Goal: Task Accomplishment & Management: Manage account settings

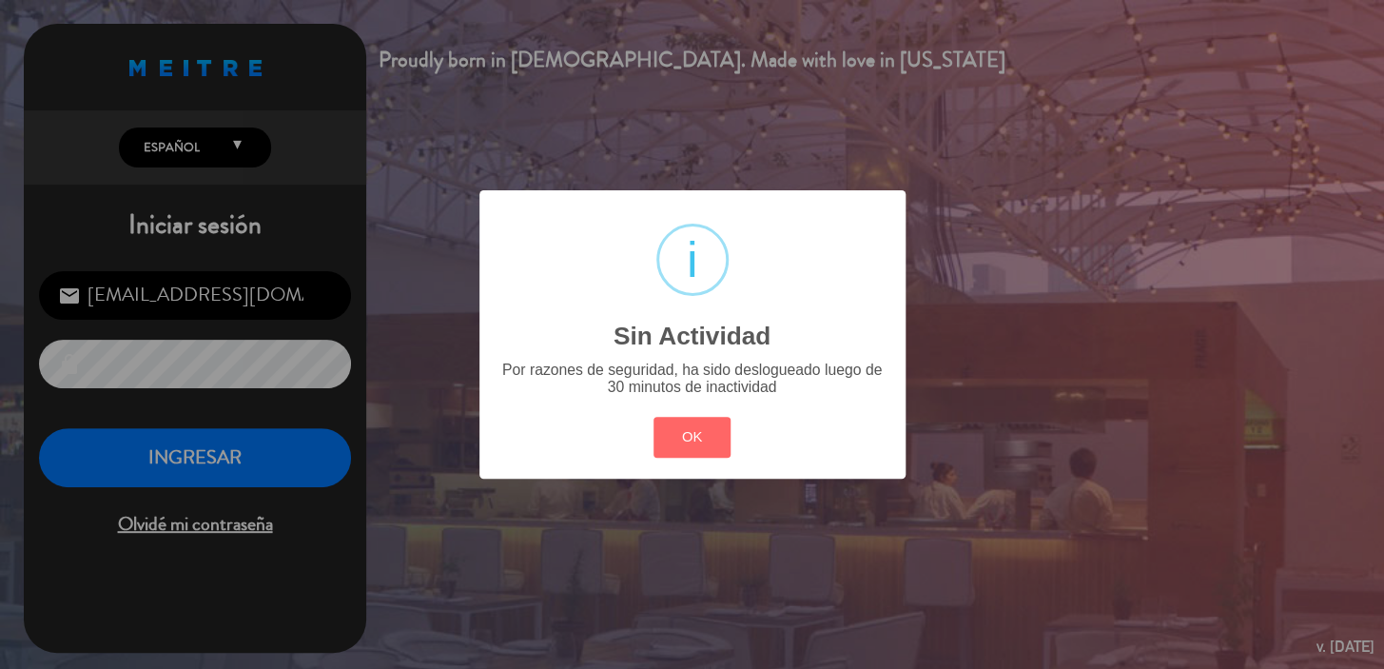
click at [726, 441] on button "OK" at bounding box center [692, 437] width 77 height 41
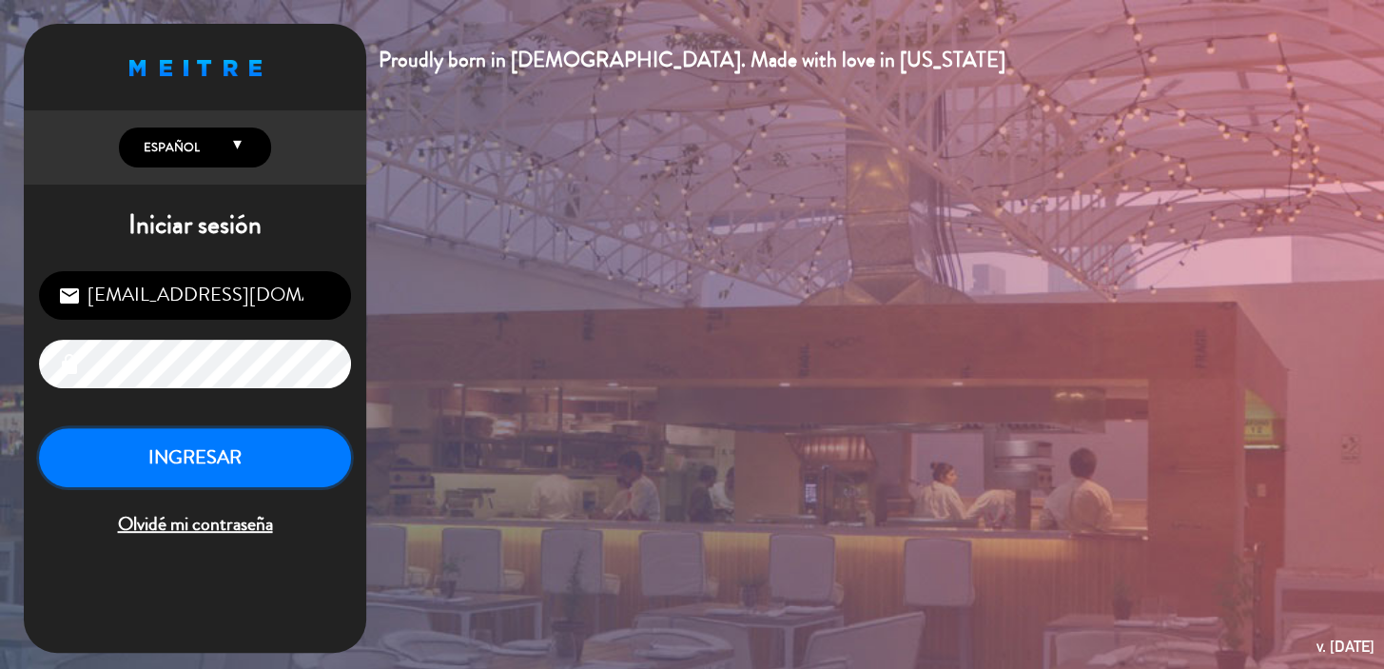
click at [294, 444] on button "INGRESAR" at bounding box center [195, 458] width 312 height 60
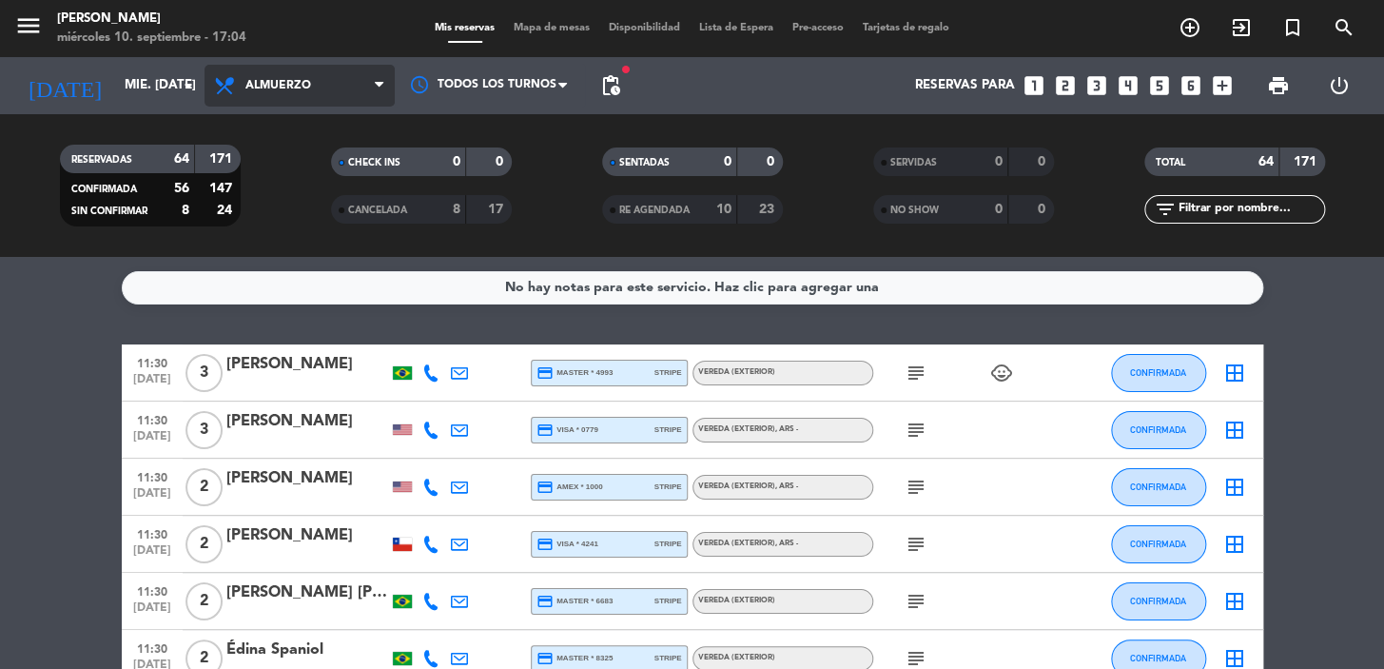
click at [267, 69] on span "Almuerzo" at bounding box center [300, 86] width 190 height 42
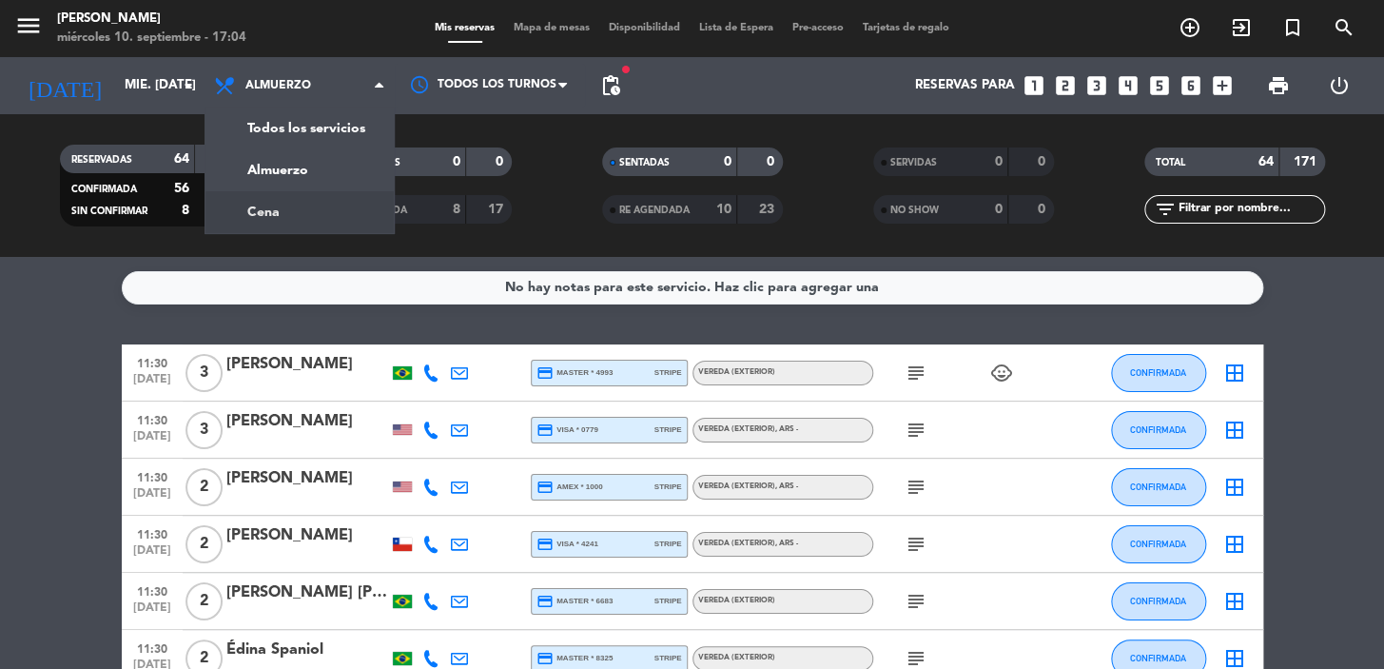
click at [279, 219] on div "menu [PERSON_NAME] miércoles 10. septiembre - 17:04 Mis reservas Mapa de mesas …" at bounding box center [692, 128] width 1384 height 257
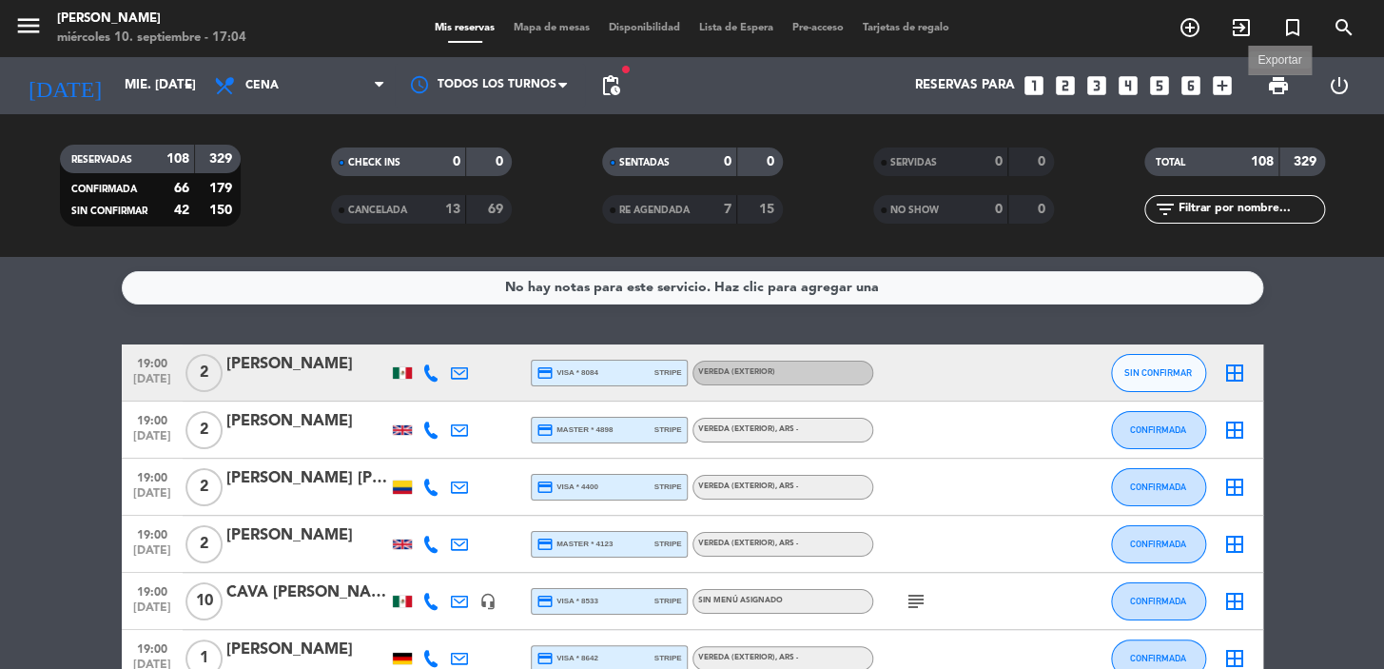
click at [1282, 86] on span "print" at bounding box center [1278, 85] width 23 height 23
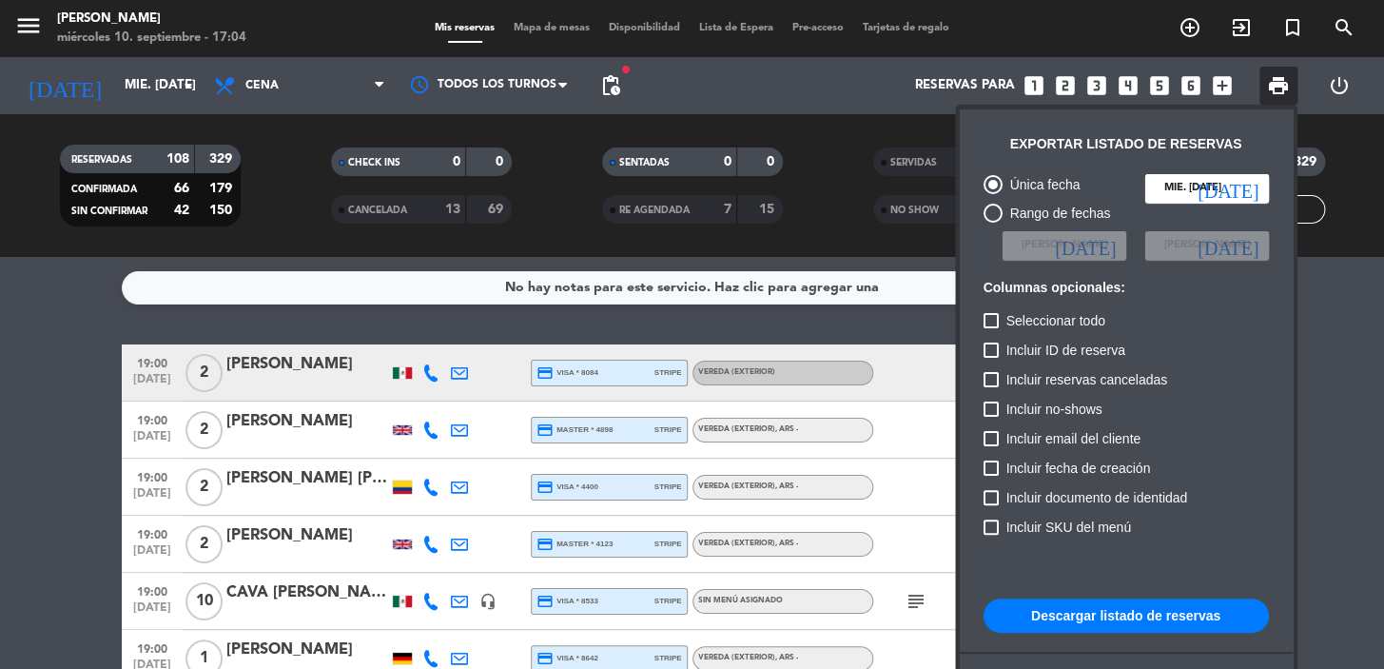
click at [1125, 618] on button "Descargar listado de reservas" at bounding box center [1126, 615] width 285 height 34
click at [599, 94] on span "pending_actions" at bounding box center [610, 85] width 23 height 23
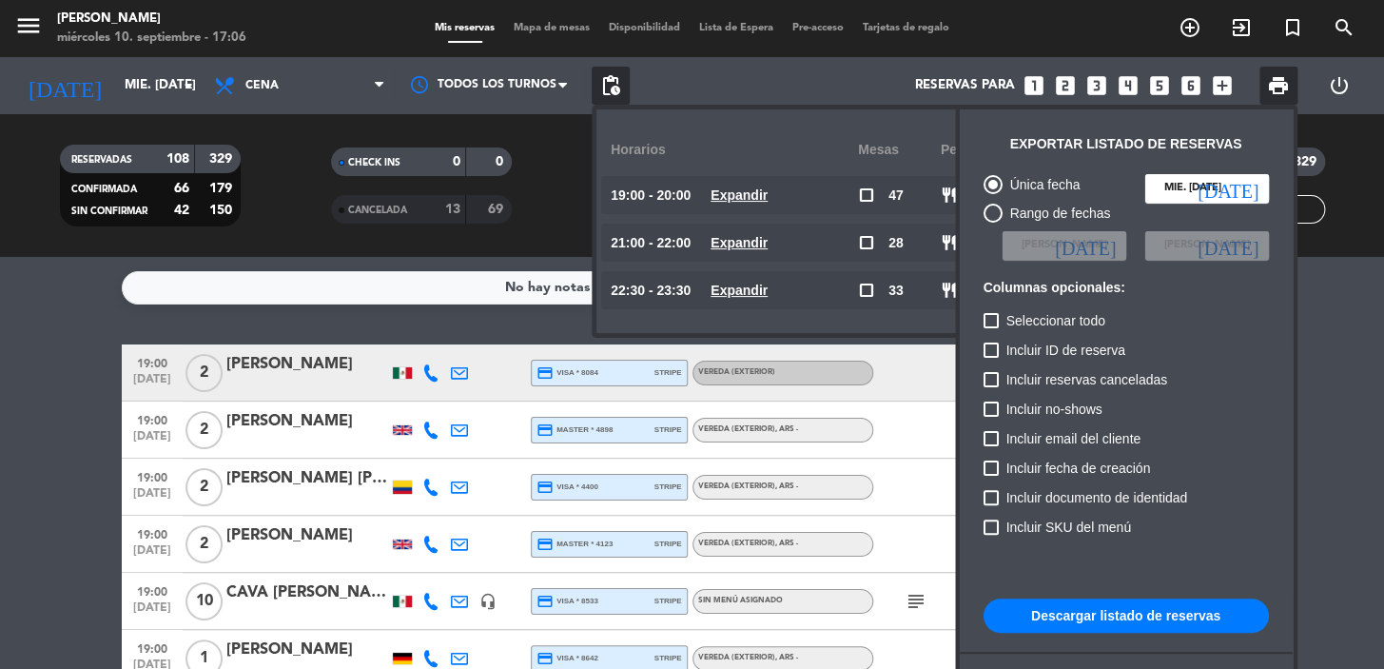
click at [779, 85] on div at bounding box center [692, 334] width 1384 height 669
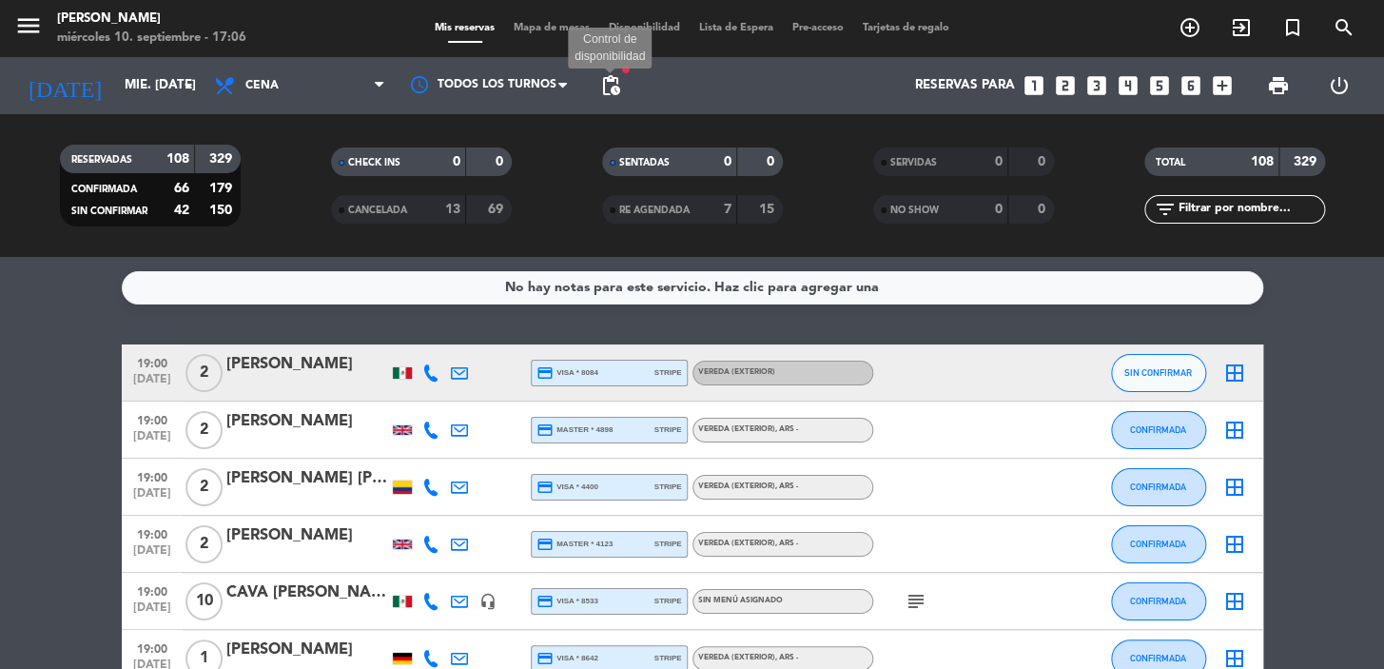
click at [603, 86] on span "pending_actions" at bounding box center [610, 85] width 23 height 23
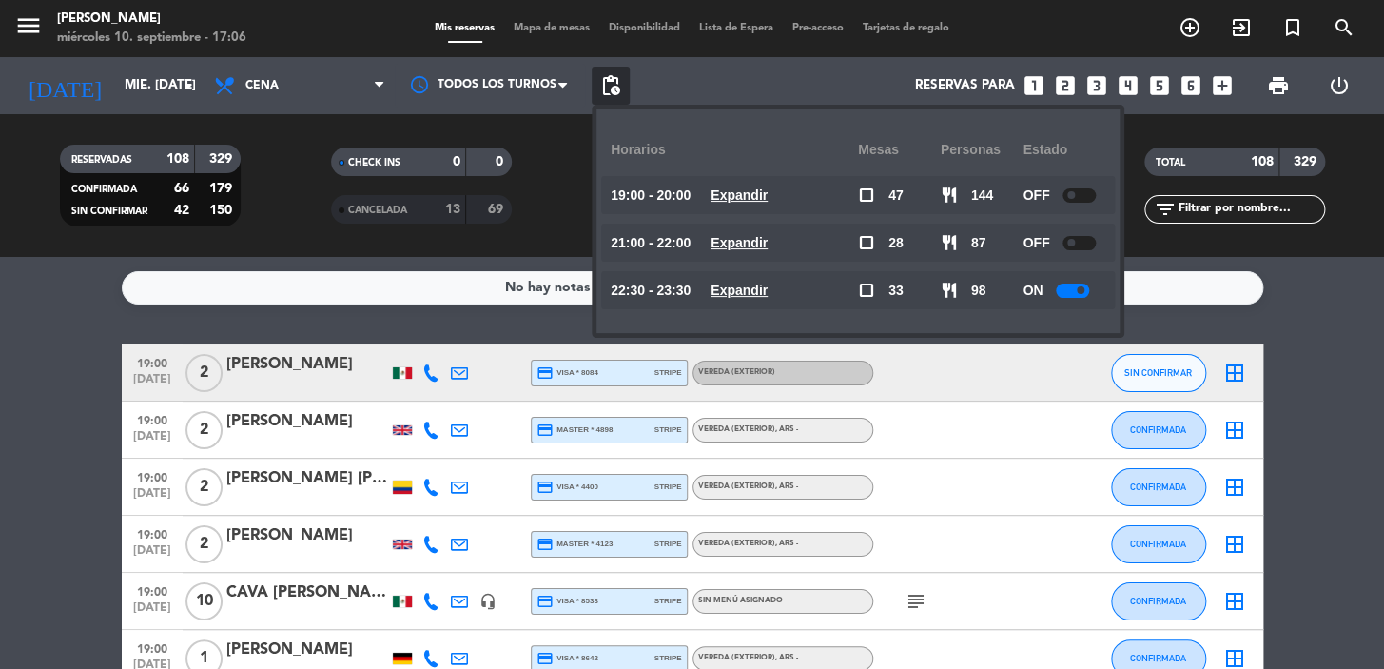
click at [765, 197] on u "Expandir" at bounding box center [739, 194] width 57 height 15
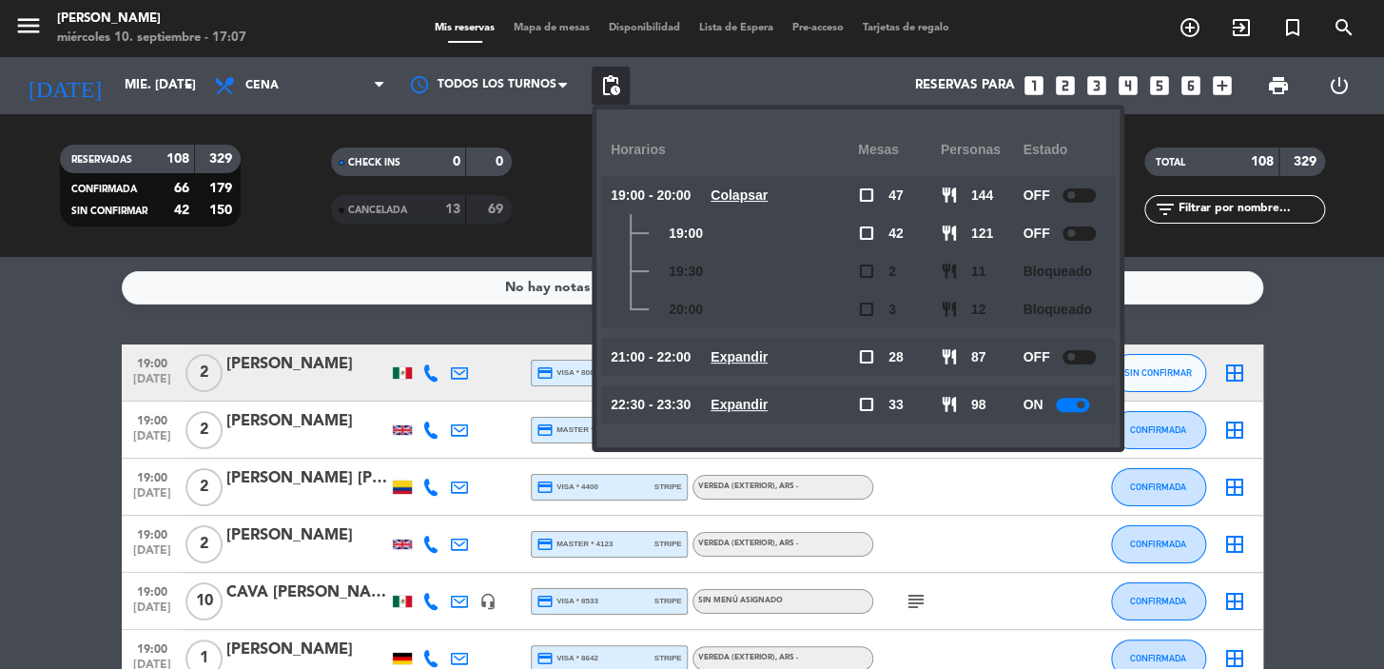
click at [759, 353] on u "Expandir" at bounding box center [739, 356] width 57 height 15
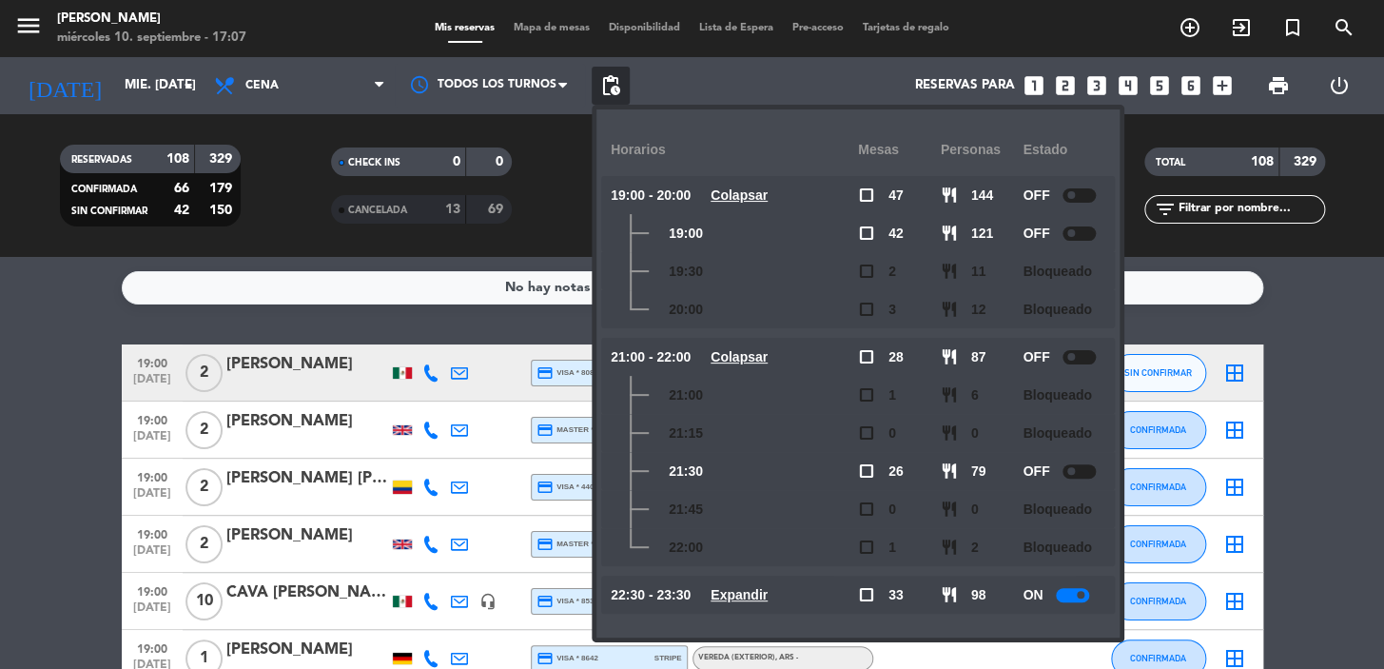
click at [759, 353] on u "Colapsar" at bounding box center [739, 356] width 57 height 15
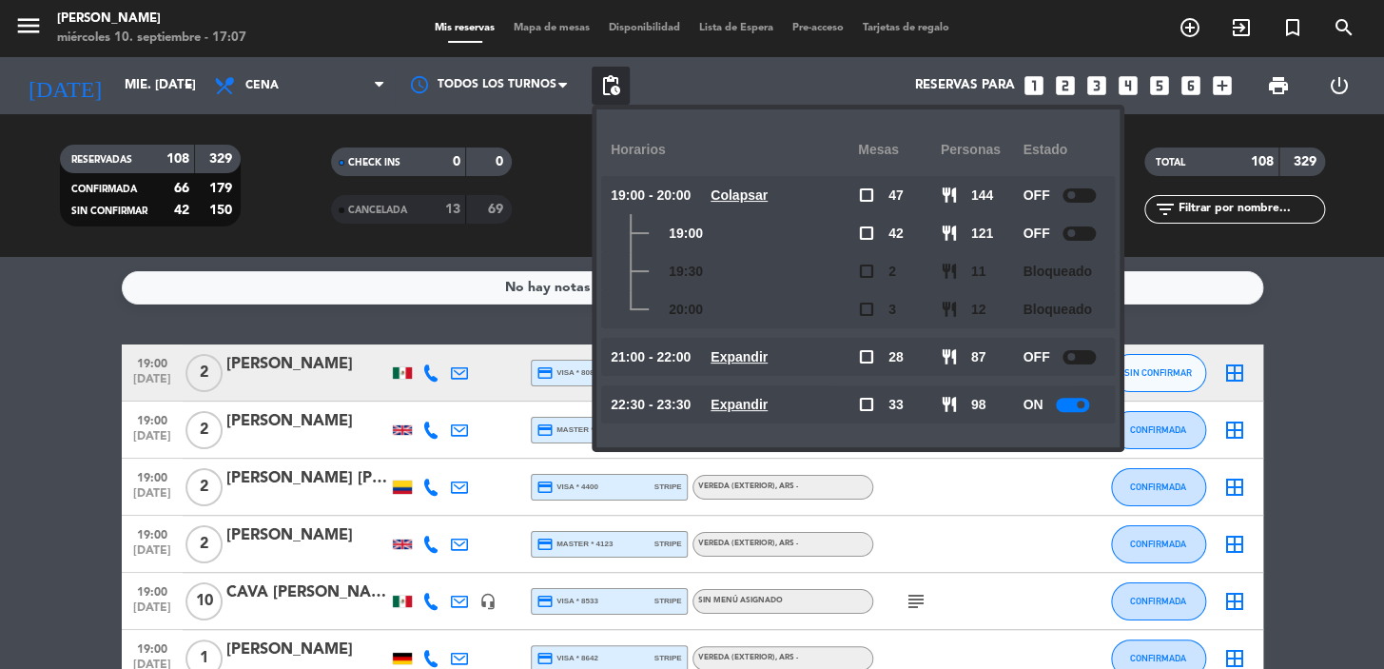
click at [768, 406] on u "Expandir" at bounding box center [739, 404] width 57 height 15
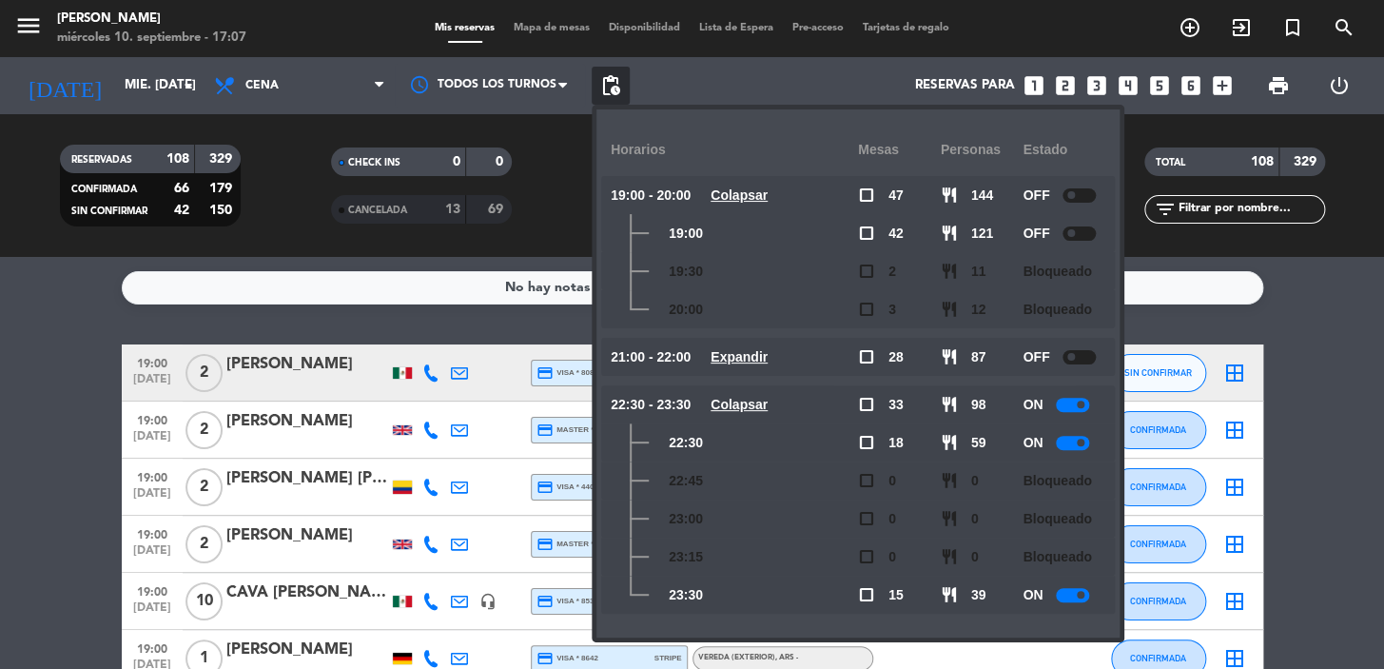
click at [768, 406] on u "Colapsar" at bounding box center [739, 404] width 57 height 15
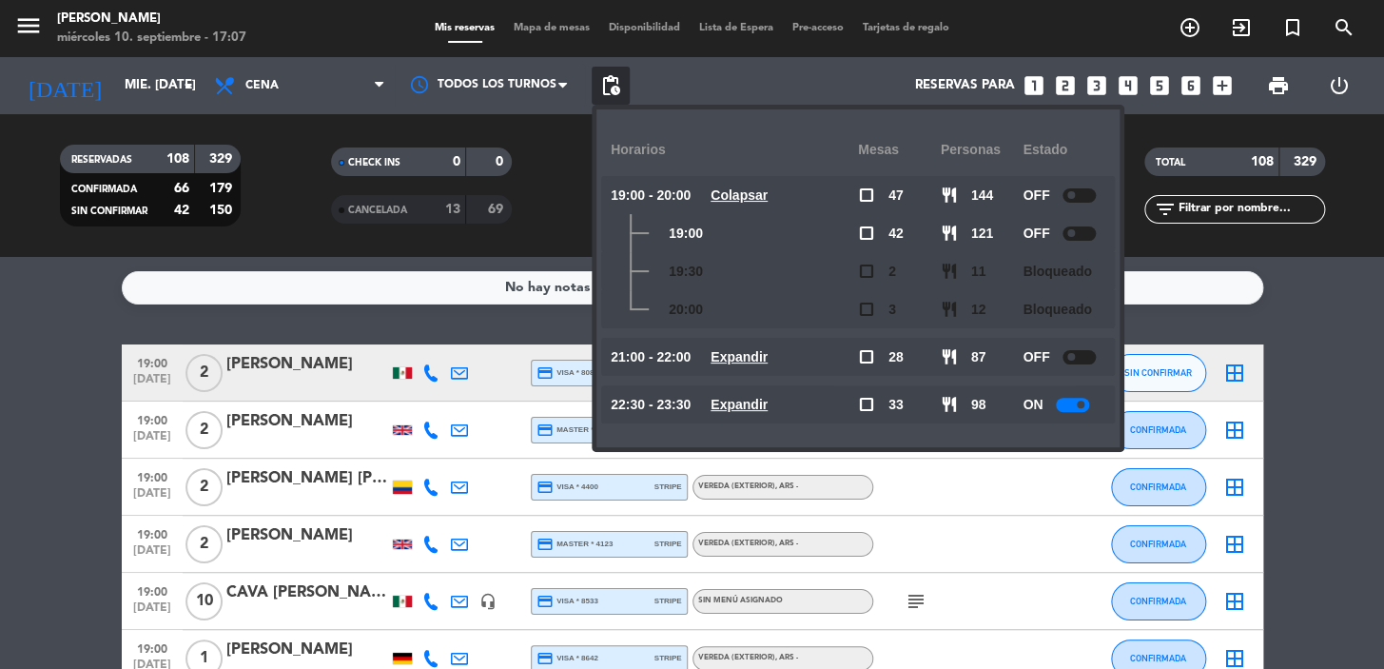
click at [768, 406] on u "Expandir" at bounding box center [739, 404] width 57 height 15
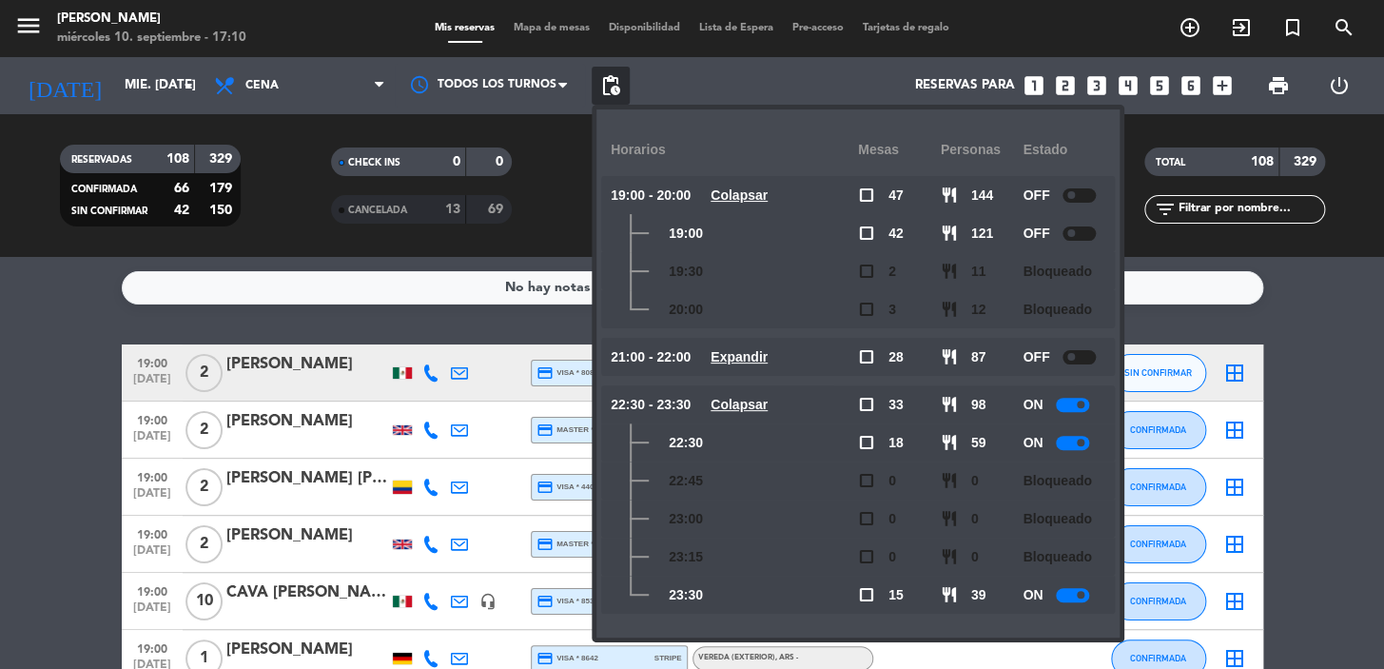
click at [790, 85] on div "Reservas para looks_one looks_two looks_3 looks_4 looks_5 looks_6 add_box" at bounding box center [936, 85] width 612 height 57
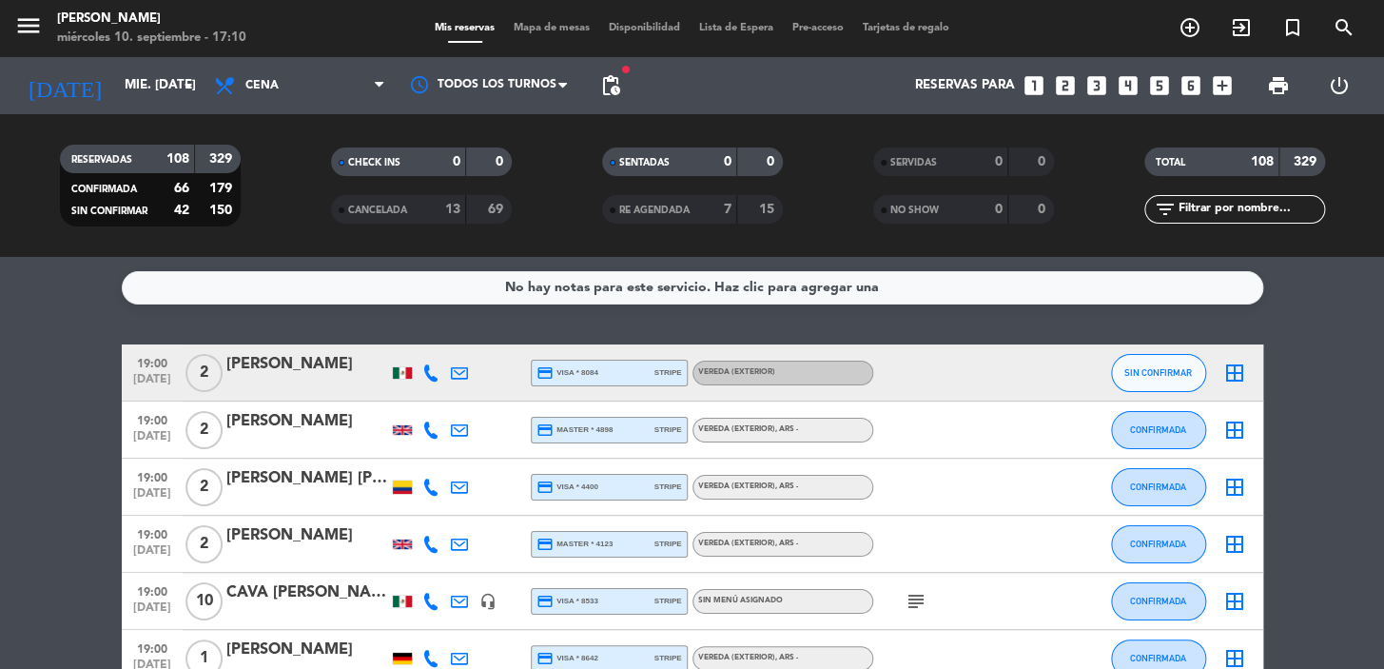
click at [1059, 81] on icon "looks_two" at bounding box center [1065, 85] width 25 height 25
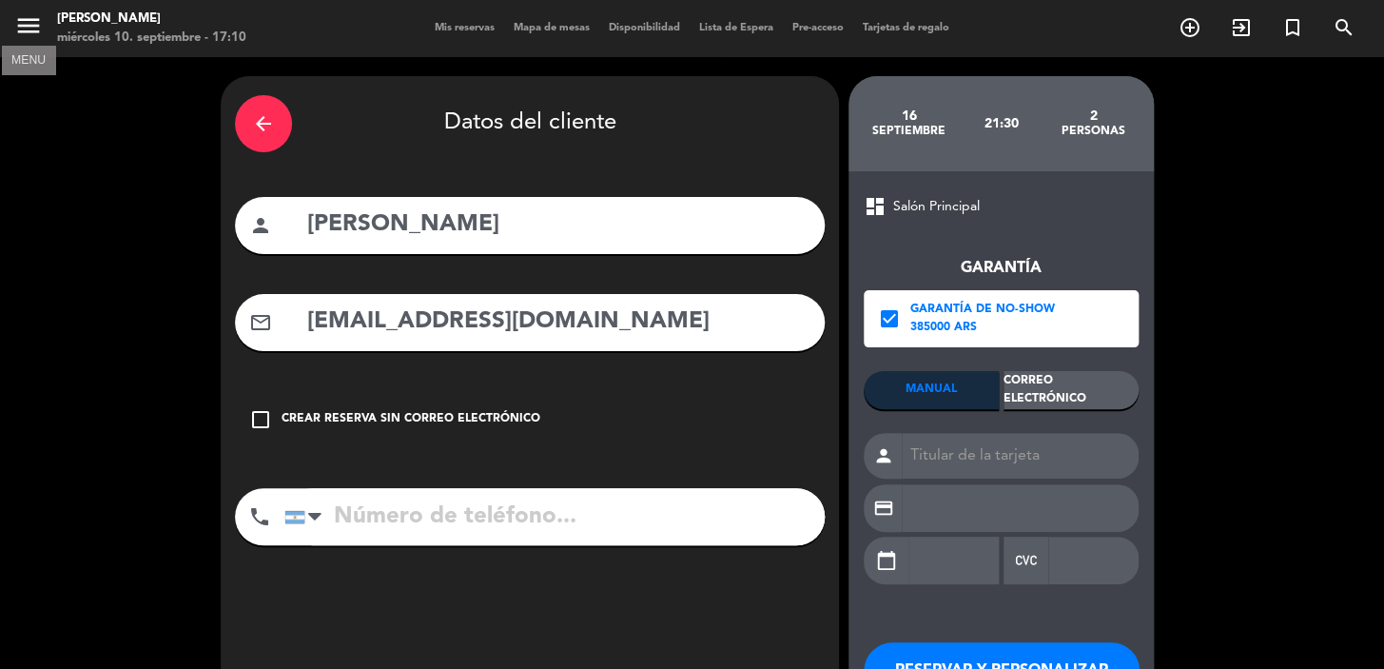
click at [35, 16] on icon "menu" at bounding box center [28, 25] width 29 height 29
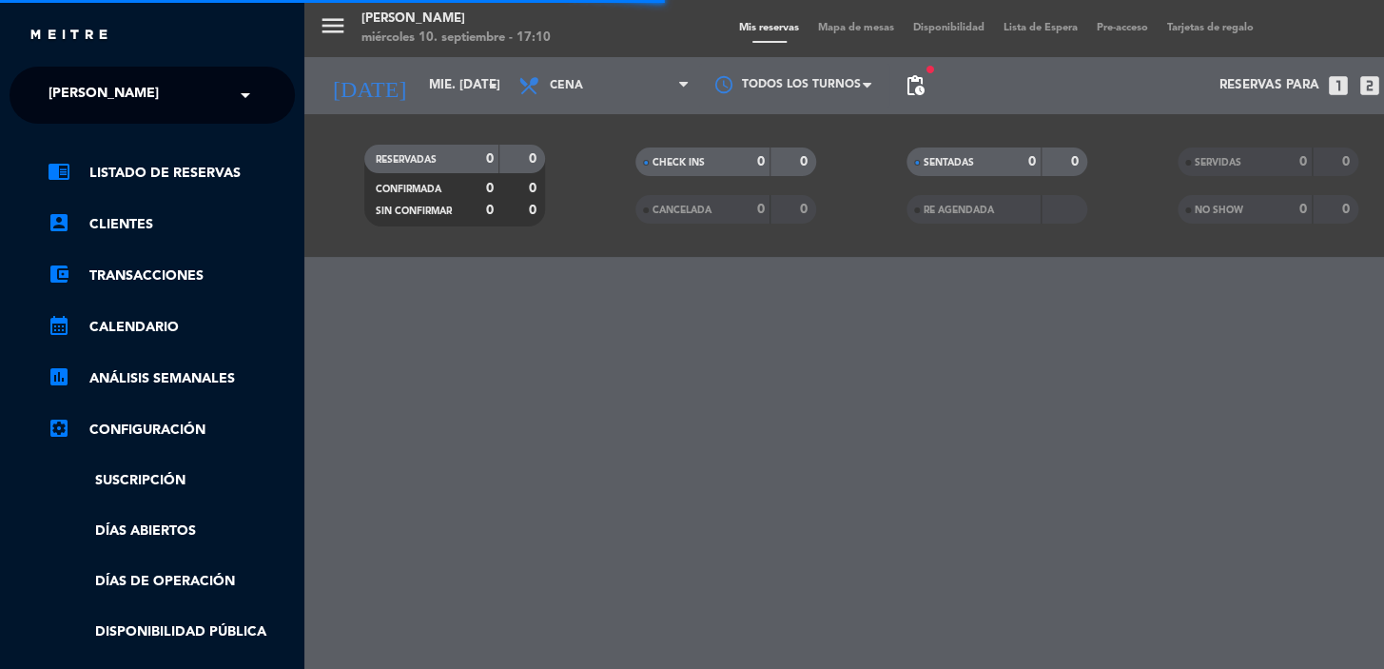
click at [333, 21] on div "menu [PERSON_NAME] miércoles 10. septiembre - 17:10 Mis reservas Mapa de mesas …" at bounding box center [996, 334] width 1384 height 669
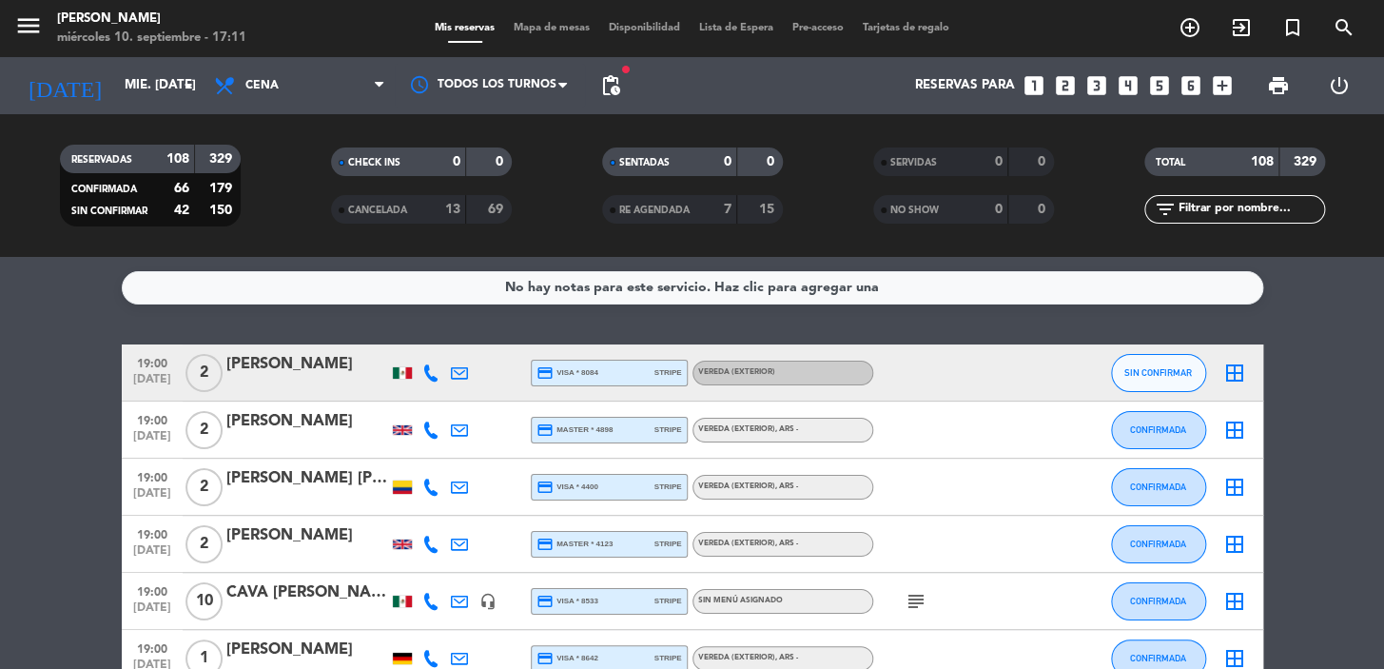
click at [1055, 88] on icon "looks_two" at bounding box center [1065, 85] width 25 height 25
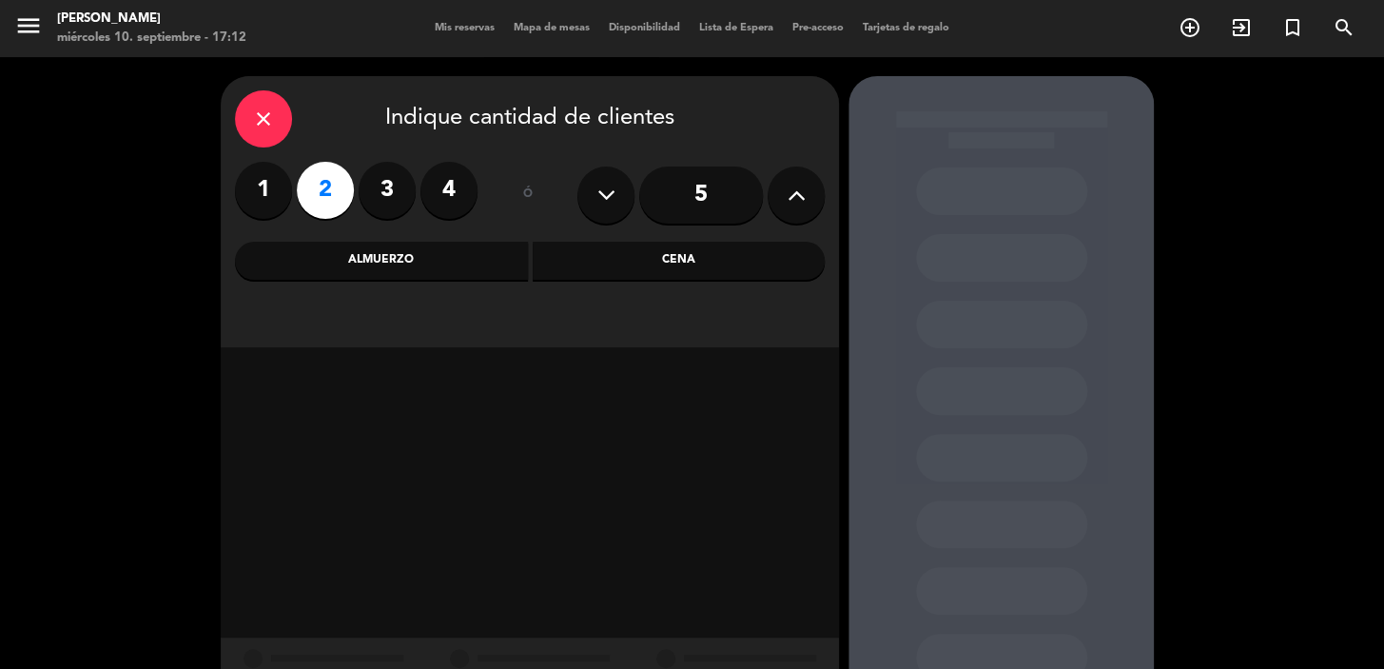
click at [271, 97] on div "close" at bounding box center [263, 118] width 57 height 57
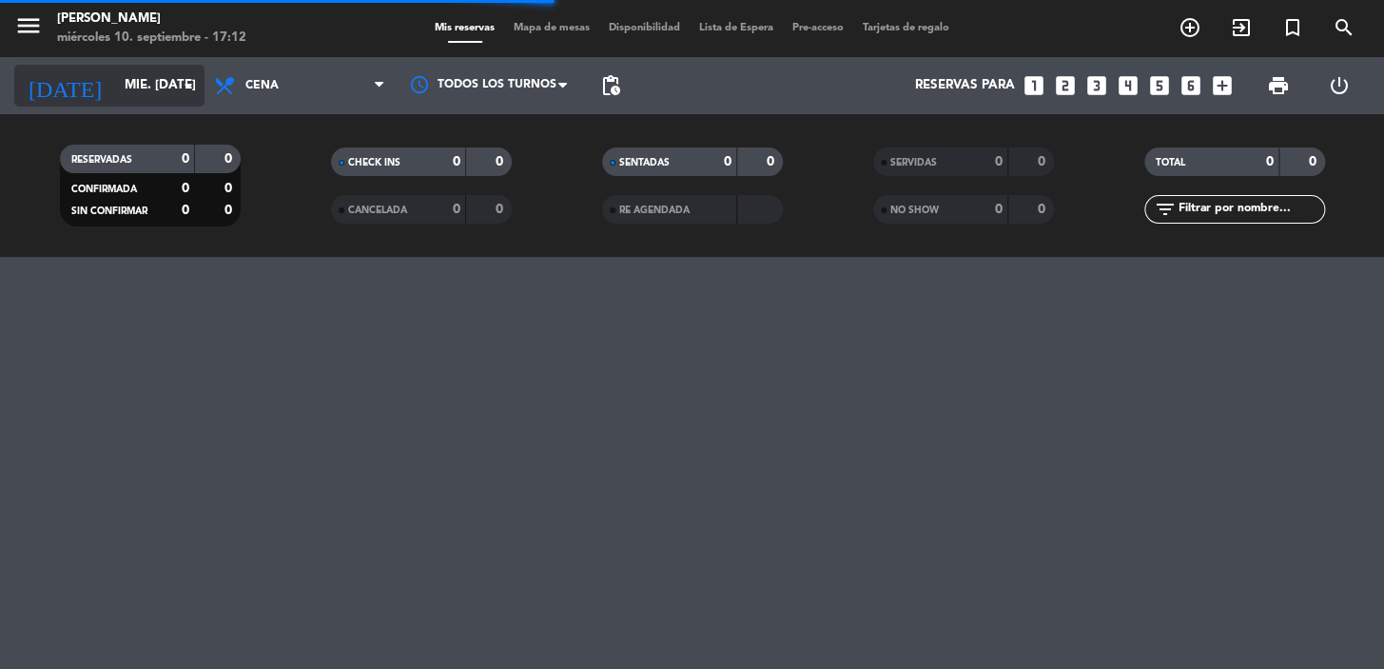
click at [28, 79] on icon "[DATE]" at bounding box center [64, 86] width 101 height 42
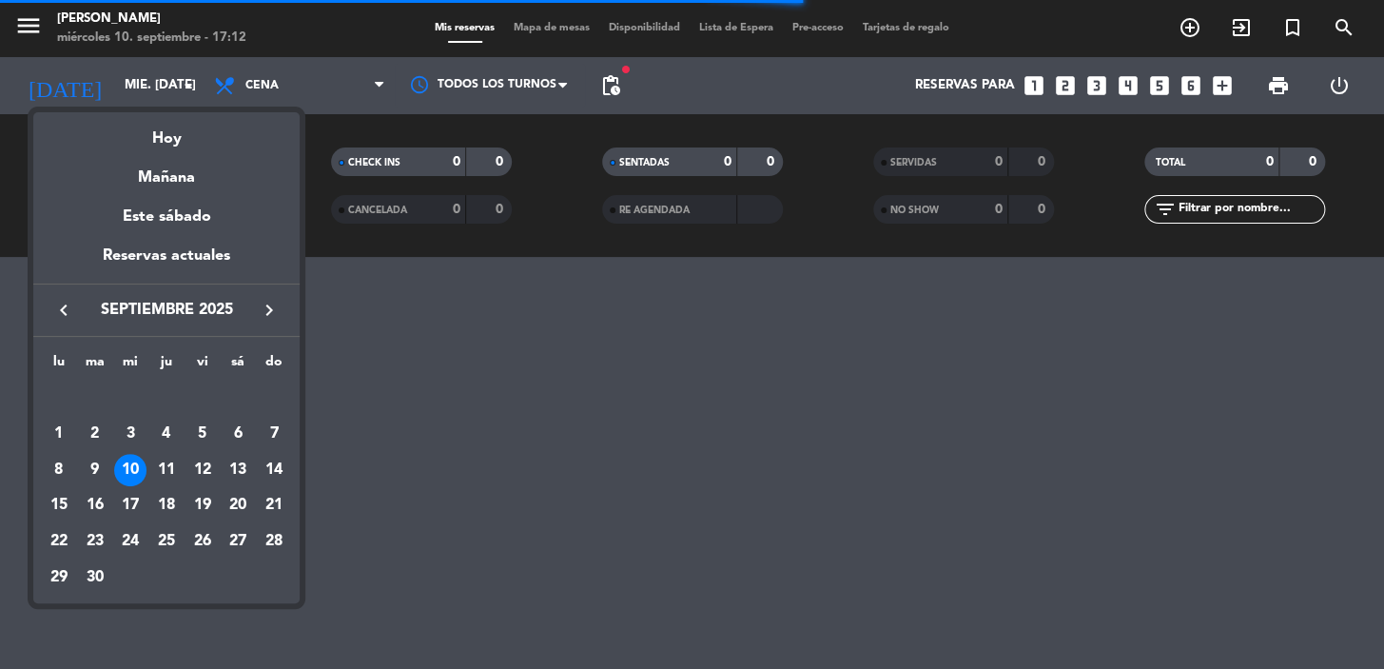
click at [266, 310] on icon "keyboard_arrow_right" at bounding box center [269, 310] width 23 height 23
click at [266, 308] on icon "keyboard_arrow_right" at bounding box center [269, 310] width 23 height 23
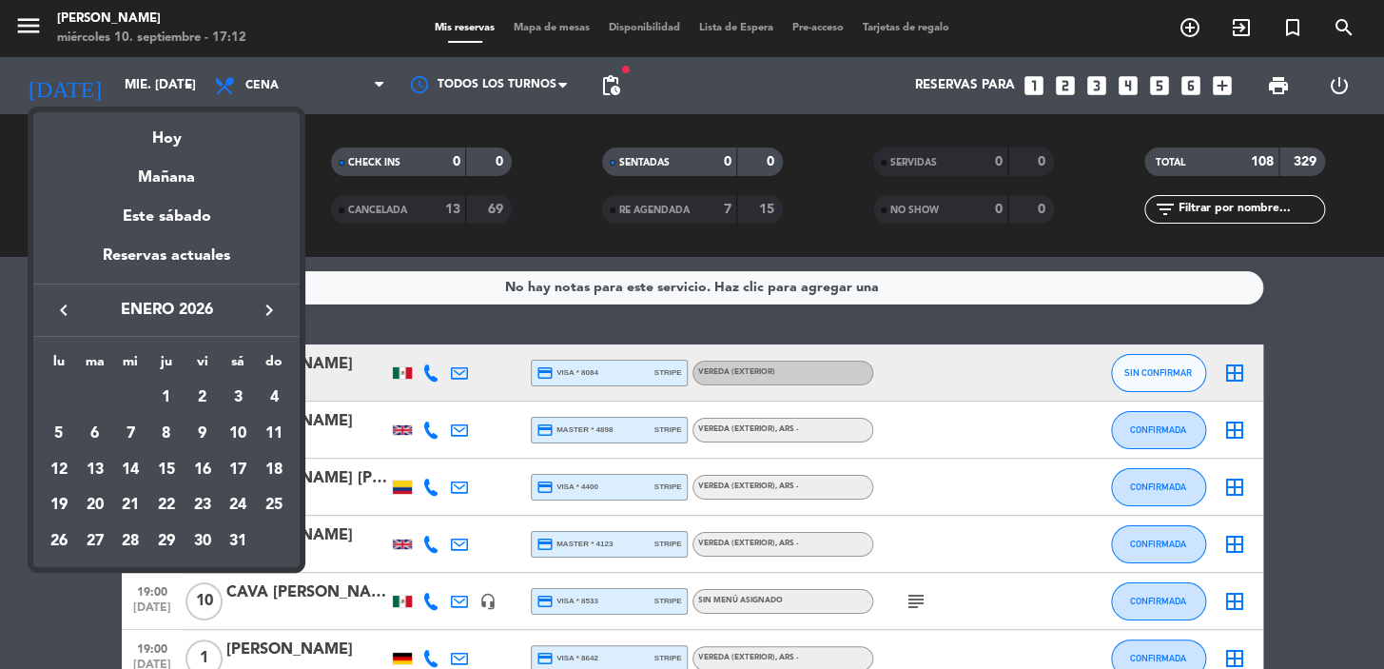
click at [264, 304] on icon "keyboard_arrow_right" at bounding box center [269, 310] width 23 height 23
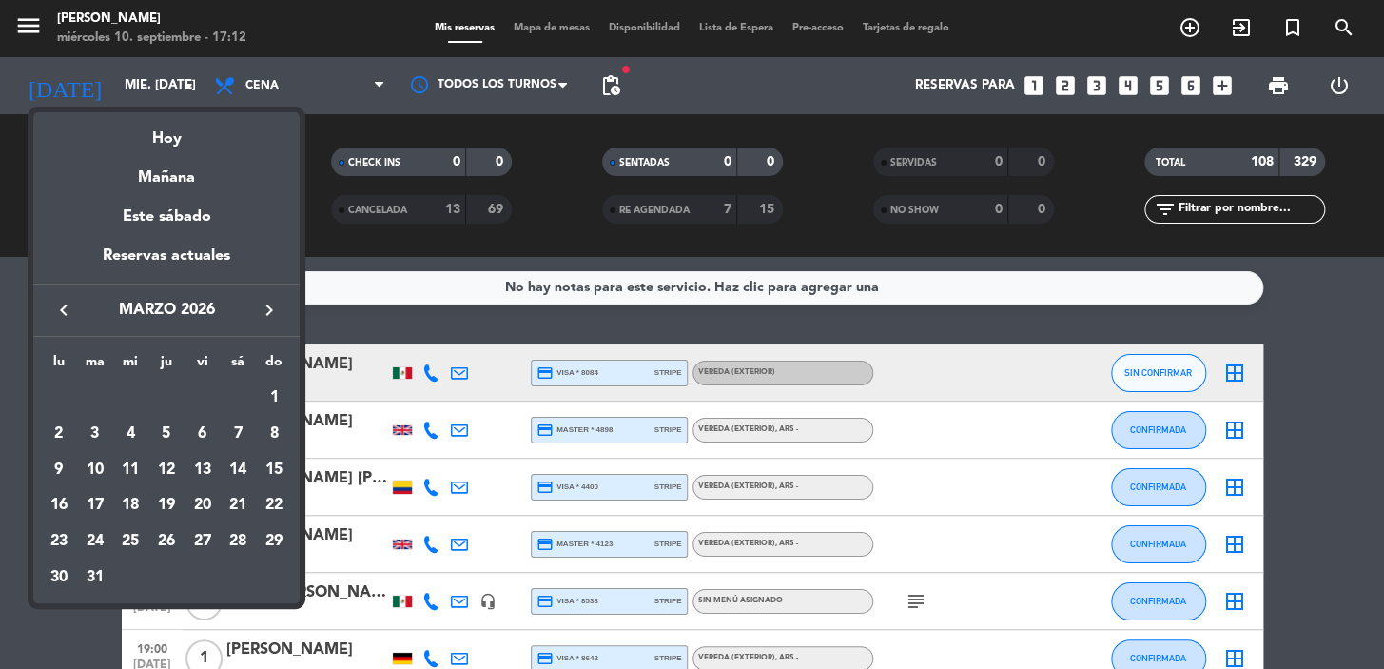
click at [271, 389] on div "1" at bounding box center [274, 398] width 32 height 32
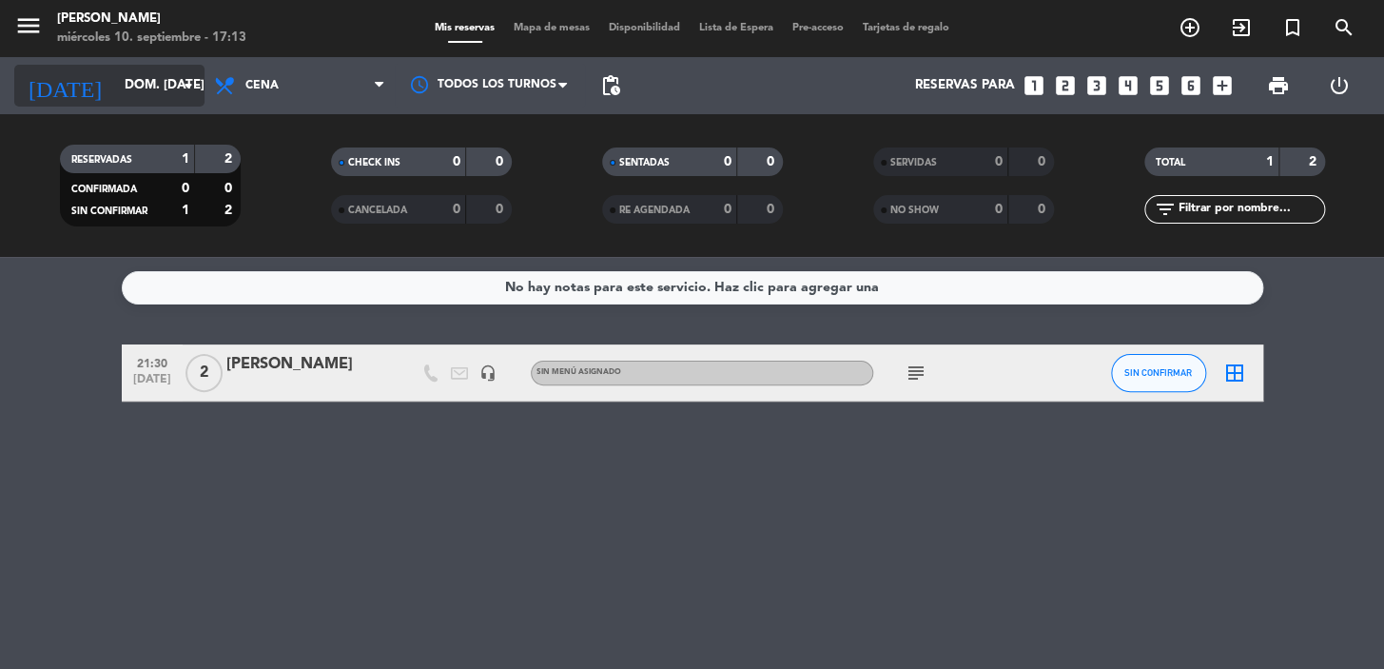
click at [56, 78] on icon "[DATE]" at bounding box center [64, 86] width 101 height 42
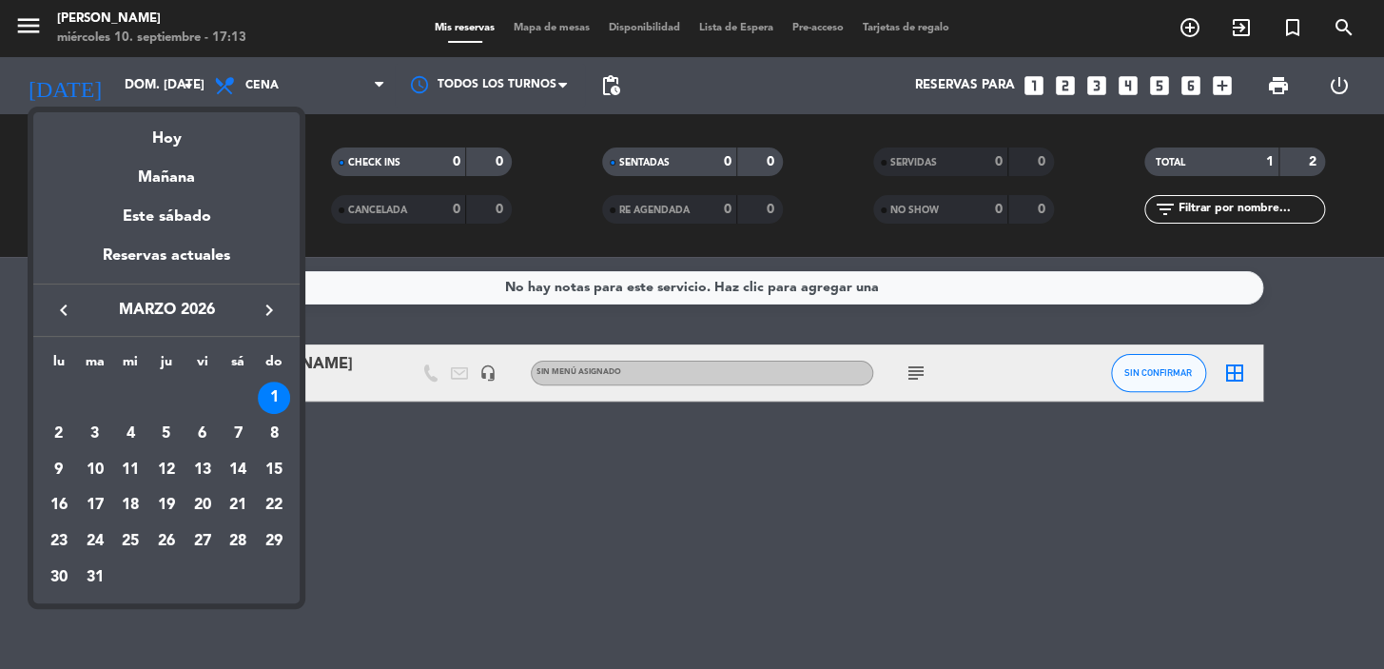
click at [56, 311] on icon "keyboard_arrow_left" at bounding box center [63, 310] width 23 height 23
click at [56, 310] on icon "keyboard_arrow_left" at bounding box center [63, 310] width 23 height 23
click at [56, 309] on icon "keyboard_arrow_left" at bounding box center [63, 310] width 23 height 23
click at [232, 427] on div "8" at bounding box center [238, 434] width 32 height 32
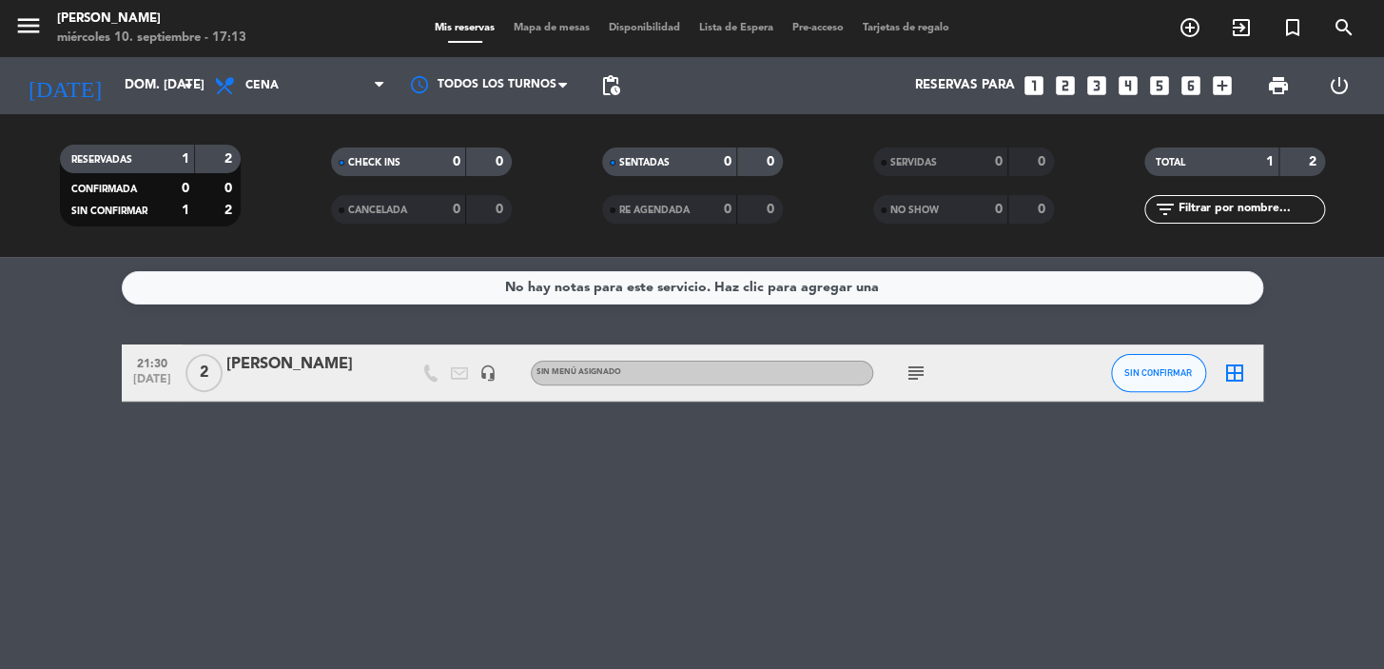
type input "sáb. [DATE]"
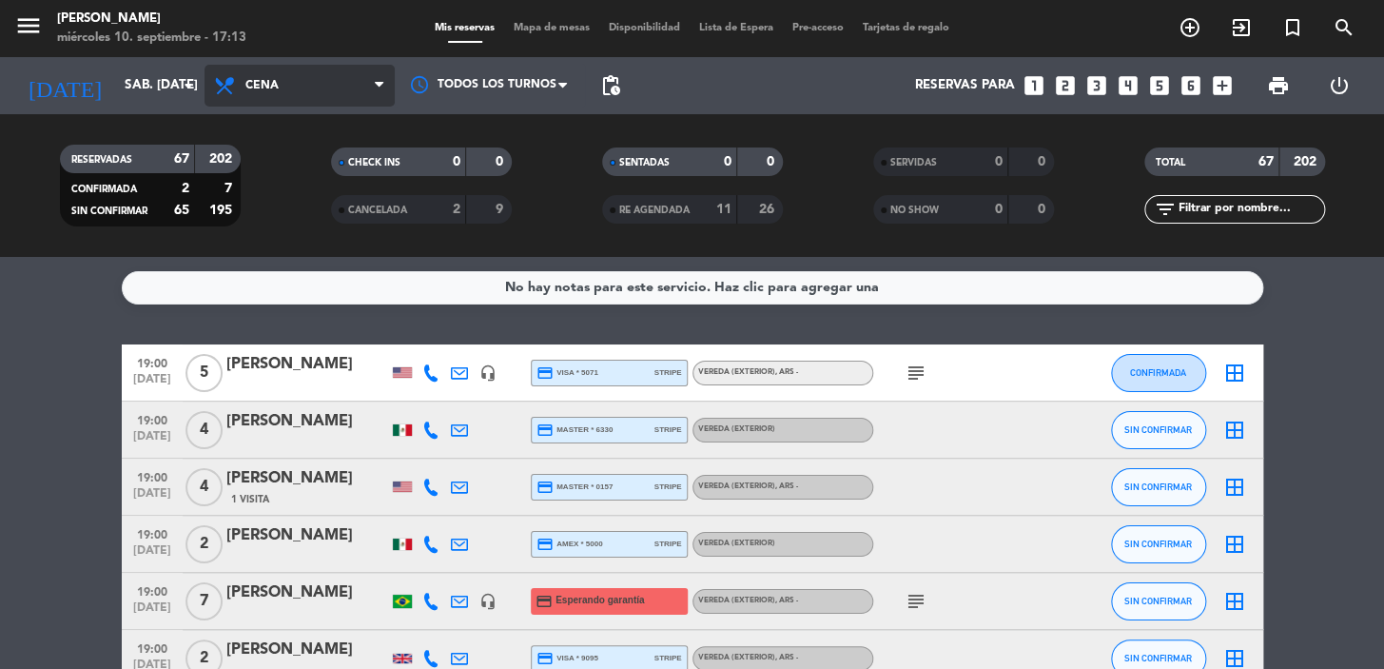
click at [348, 77] on span "Cena" at bounding box center [300, 86] width 190 height 42
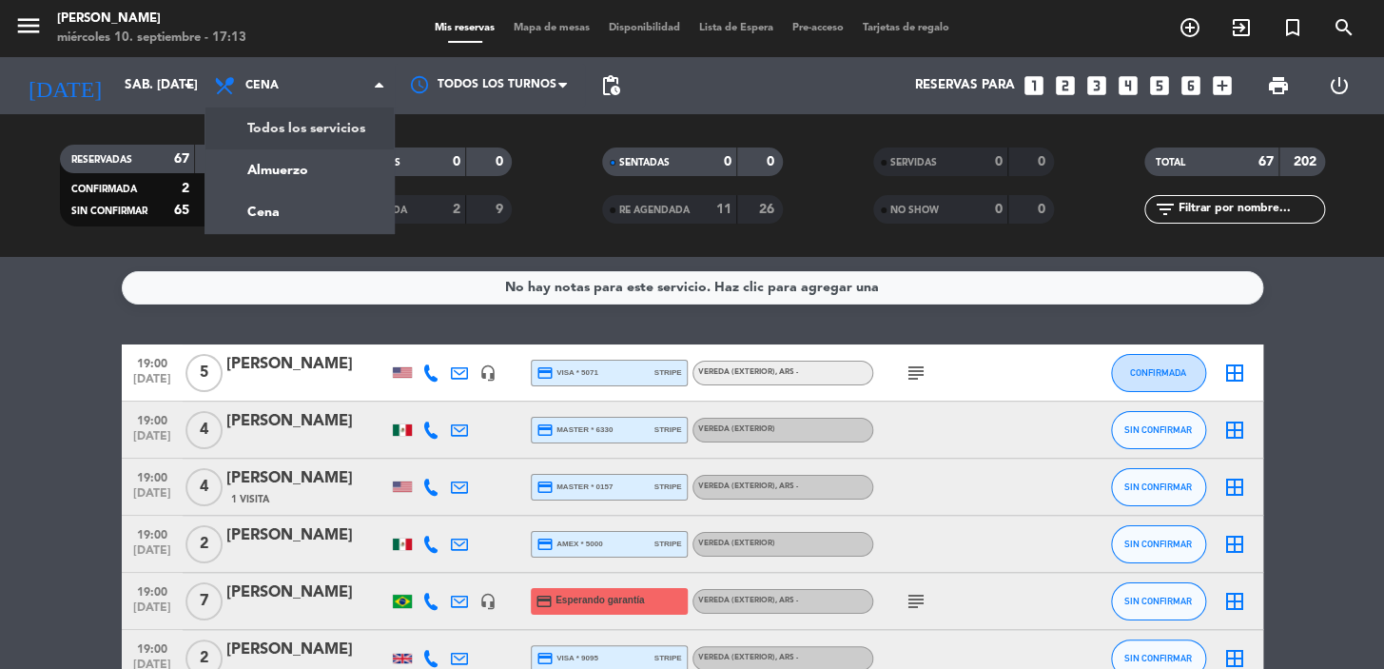
click at [343, 124] on div "menu [PERSON_NAME] miércoles 10. septiembre - 17:13 Mis reservas Mapa de mesas …" at bounding box center [692, 128] width 1384 height 257
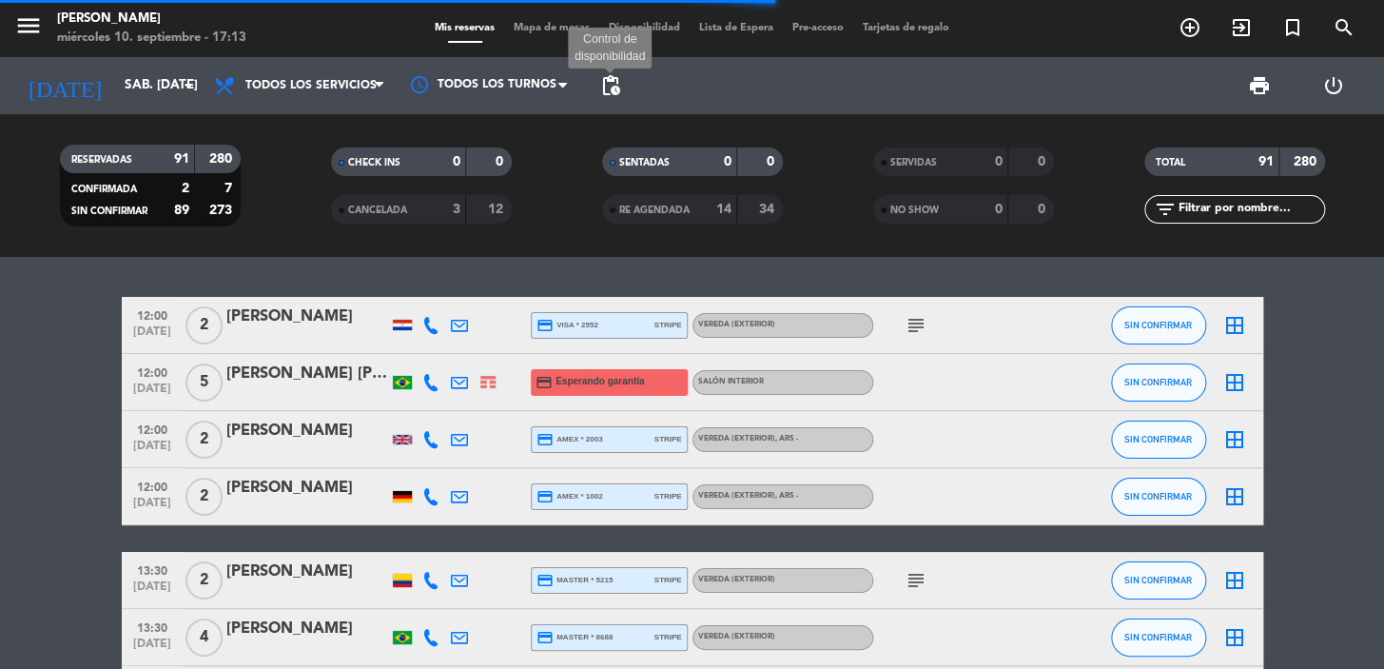
click at [608, 93] on span "pending_actions" at bounding box center [610, 85] width 23 height 23
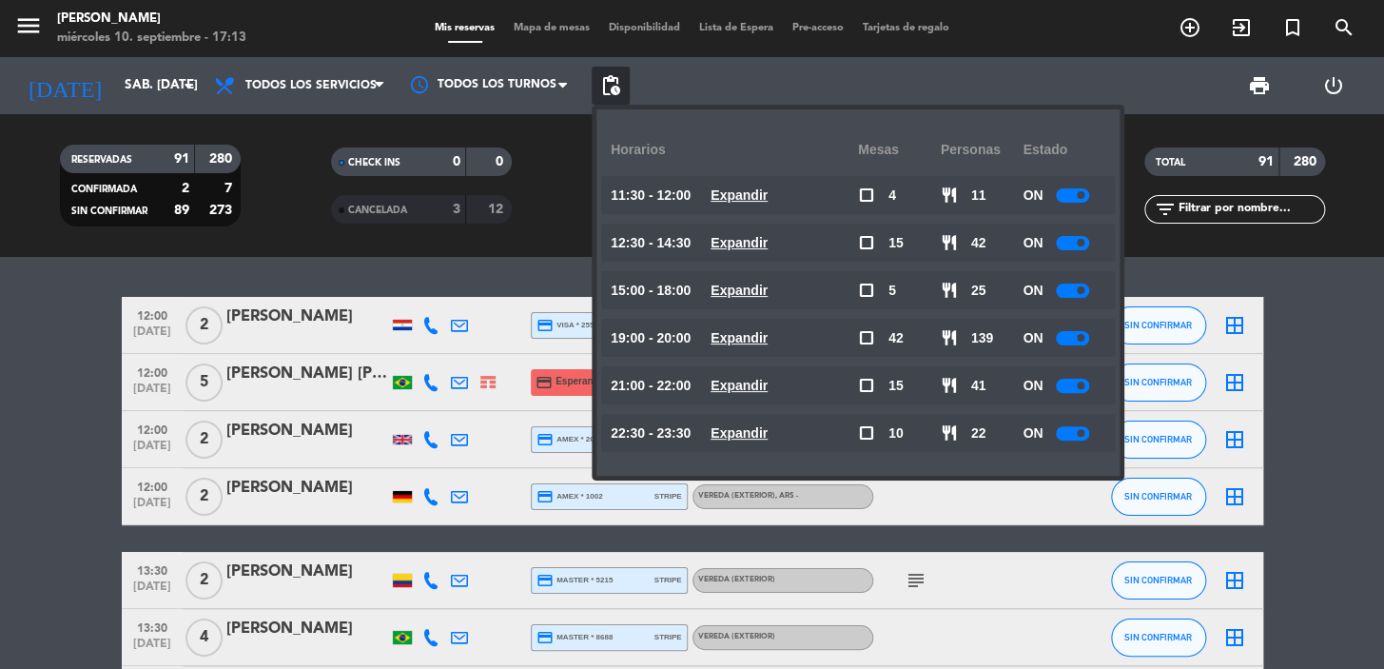
click at [741, 187] on u "Expandir" at bounding box center [739, 194] width 57 height 15
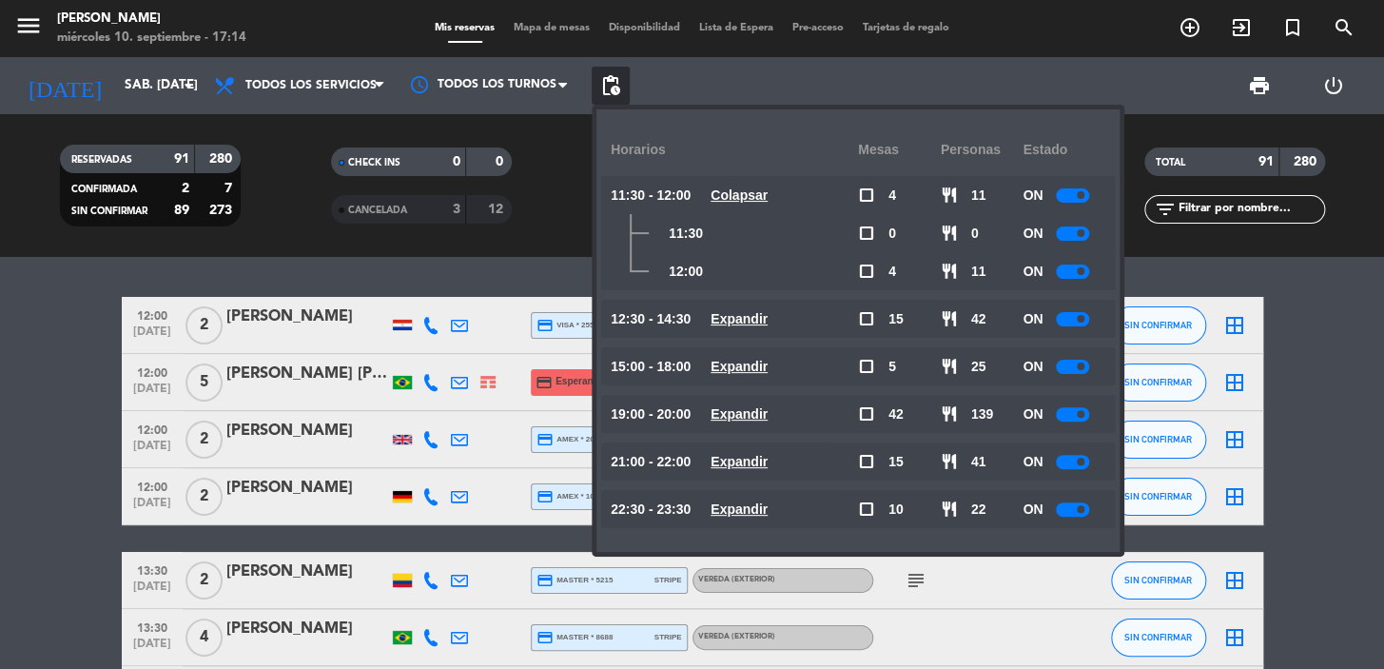
click at [764, 317] on u "Expandir" at bounding box center [739, 318] width 57 height 15
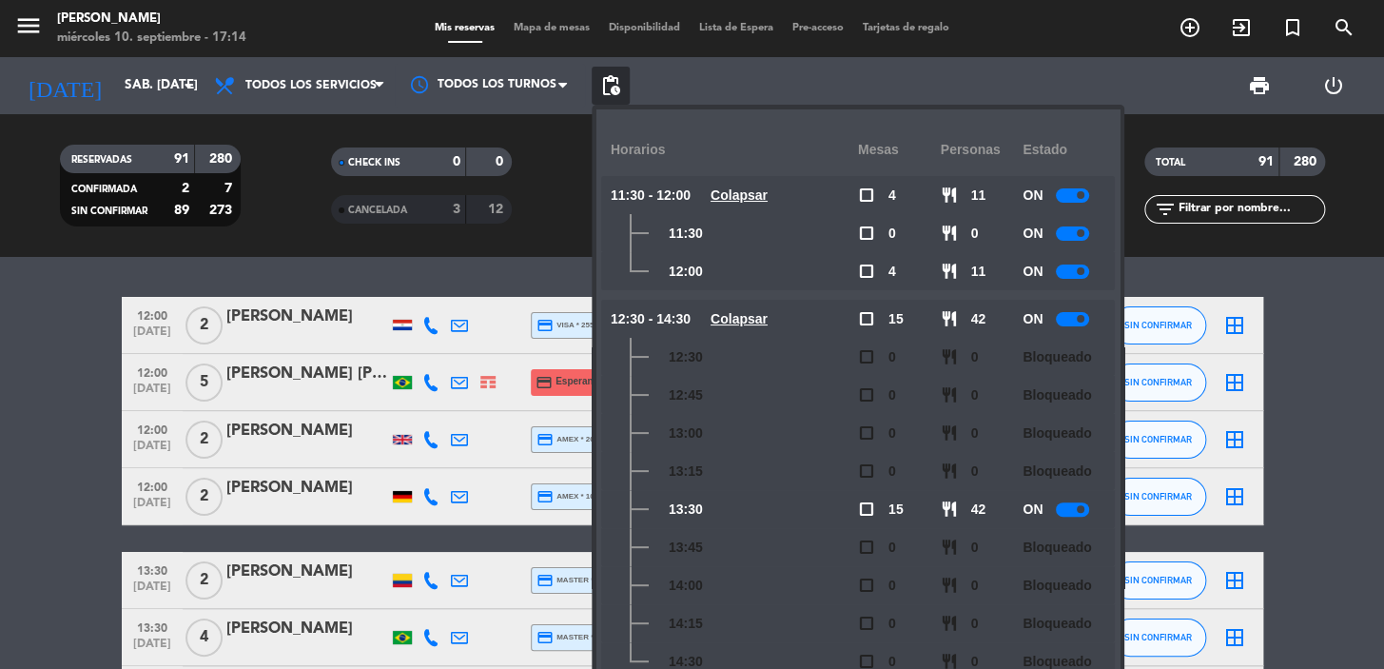
scroll to position [213, 0]
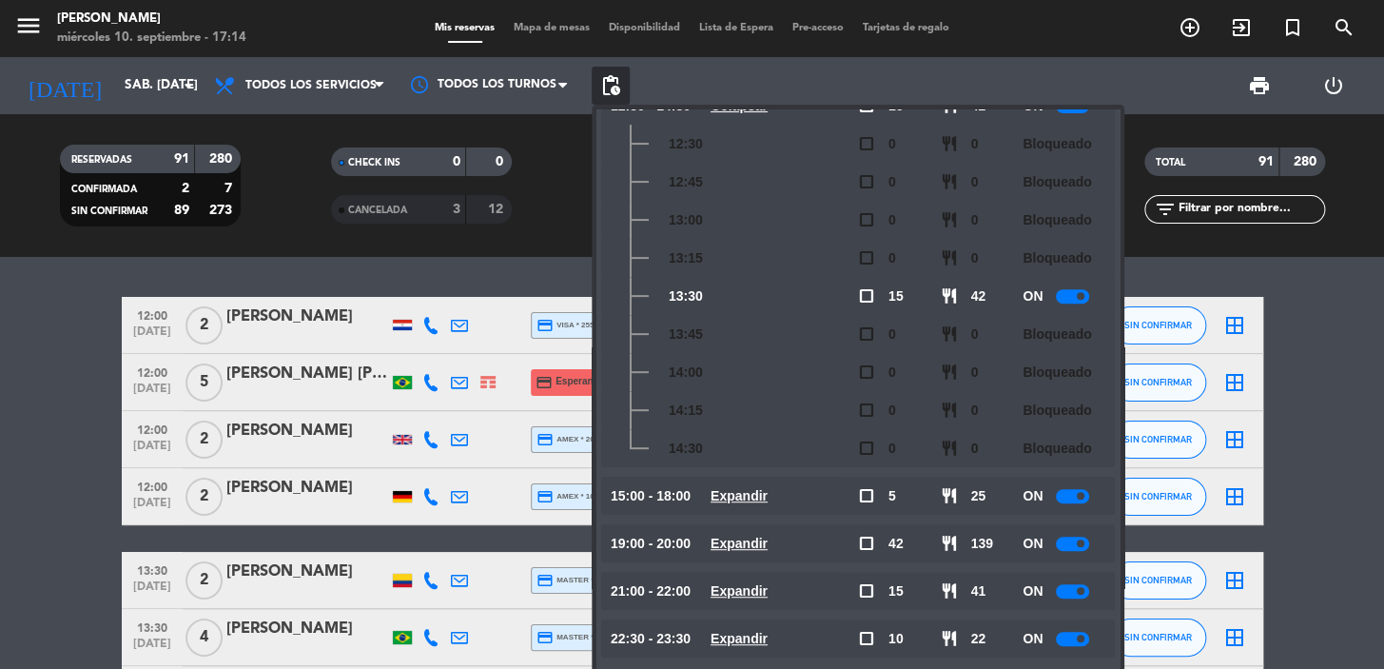
click at [755, 488] on u "Expandir" at bounding box center [739, 495] width 57 height 15
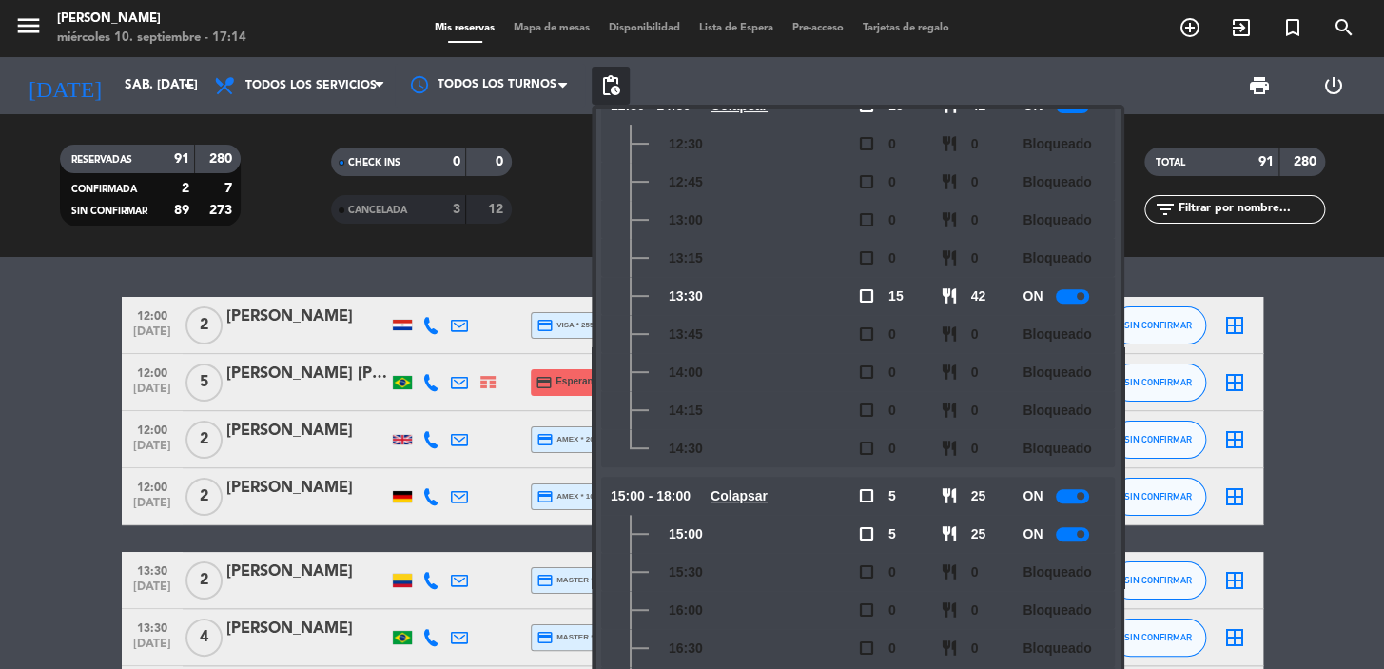
scroll to position [480, 0]
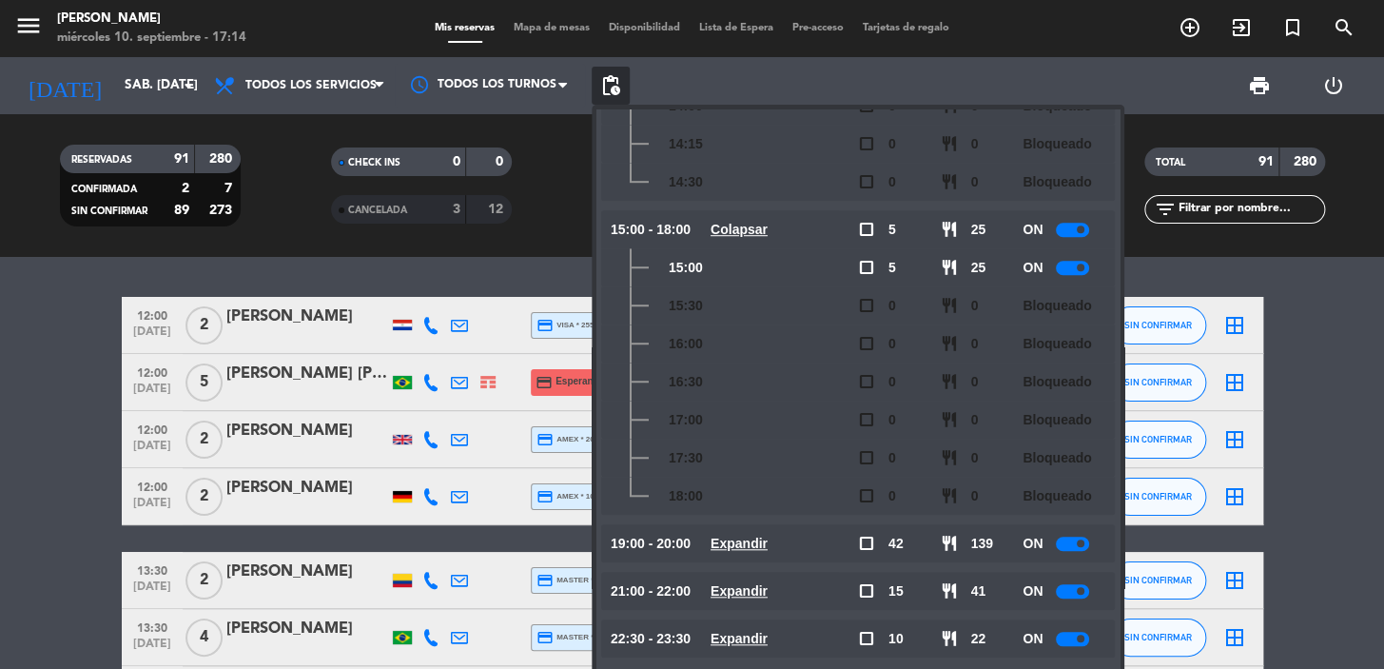
click at [738, 538] on u "Expandir" at bounding box center [739, 543] width 57 height 15
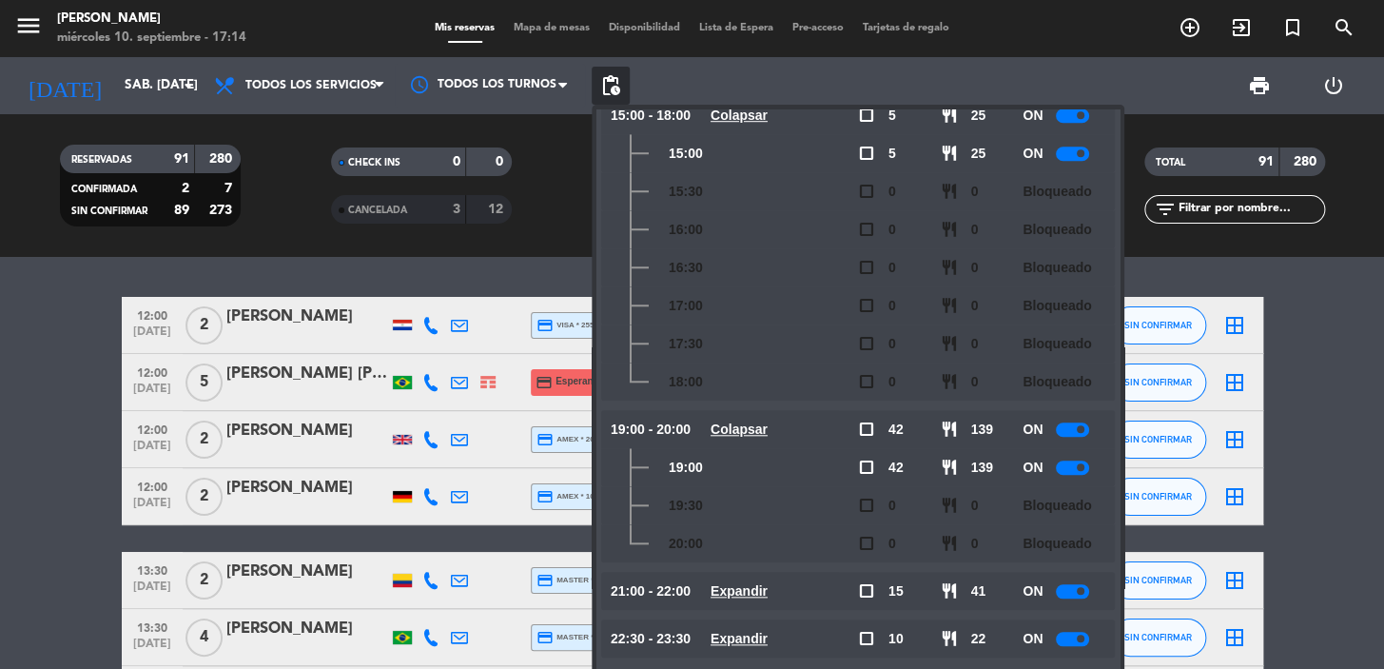
scroll to position [0, 0]
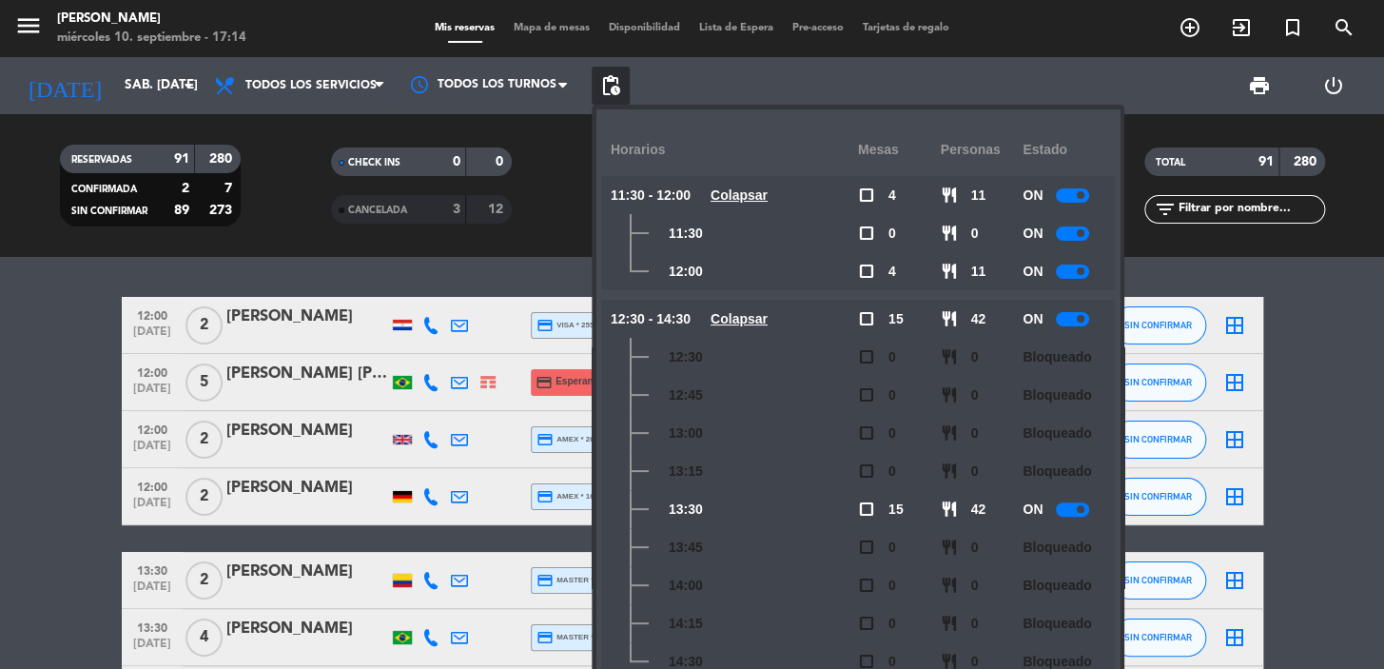
click at [620, 71] on span "pending_actions" at bounding box center [611, 86] width 38 height 38
click at [618, 83] on span "pending_actions" at bounding box center [610, 85] width 23 height 23
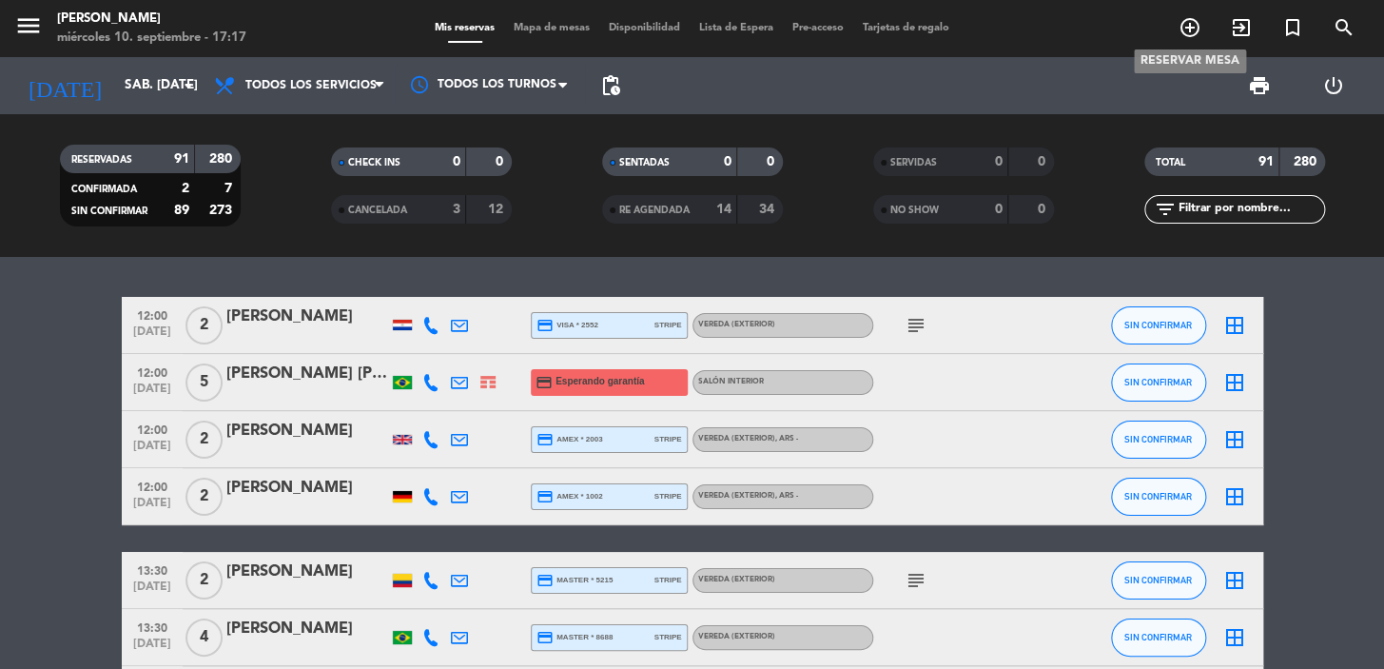
click at [1180, 23] on icon "add_circle_outline" at bounding box center [1190, 27] width 23 height 23
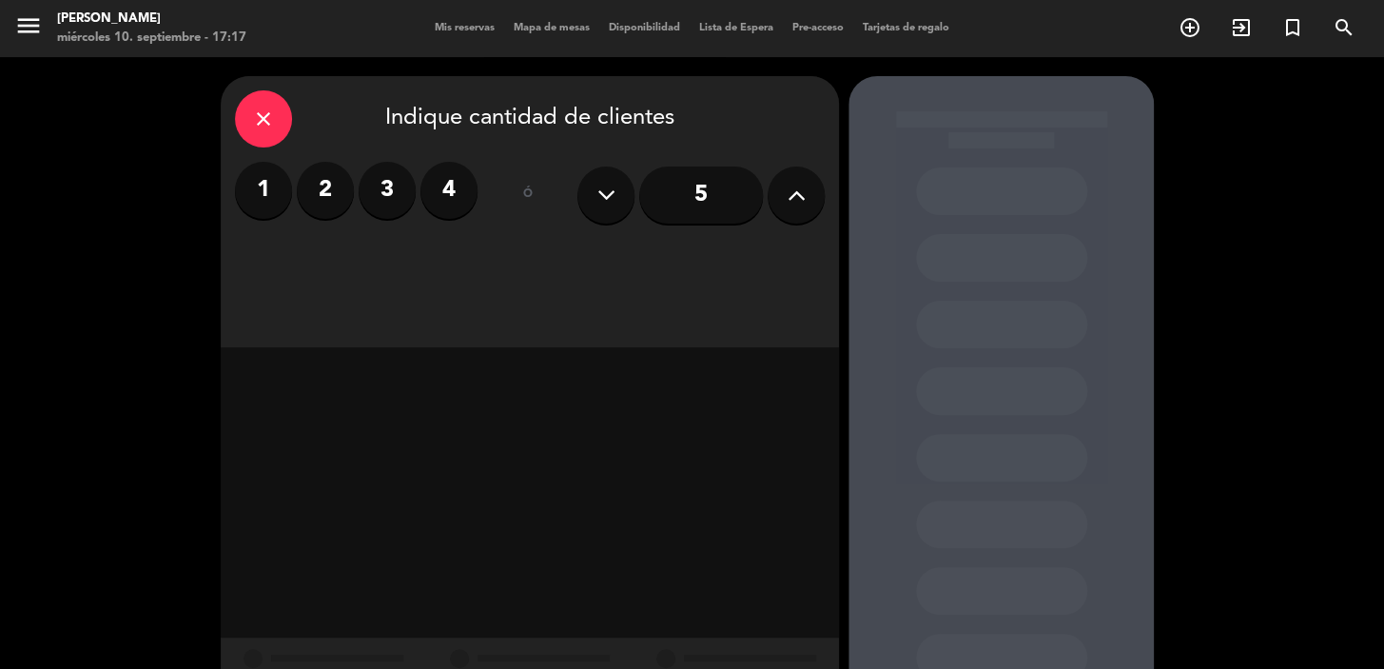
click at [382, 177] on label "3" at bounding box center [387, 190] width 57 height 57
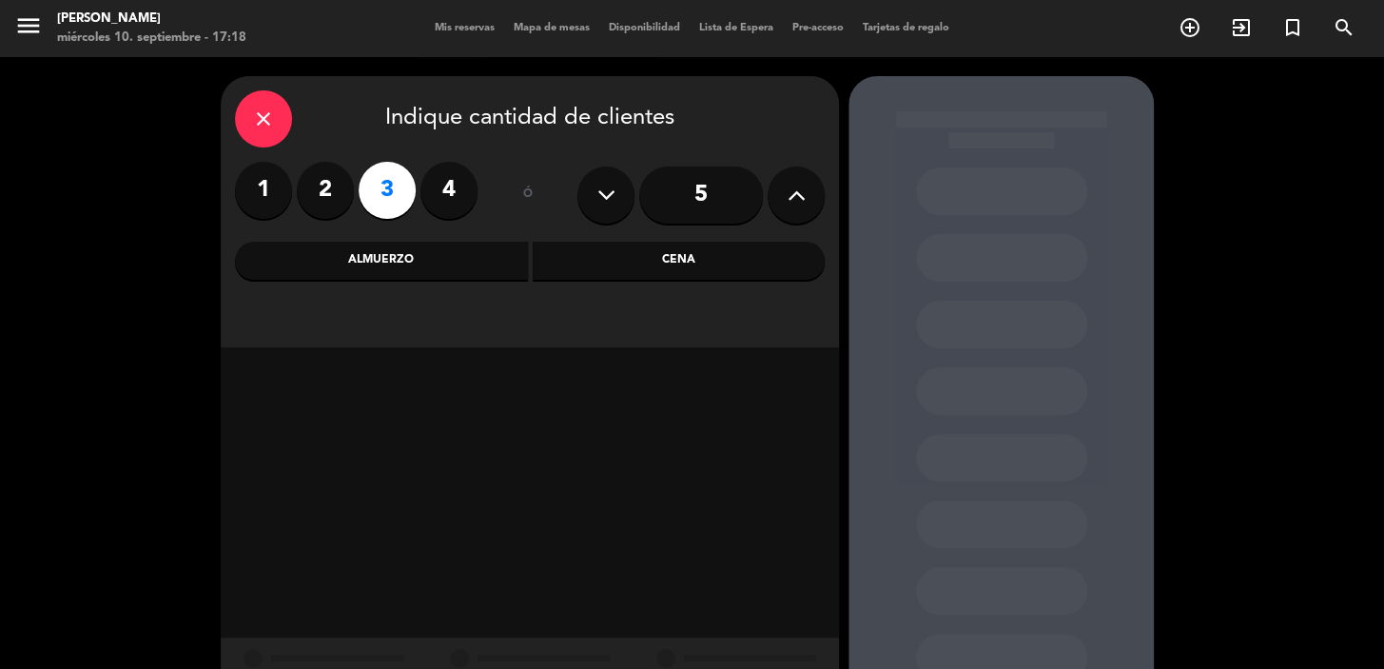
click at [746, 264] on div "Cena" at bounding box center [679, 261] width 293 height 38
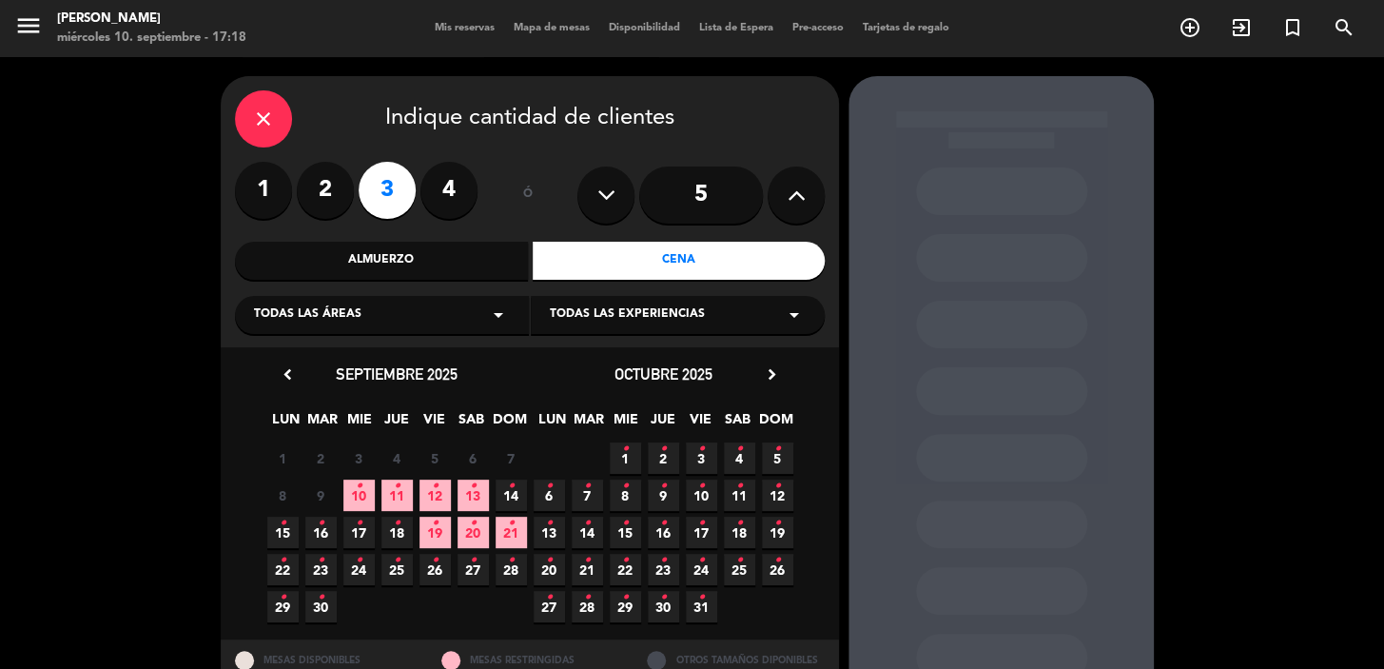
click at [631, 533] on span "15 •" at bounding box center [625, 532] width 31 height 31
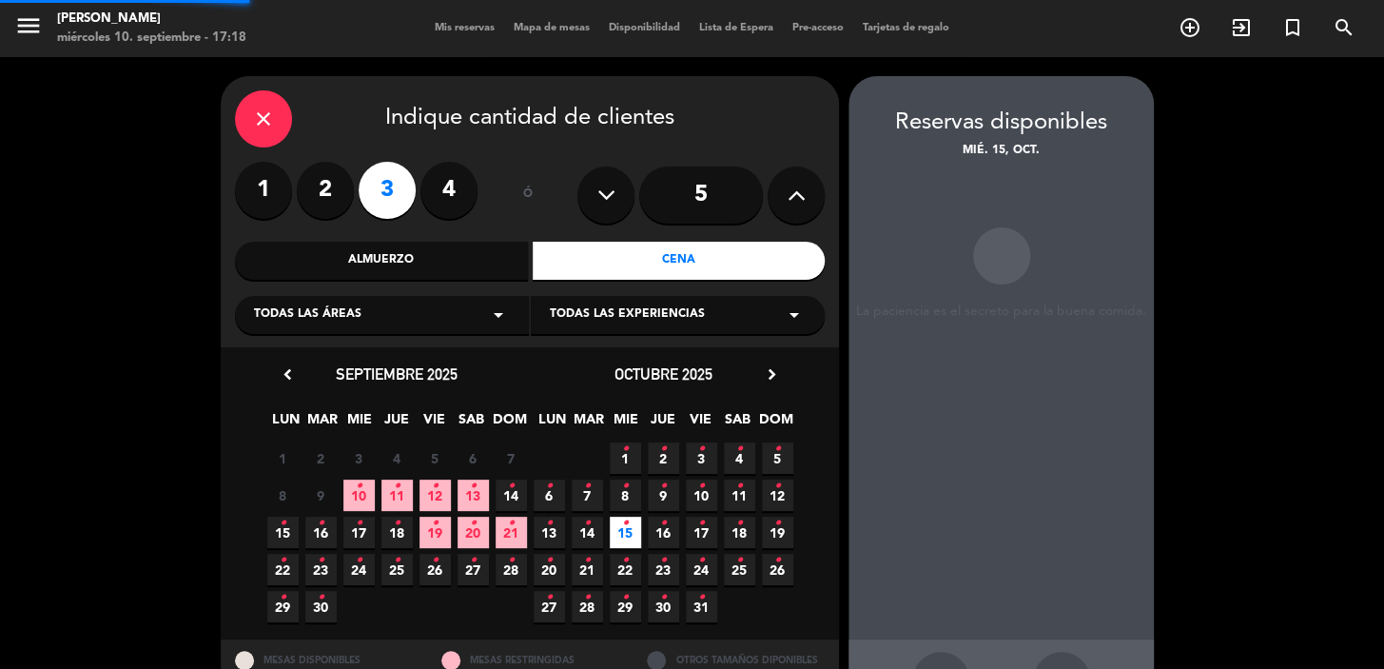
scroll to position [69, 0]
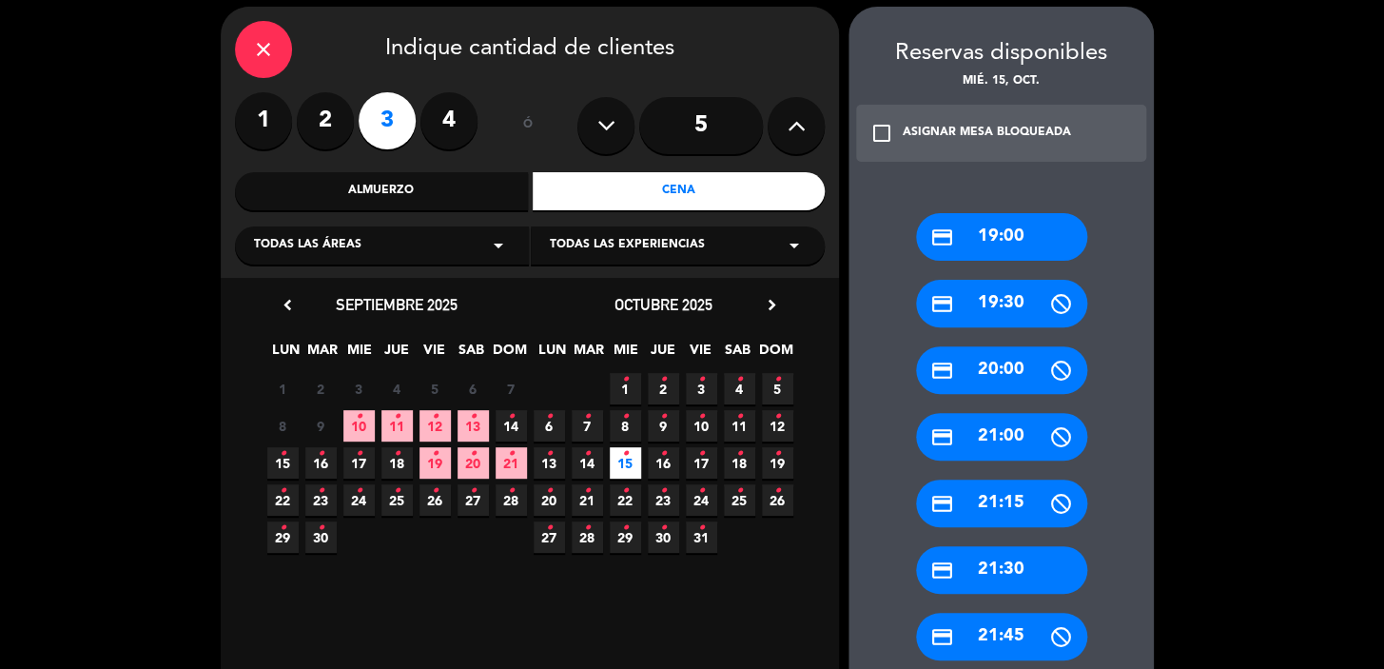
click at [323, 211] on div "close Indique cantidad de clientes 1 2 3 4 ó 5 Almuerzo Cena Todas las áreas ar…" at bounding box center [530, 142] width 618 height 271
click at [326, 229] on div "Todas las áreas arrow_drop_down" at bounding box center [382, 245] width 294 height 38
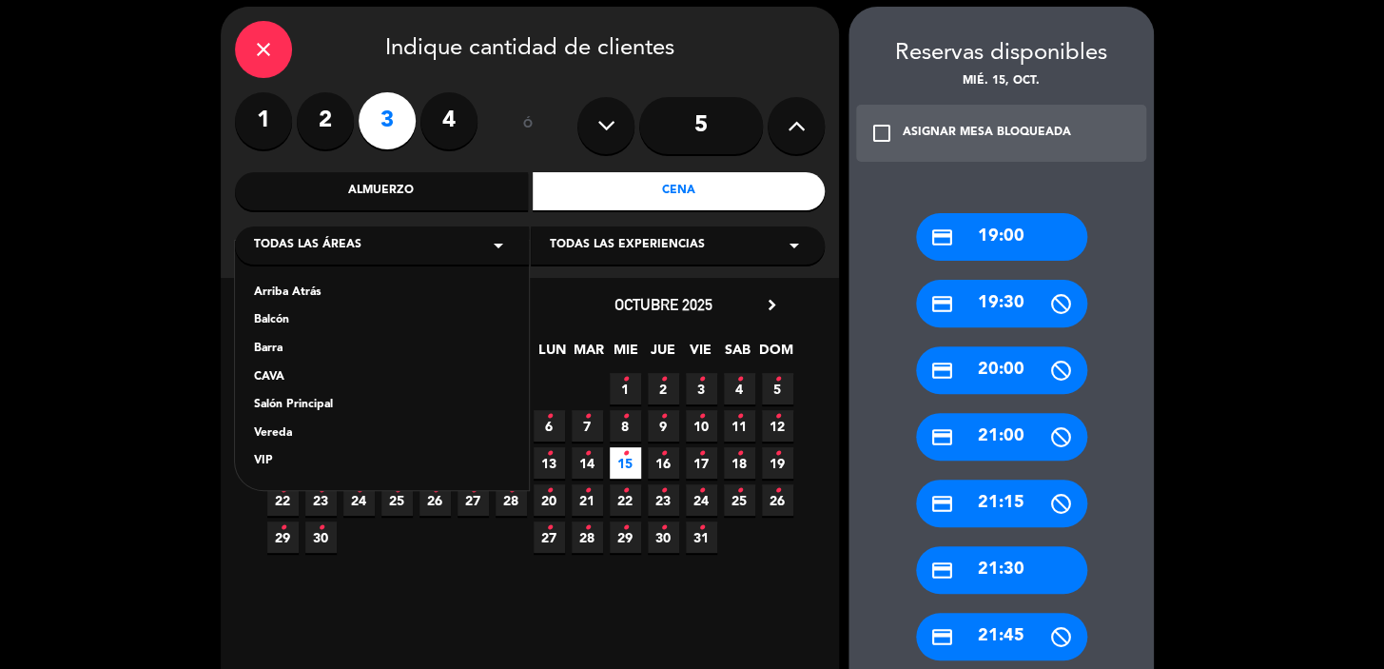
click at [311, 403] on div "Salón Principal" at bounding box center [382, 405] width 256 height 19
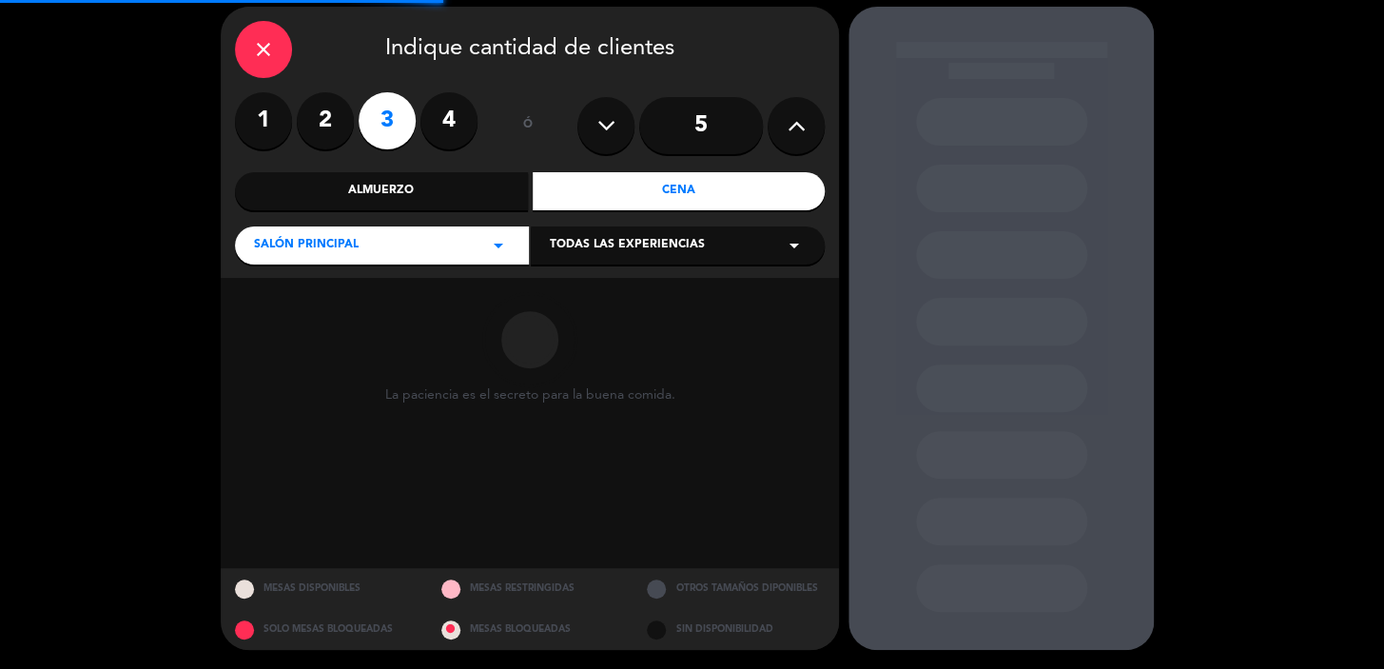
click at [607, 249] on span "Todas las experiencias" at bounding box center [627, 245] width 155 height 19
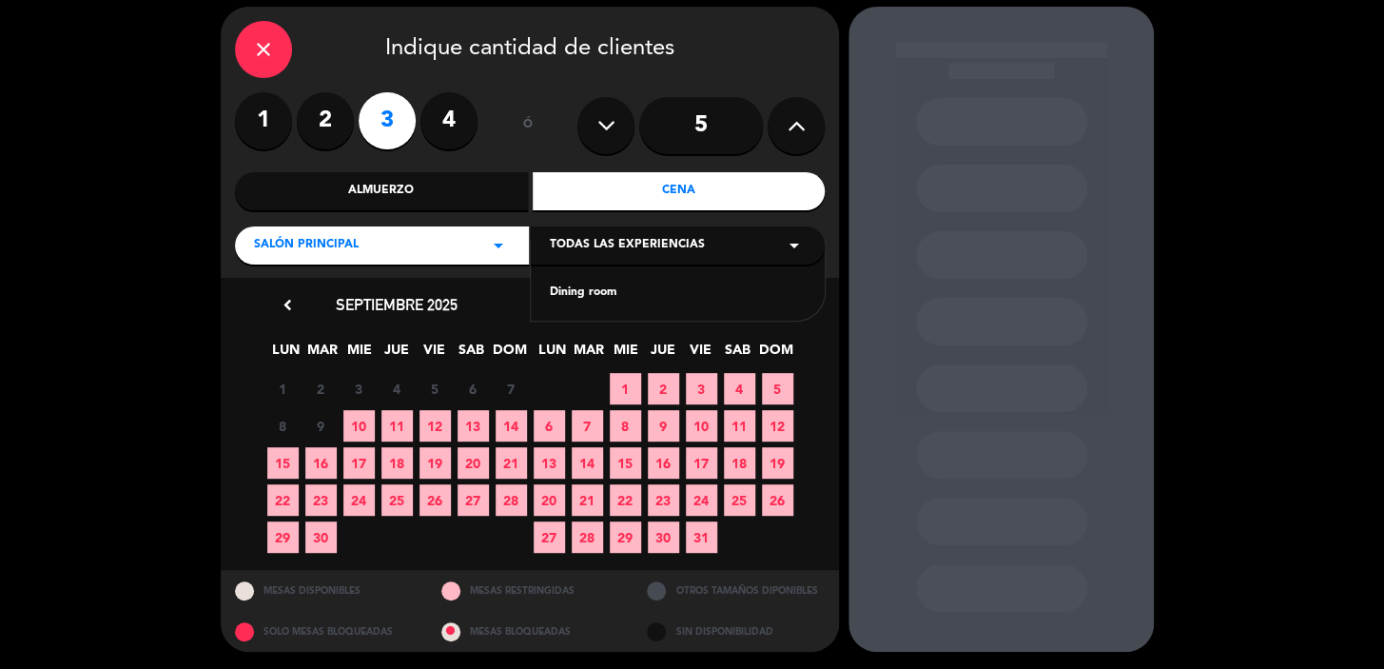
click at [609, 240] on span "Todas las experiencias" at bounding box center [627, 245] width 155 height 19
click at [622, 247] on span "Todas las experiencias" at bounding box center [627, 245] width 155 height 19
click at [608, 295] on div "Dining room" at bounding box center [678, 293] width 256 height 19
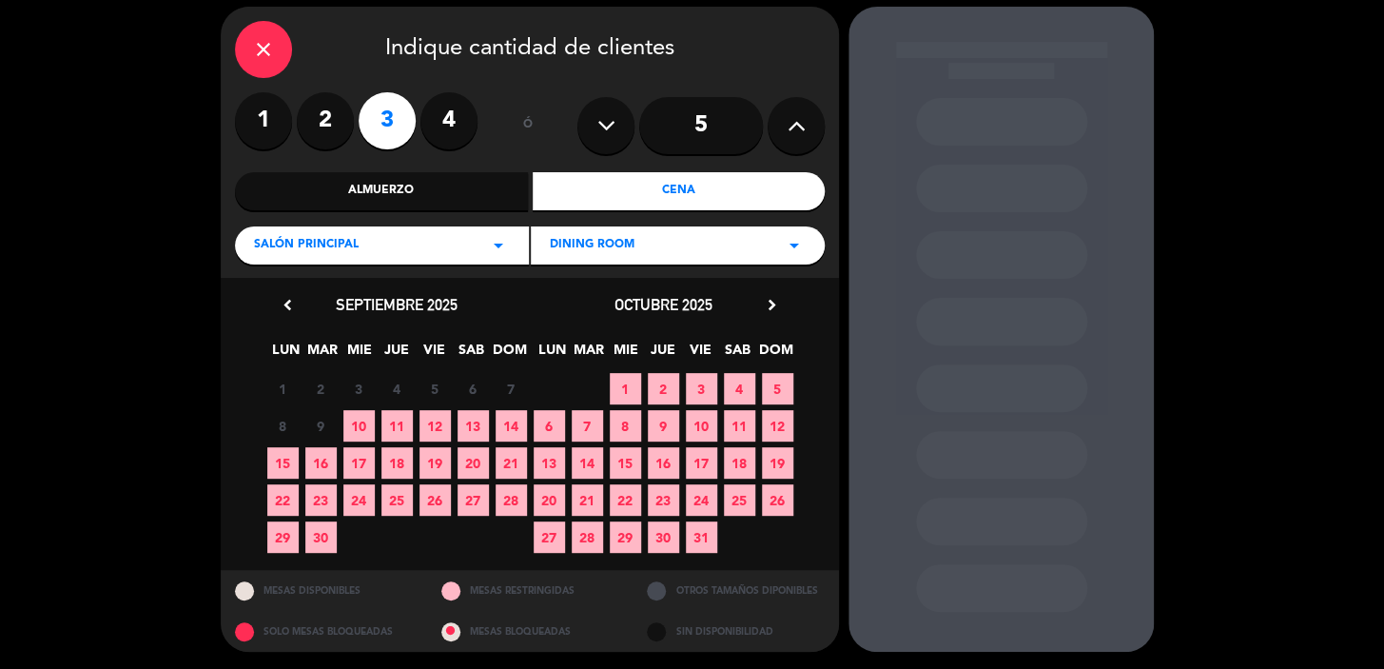
click at [632, 465] on span "15" at bounding box center [625, 462] width 31 height 31
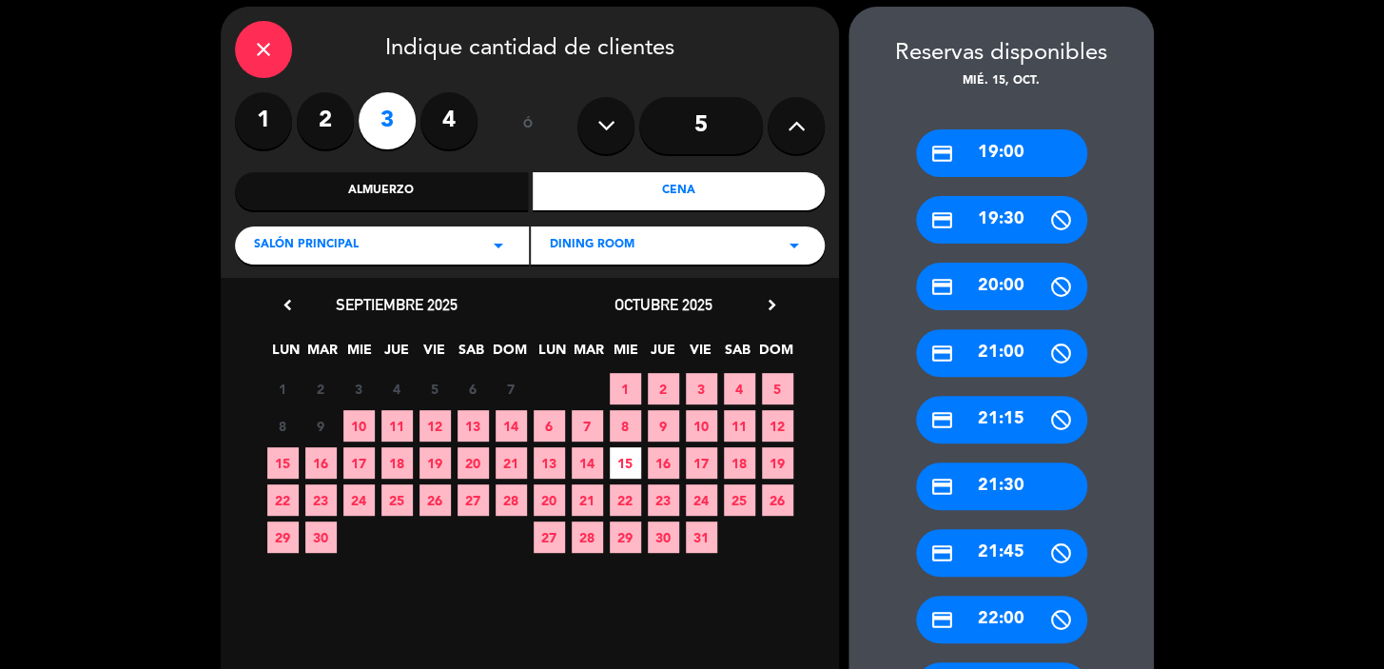
click at [1008, 150] on div "credit_card 19:00" at bounding box center [1001, 153] width 171 height 48
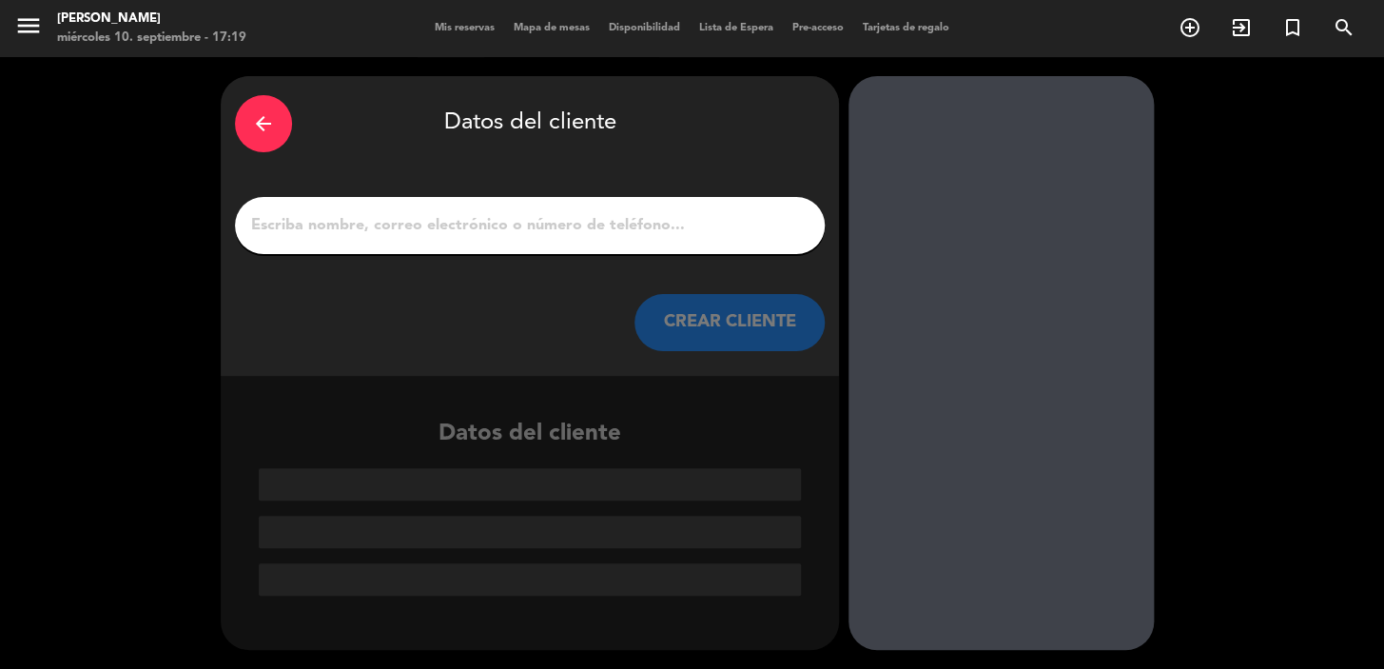
scroll to position [0, 0]
click at [666, 218] on input "1" at bounding box center [529, 225] width 561 height 27
paste input "[PERSON_NAME] [PERSON_NAME]"
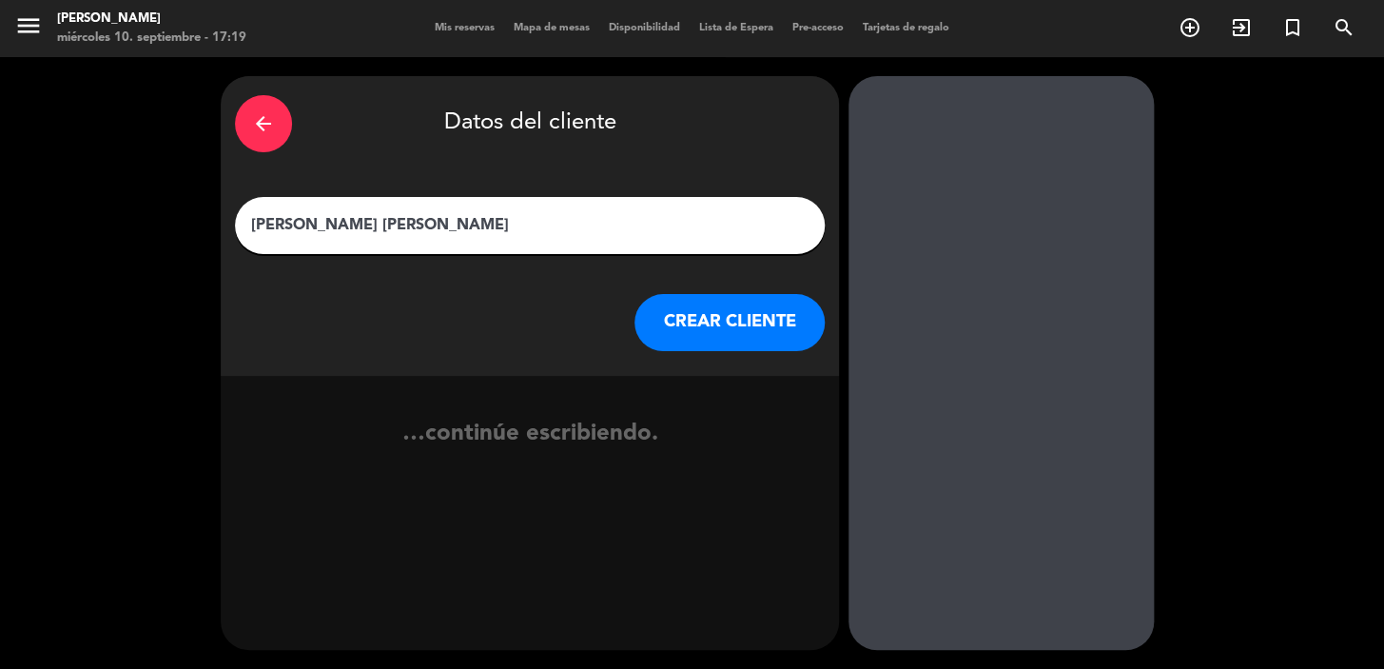
type input "[PERSON_NAME] [PERSON_NAME]"
click at [679, 323] on button "CREAR CLIENTE" at bounding box center [730, 322] width 190 height 57
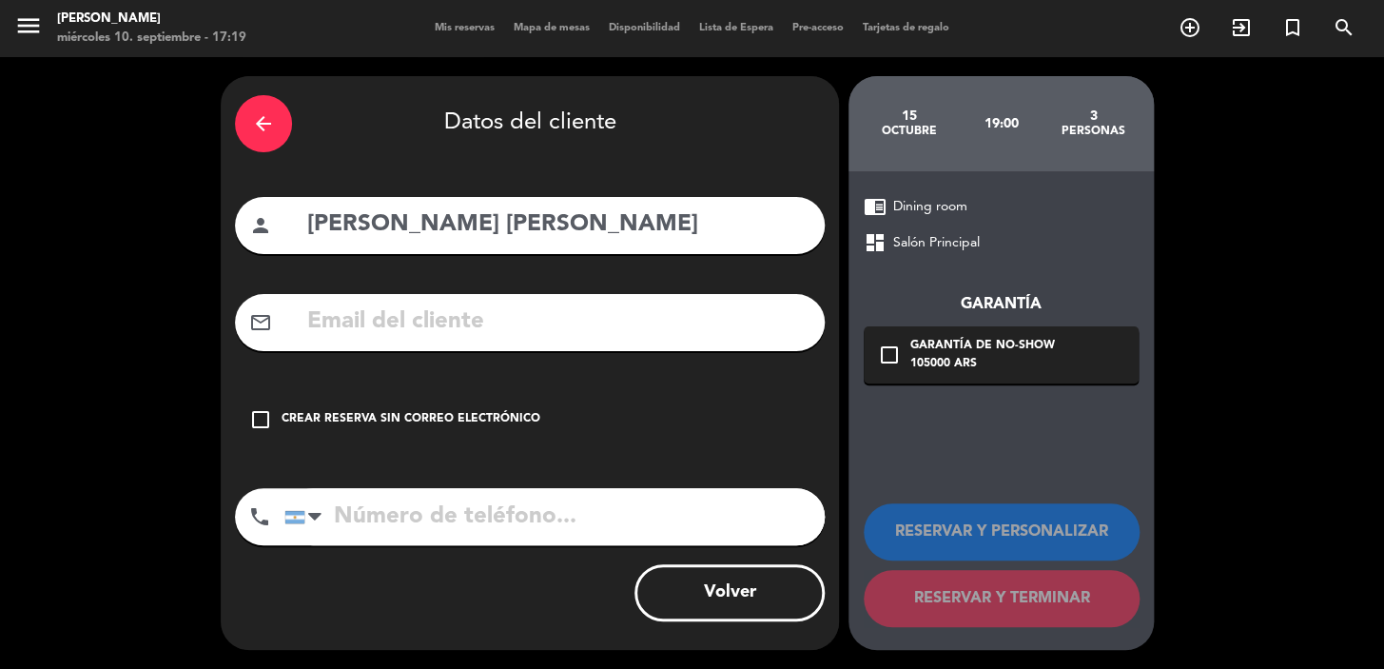
click at [566, 317] on input "text" at bounding box center [557, 322] width 505 height 39
paste input "[EMAIL_ADDRESS][DOMAIN_NAME]"
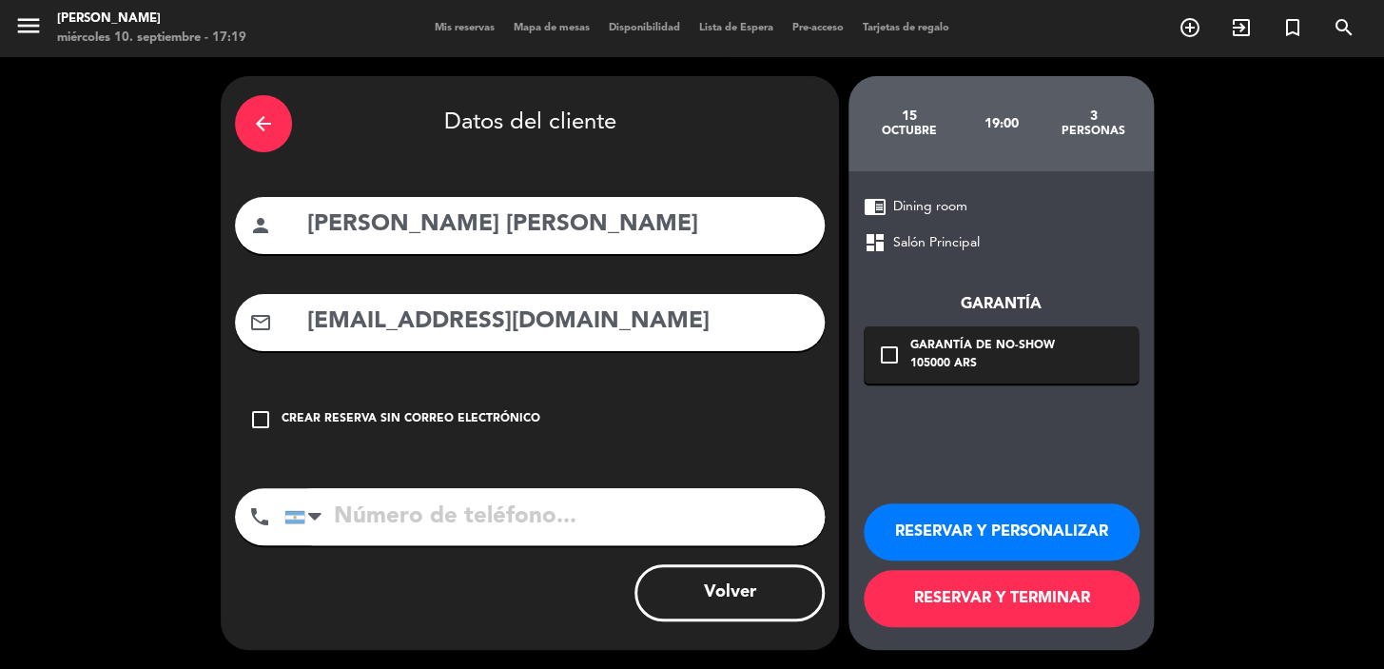
type input "[EMAIL_ADDRESS][DOMAIN_NAME]"
click at [463, 502] on input "tel" at bounding box center [554, 516] width 540 height 57
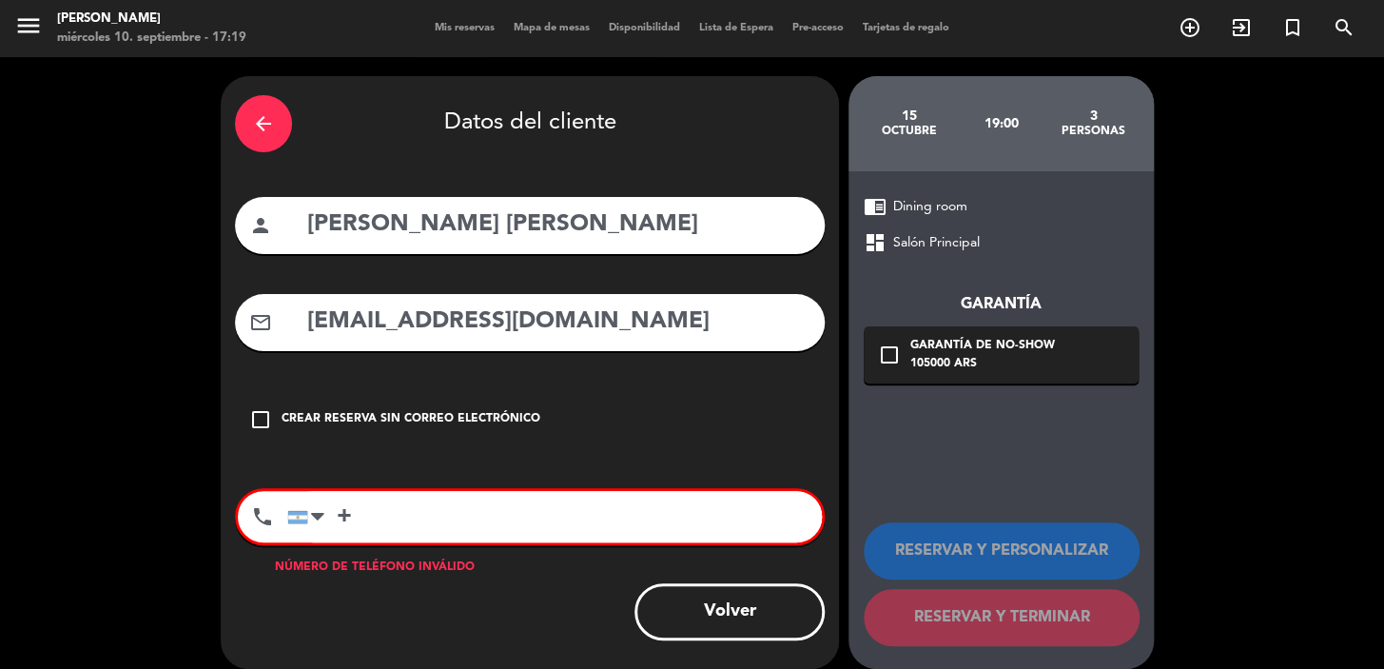
paste input "55619838-1284"
click at [347, 514] on input "[PHONE_NUMBER]" at bounding box center [554, 516] width 535 height 51
type input "[PHONE_NUMBER]"
drag, startPoint x: 561, startPoint y: 518, endPoint x: 338, endPoint y: 511, distance: 223.7
click at [338, 511] on input "[PHONE_NUMBER]" at bounding box center [554, 516] width 535 height 51
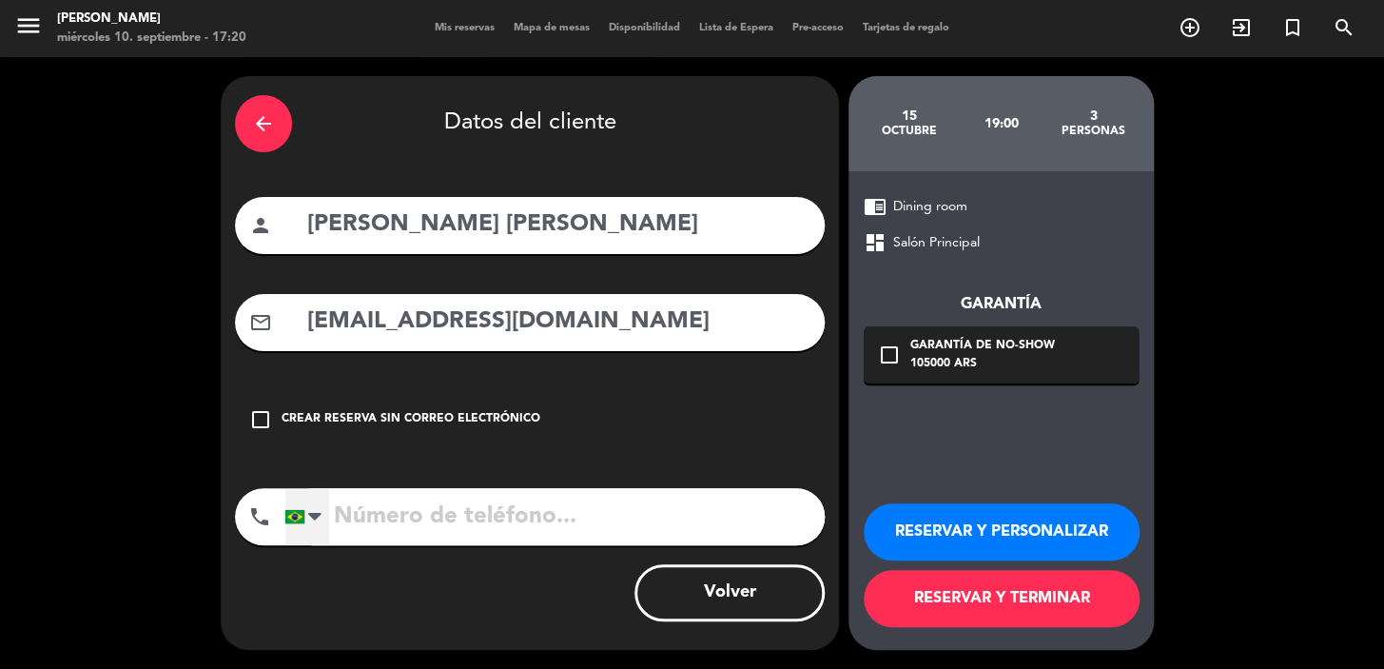
paste input "[PHONE_NUMBER]"
type input "[PHONE_NUMBER]"
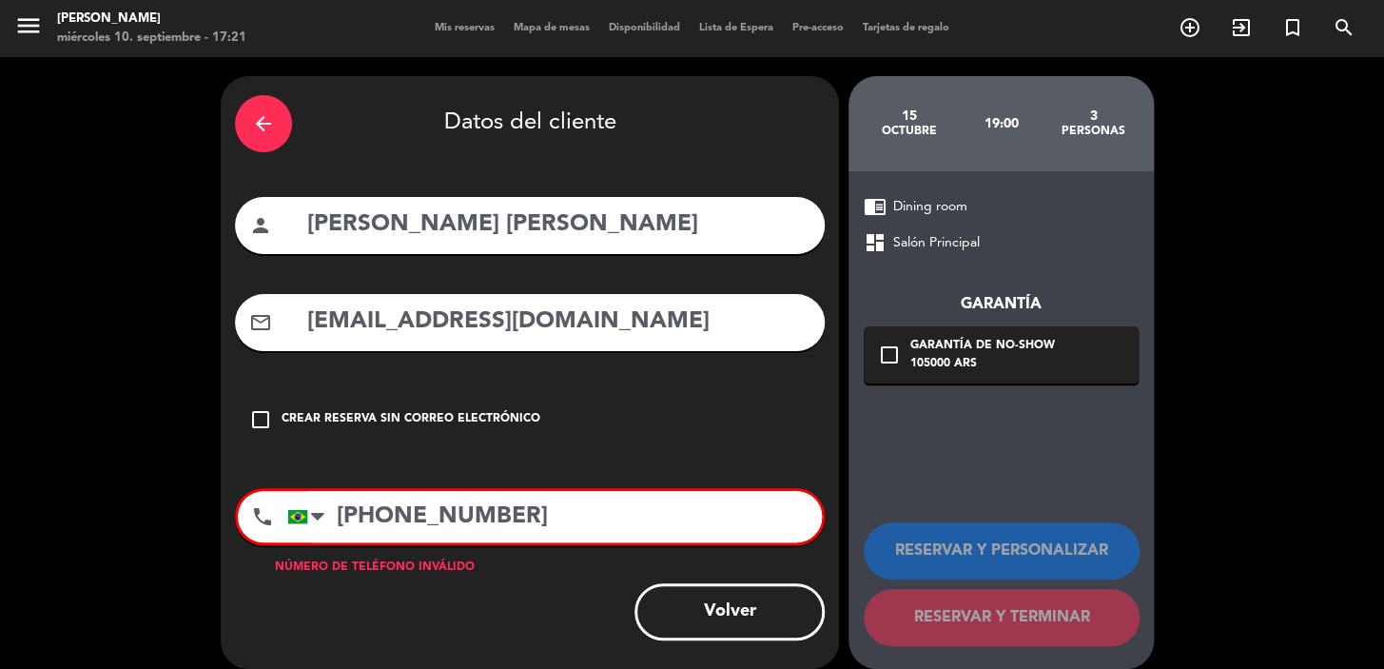
drag, startPoint x: 589, startPoint y: 512, endPoint x: 284, endPoint y: 504, distance: 304.5
click at [290, 515] on div "[GEOGRAPHIC_DATA] +1 [GEOGRAPHIC_DATA] +44 [GEOGRAPHIC_DATA] ([GEOGRAPHIC_DATA]…" at bounding box center [554, 516] width 535 height 51
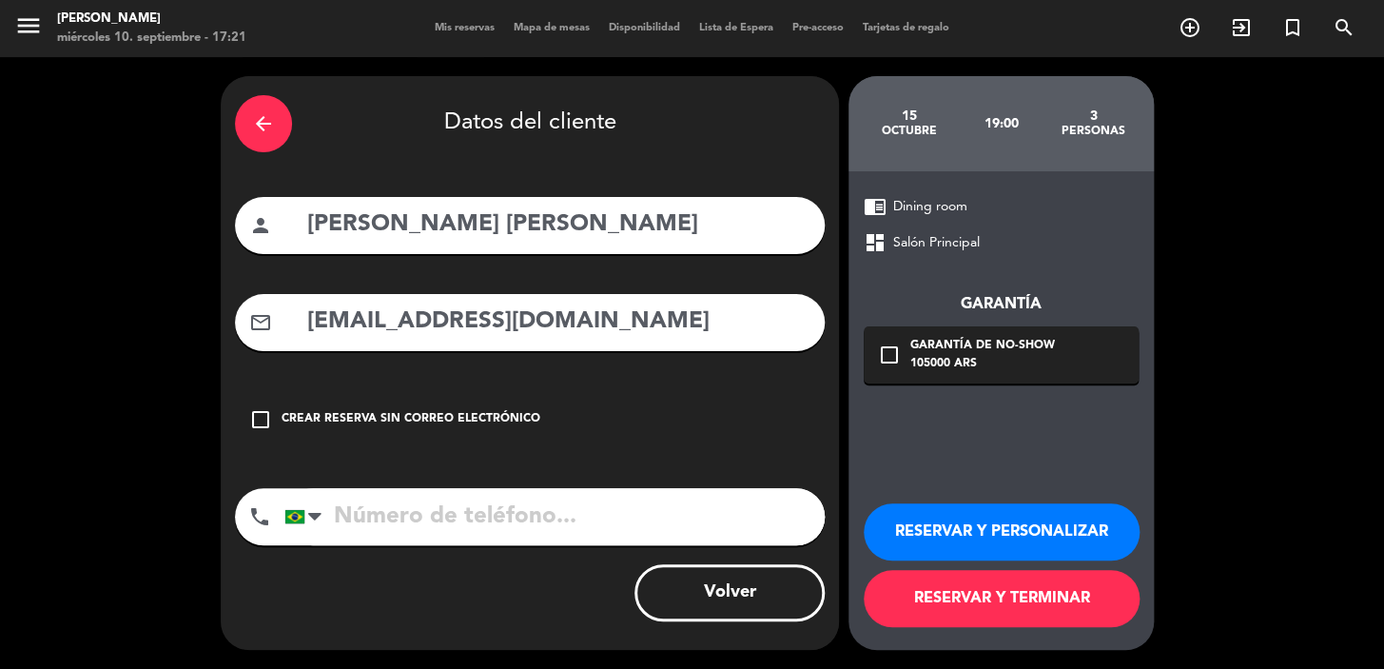
paste input "[PHONE_NUMBER]"
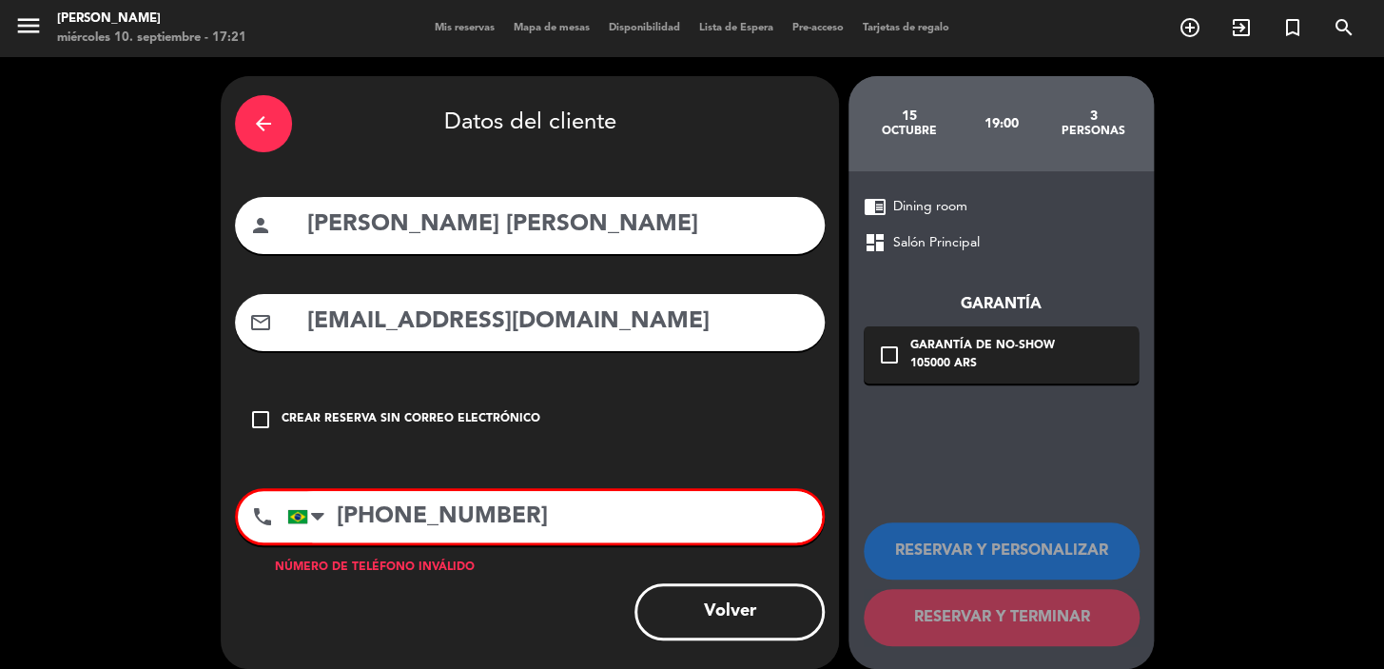
click at [350, 514] on input "[PHONE_NUMBER]" at bounding box center [554, 516] width 535 height 51
click at [483, 519] on input "[PHONE_NUMBER]" at bounding box center [554, 516] width 535 height 51
click at [419, 523] on input "[PHONE_NUMBER]" at bounding box center [554, 516] width 535 height 51
type input "[PHONE_NUMBER]"
drag, startPoint x: 438, startPoint y: 519, endPoint x: 234, endPoint y: 533, distance: 204.1
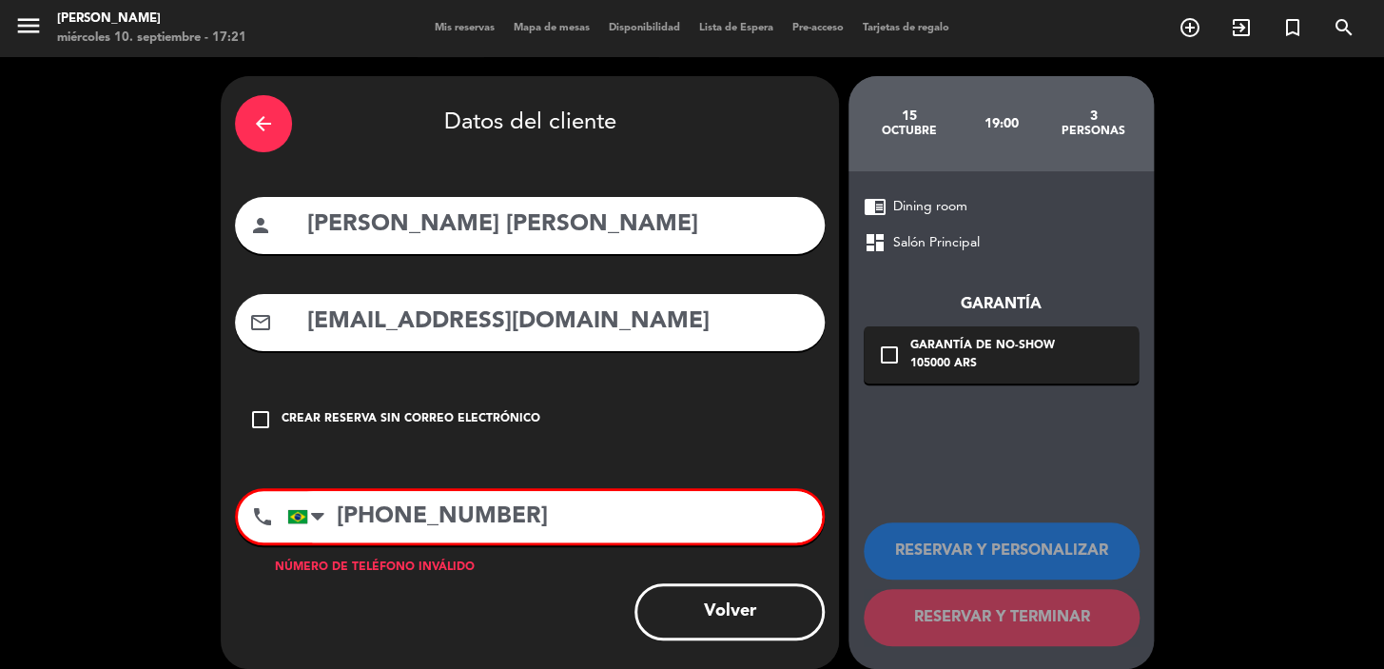
click at [233, 527] on div "arrow_back Datos del cliente person [PERSON_NAME] [PERSON_NAME] mail_outline [E…" at bounding box center [530, 372] width 618 height 593
click at [348, 518] on input "[PHONE_NUMBER]" at bounding box center [554, 516] width 535 height 51
click at [362, 517] on input "[PHONE_NUMBER]" at bounding box center [554, 516] width 535 height 51
click at [355, 519] on input "[PHONE_NUMBER]" at bounding box center [554, 516] width 535 height 51
type input "+ 556183811284"
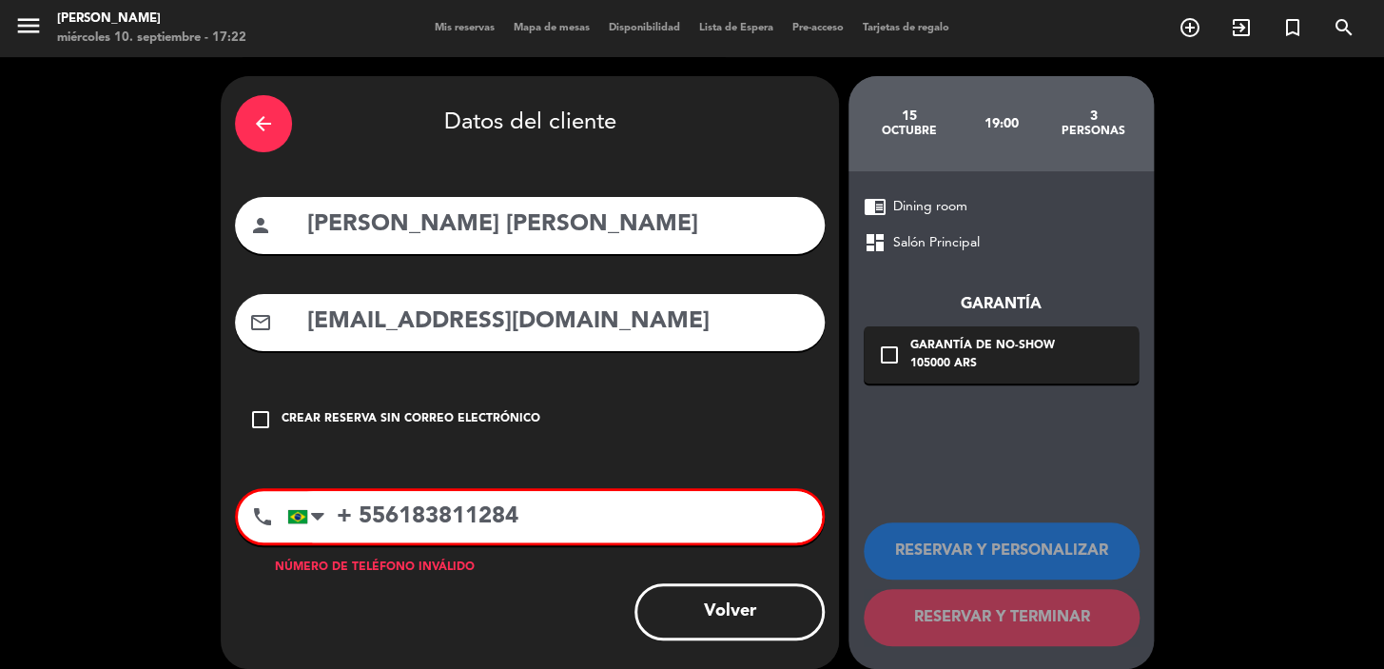
drag, startPoint x: 552, startPoint y: 516, endPoint x: 279, endPoint y: 525, distance: 273.2
click at [279, 525] on div "phone [GEOGRAPHIC_DATA] +1 [GEOGRAPHIC_DATA] +44 [GEOGRAPHIC_DATA] ([GEOGRAPHIC…" at bounding box center [530, 516] width 590 height 57
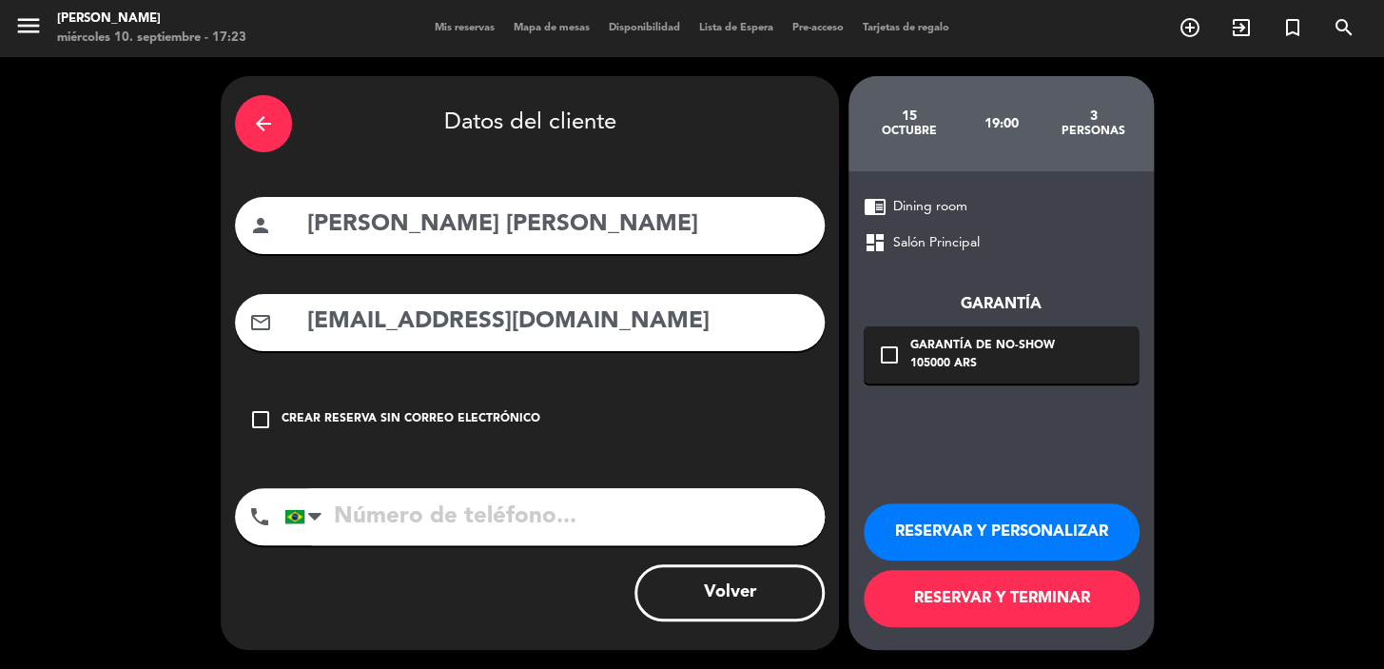
click at [895, 343] on div "check_box_outline_blank Garantía de no-show 105000 ARS" at bounding box center [1001, 354] width 275 height 57
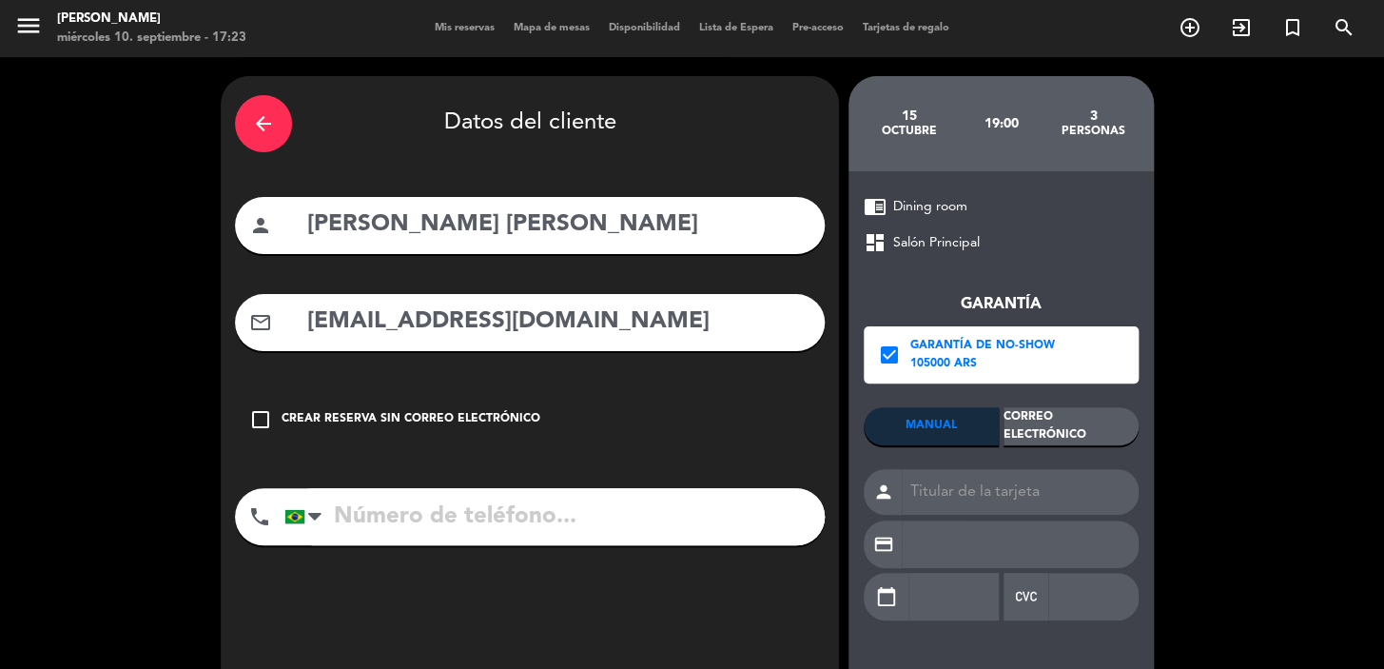
click at [1043, 421] on div "Correo Electrónico" at bounding box center [1071, 426] width 135 height 38
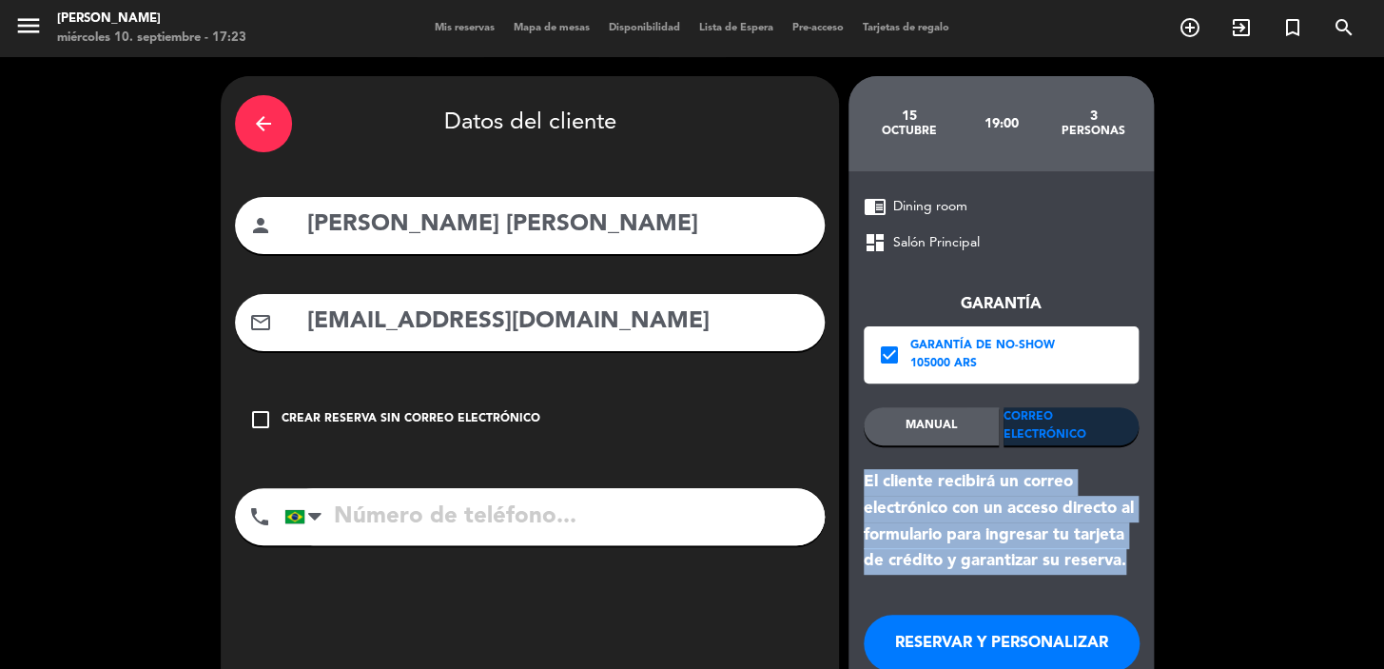
drag, startPoint x: 866, startPoint y: 477, endPoint x: 1019, endPoint y: 536, distance: 164.1
click at [1116, 576] on div "chrome_reader_mode Dining room dashboard Salón Principal Garantía check_box Gar…" at bounding box center [1001, 466] width 305 height 590
copy div "El cliente recibirá un correo electrónico con un acceso directo al formulario p…"
click at [944, 650] on button "RESERVAR Y PERSONALIZAR" at bounding box center [1002, 643] width 276 height 57
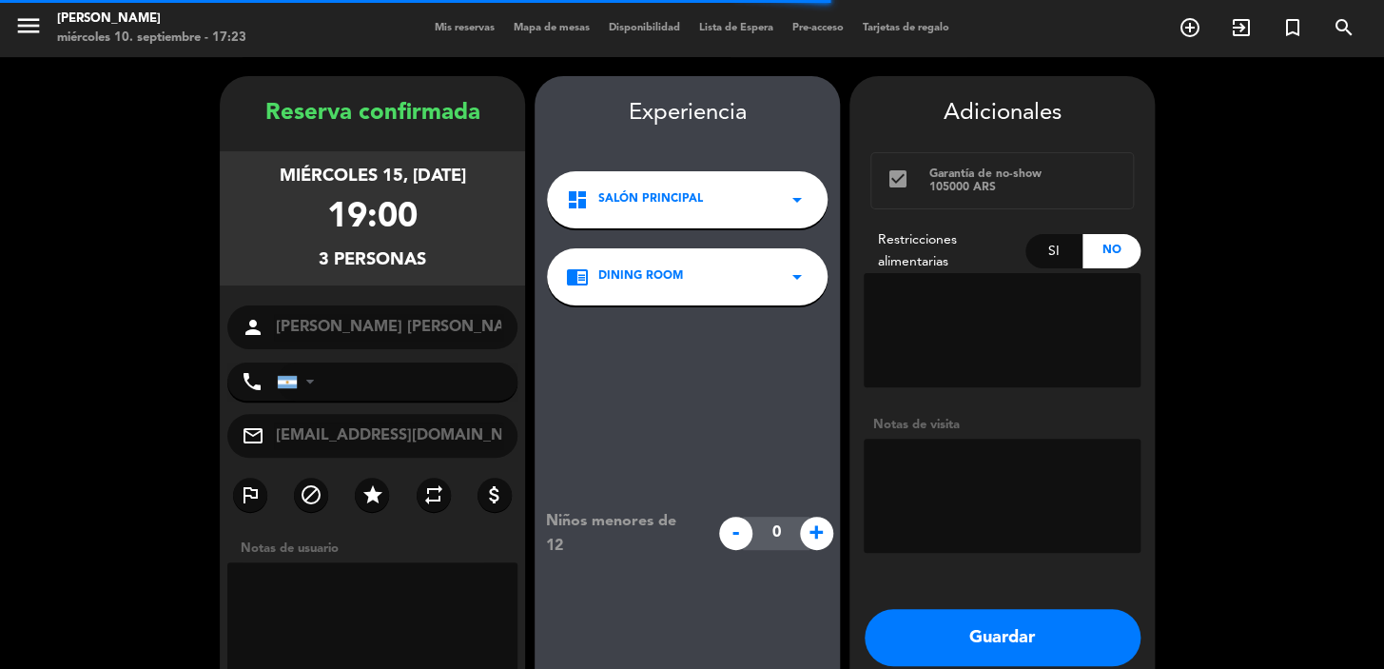
scroll to position [76, 0]
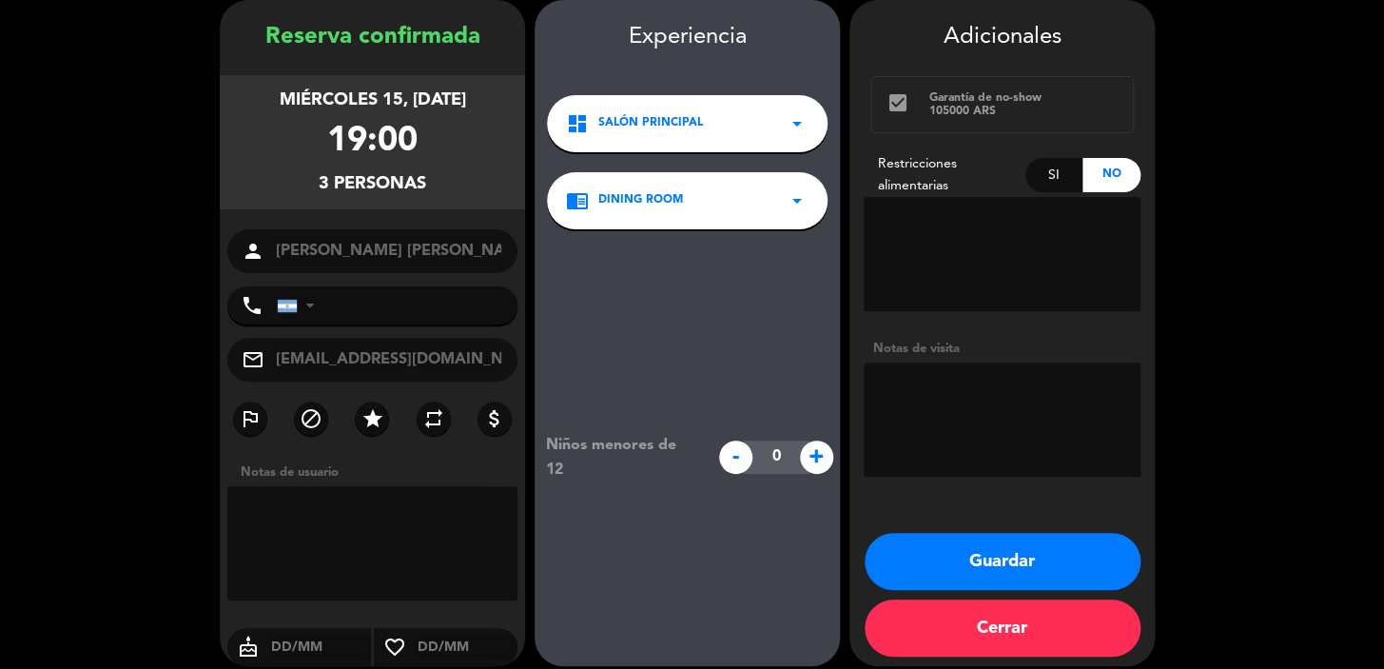
drag, startPoint x: 265, startPoint y: 95, endPoint x: 450, endPoint y: 171, distance: 199.7
click at [450, 171] on div "miércoles 15, [DATE] 19:00 3 personas" at bounding box center [372, 142] width 305 height 134
copy div "miércoles 15, [DATE] 19:00 3 personas"
click at [1002, 565] on button "Guardar" at bounding box center [1003, 561] width 276 height 57
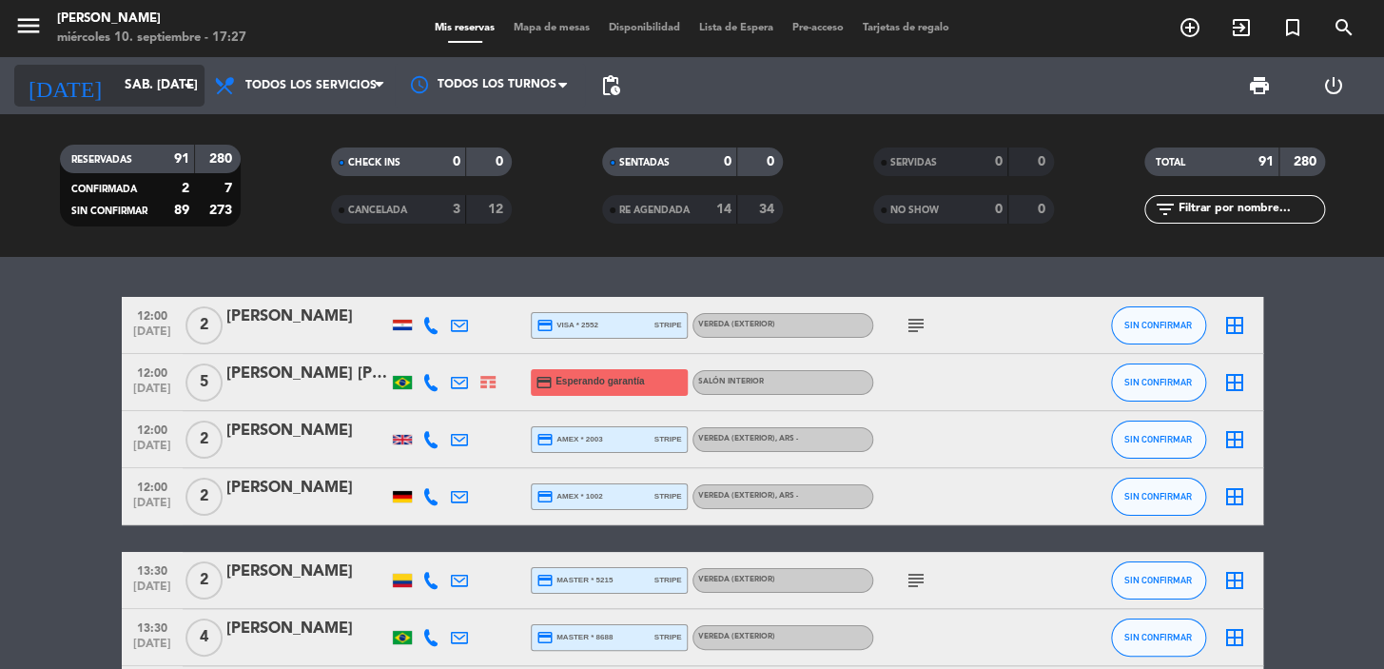
click at [56, 78] on icon "[DATE]" at bounding box center [64, 86] width 101 height 42
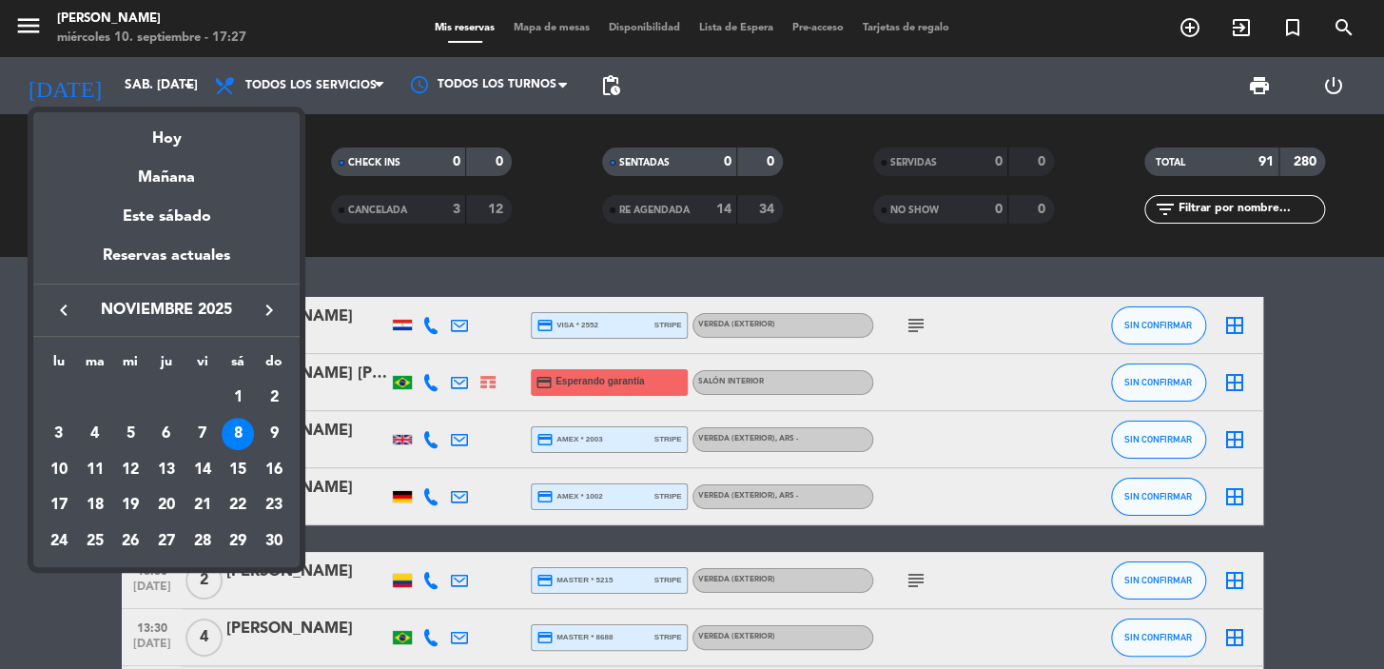
click at [264, 309] on icon "keyboard_arrow_right" at bounding box center [269, 310] width 23 height 23
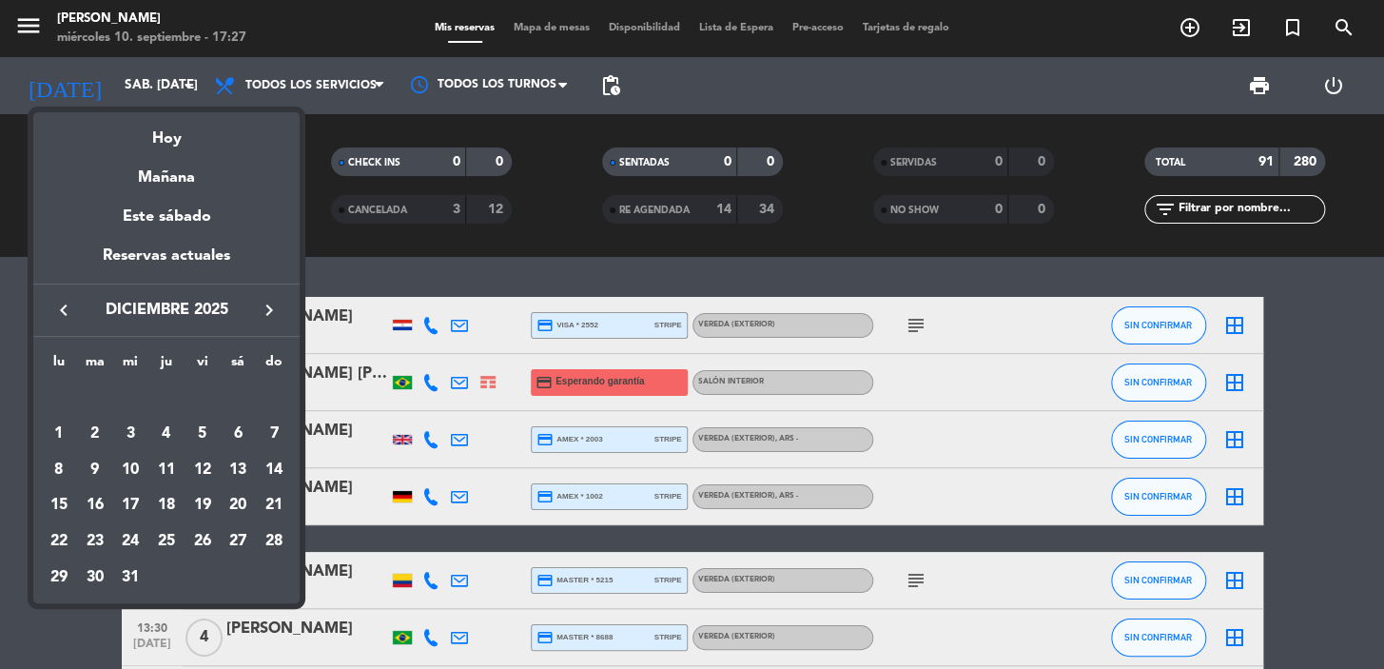
click at [264, 309] on icon "keyboard_arrow_right" at bounding box center [269, 310] width 23 height 23
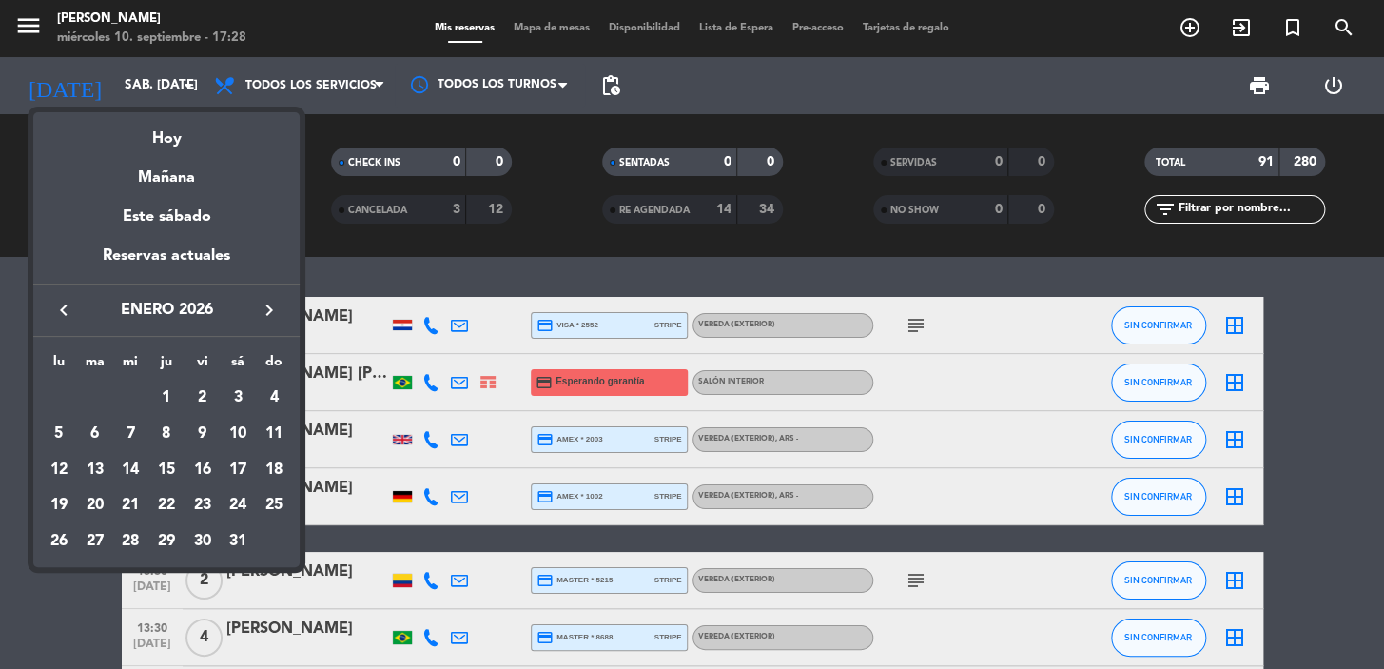
click at [63, 540] on div "26" at bounding box center [59, 541] width 32 height 32
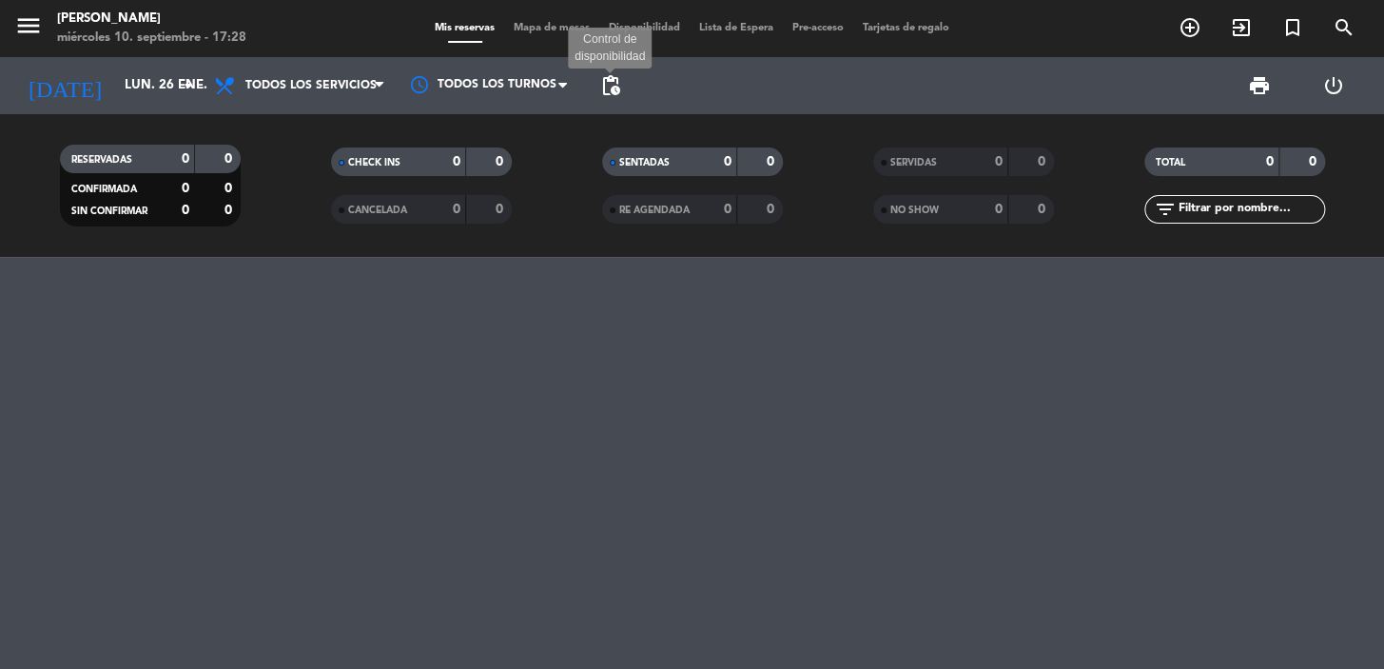
click at [615, 91] on span "pending_actions" at bounding box center [610, 85] width 23 height 23
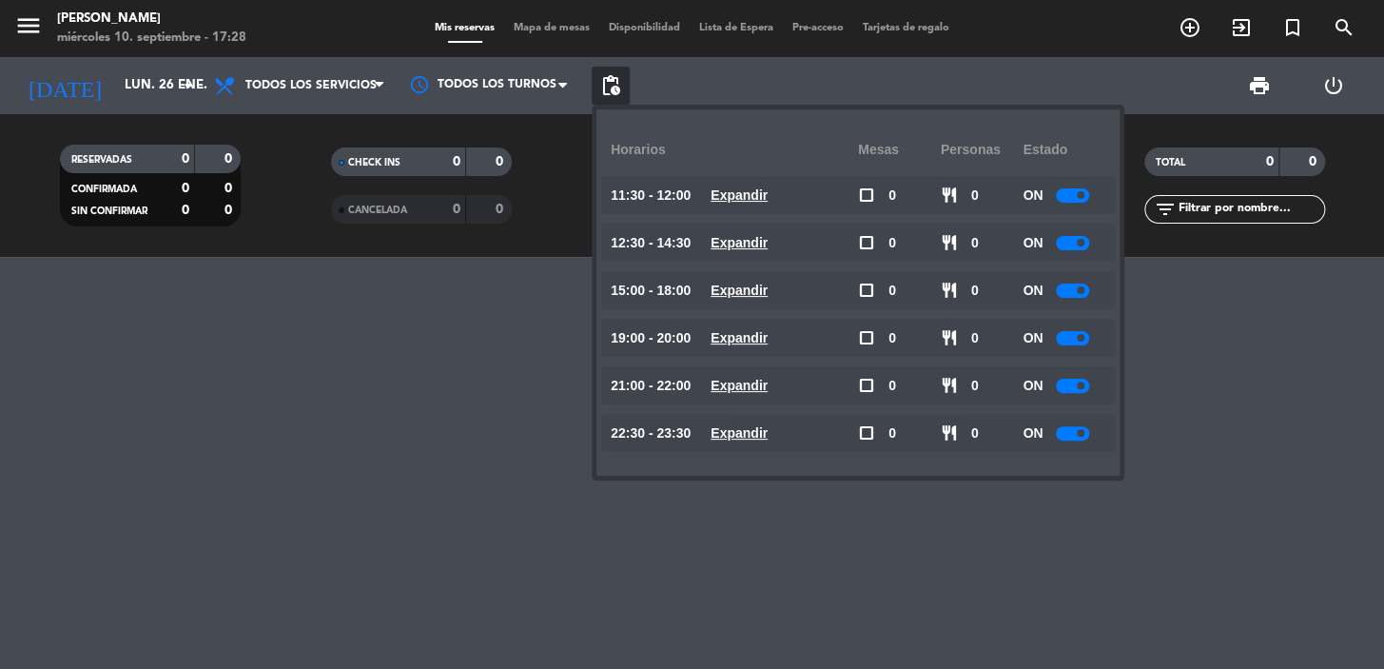
click at [615, 91] on span "pending_actions" at bounding box center [610, 85] width 23 height 23
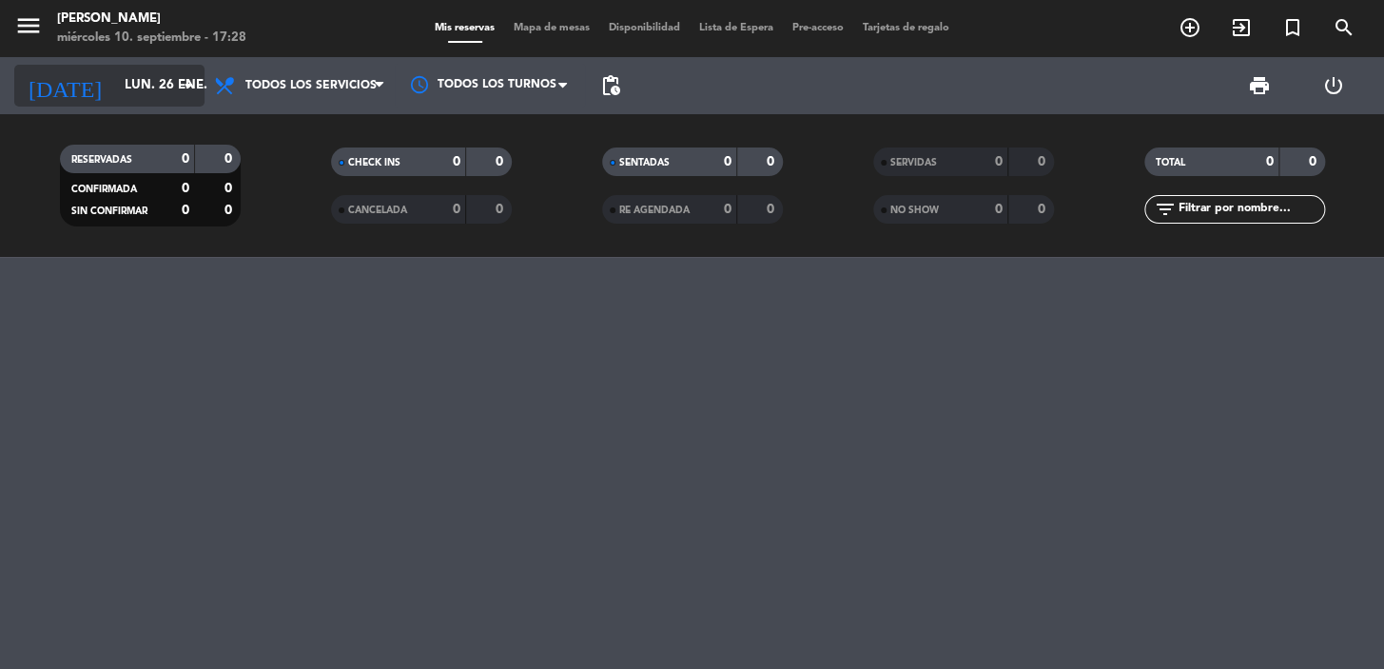
click at [42, 74] on icon "[DATE]" at bounding box center [64, 86] width 101 height 42
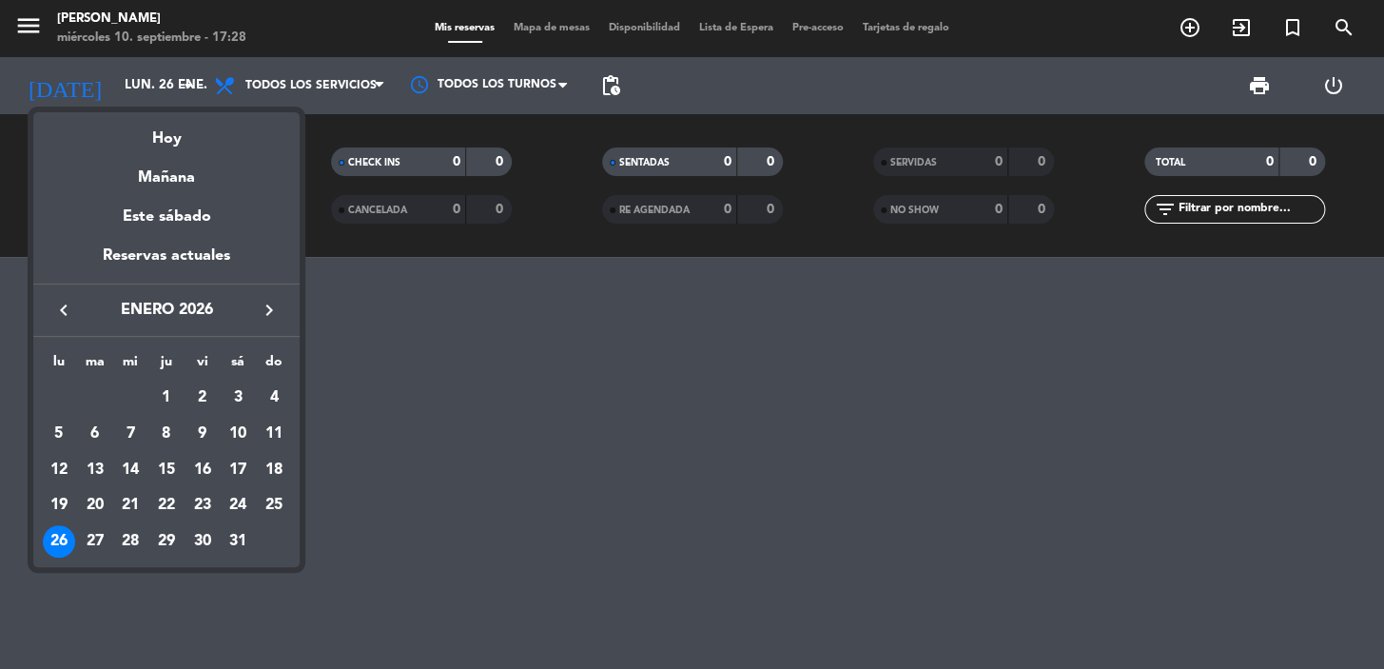
drag, startPoint x: 49, startPoint y: 302, endPoint x: 58, endPoint y: 310, distance: 12.8
click at [50, 303] on button "keyboard_arrow_left" at bounding box center [64, 310] width 34 height 25
click at [59, 310] on icon "keyboard_arrow_left" at bounding box center [63, 310] width 23 height 23
click at [58, 305] on icon "keyboard_arrow_left" at bounding box center [63, 310] width 23 height 23
click at [245, 470] on div "11" at bounding box center [238, 470] width 32 height 32
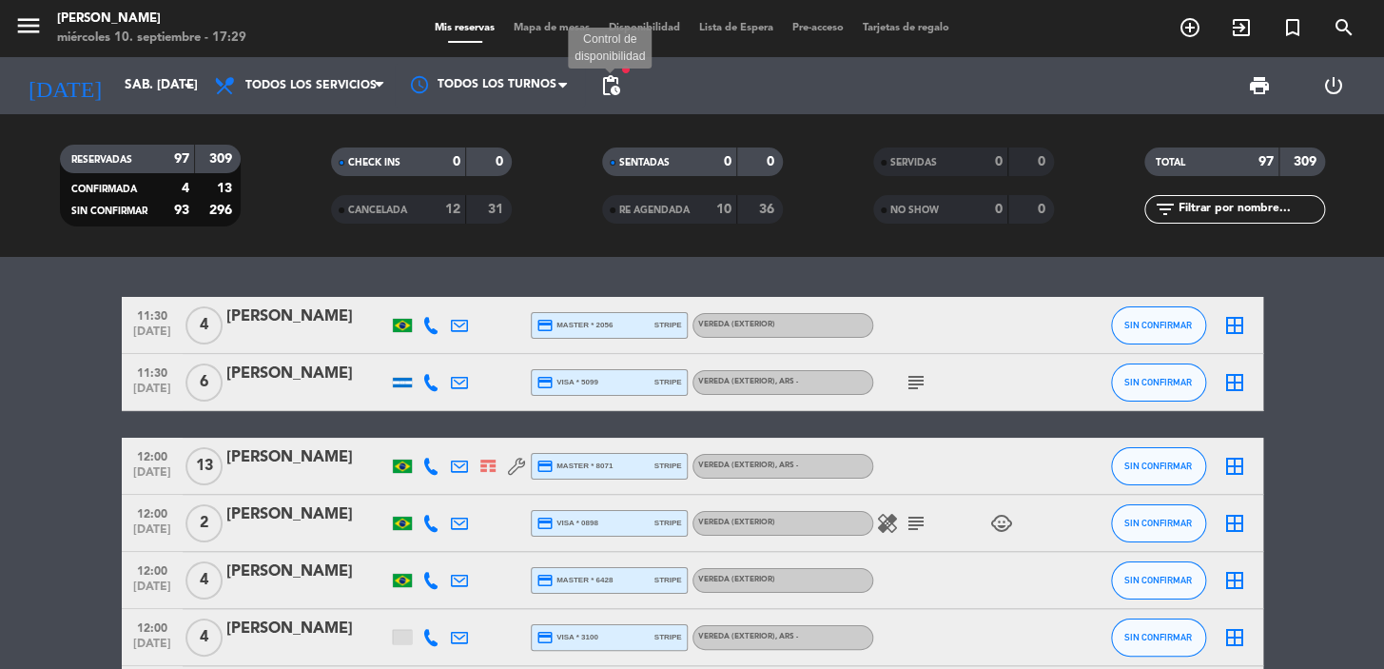
click at [610, 77] on span "pending_actions" at bounding box center [610, 85] width 23 height 23
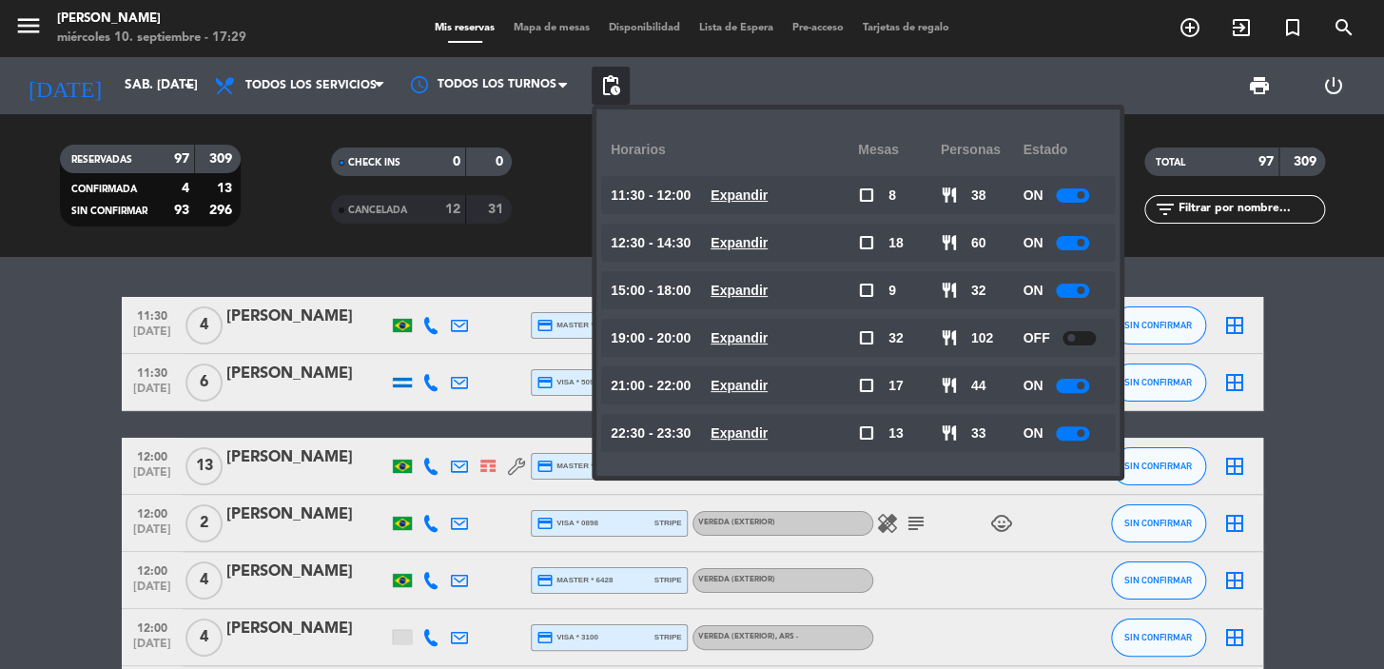
click at [768, 200] on u "Expandir" at bounding box center [739, 194] width 57 height 15
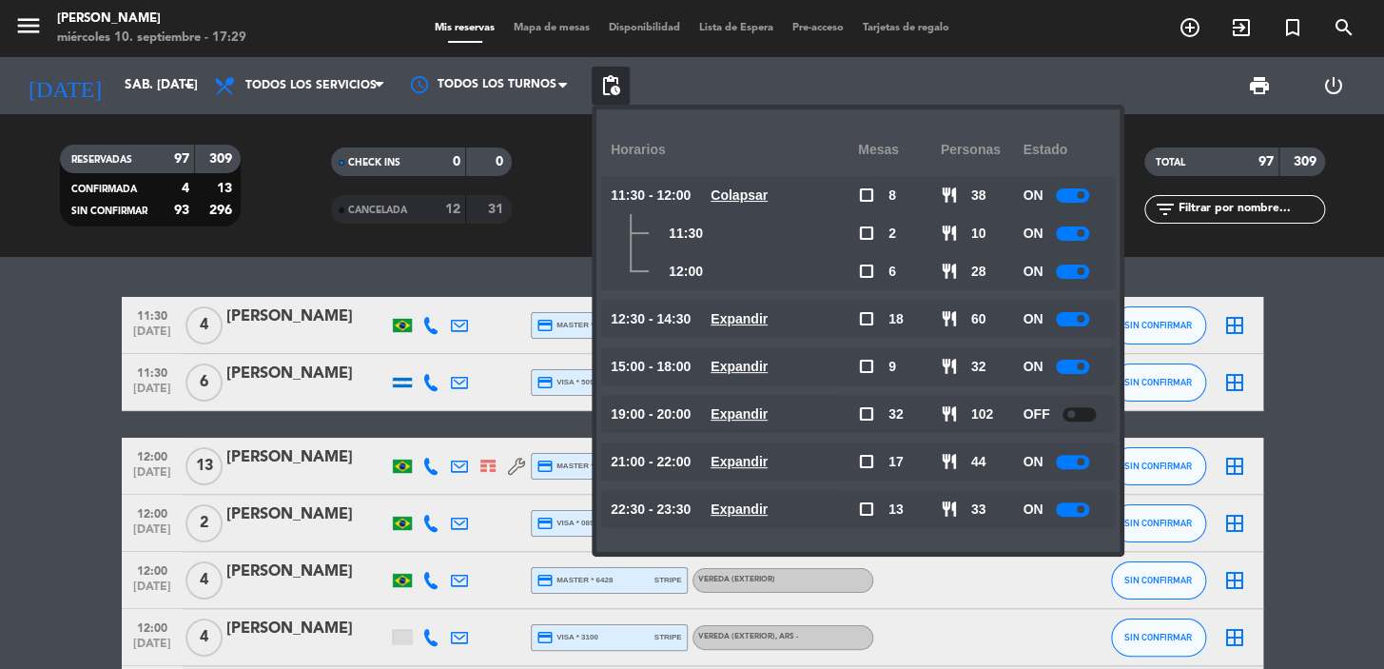
click at [768, 312] on u "Expandir" at bounding box center [739, 318] width 57 height 15
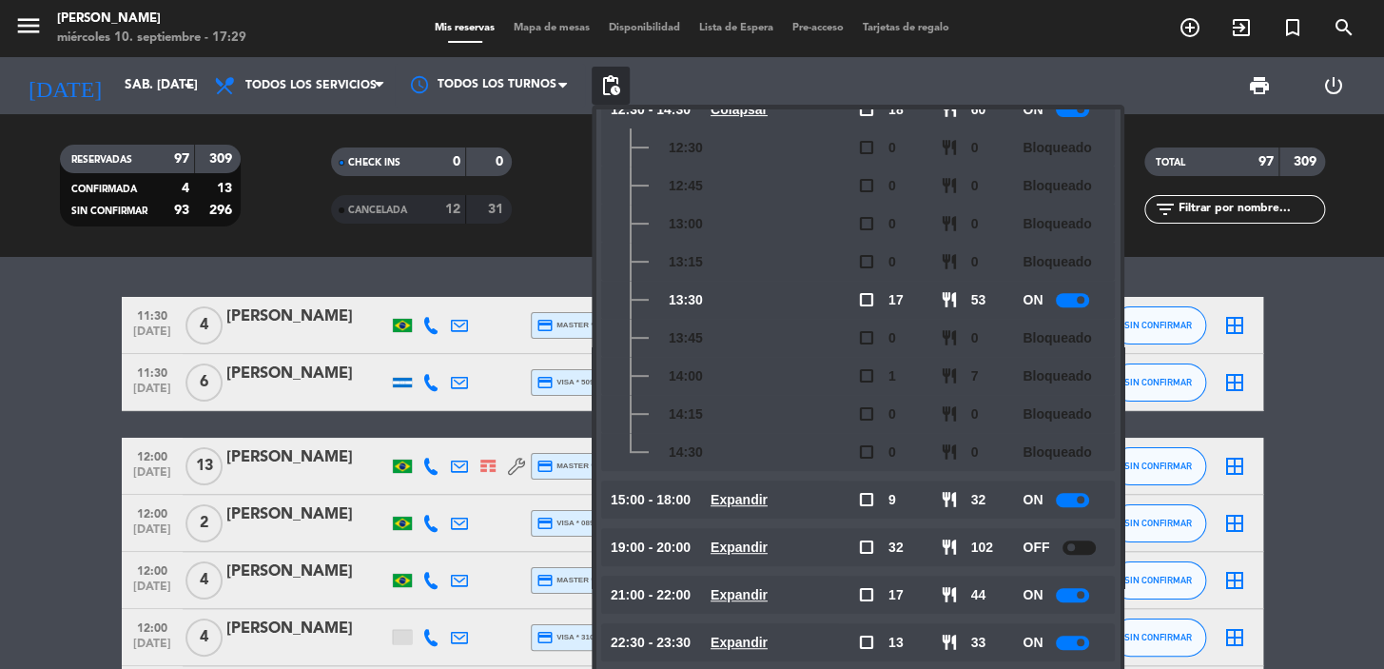
scroll to position [213, 0]
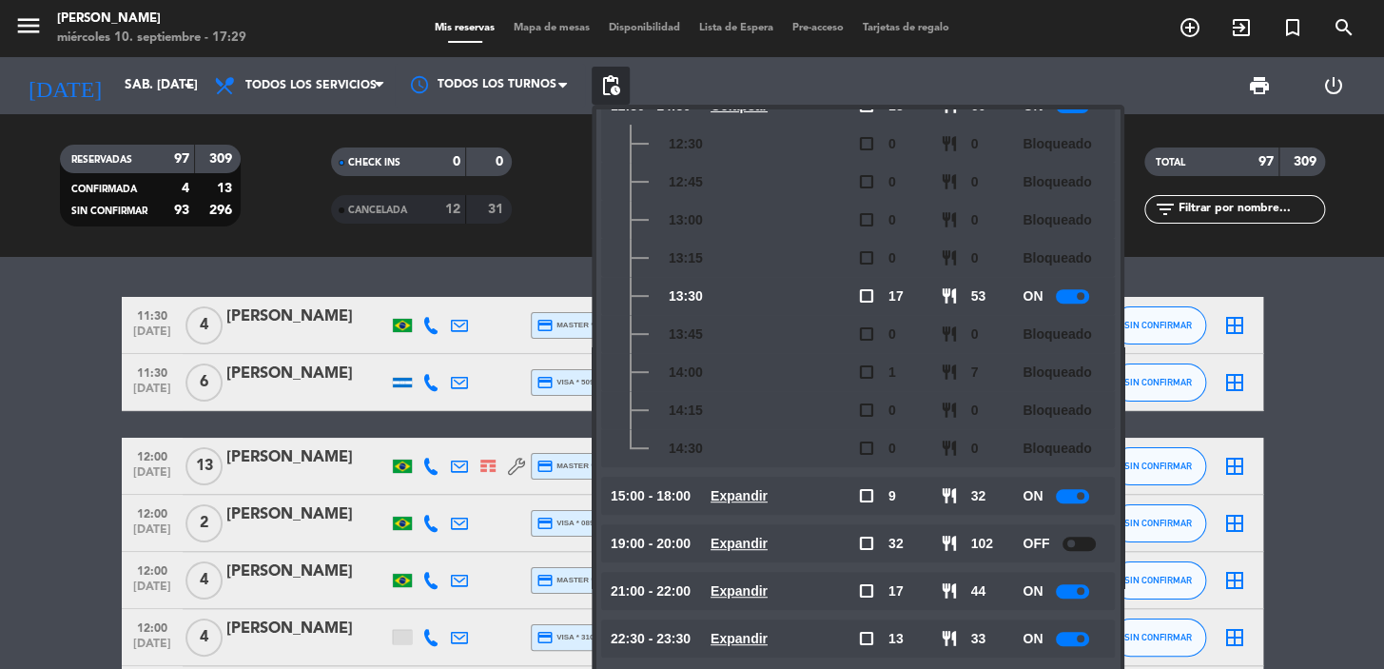
click at [768, 500] on u "Expandir" at bounding box center [739, 495] width 57 height 15
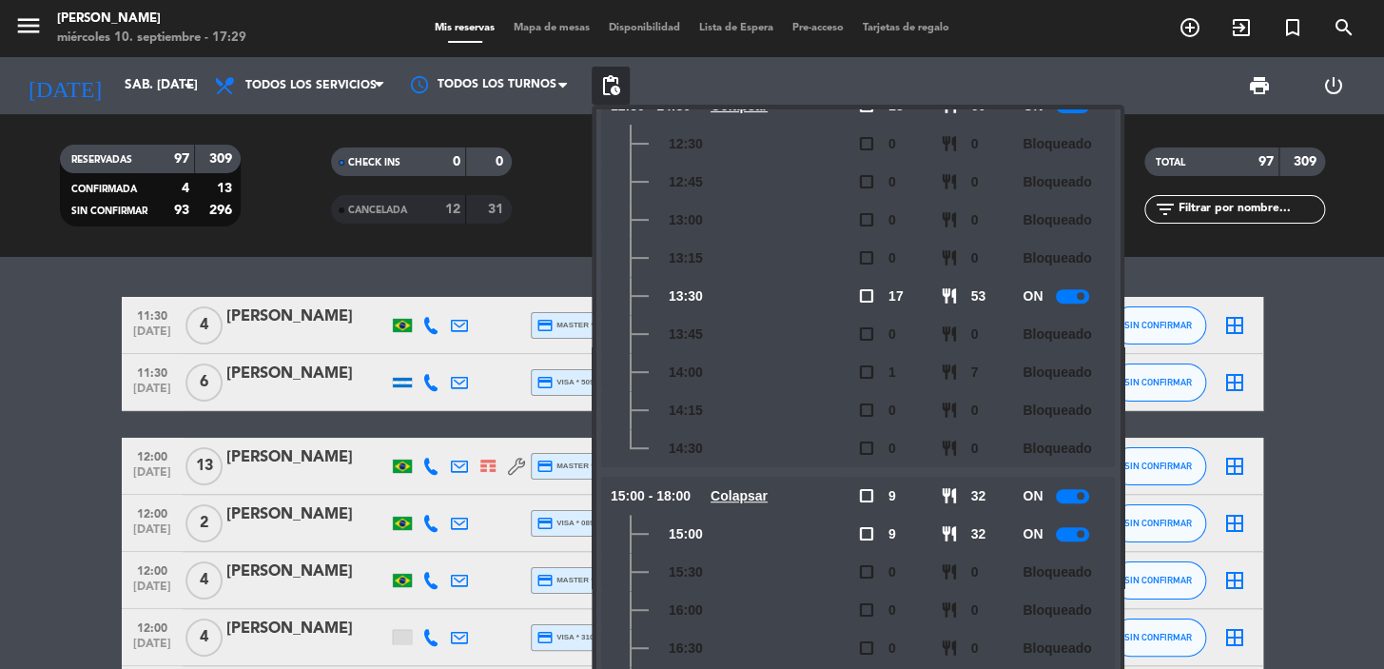
scroll to position [480, 0]
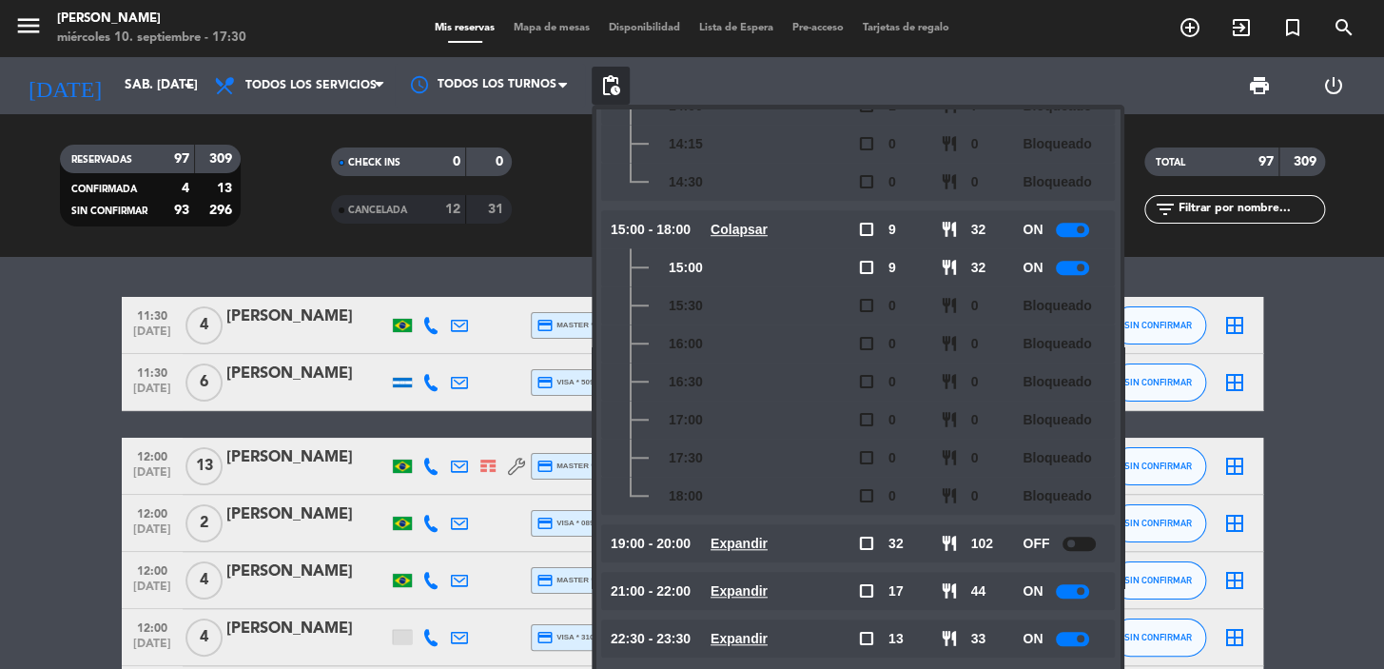
click at [756, 538] on u "Expandir" at bounding box center [739, 543] width 57 height 15
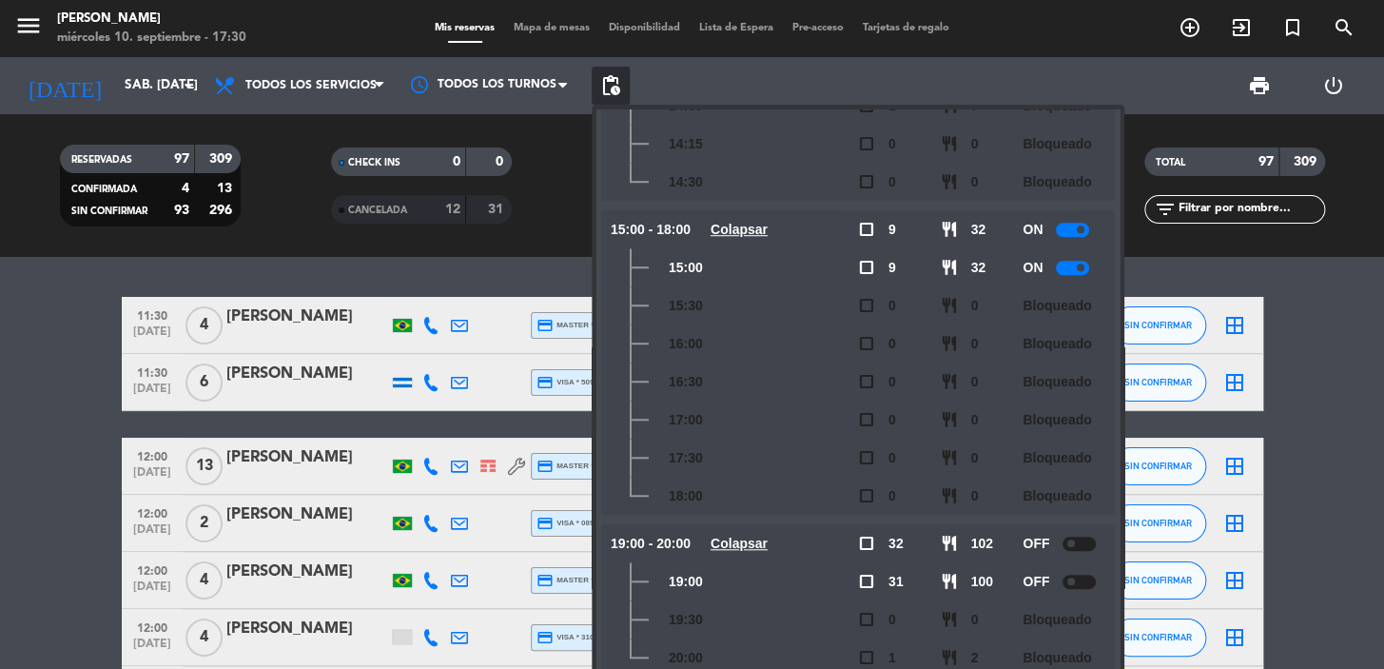
scroll to position [594, 0]
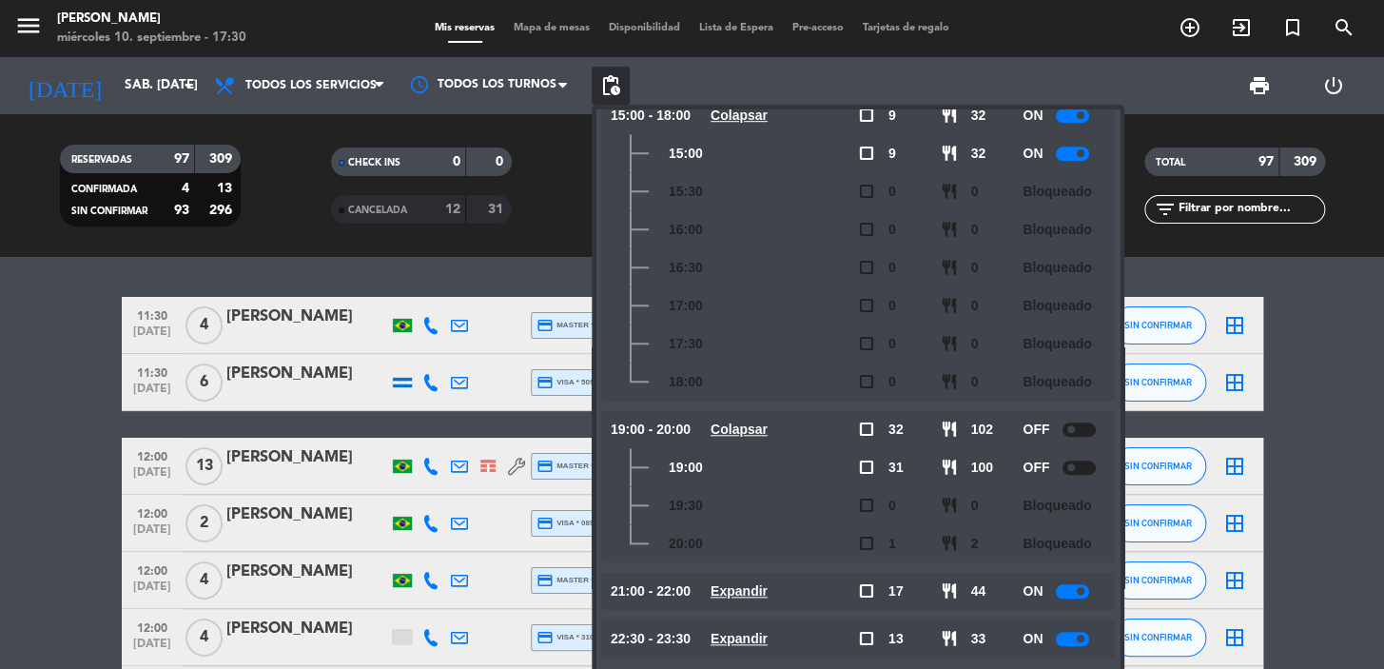
click at [746, 590] on u "Expandir" at bounding box center [739, 590] width 57 height 15
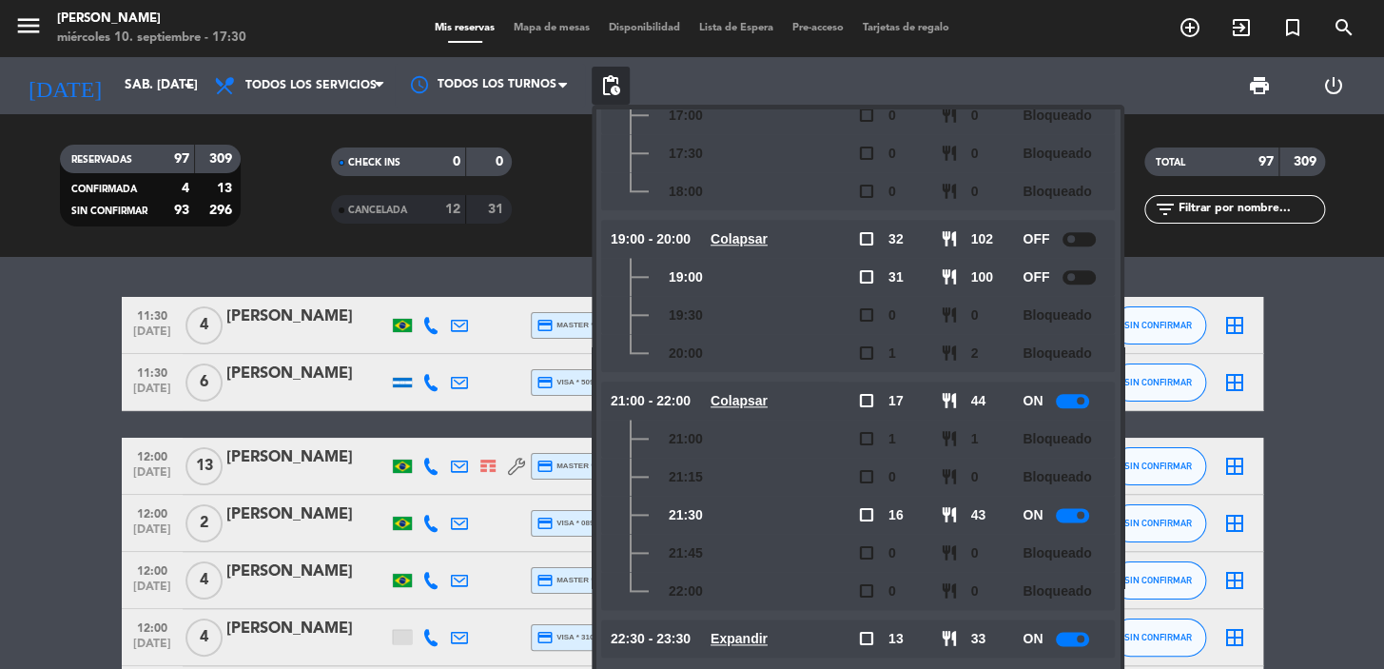
click at [767, 640] on u "Expandir" at bounding box center [739, 638] width 57 height 15
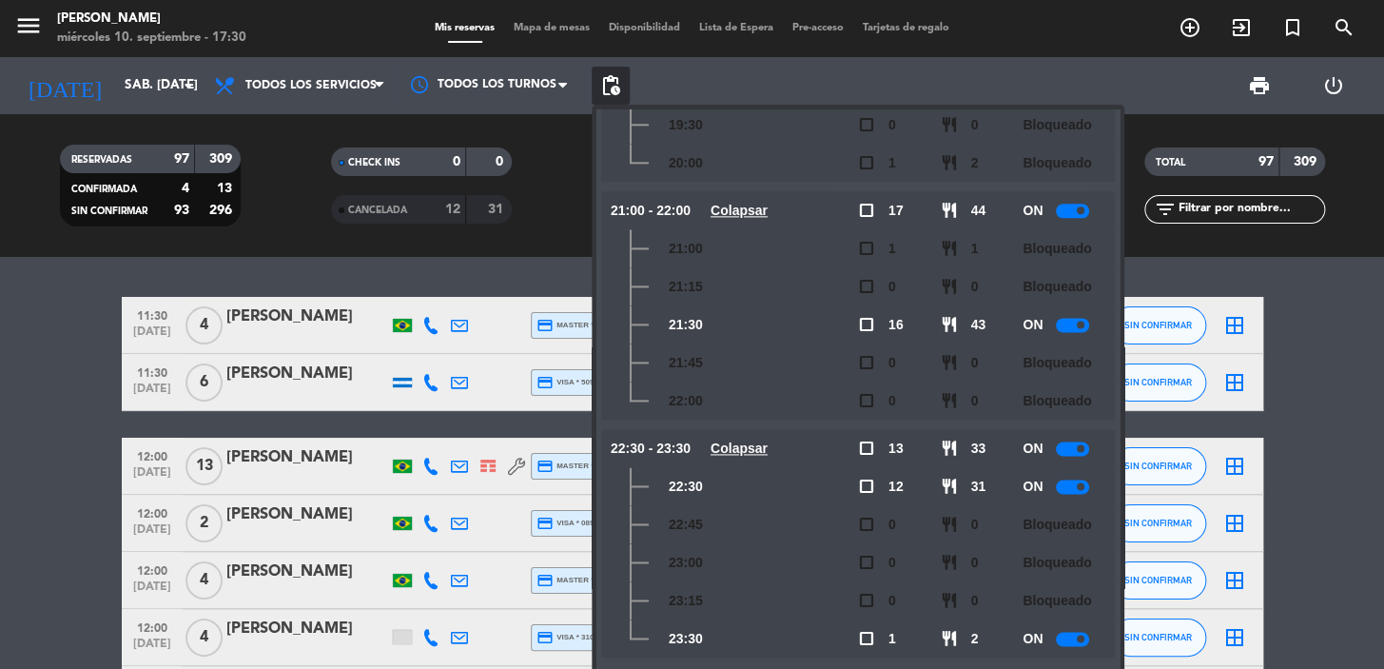
scroll to position [0, 0]
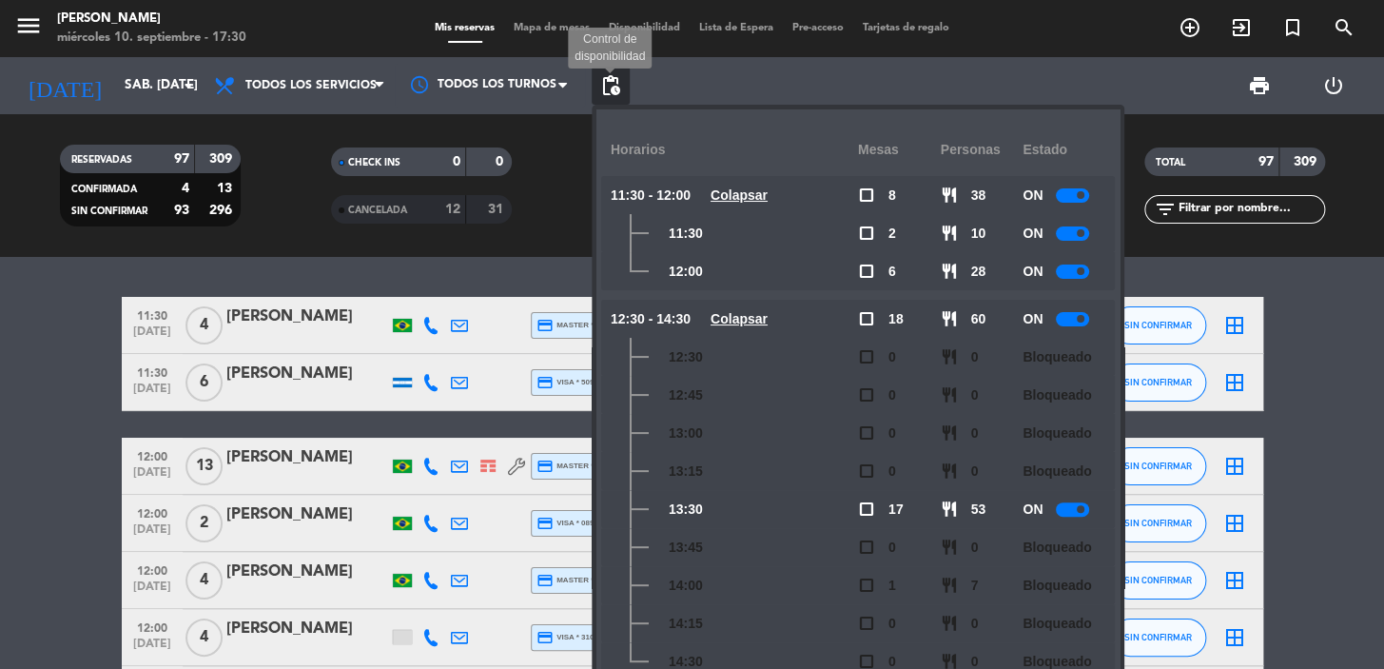
click at [616, 76] on span "pending_actions" at bounding box center [610, 85] width 23 height 23
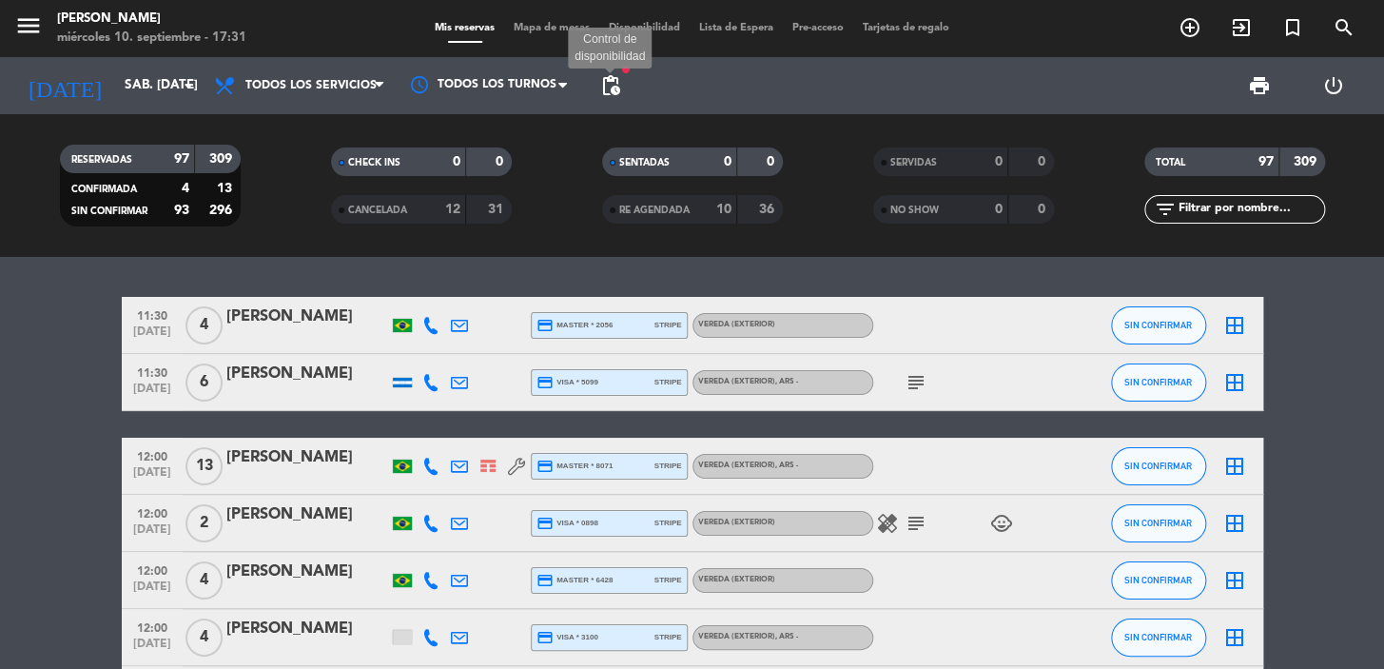
click at [617, 86] on span "pending_actions" at bounding box center [610, 85] width 23 height 23
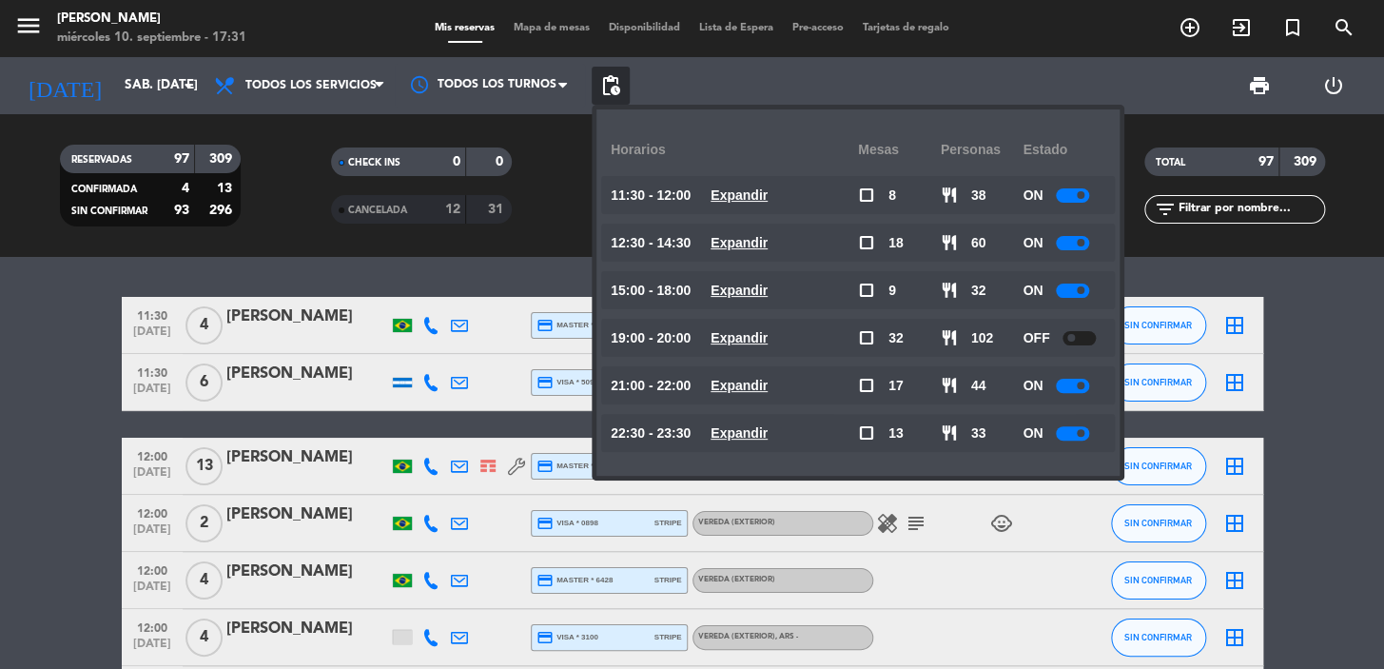
click at [611, 83] on span "pending_actions" at bounding box center [610, 85] width 23 height 23
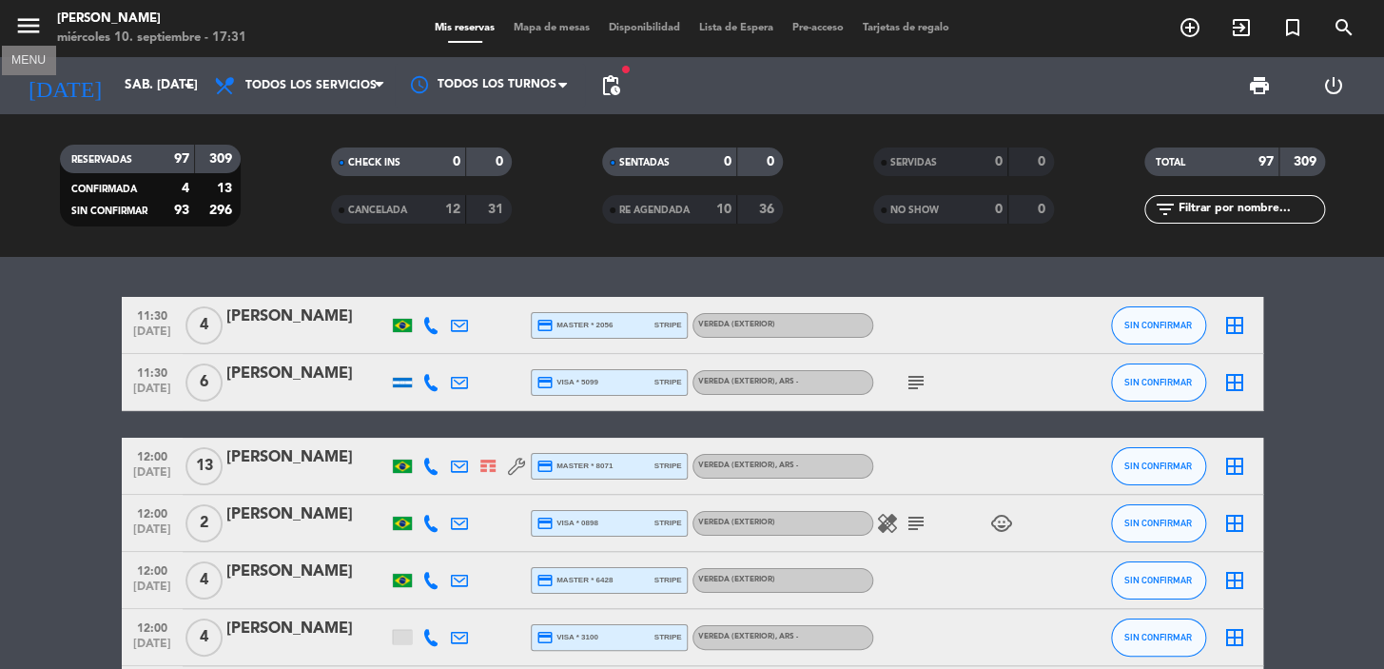
click at [32, 24] on icon "menu" at bounding box center [28, 25] width 29 height 29
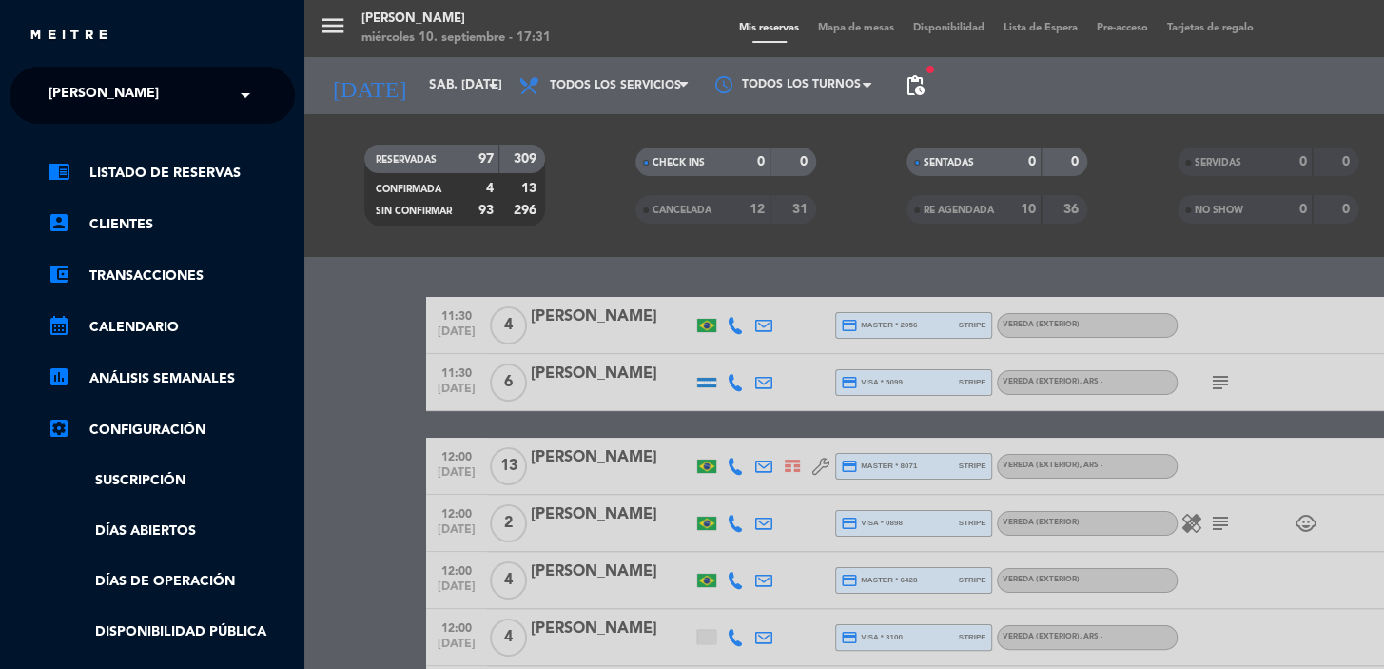
click at [337, 27] on div "menu [PERSON_NAME] miércoles 10. septiembre - 17:31 Mis reservas Mapa de mesas …" at bounding box center [996, 334] width 1384 height 669
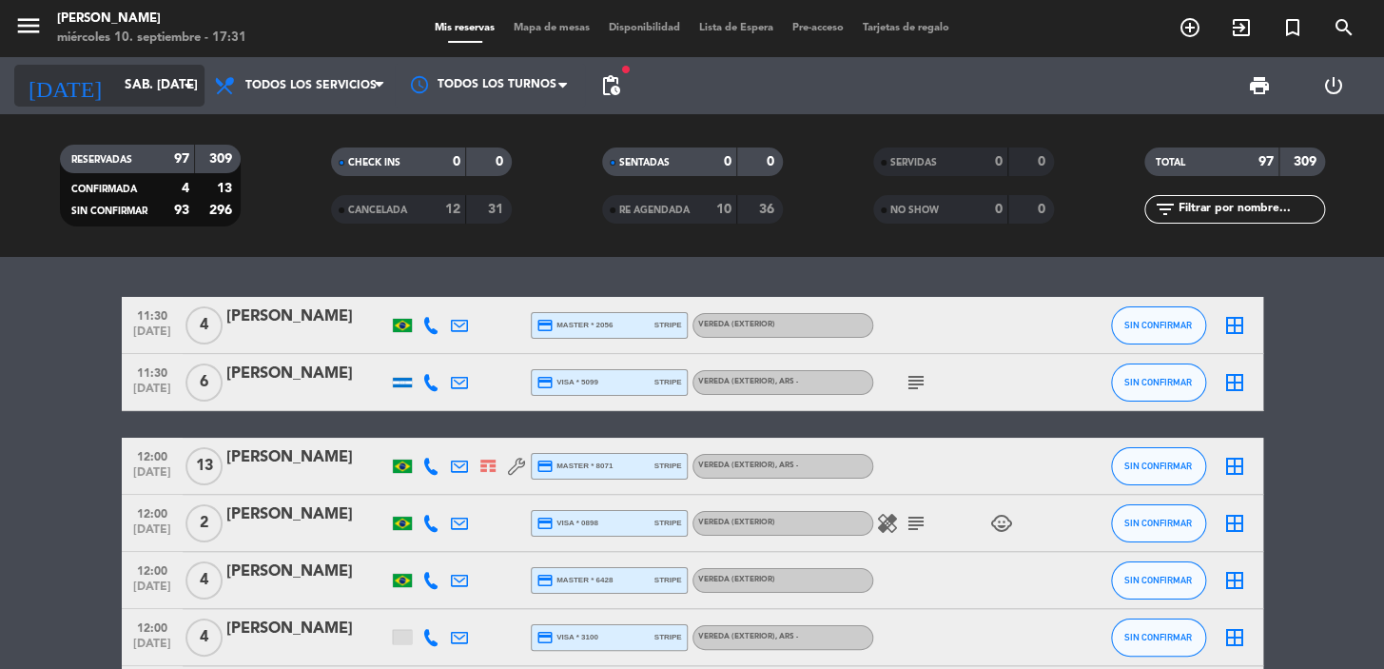
click at [43, 88] on icon "[DATE]" at bounding box center [64, 86] width 101 height 42
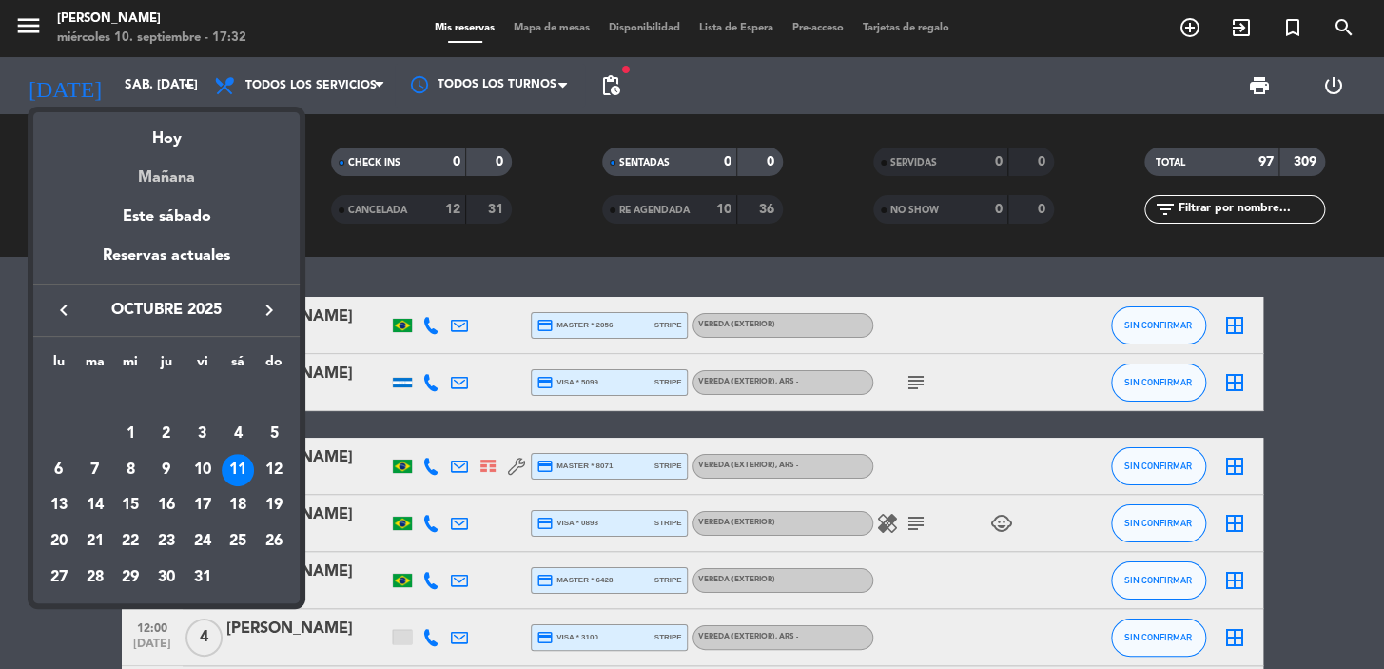
click at [167, 183] on div "Mañana" at bounding box center [166, 170] width 266 height 39
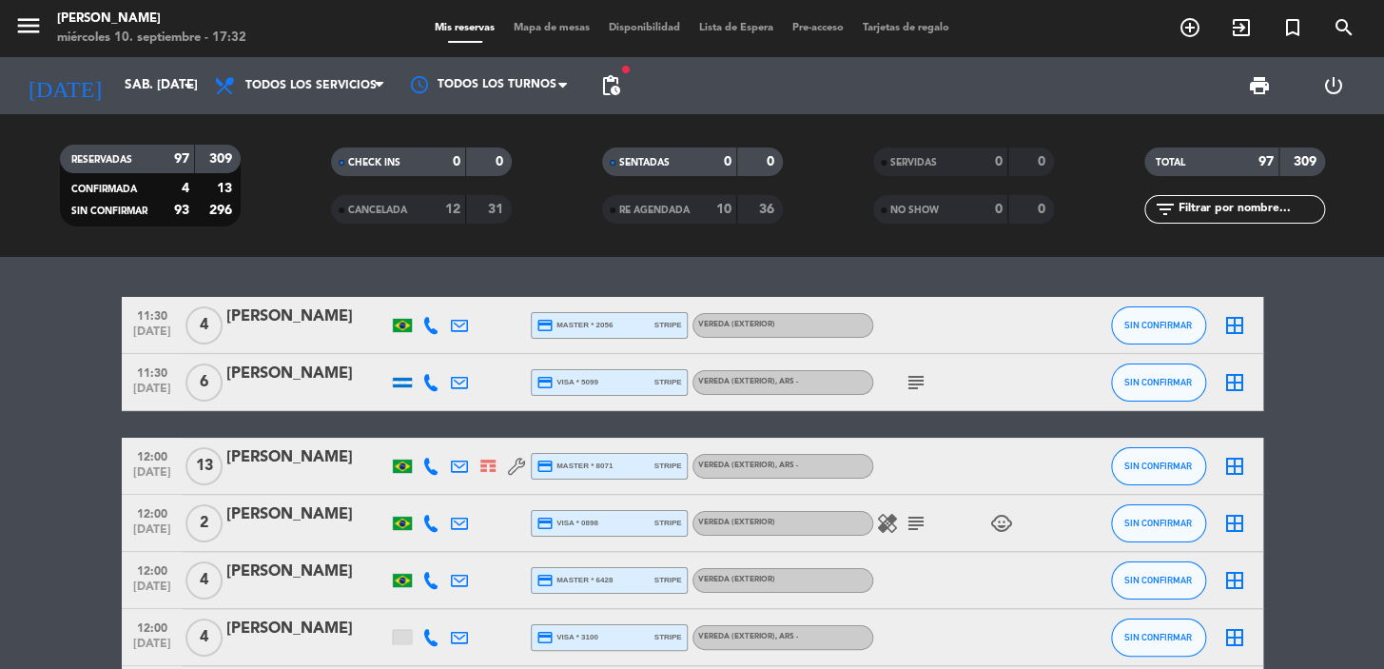
type input "[DEMOGRAPHIC_DATA] [DATE]"
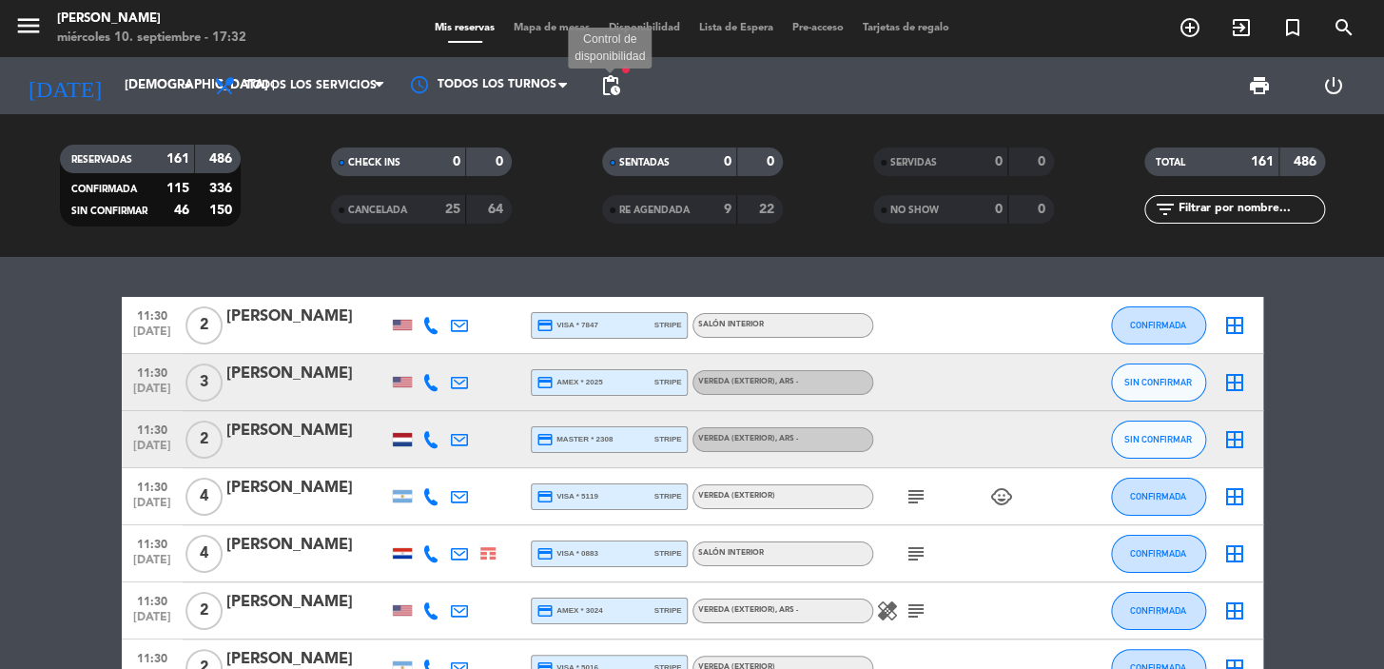
click at [615, 85] on span "pending_actions" at bounding box center [610, 85] width 23 height 23
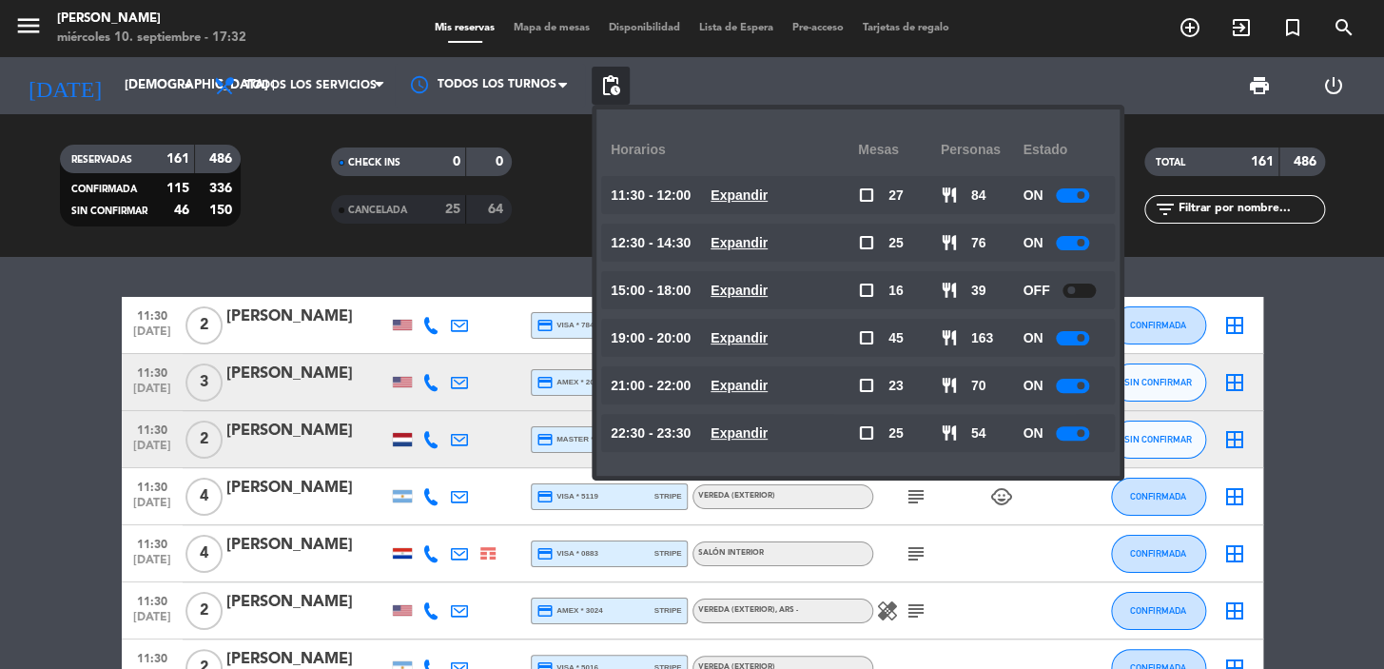
click at [768, 334] on u "Expandir" at bounding box center [739, 337] width 57 height 15
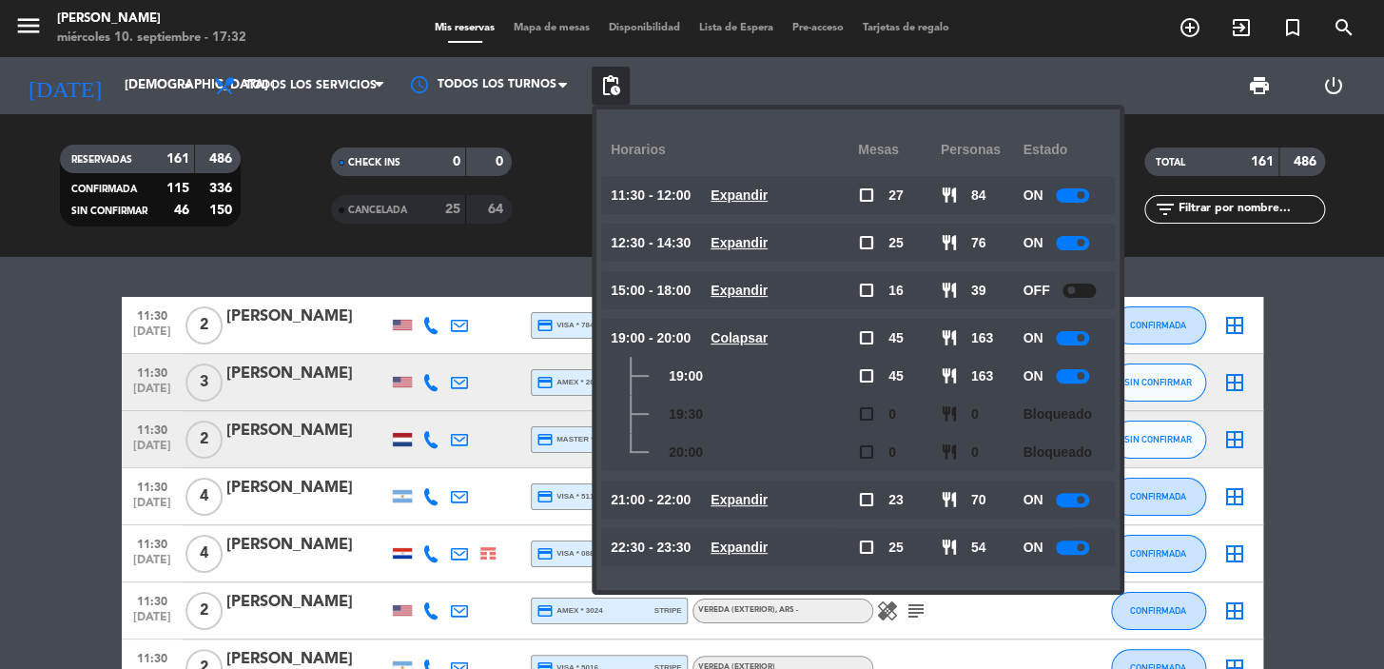
click at [768, 330] on u "Colapsar" at bounding box center [739, 337] width 57 height 15
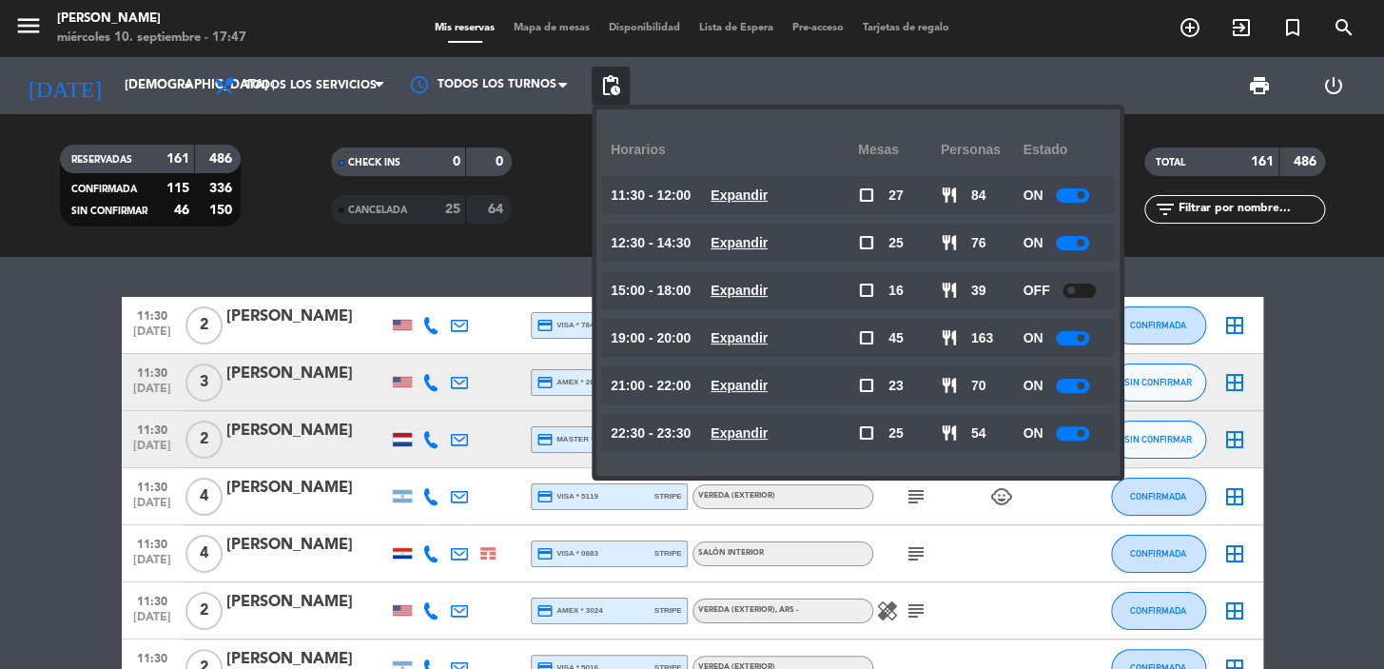
click at [1187, 65] on div "print power_settings_new" at bounding box center [1000, 85] width 740 height 57
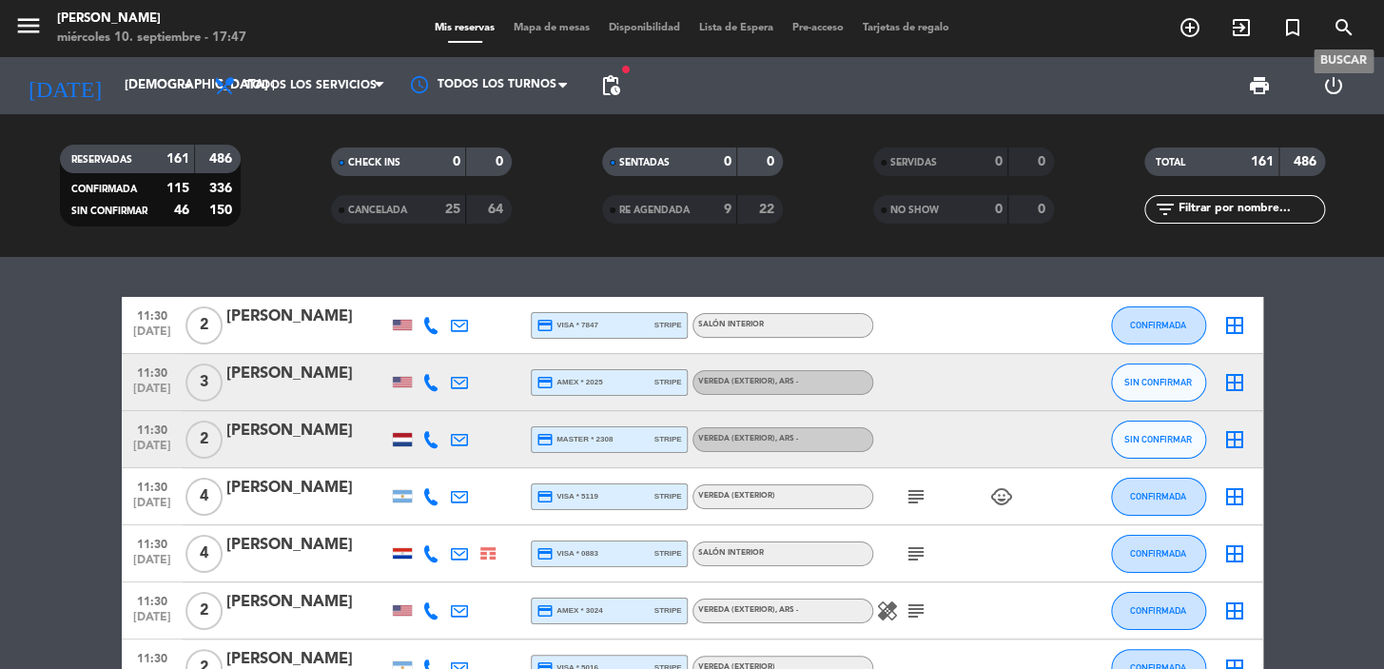
click at [1344, 20] on icon "search" at bounding box center [1344, 27] width 23 height 23
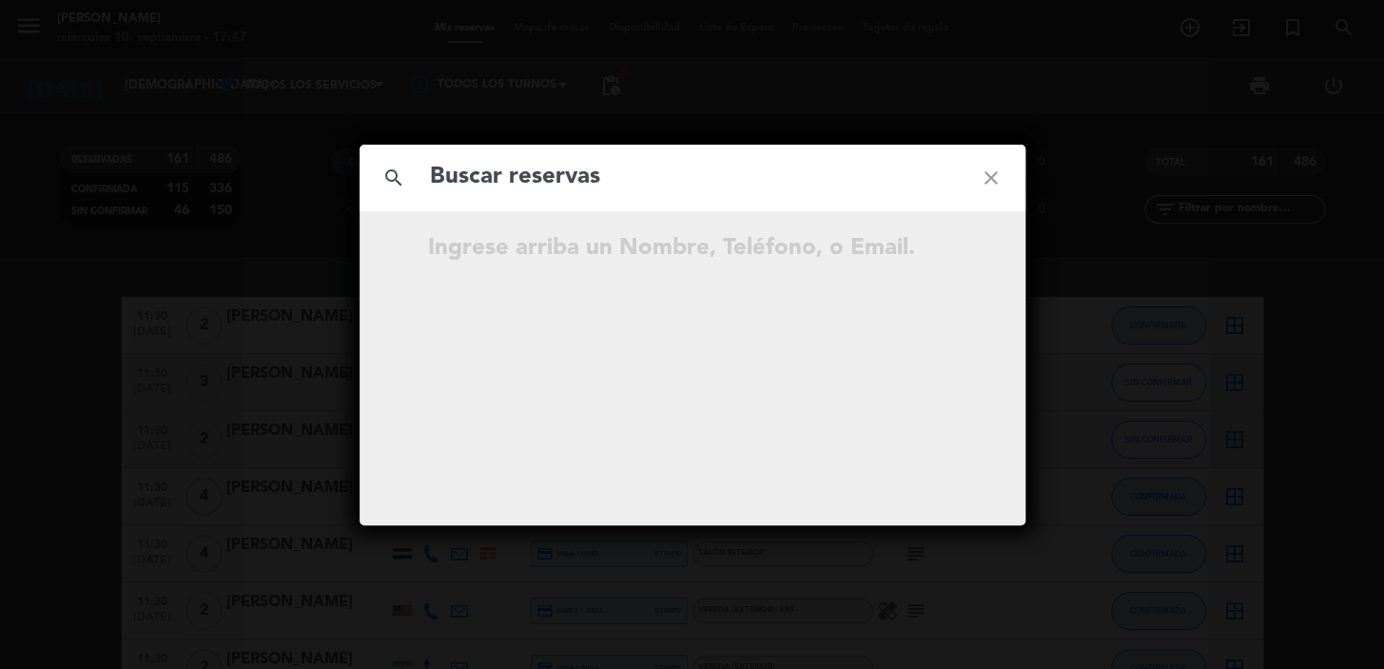
click at [675, 180] on input "text" at bounding box center [692, 177] width 529 height 39
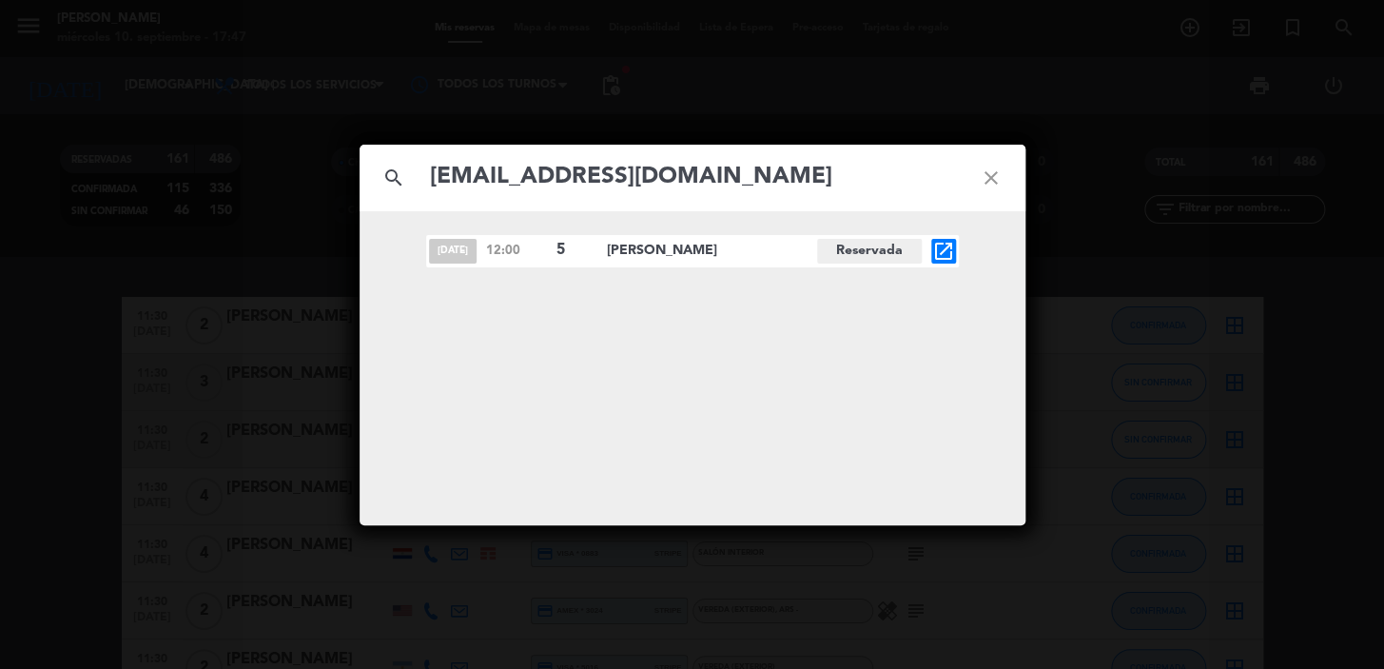
type input "[EMAIL_ADDRESS][DOMAIN_NAME]"
click at [951, 250] on icon "open_in_new" at bounding box center [943, 251] width 23 height 23
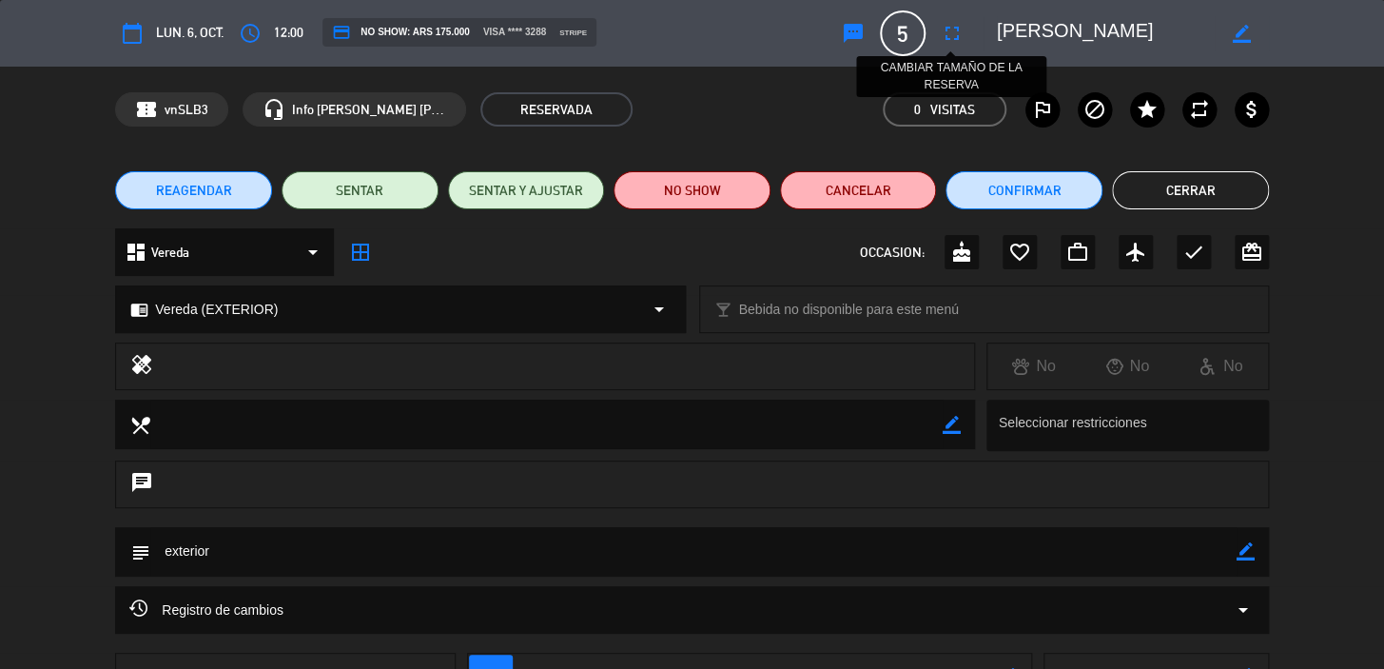
click at [955, 28] on icon "fullscreen" at bounding box center [952, 33] width 23 height 23
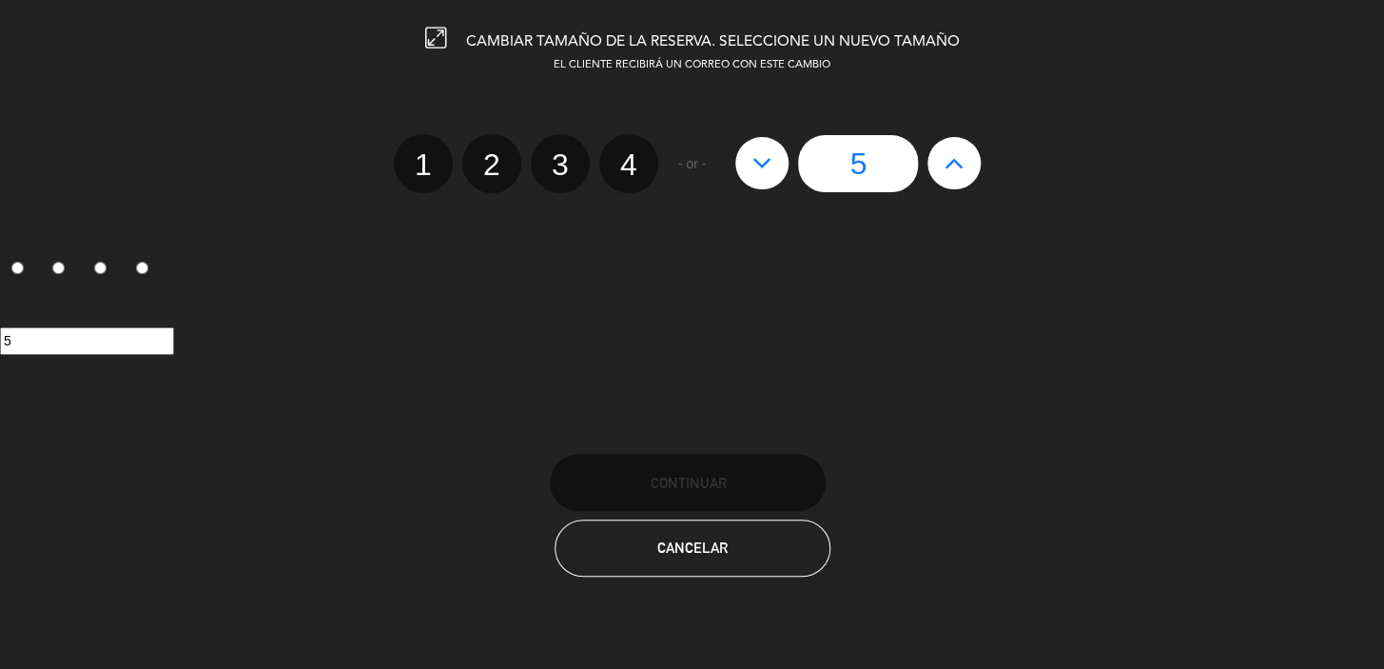
click at [636, 174] on label "4" at bounding box center [628, 163] width 59 height 59
click at [633, 154] on input "4" at bounding box center [626, 148] width 12 height 12
radio input "true"
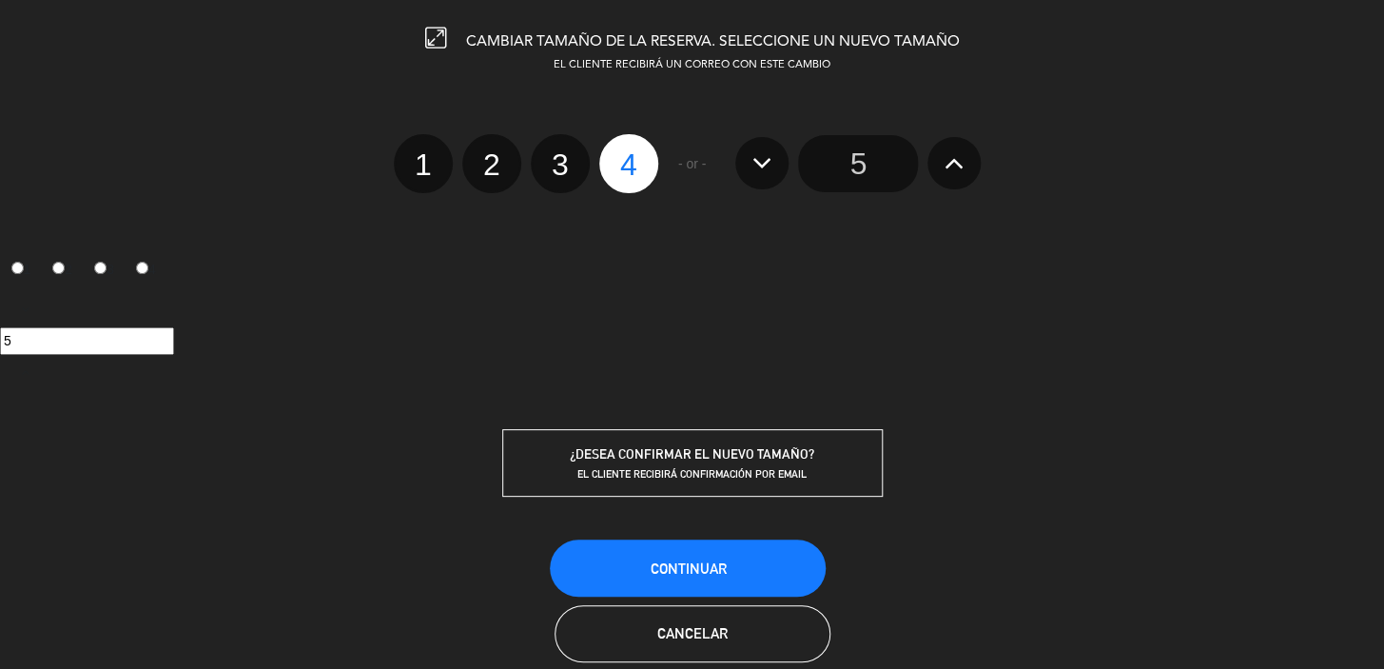
radio input "false"
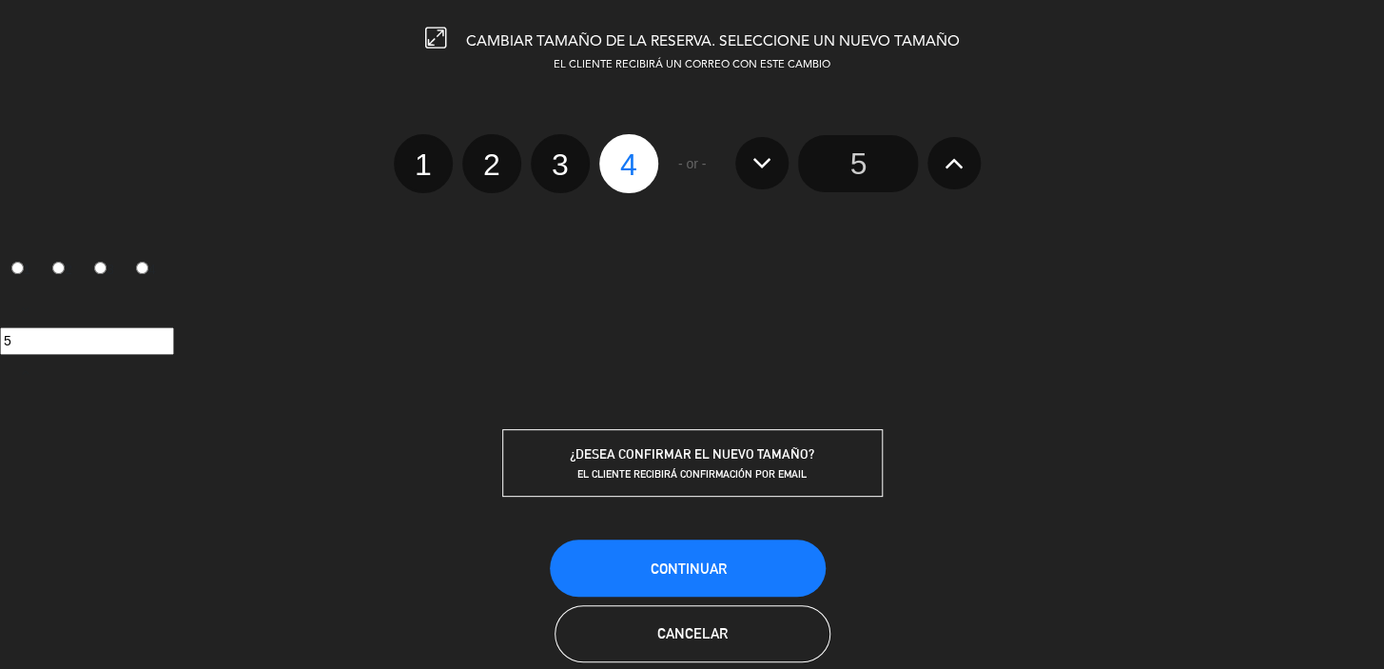
radio input "false"
radio input "true"
click at [683, 565] on span "Continuar" at bounding box center [688, 568] width 76 height 16
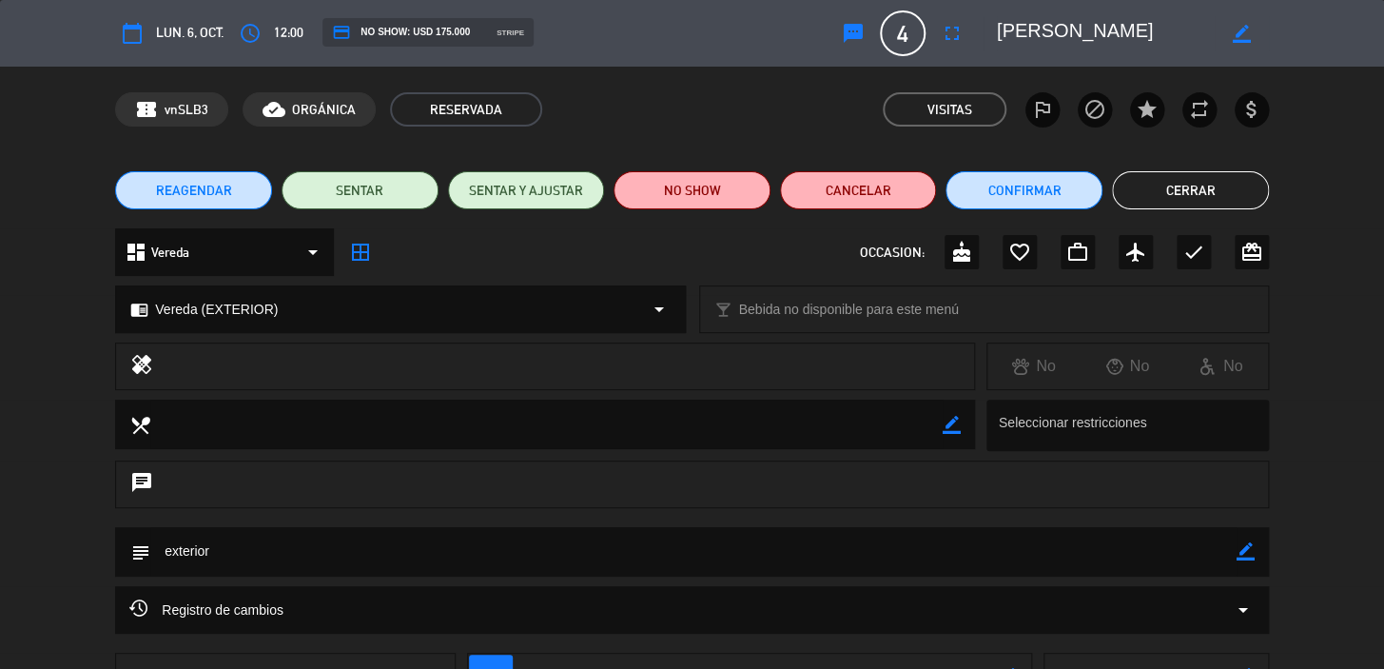
click at [320, 252] on icon "arrow_drop_down" at bounding box center [313, 252] width 23 height 23
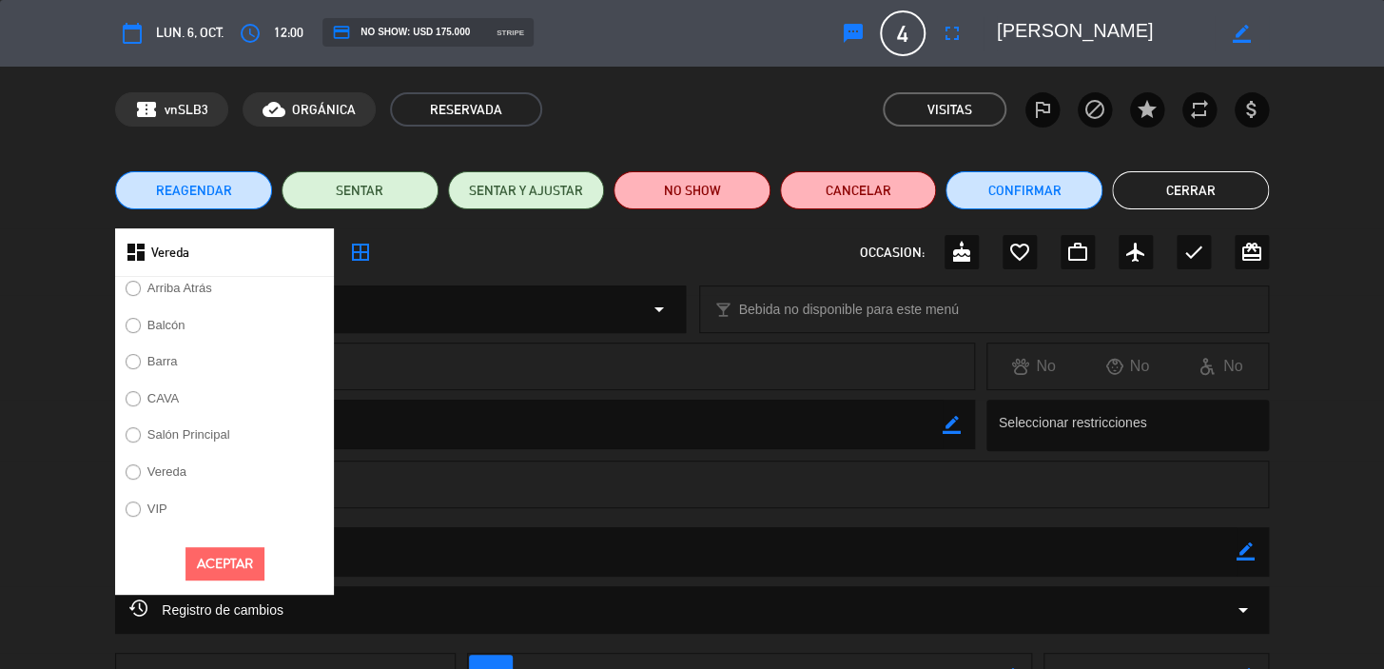
click at [232, 436] on label "Salón Principal" at bounding box center [177, 437] width 125 height 30
click at [216, 556] on button "Aceptar" at bounding box center [225, 563] width 79 height 33
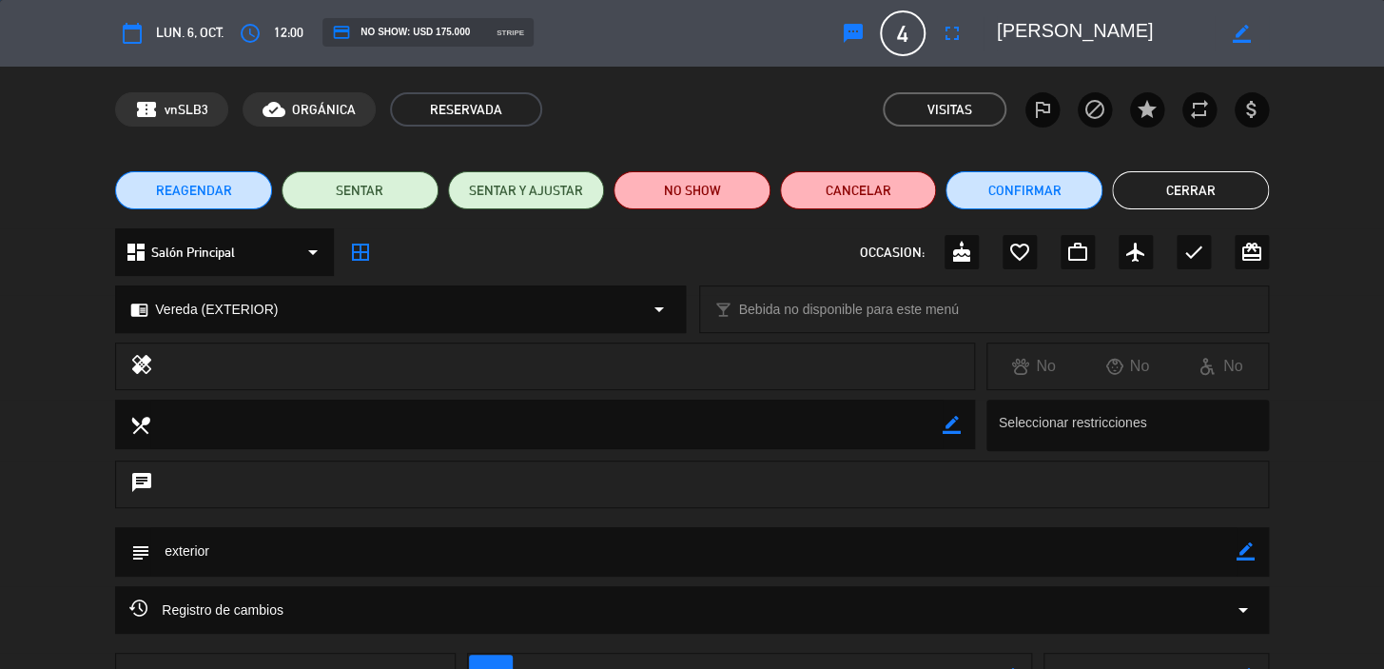
click at [257, 318] on span "Vereda (EXTERIOR)" at bounding box center [216, 310] width 123 height 22
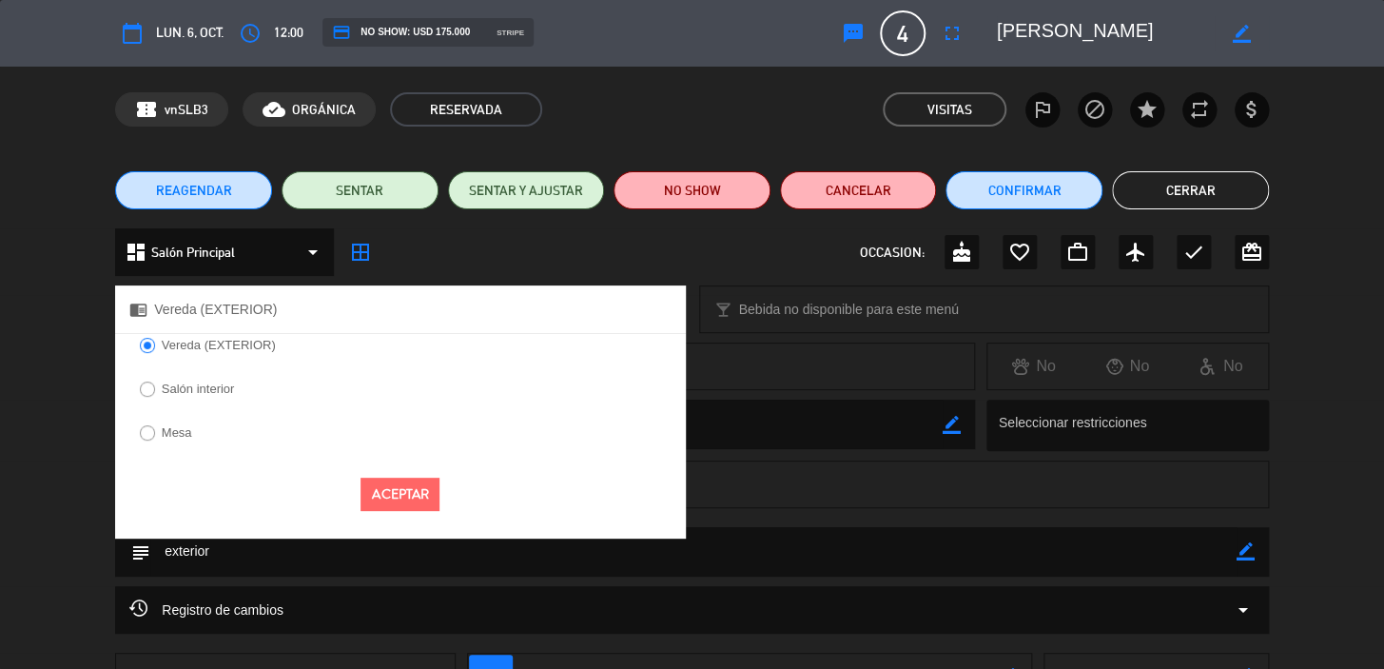
click at [233, 385] on label "Salón interior" at bounding box center [198, 388] width 73 height 12
click at [390, 503] on button "Aceptar" at bounding box center [400, 494] width 79 height 33
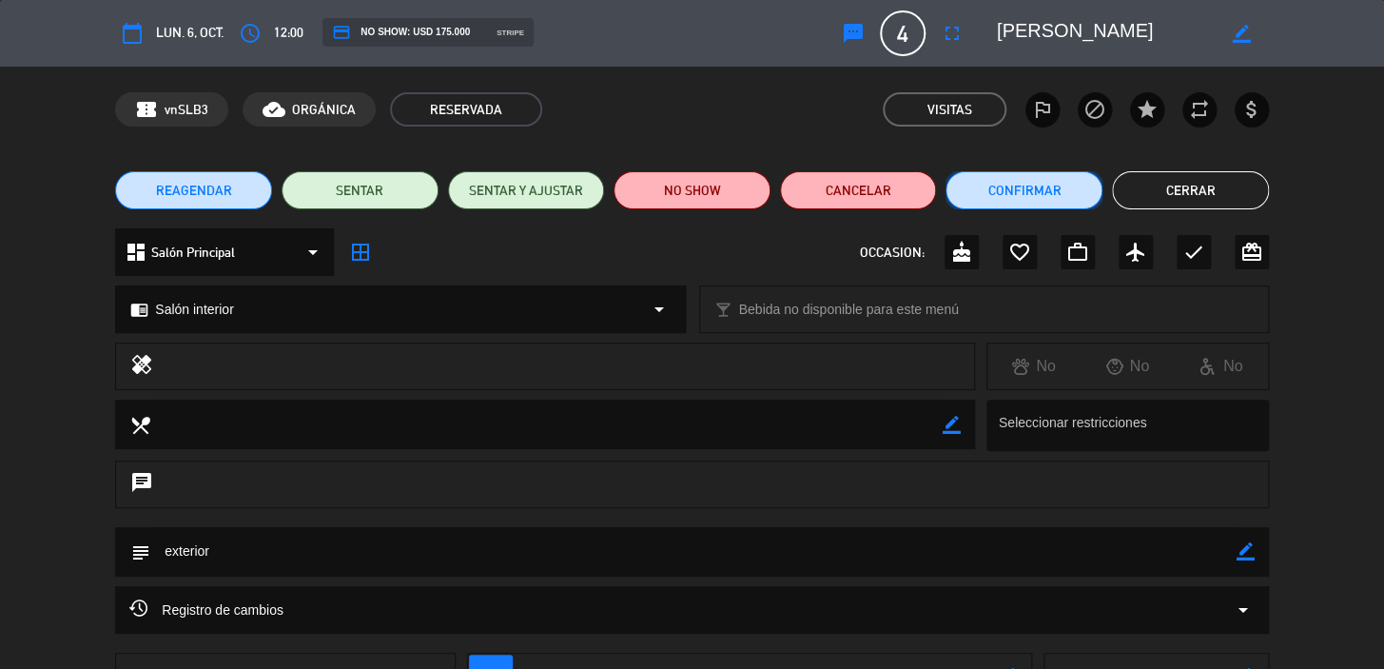
click at [993, 190] on button "Confirmar" at bounding box center [1024, 190] width 157 height 38
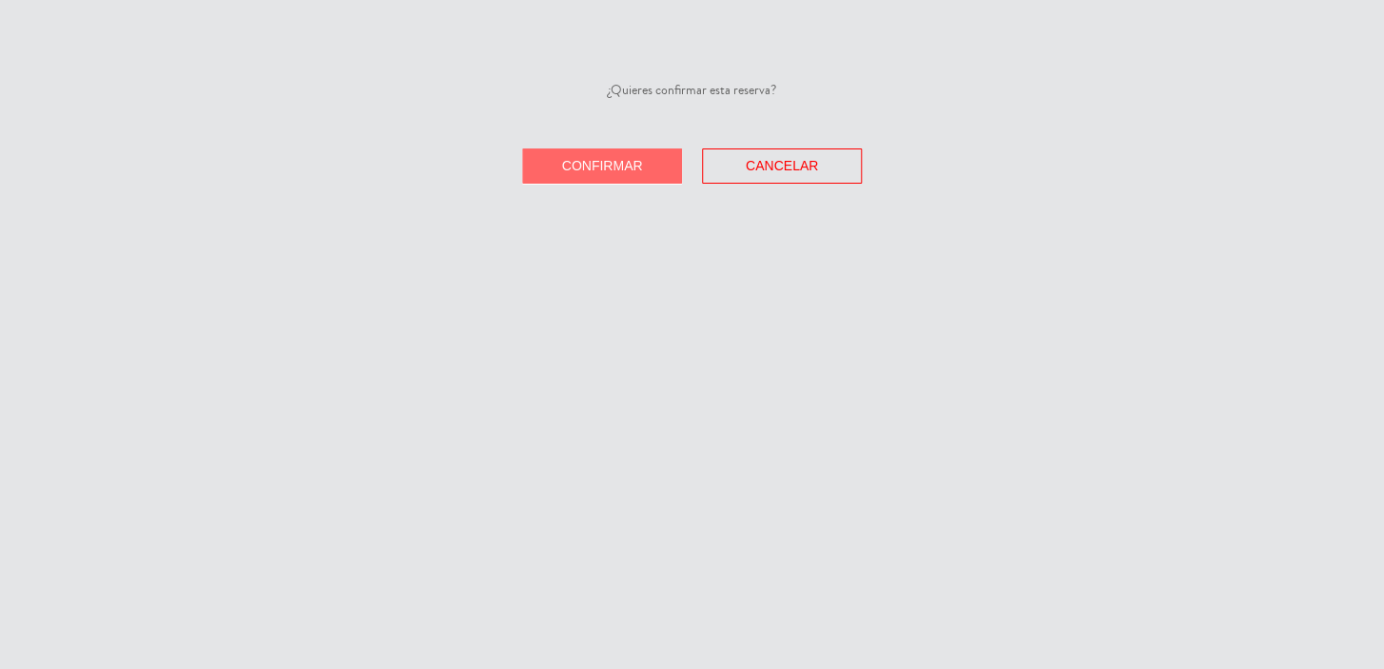
click at [598, 170] on span "Confirmar" at bounding box center [602, 165] width 81 height 15
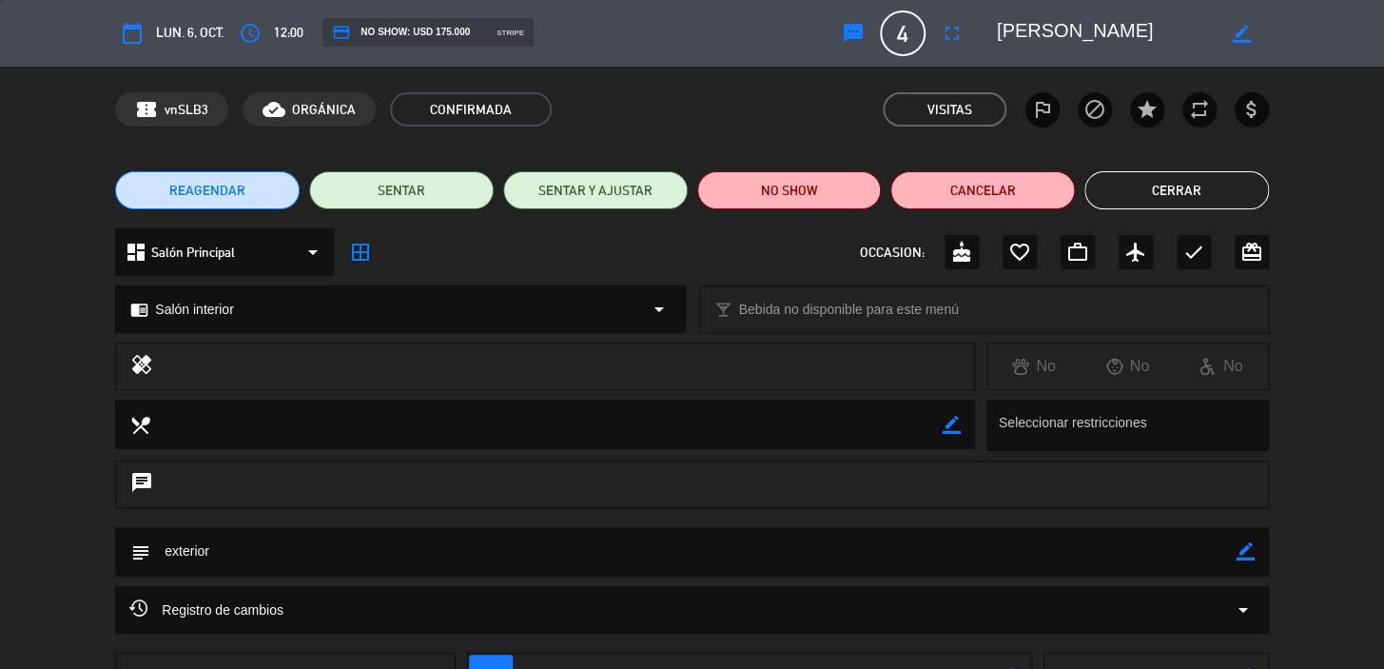
click at [1143, 189] on button "Cerrar" at bounding box center [1177, 190] width 185 height 38
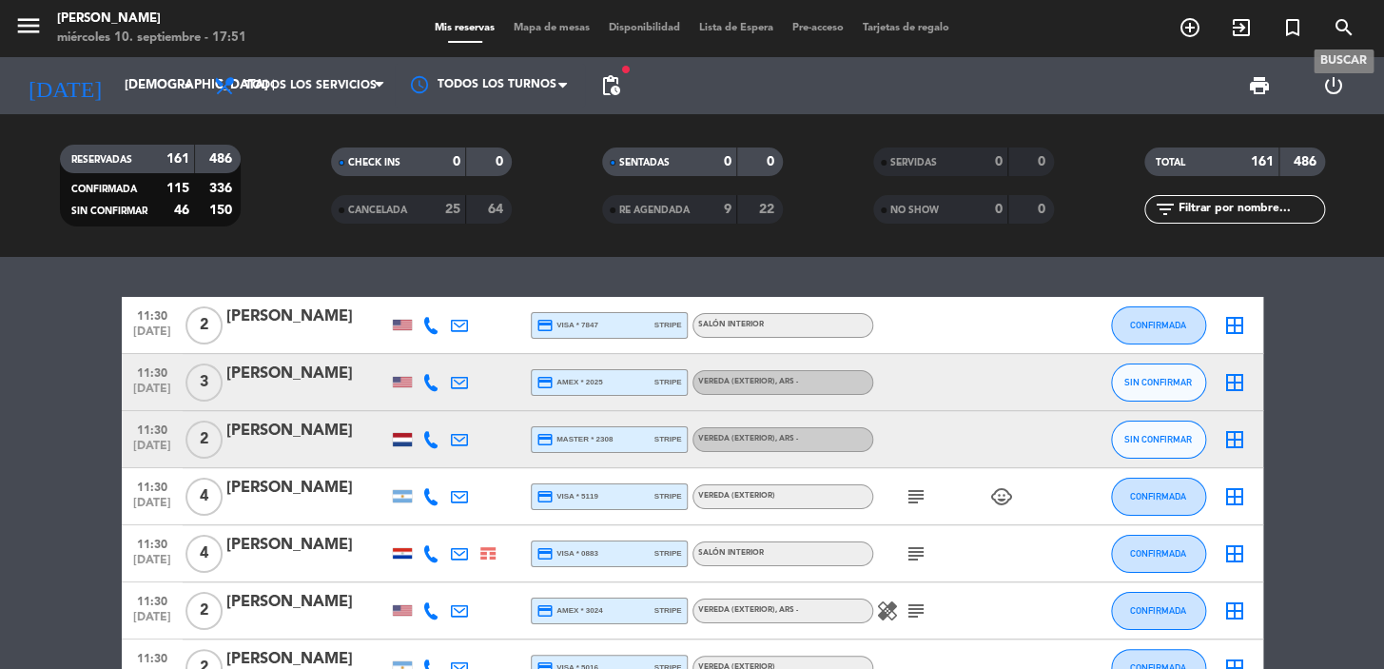
click at [1337, 19] on icon "search" at bounding box center [1344, 27] width 23 height 23
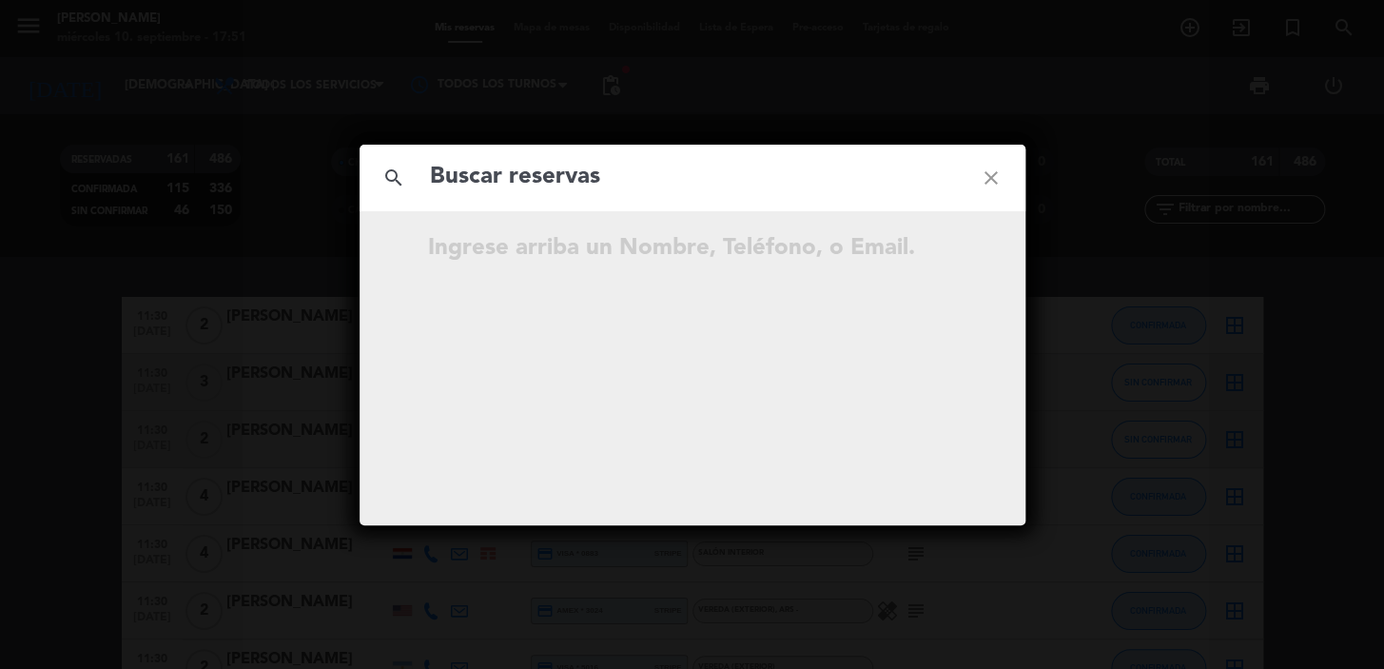
click at [611, 184] on input "text" at bounding box center [692, 177] width 529 height 39
type input "[EMAIL_ADDRESS][DOMAIN_NAME]"
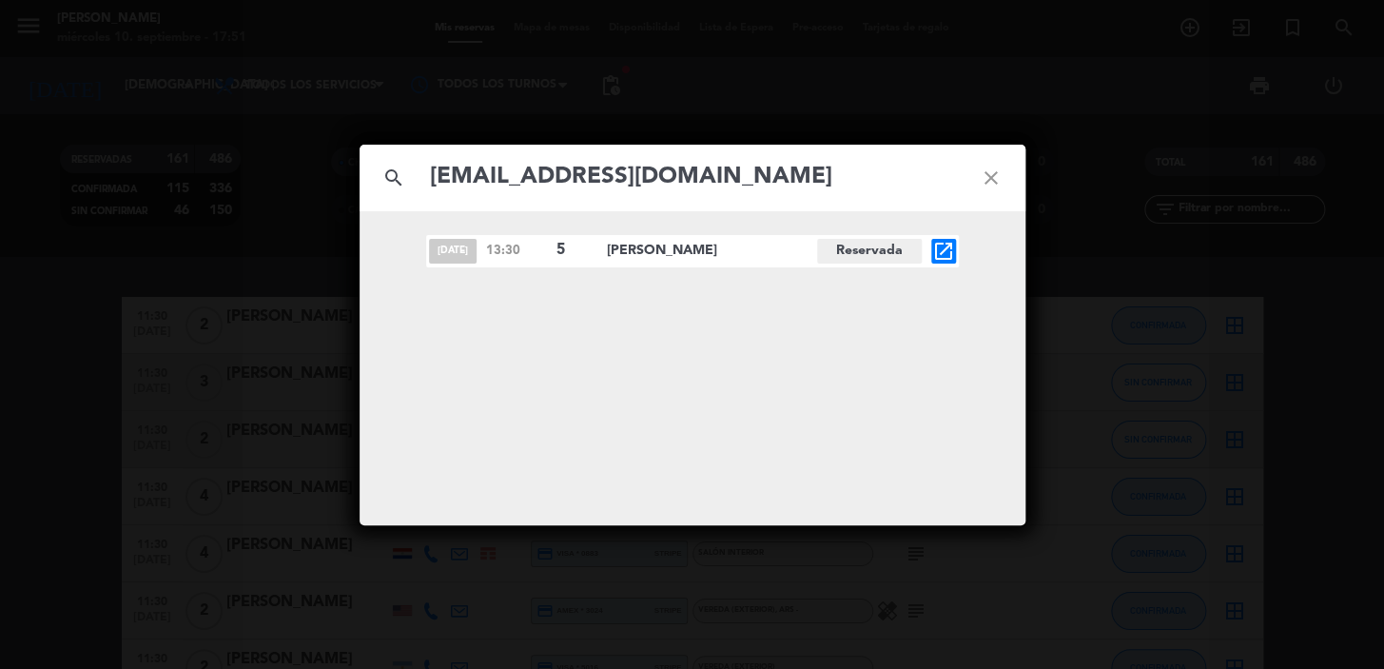
click at [946, 257] on icon "open_in_new" at bounding box center [943, 251] width 23 height 23
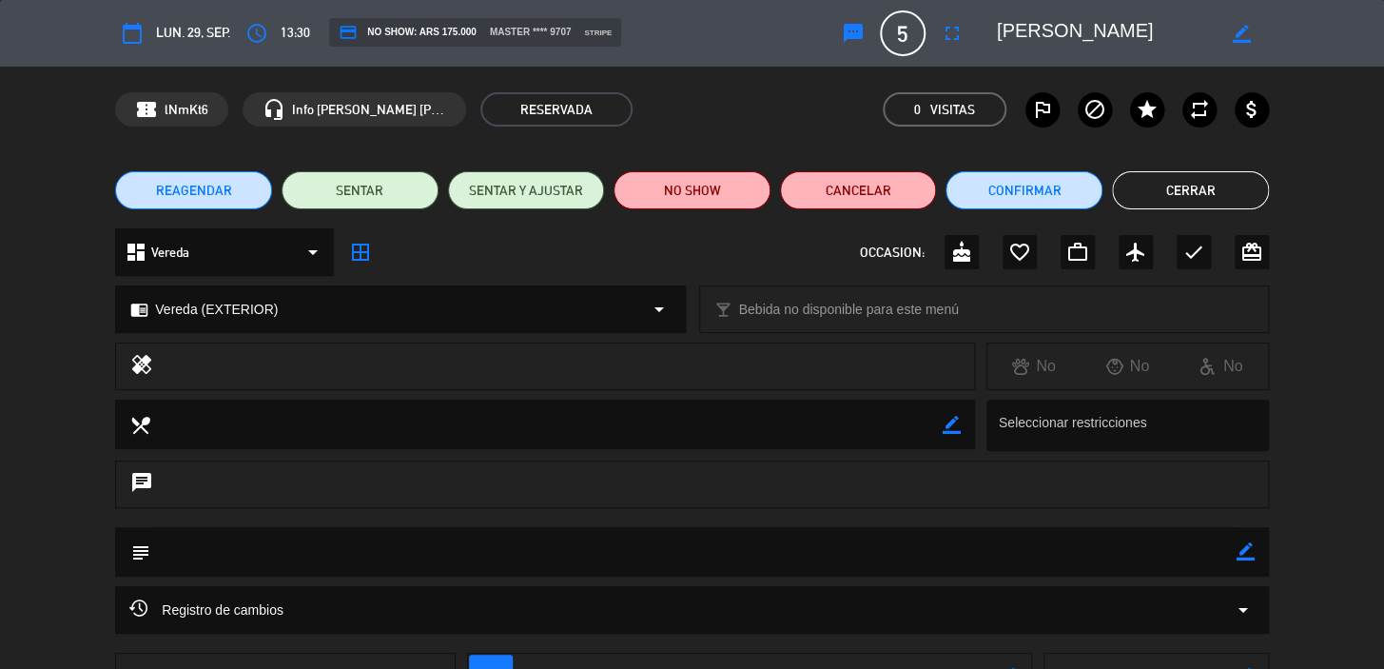
scroll to position [146, 0]
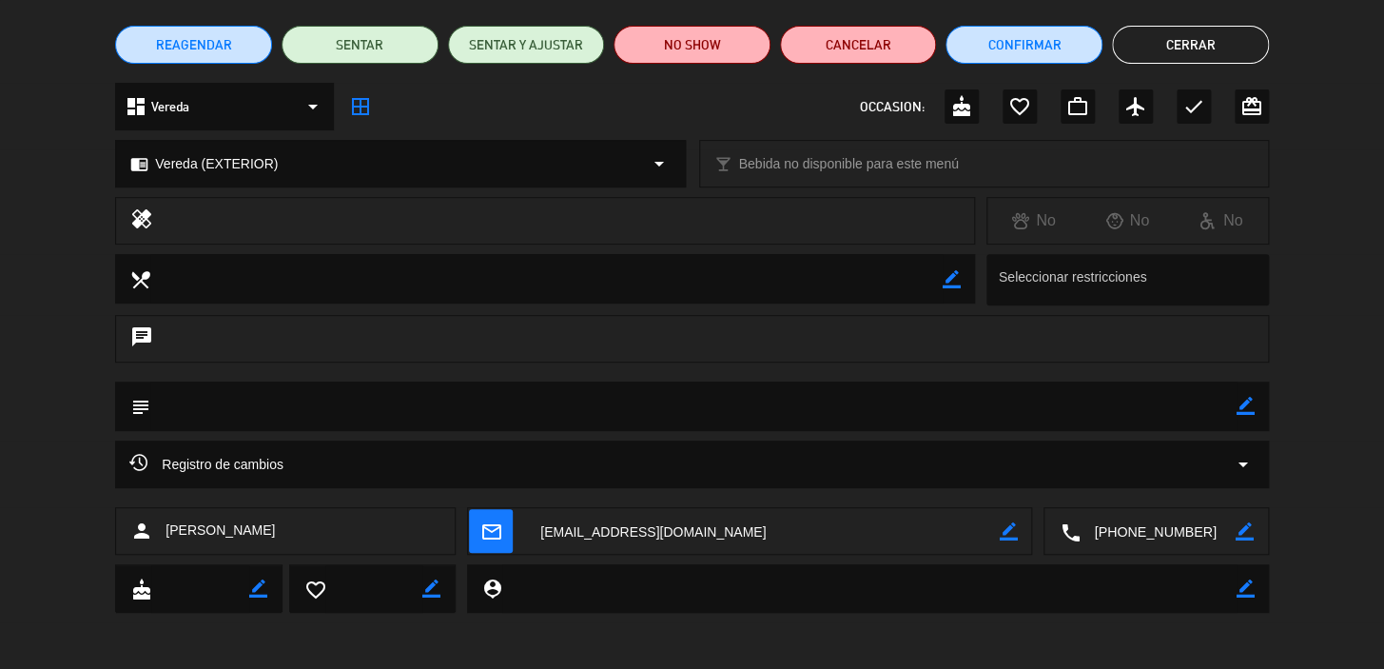
click at [213, 29] on button "REAGENDAR" at bounding box center [193, 45] width 157 height 38
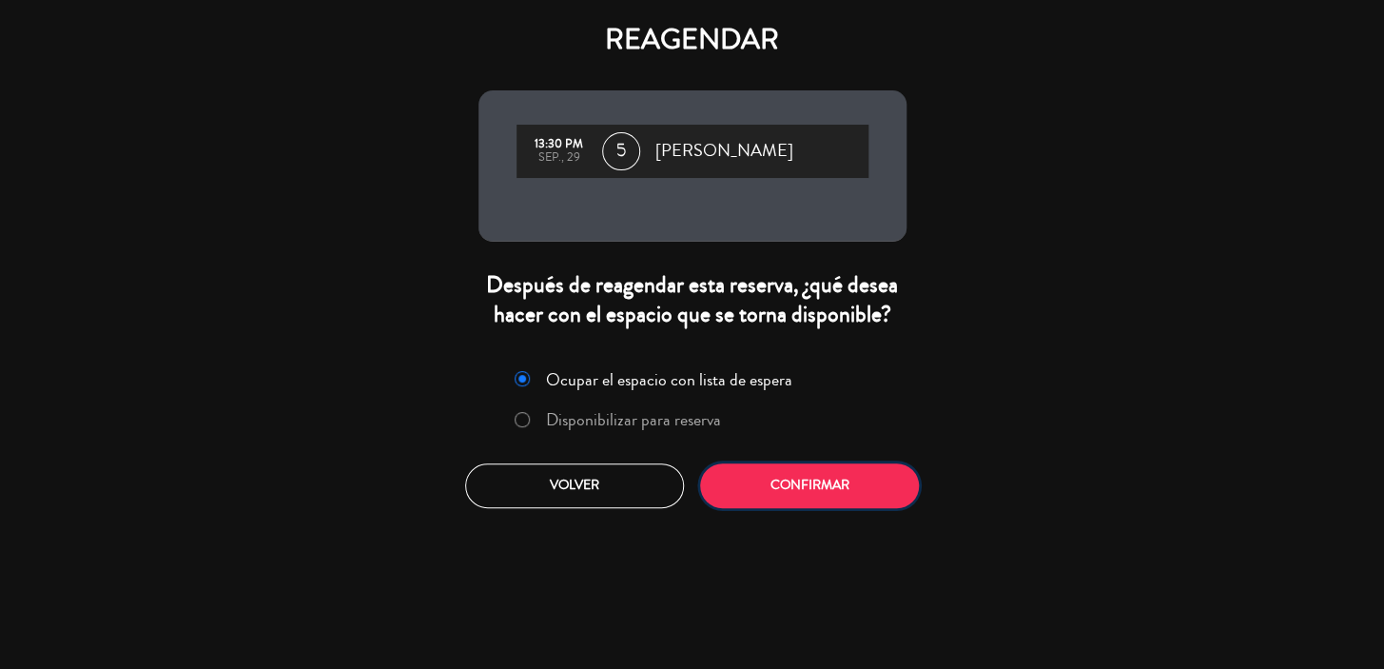
click at [843, 494] on button "Confirmar" at bounding box center [809, 485] width 219 height 45
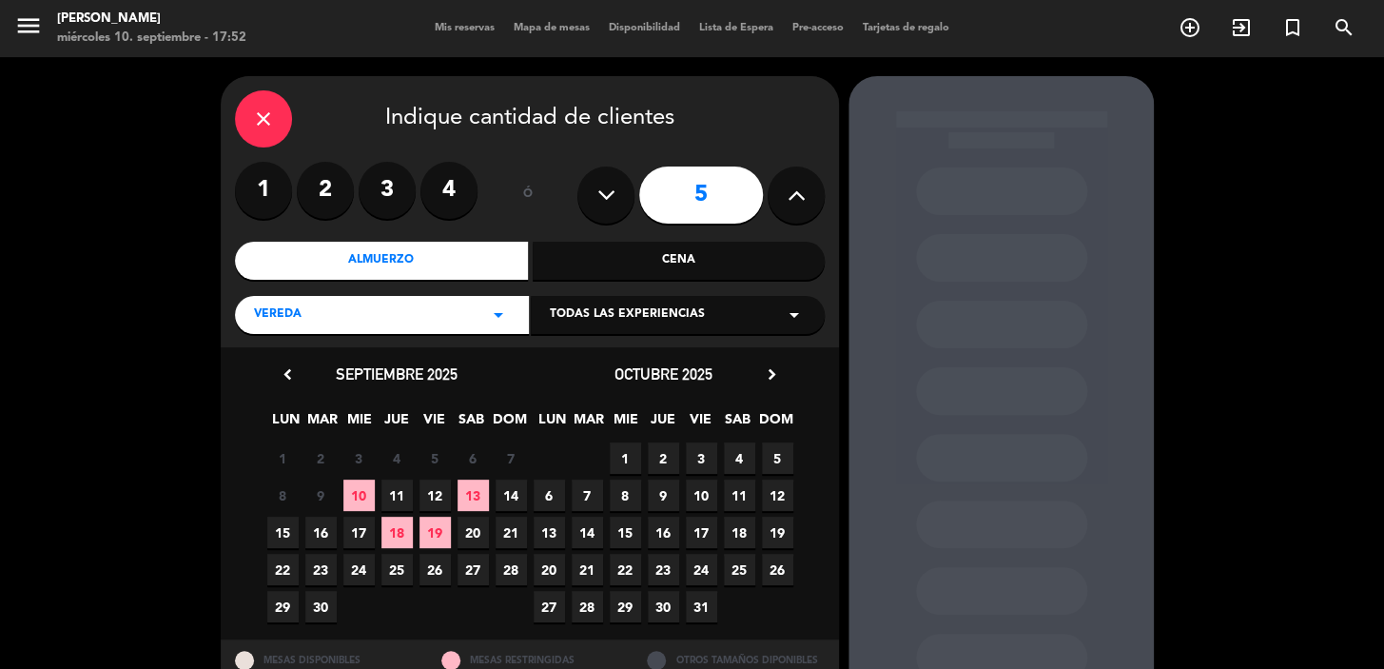
click at [623, 321] on span "Todas las experiencias" at bounding box center [627, 314] width 155 height 19
click at [608, 360] on div "Sidewalk (OUTDOORS)" at bounding box center [678, 362] width 256 height 19
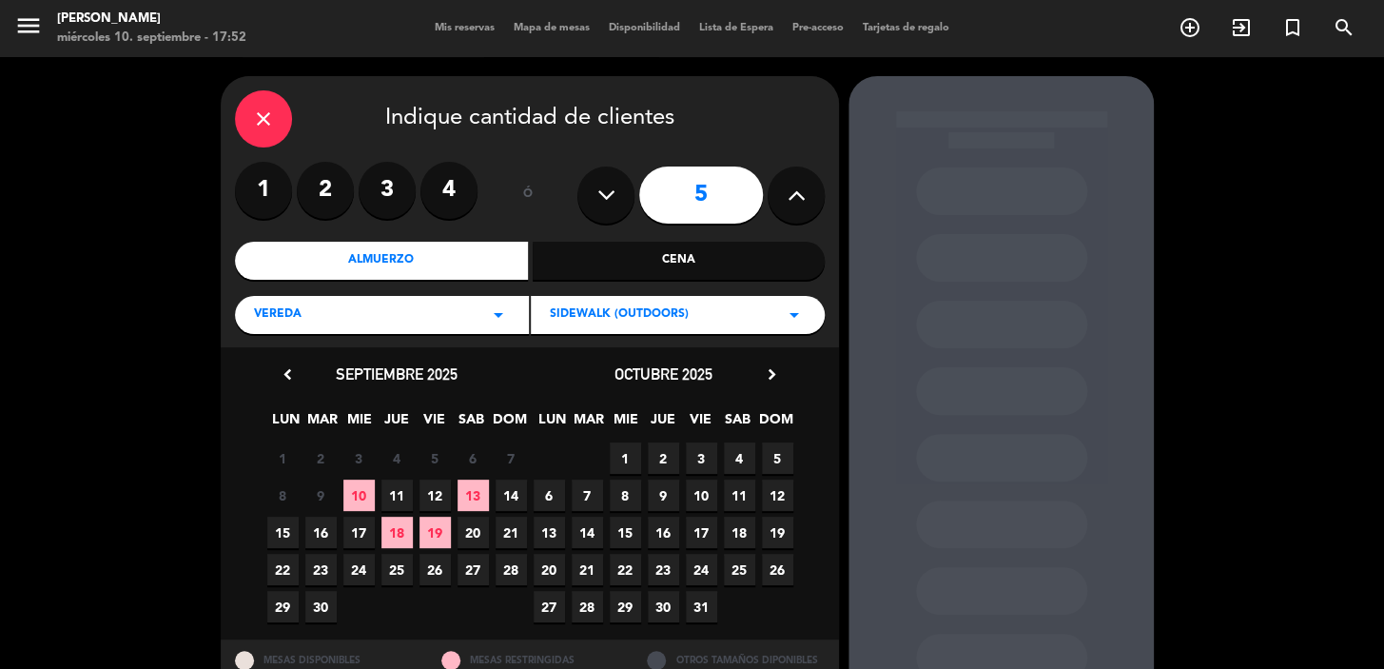
click at [771, 371] on icon "chevron_right" at bounding box center [772, 374] width 20 height 20
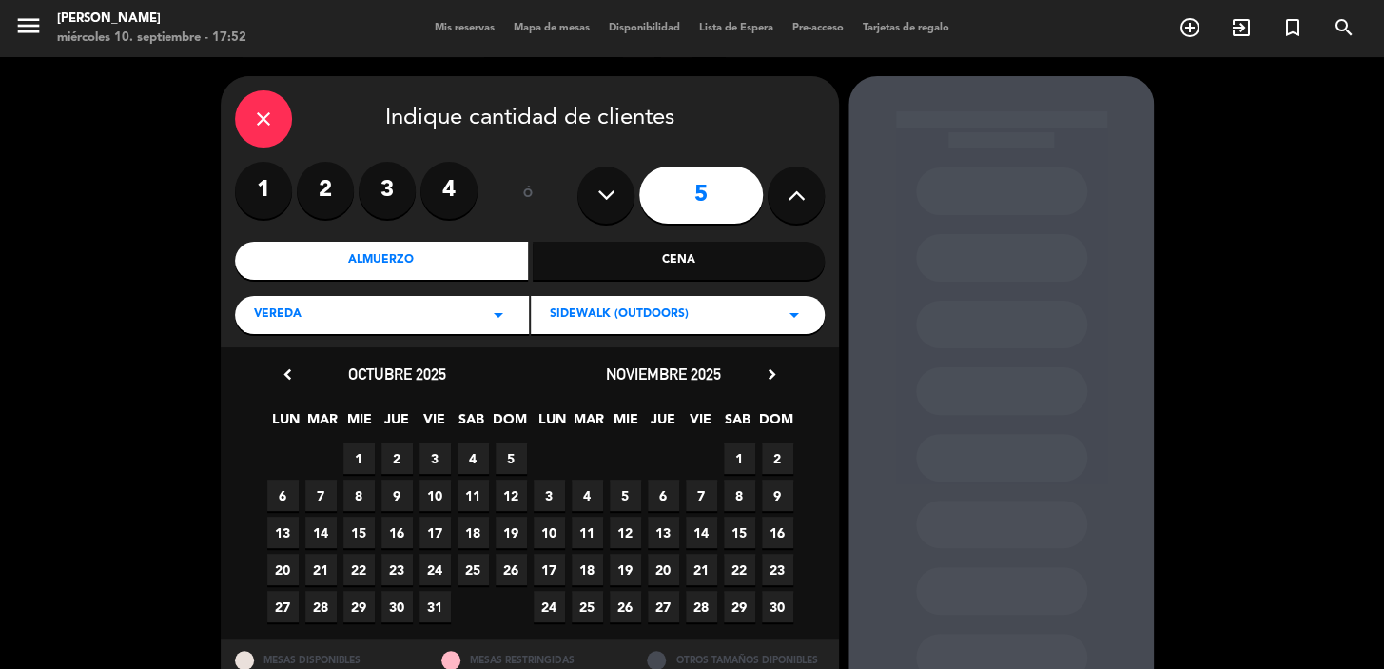
click at [771, 371] on icon "chevron_right" at bounding box center [772, 374] width 20 height 20
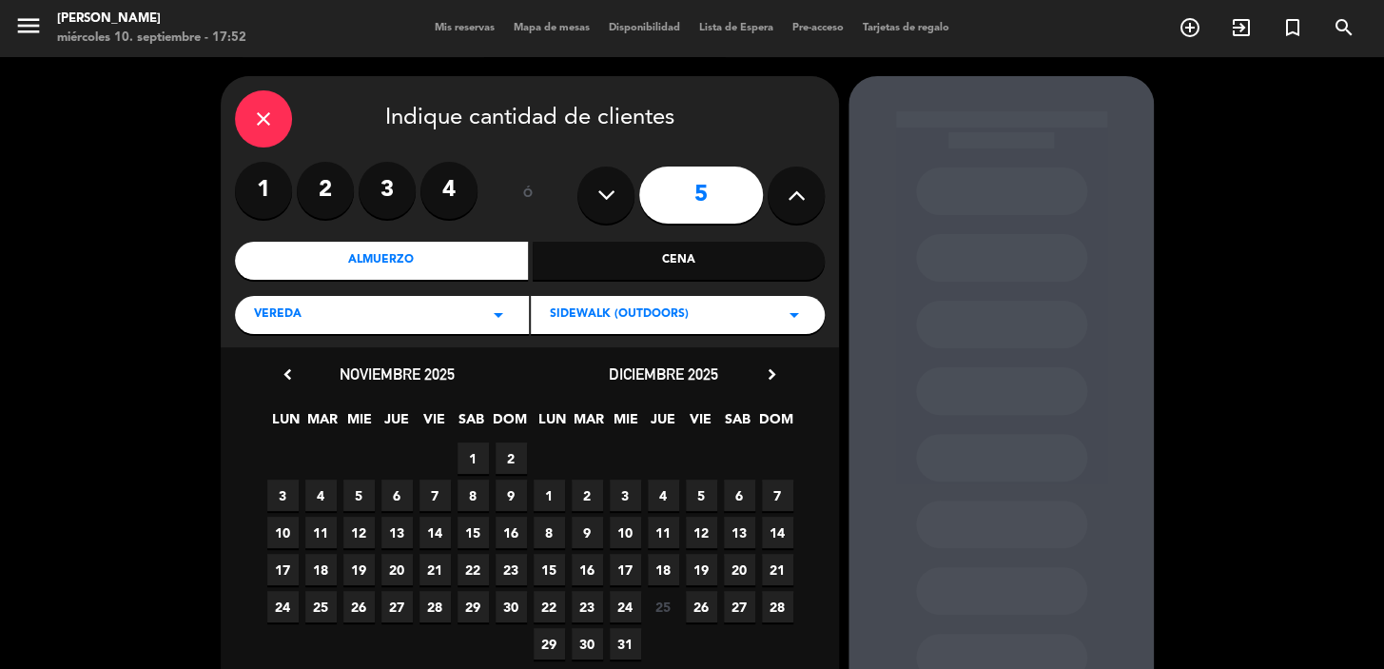
click at [771, 368] on icon "chevron_right" at bounding box center [772, 374] width 20 height 20
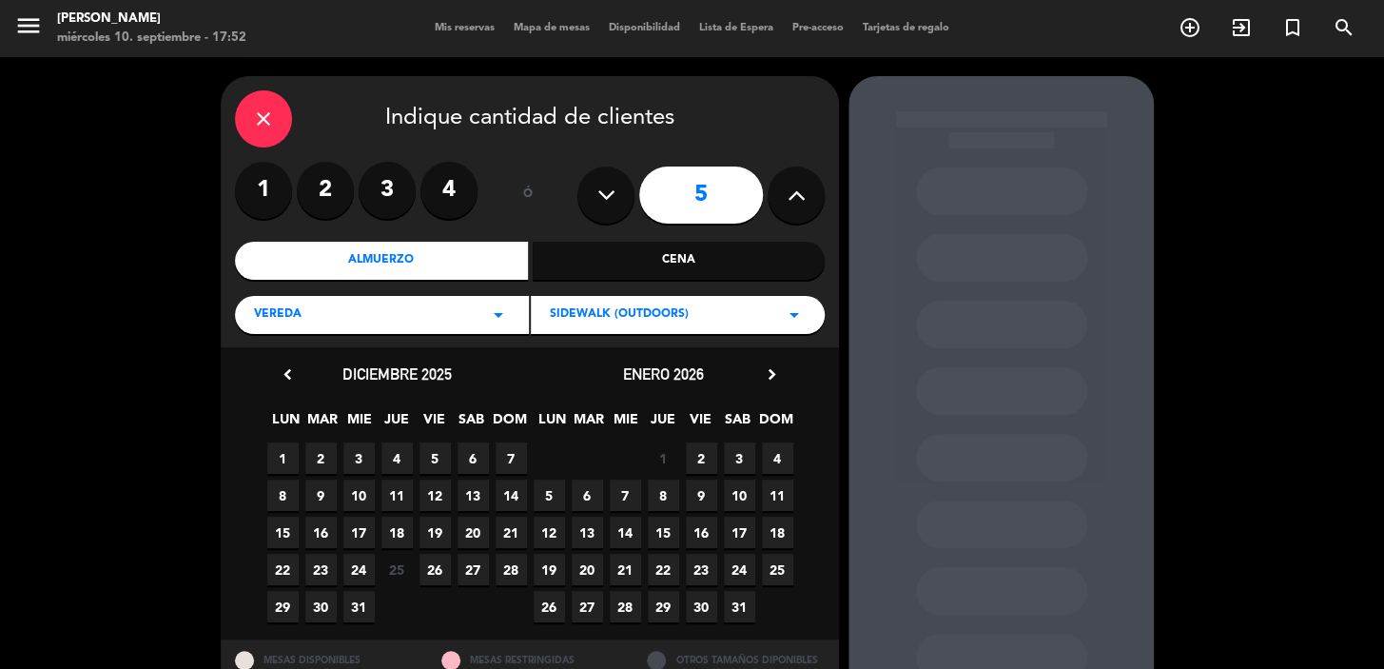
click at [655, 598] on span "29" at bounding box center [663, 606] width 31 height 31
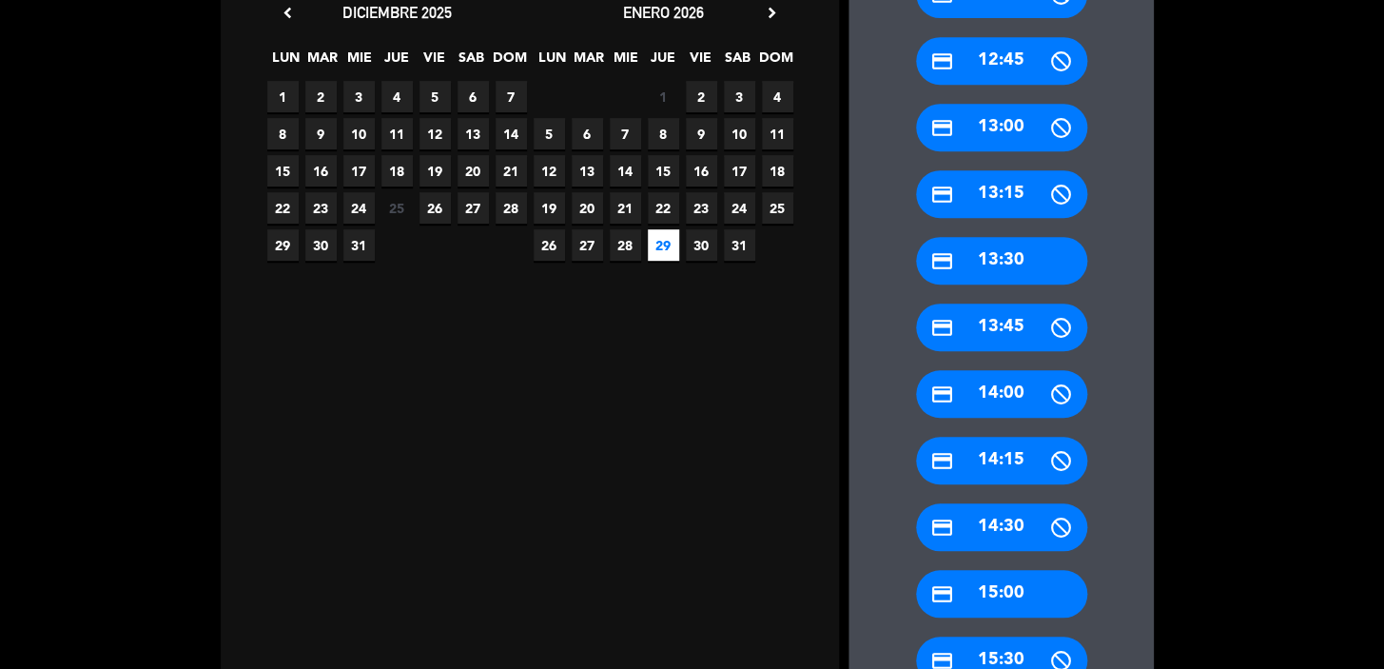
scroll to position [416, 0]
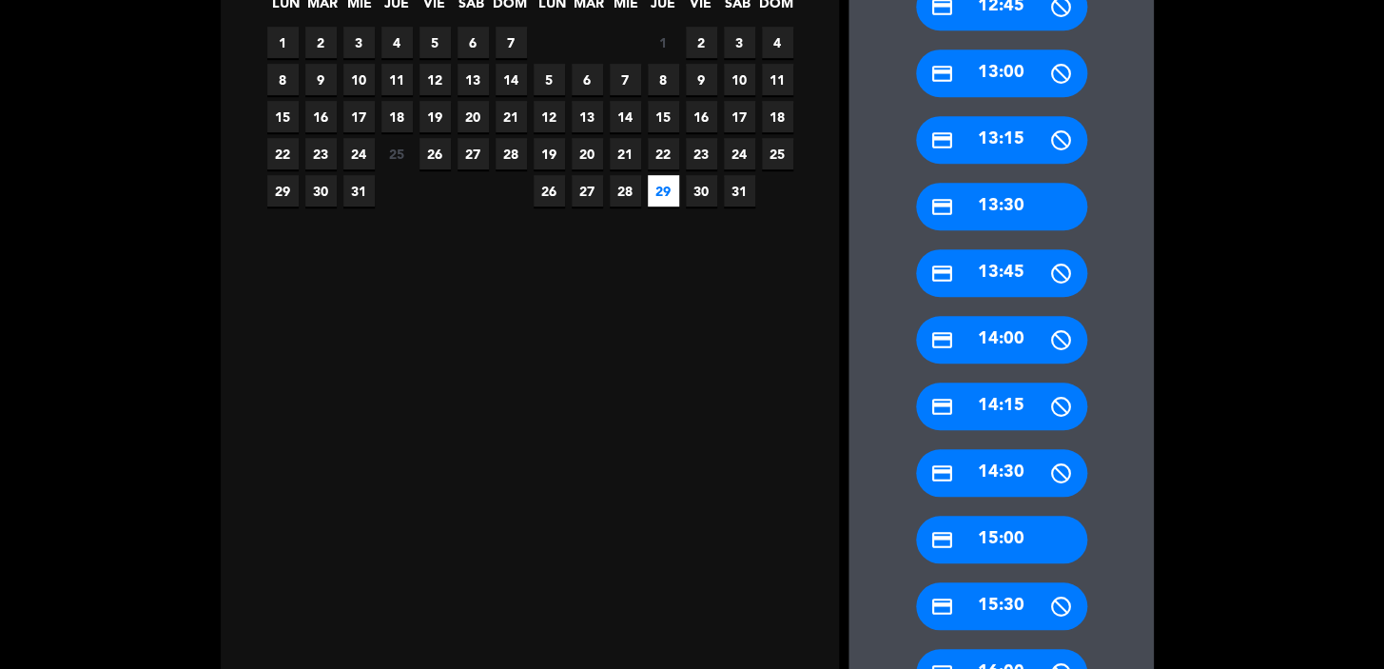
click at [988, 191] on div "credit_card 13:30" at bounding box center [1001, 207] width 171 height 48
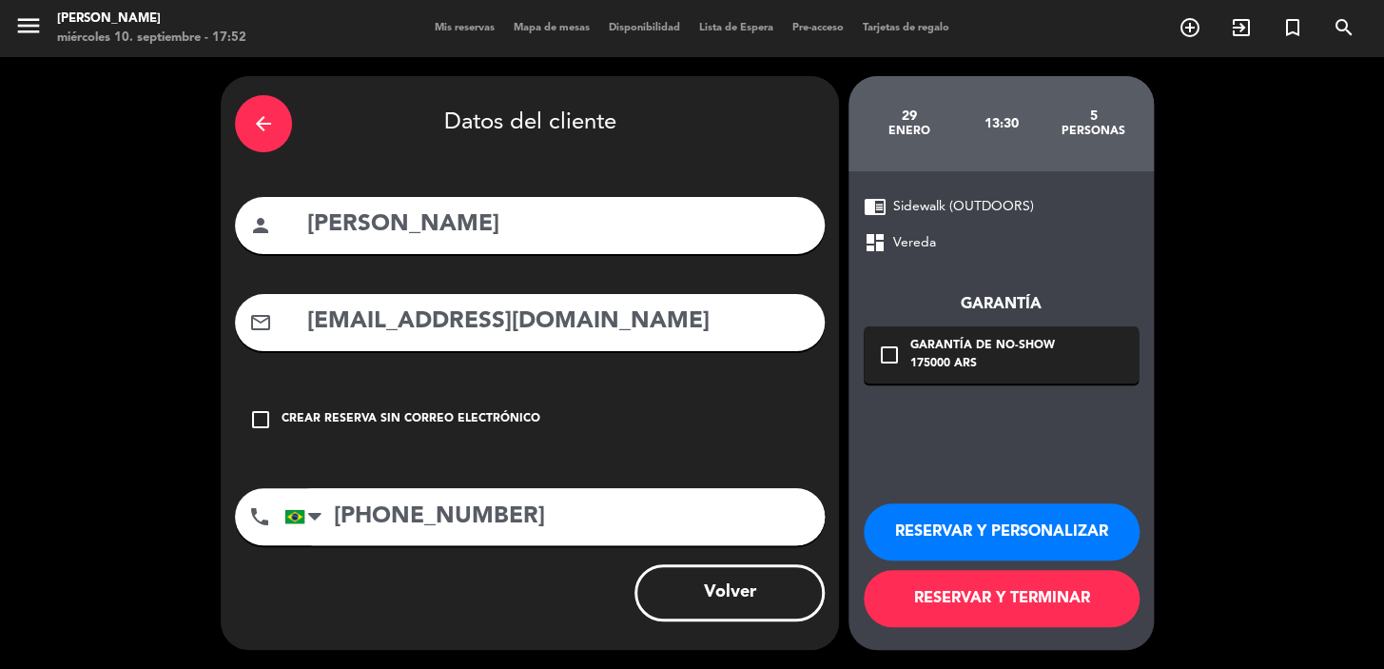
click at [903, 349] on div "check_box_outline_blank Garantía de no-show 175000 ARS" at bounding box center [1001, 354] width 275 height 57
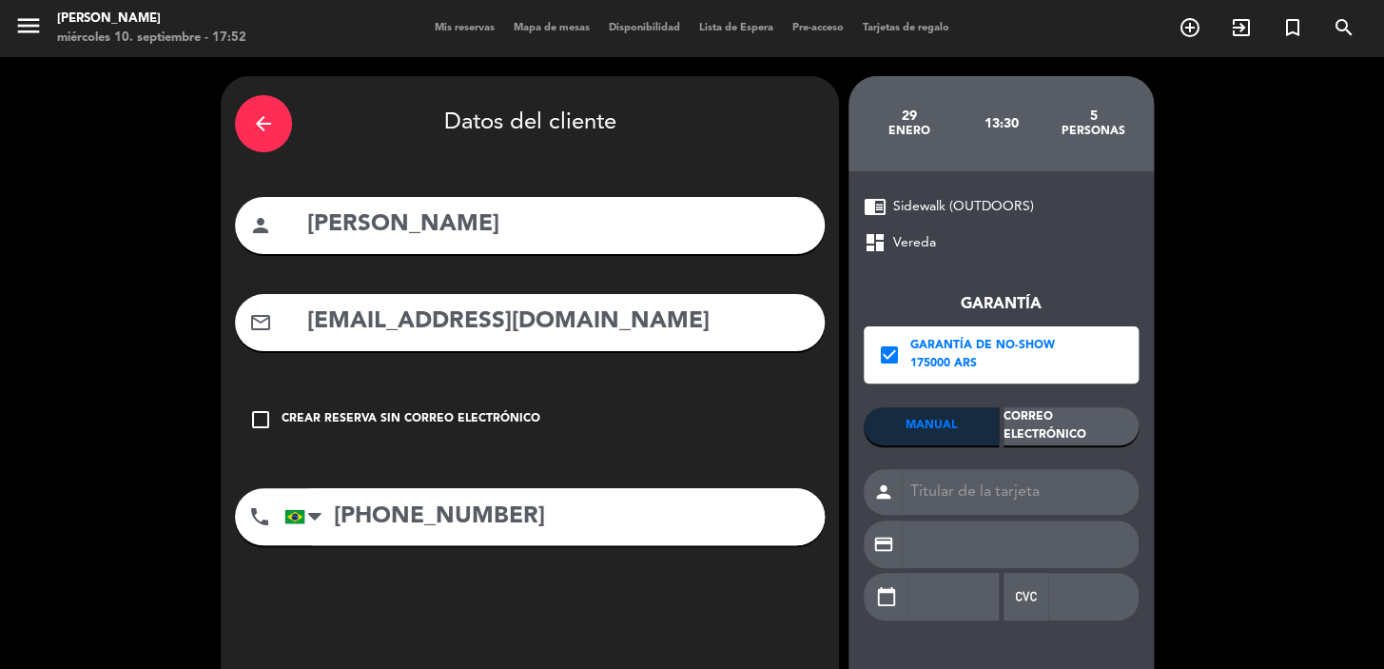
click at [1045, 421] on div "Correo Electrónico" at bounding box center [1071, 426] width 135 height 38
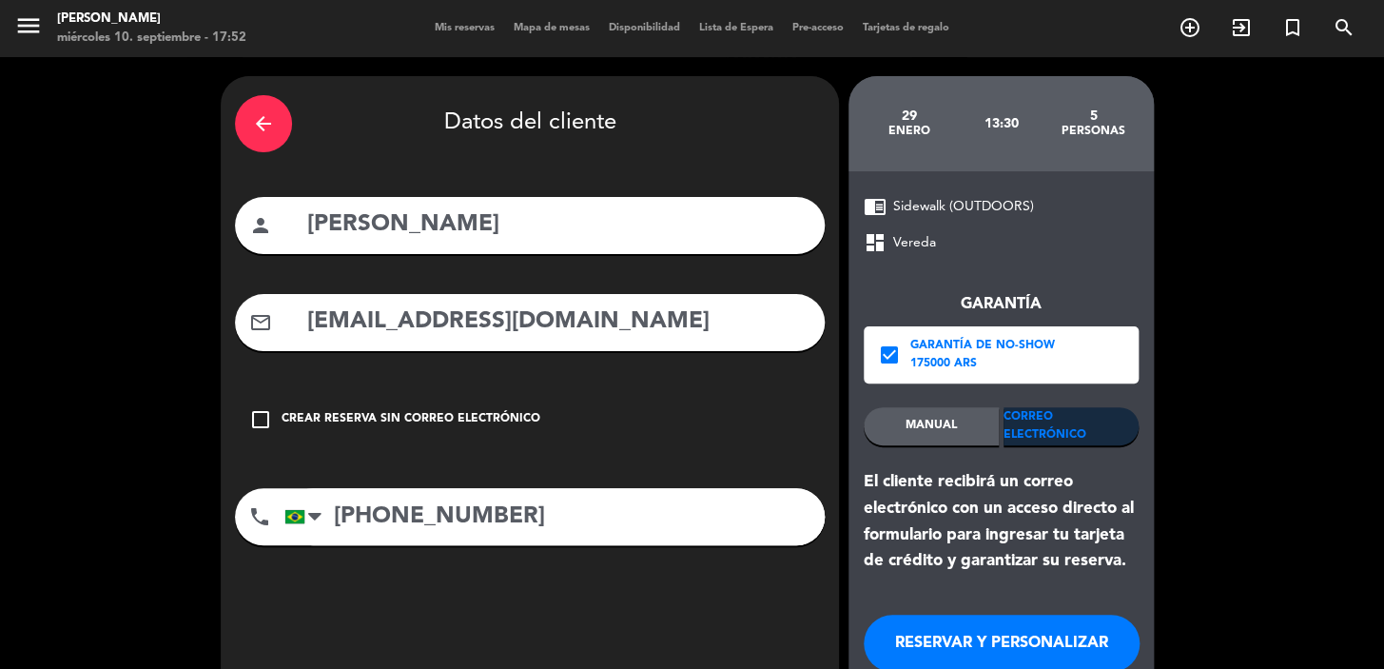
click at [977, 657] on button "RESERVAR Y PERSONALIZAR" at bounding box center [1002, 643] width 276 height 57
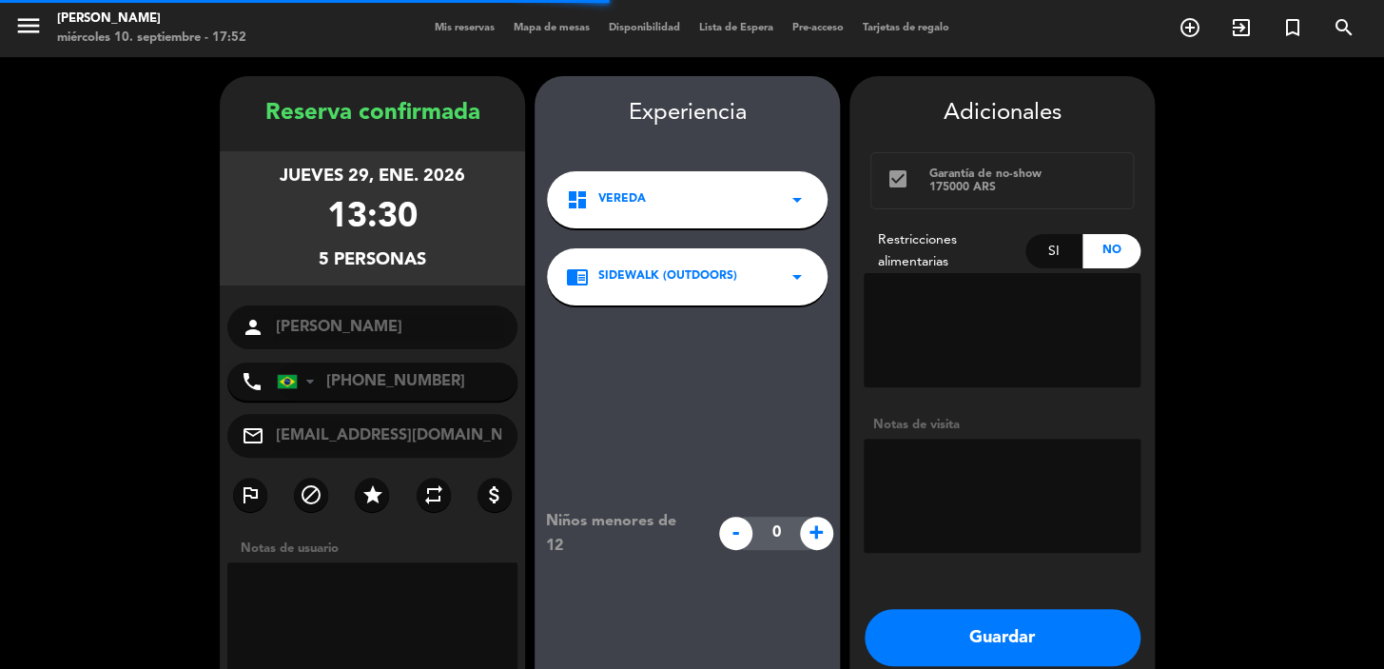
scroll to position [76, 0]
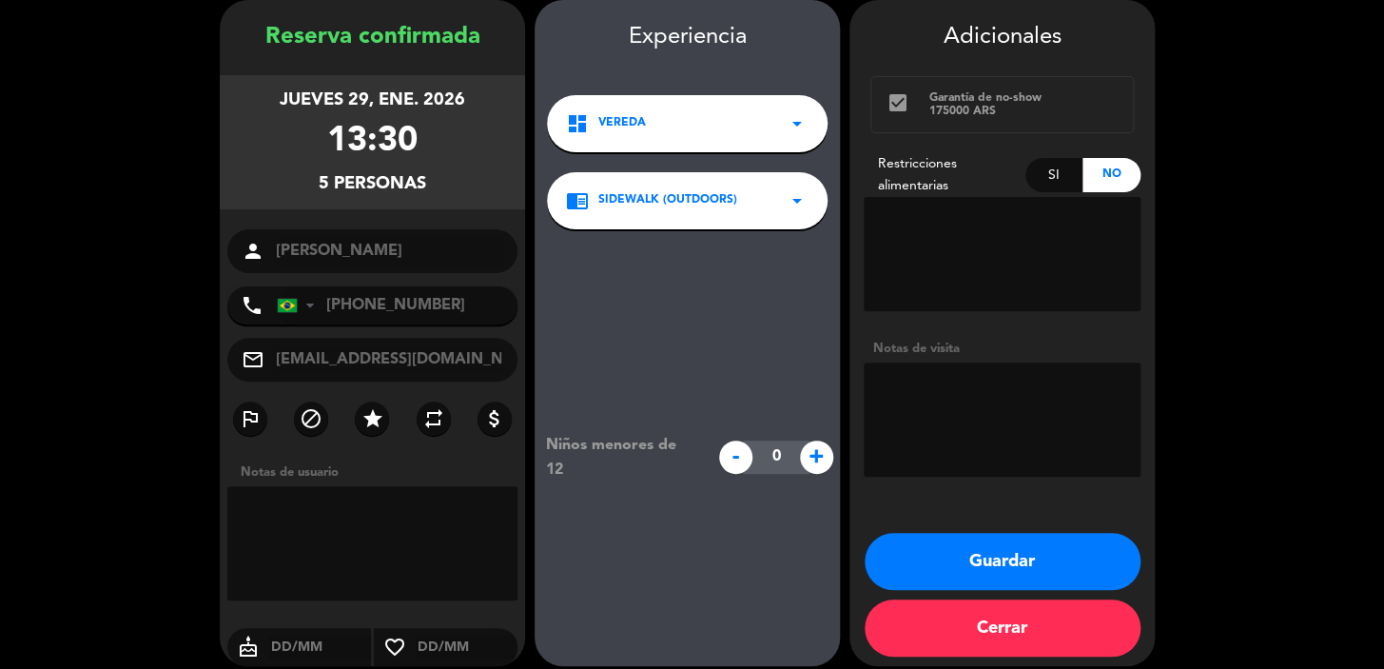
drag, startPoint x: 281, startPoint y: 98, endPoint x: 437, endPoint y: 182, distance: 177.1
click at [438, 181] on div "jueves 29, ene. 2026 13:30 5 personas" at bounding box center [372, 142] width 305 height 134
copy div "jueves 29, ene. 2026 13:30 5 personas"
click at [1020, 565] on button "Guardar" at bounding box center [1003, 561] width 276 height 57
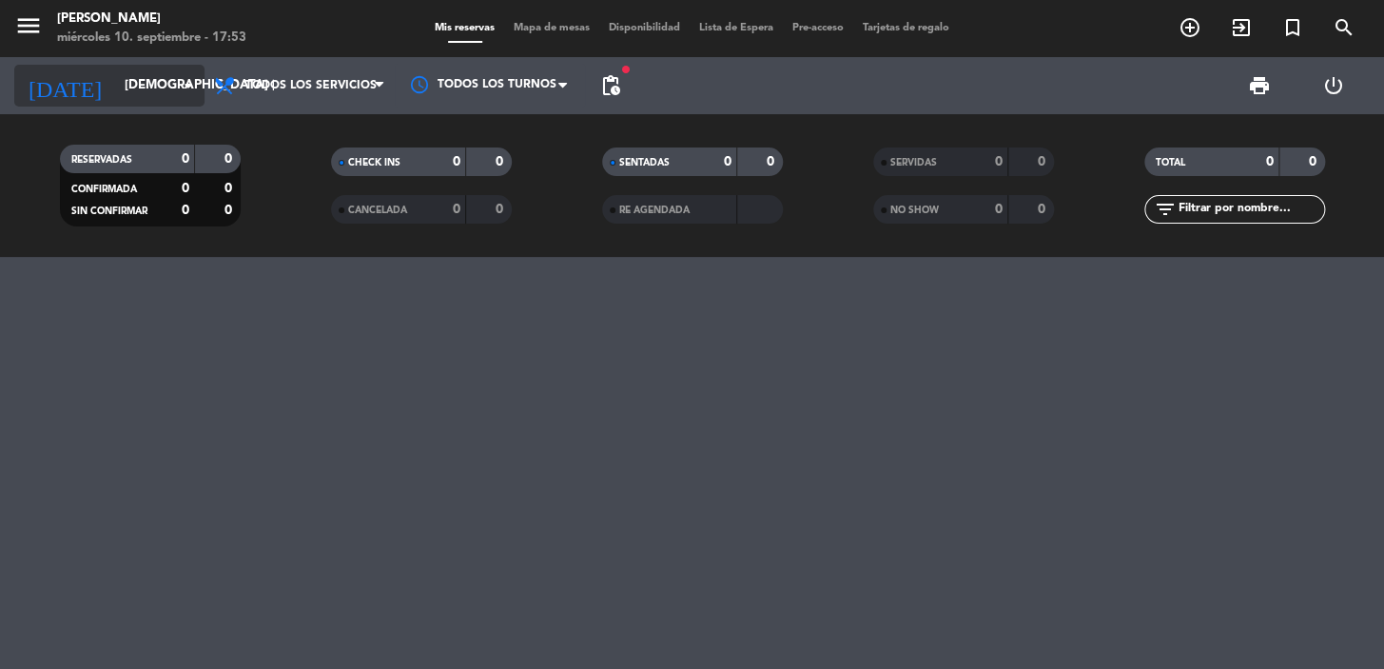
click at [143, 102] on input "[DEMOGRAPHIC_DATA] [DATE]" at bounding box center [199, 86] width 168 height 34
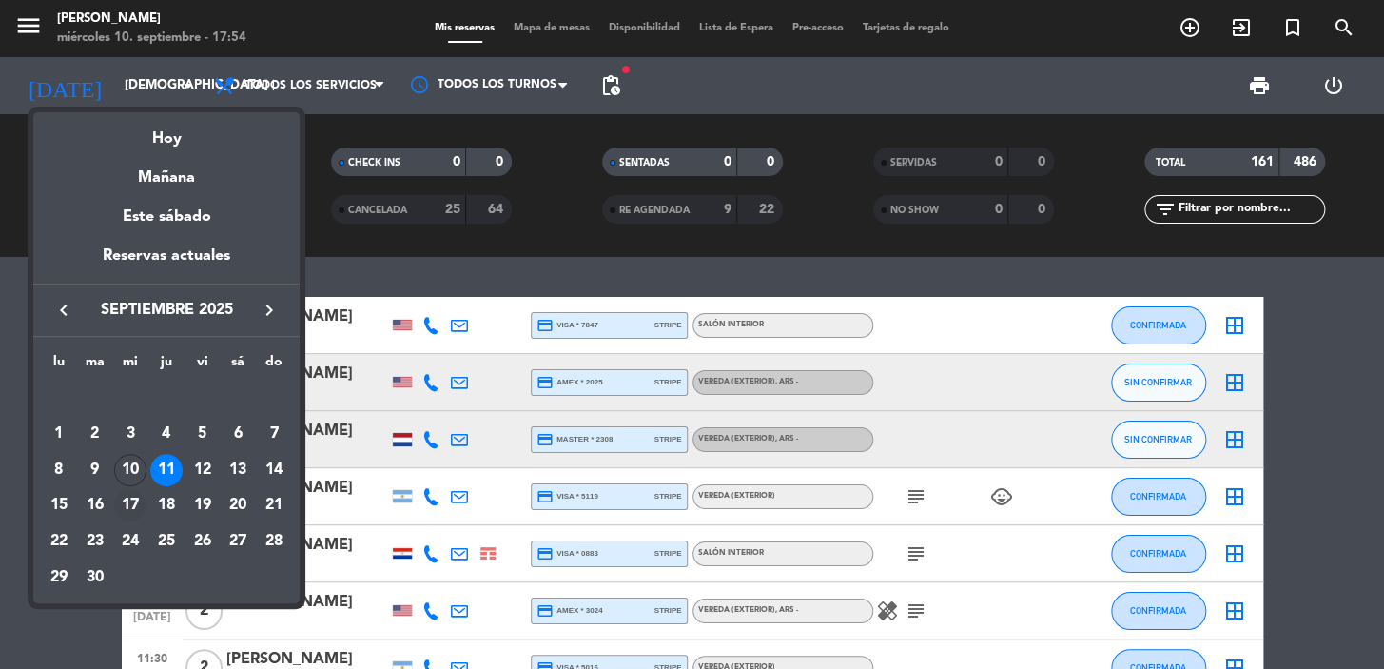
click at [127, 504] on div "17" at bounding box center [130, 505] width 32 height 32
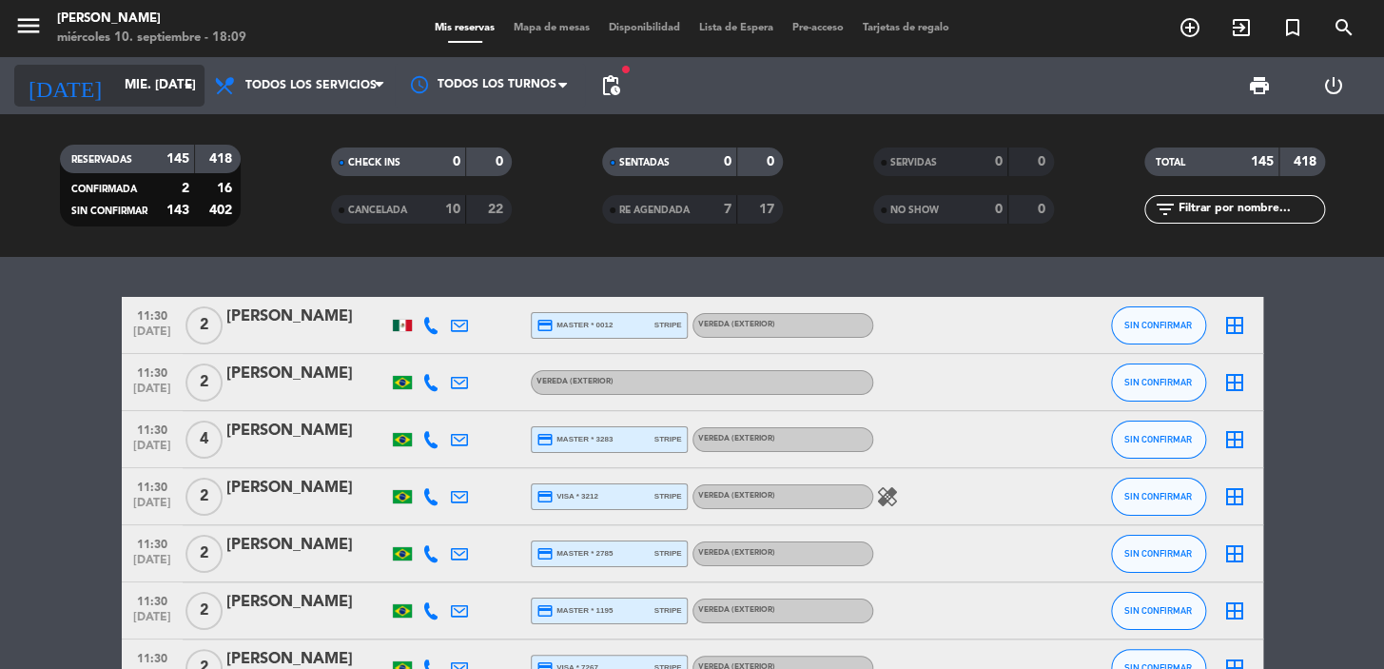
click at [49, 89] on icon "[DATE]" at bounding box center [64, 86] width 101 height 42
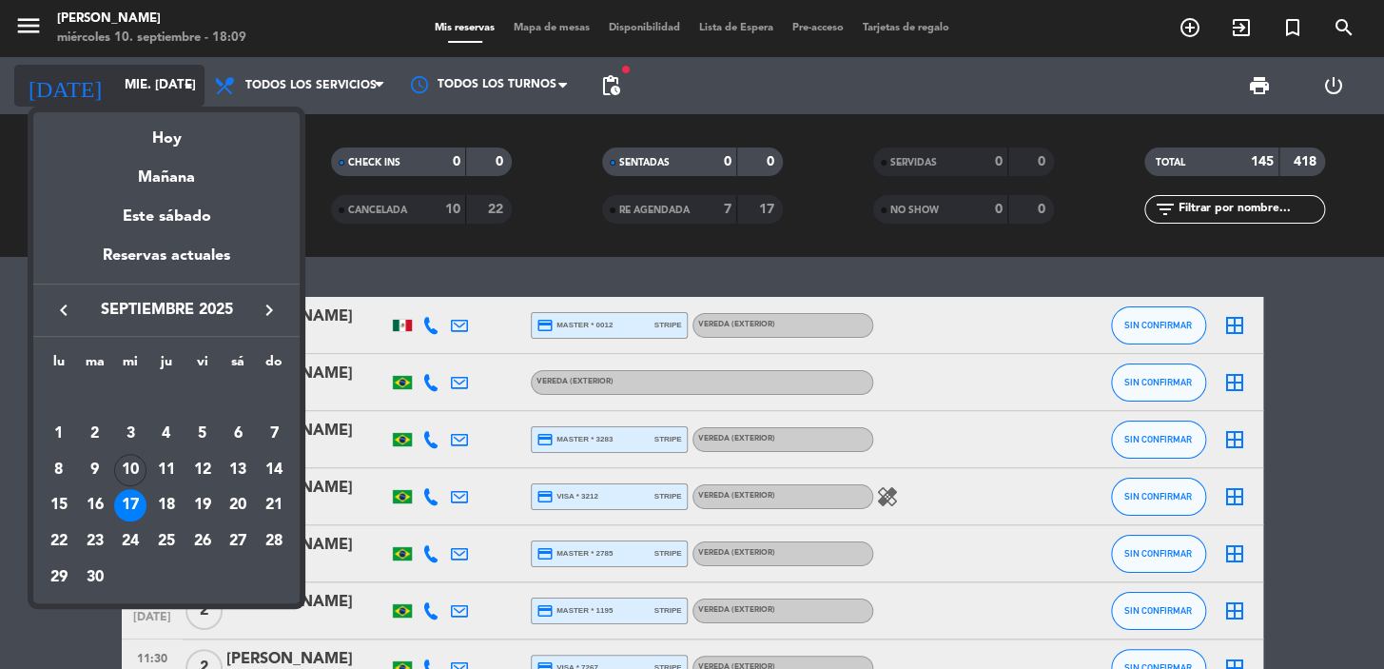
click at [95, 83] on div at bounding box center [692, 334] width 1384 height 669
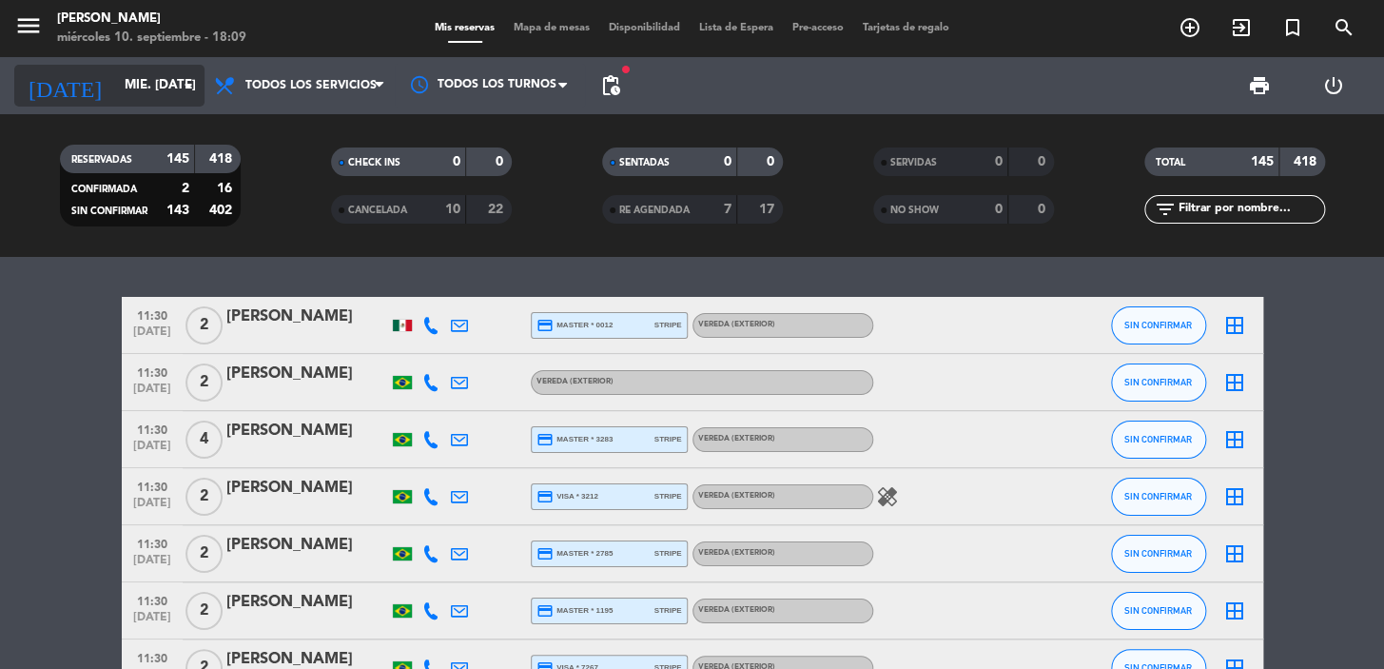
click at [115, 76] on input "mié. [DATE]" at bounding box center [199, 86] width 168 height 34
click at [134, 86] on input "mié. [DATE]" at bounding box center [199, 86] width 168 height 34
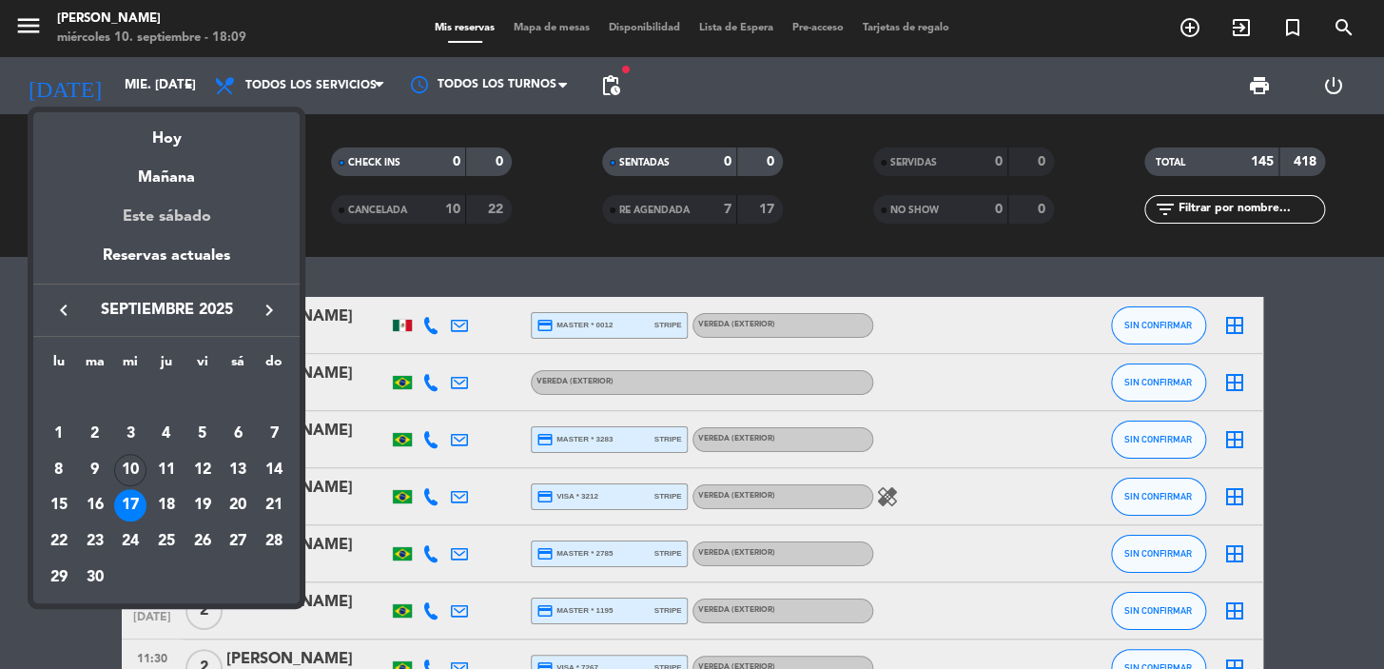
click at [171, 199] on div "Este sábado" at bounding box center [166, 216] width 266 height 53
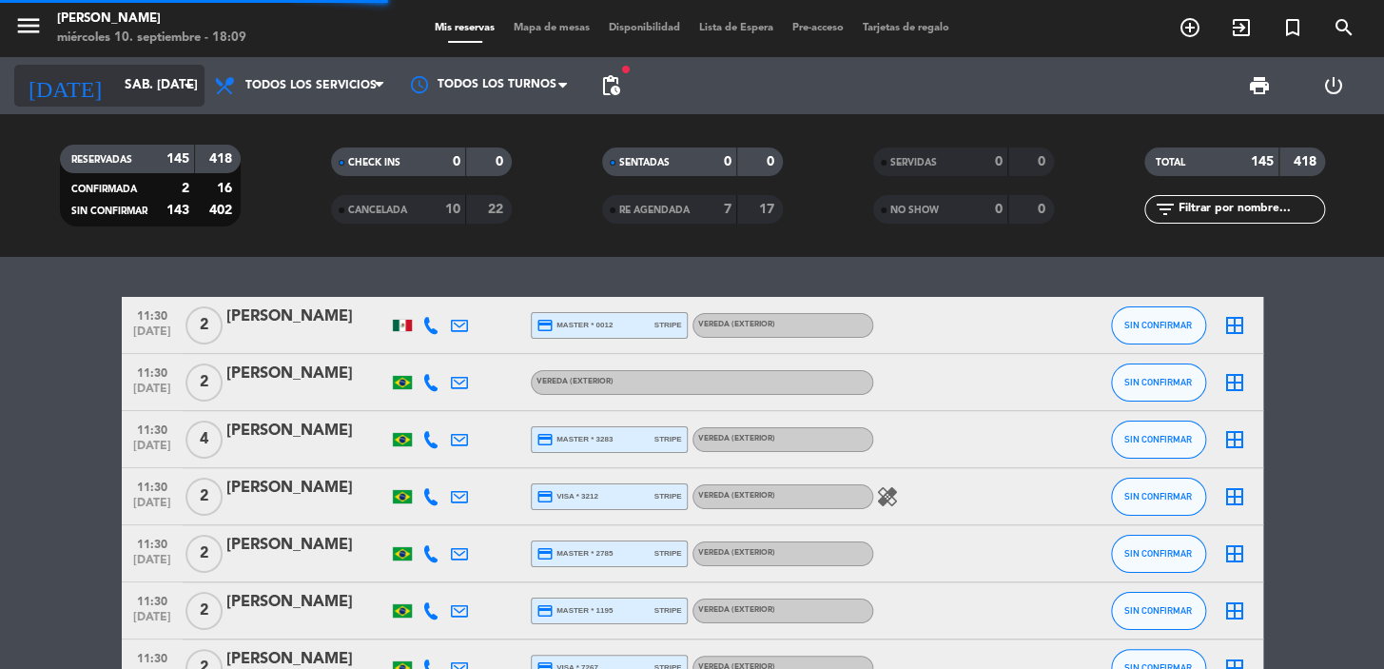
click at [56, 85] on icon "[DATE]" at bounding box center [64, 86] width 101 height 42
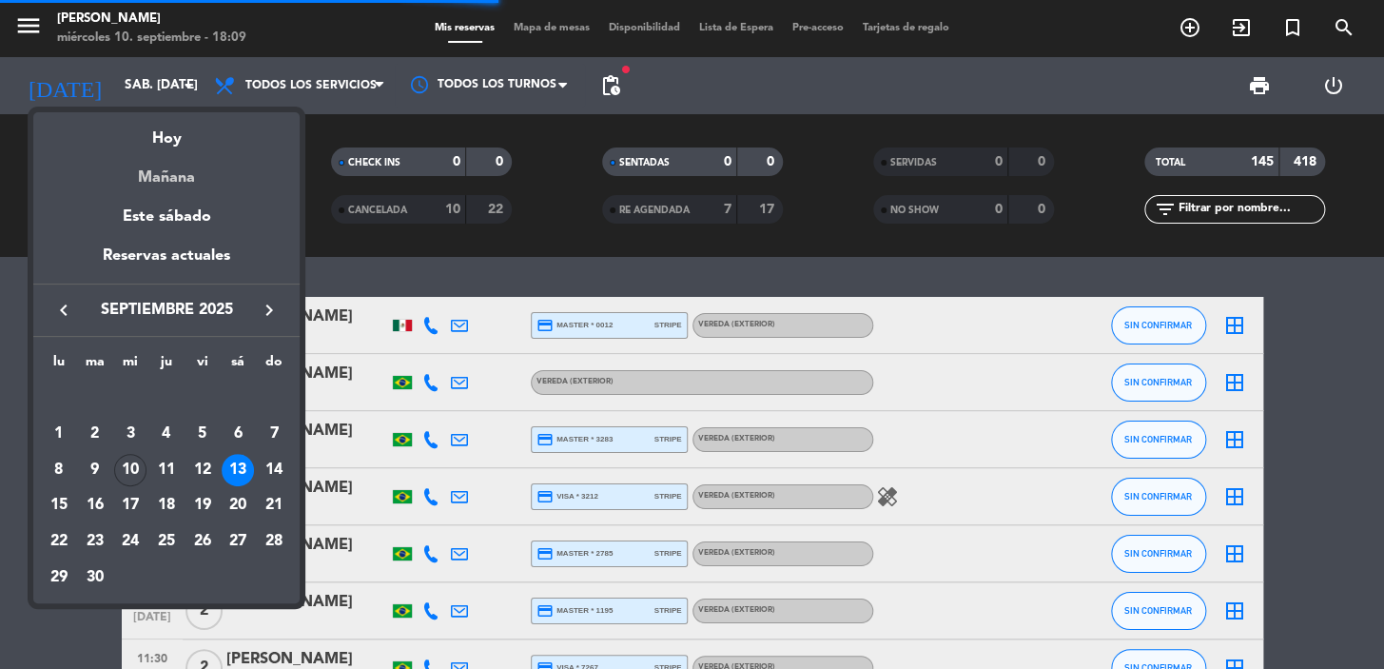
click at [150, 170] on div "Mañana" at bounding box center [166, 170] width 266 height 39
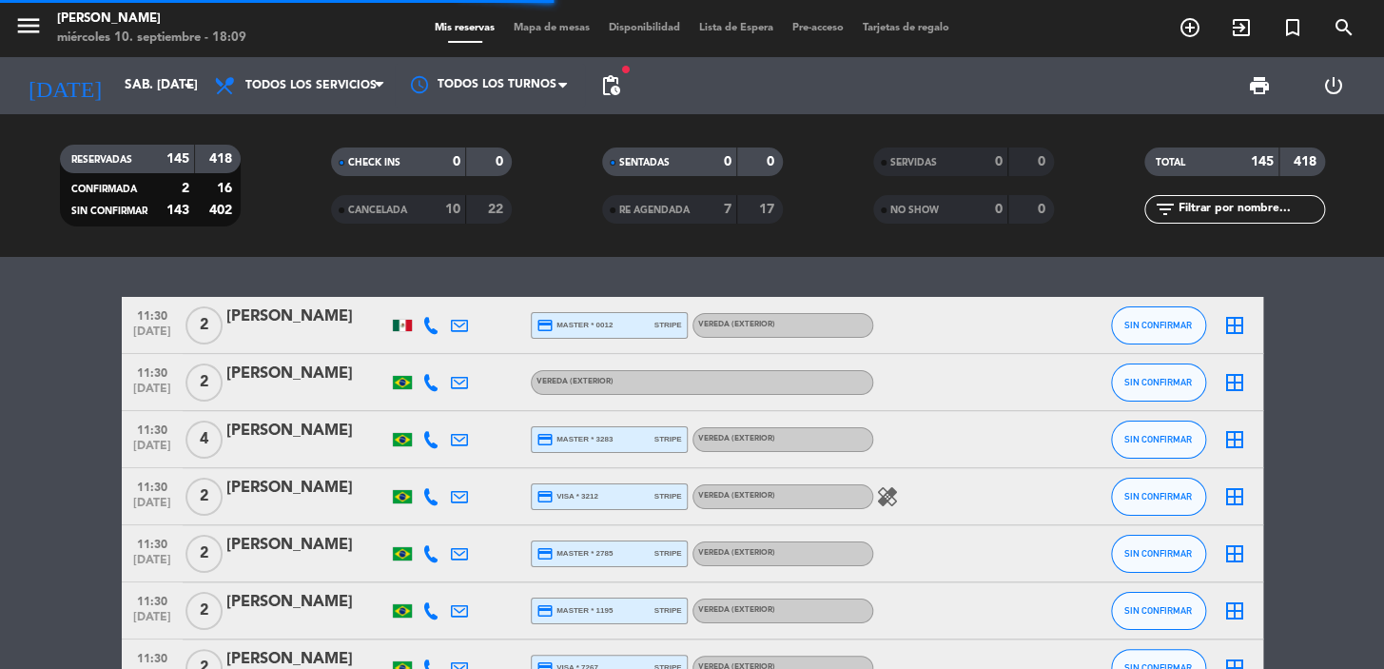
type input "[DEMOGRAPHIC_DATA] [DATE]"
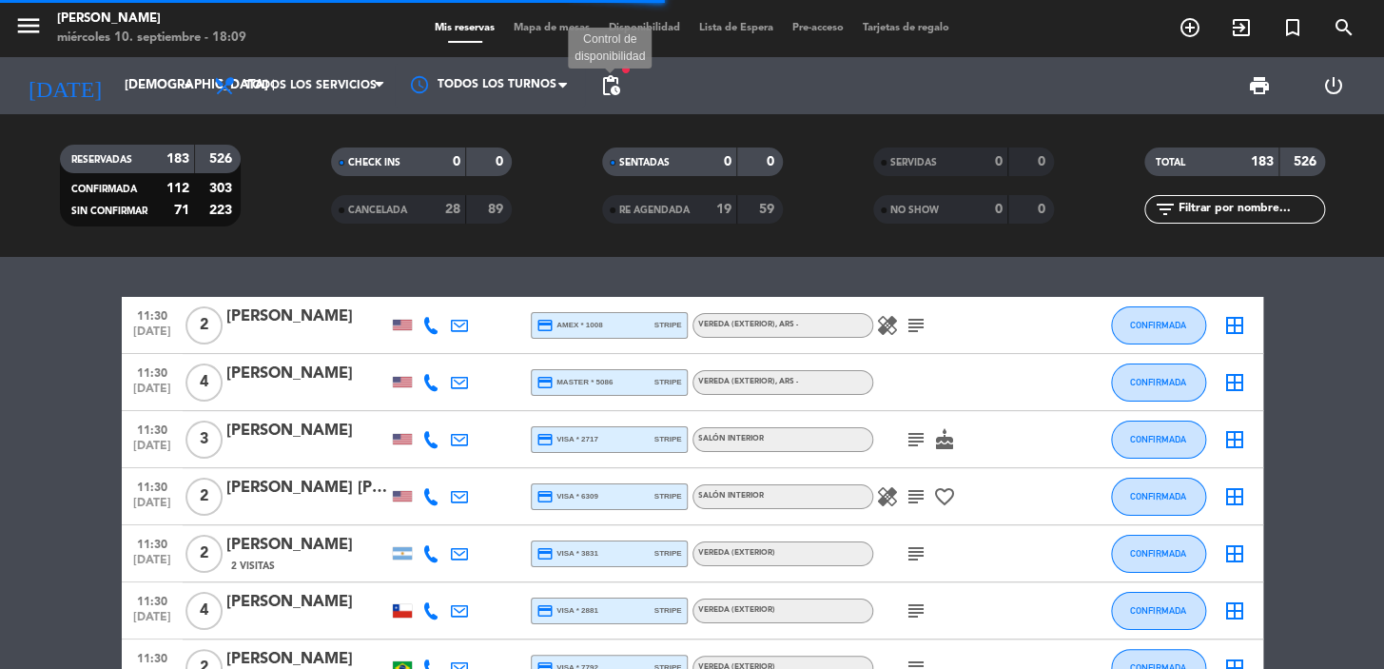
click at [608, 86] on span "pending_actions" at bounding box center [610, 85] width 23 height 23
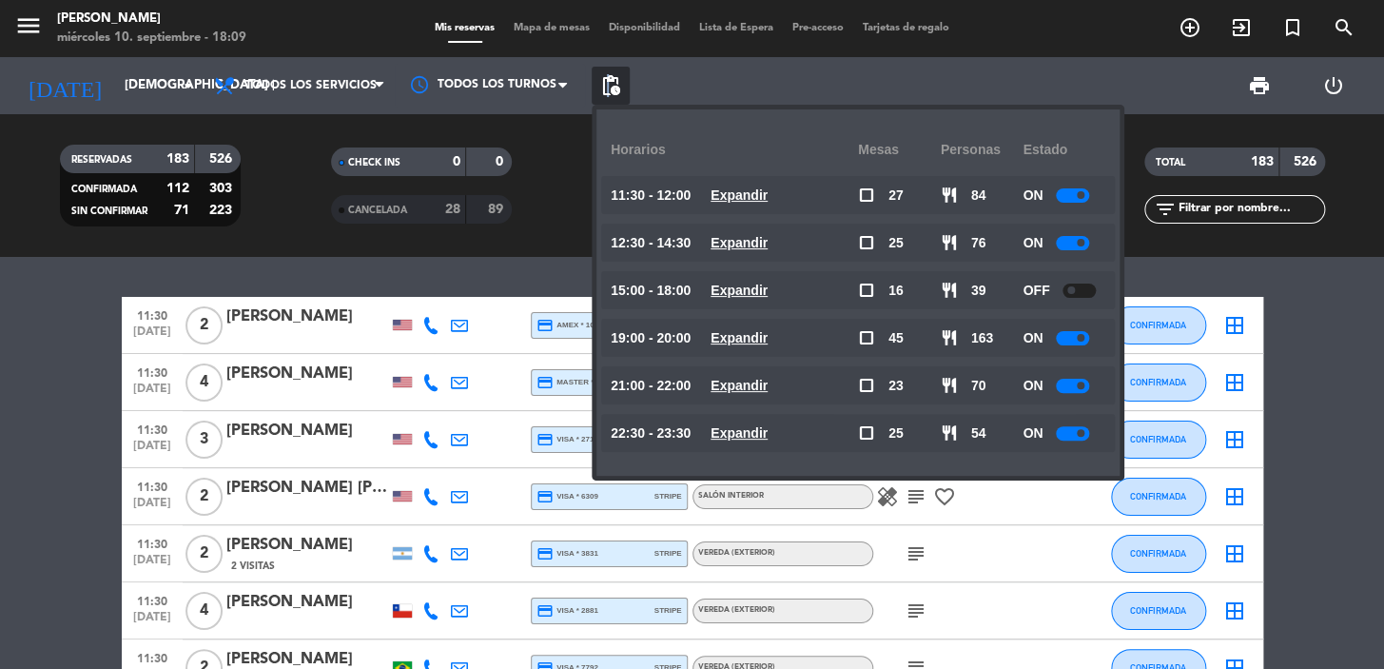
click at [744, 438] on u "Expandir" at bounding box center [739, 432] width 57 height 15
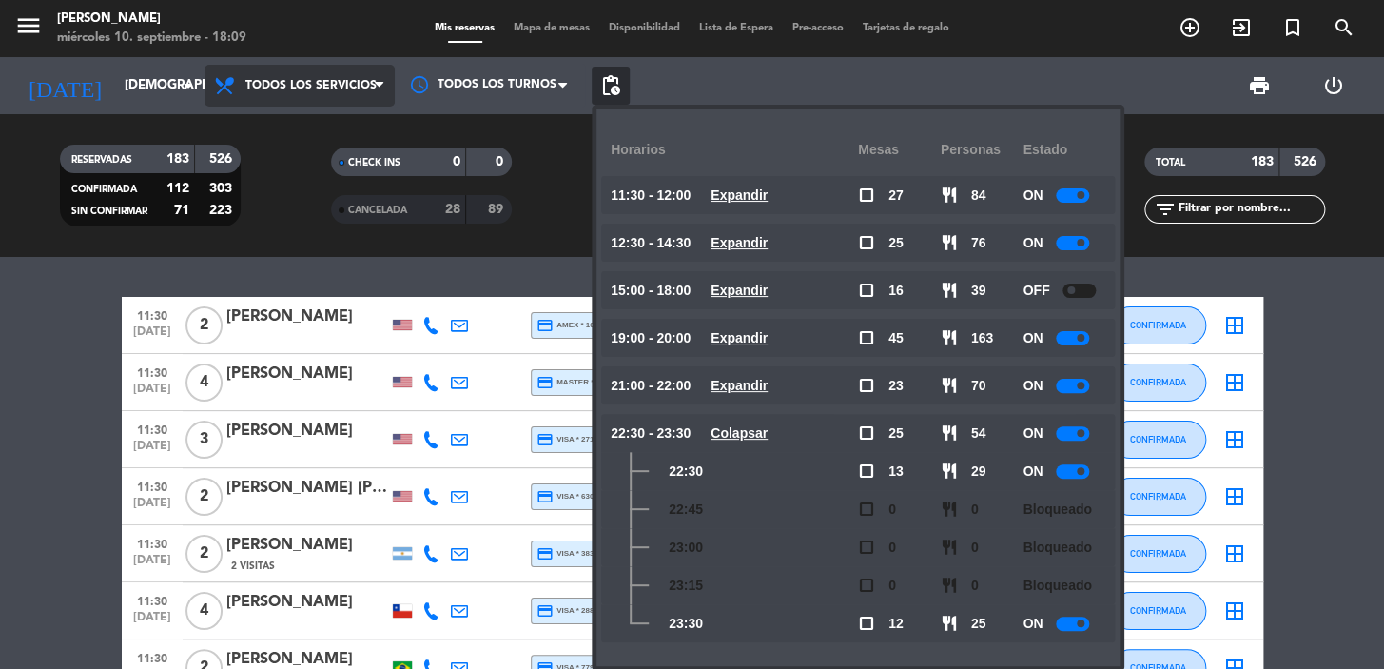
click at [320, 68] on span "Todos los servicios" at bounding box center [300, 86] width 190 height 42
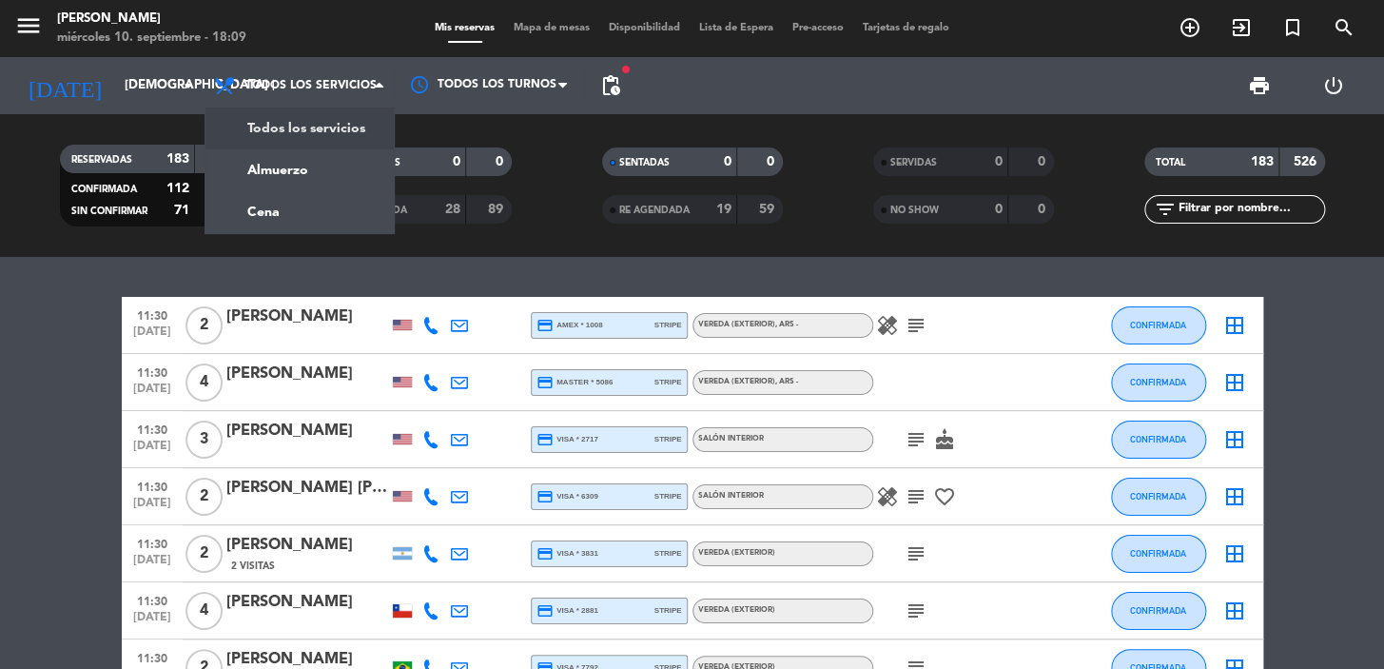
click at [305, 197] on div "menu [PERSON_NAME] miércoles 10. septiembre - 18:09 Mis reservas Mapa de mesas …" at bounding box center [692, 128] width 1384 height 257
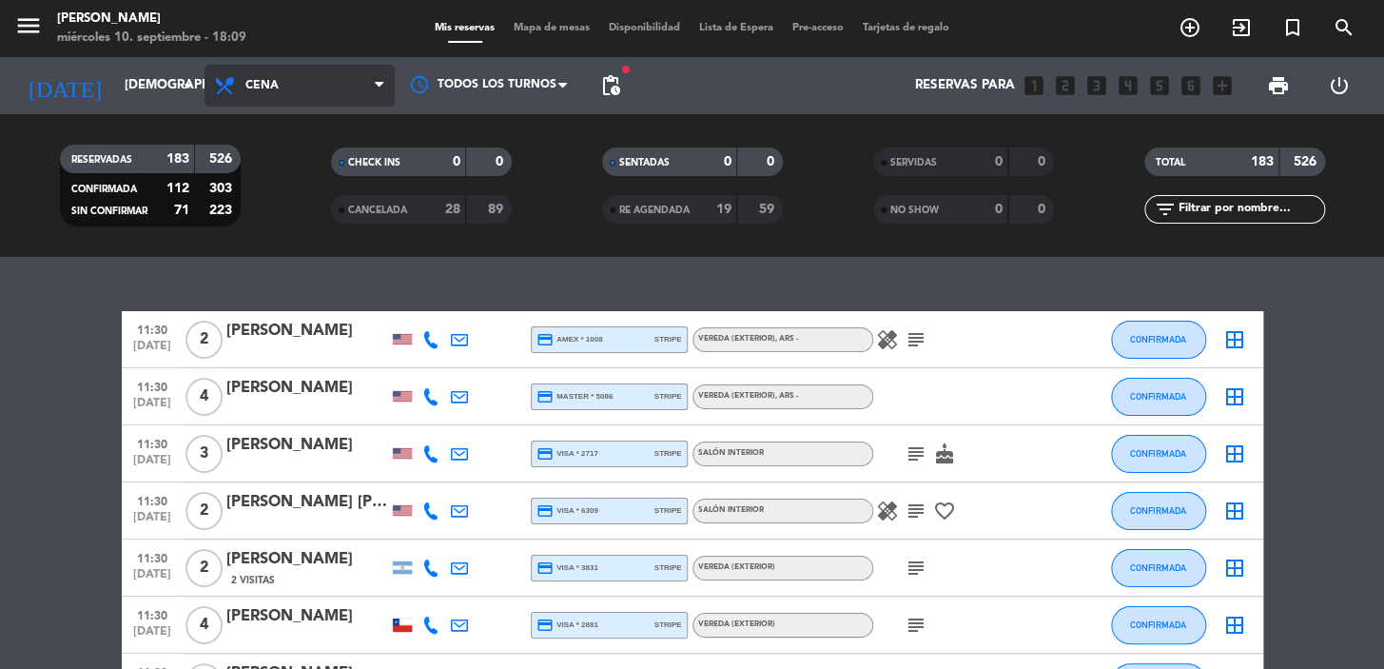
click at [278, 67] on span "Cena" at bounding box center [300, 86] width 190 height 42
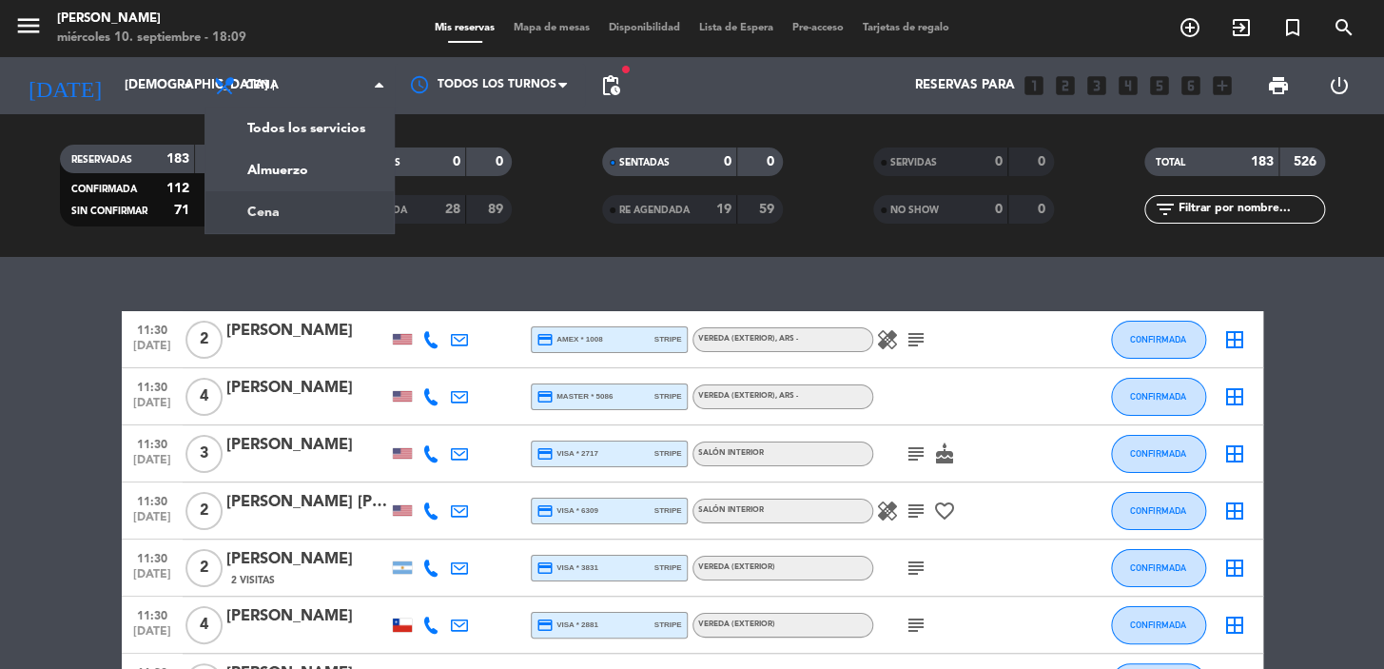
click at [307, 200] on div "menu [PERSON_NAME] miércoles 10. septiembre - 18:09 Mis reservas Mapa de mesas …" at bounding box center [692, 128] width 1384 height 257
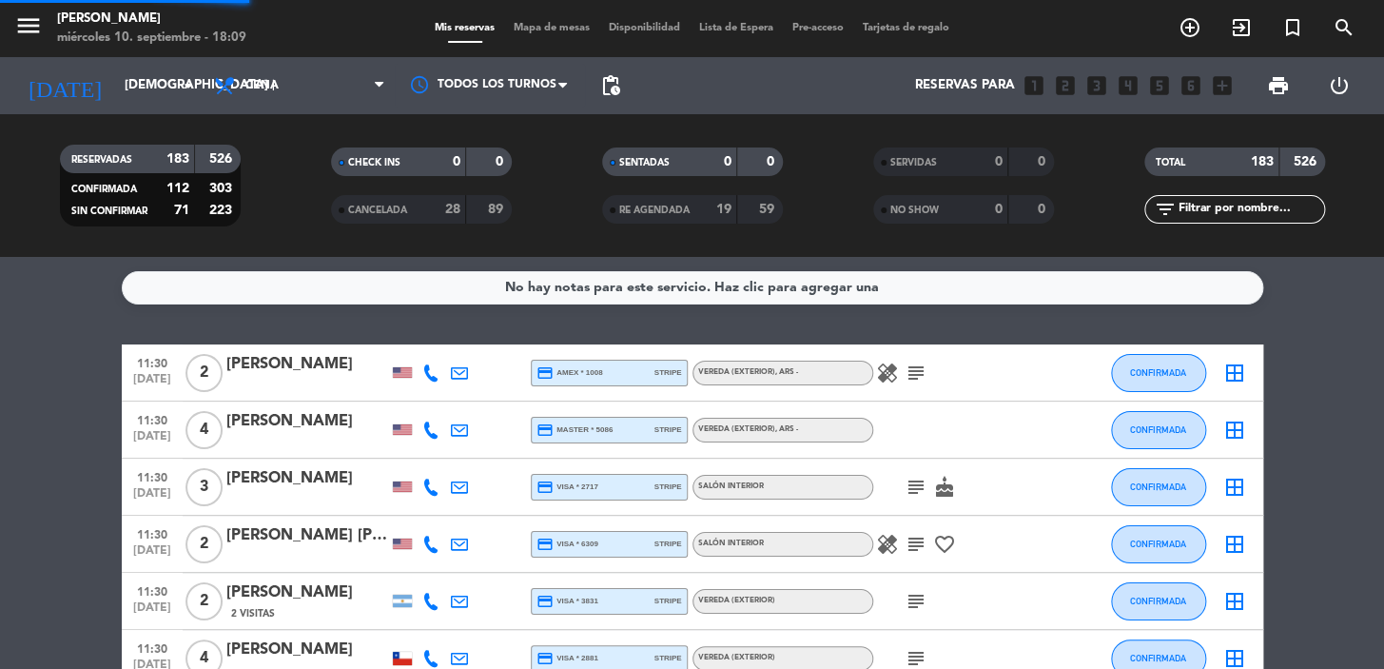
click at [604, 89] on span "pending_actions" at bounding box center [610, 85] width 23 height 23
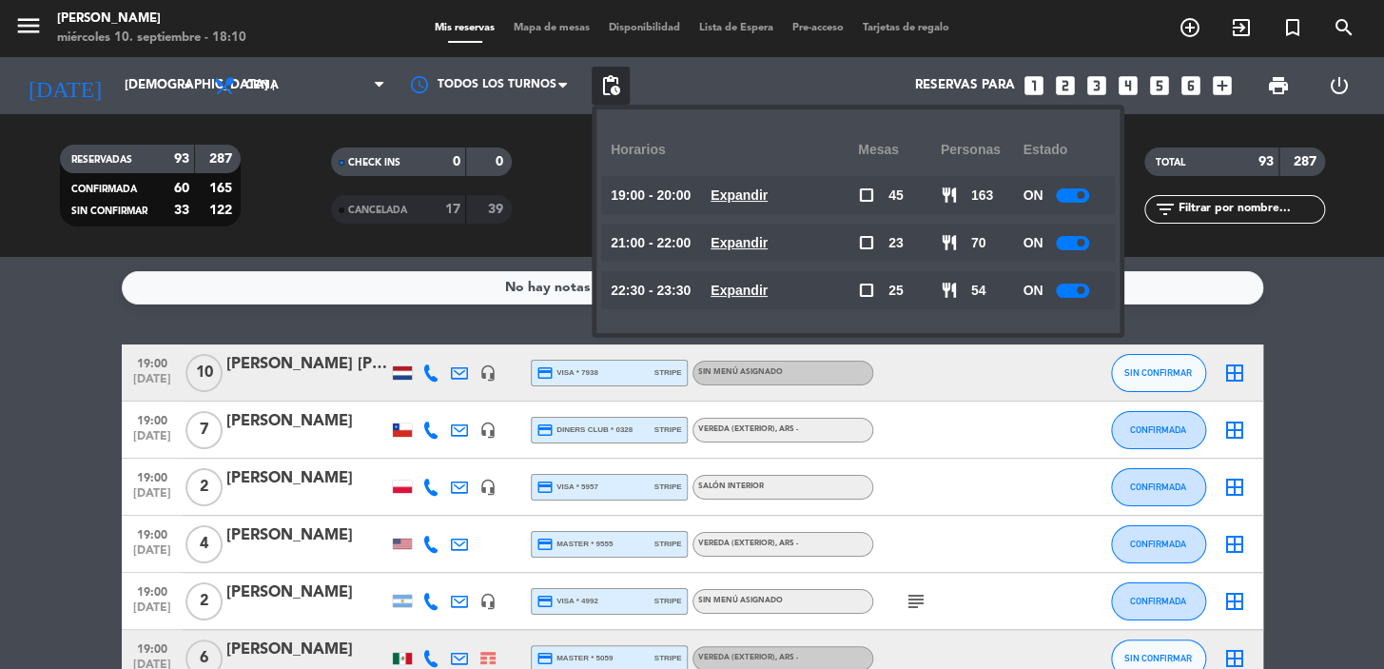
click at [752, 290] on u "Expandir" at bounding box center [739, 290] width 57 height 15
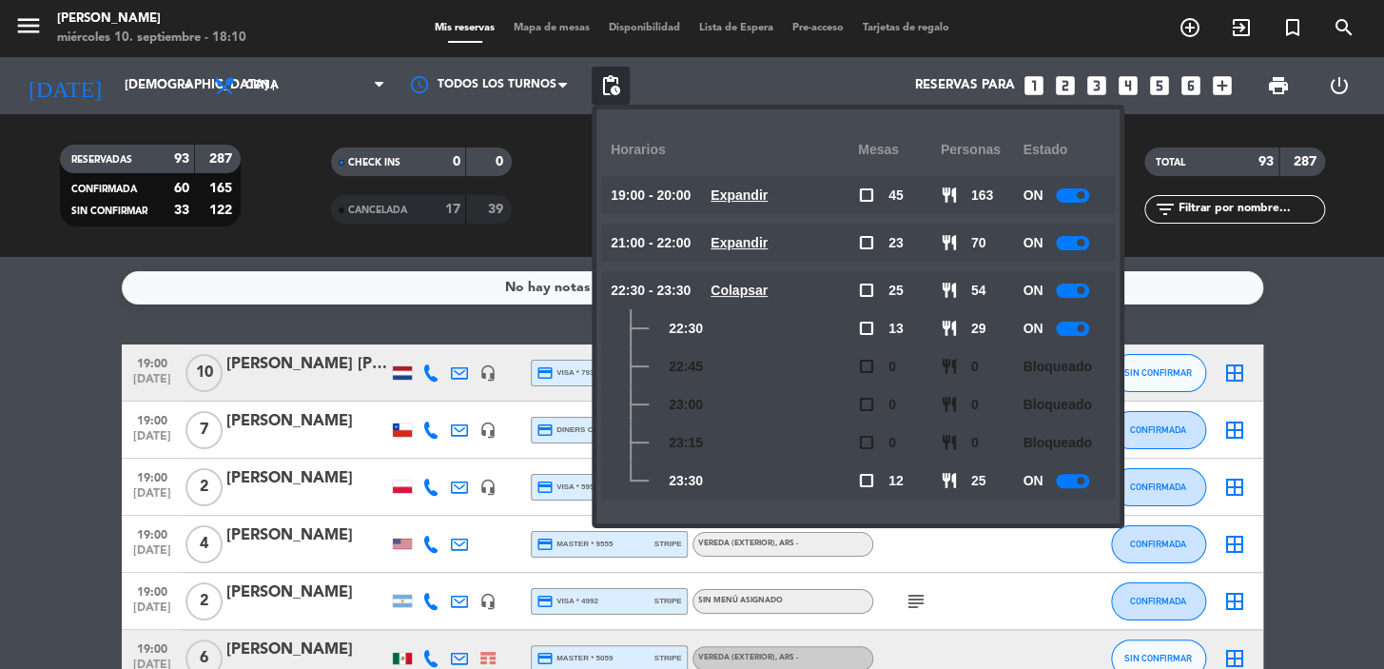
click at [756, 245] on u "Expandir" at bounding box center [739, 242] width 57 height 15
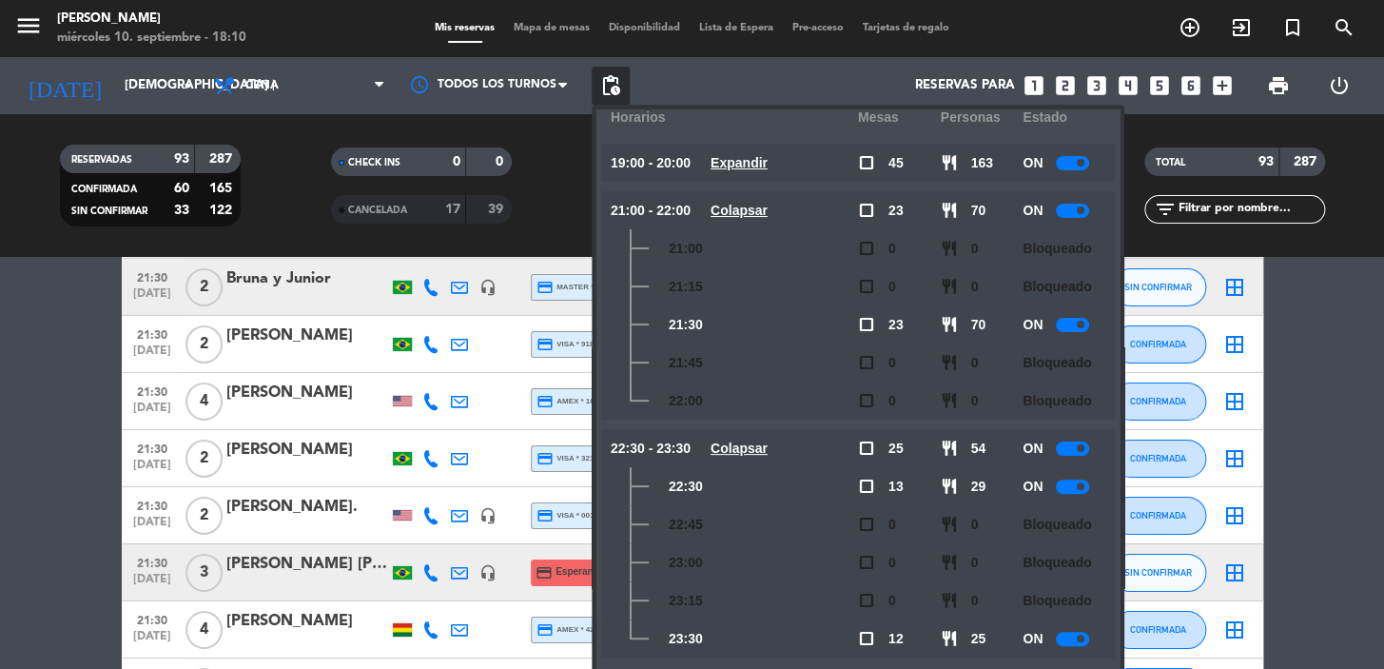
scroll to position [2565, 0]
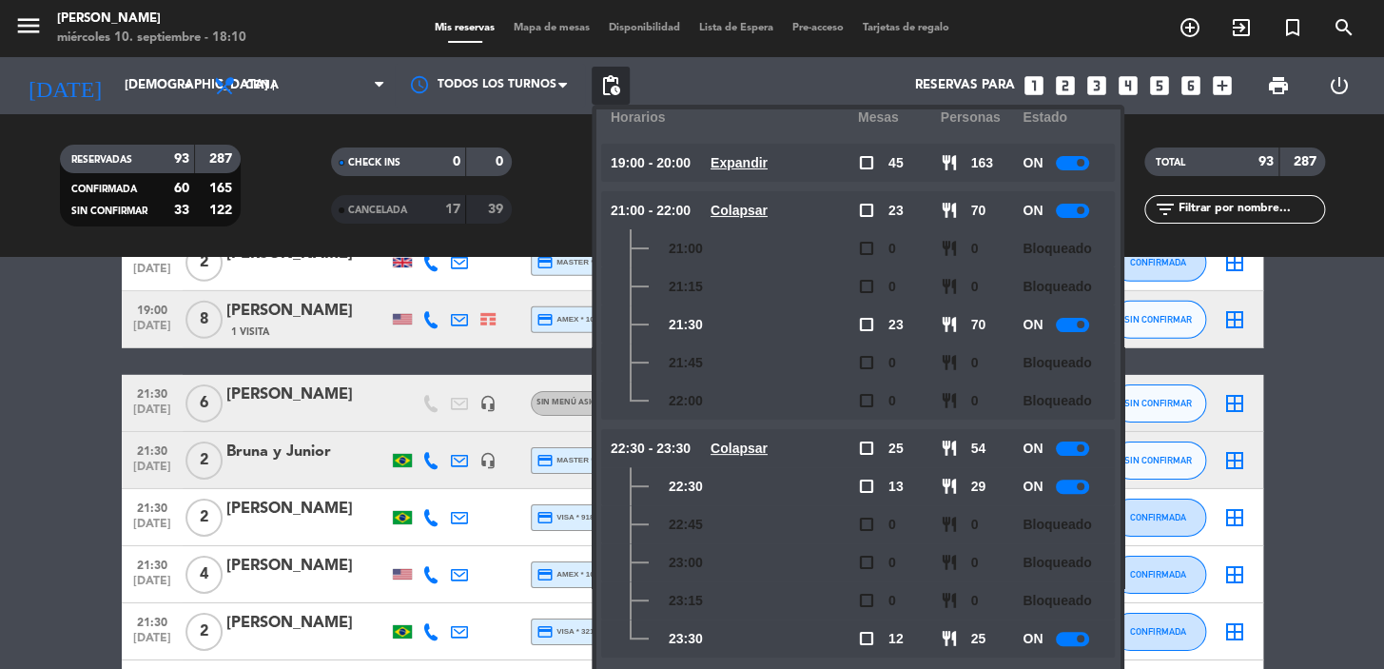
click at [62, 440] on bookings-row "19:00 [DATE] [PERSON_NAME] [PERSON_NAME] headset_mic credit_card visa * 7938 st…" at bounding box center [692, 473] width 1384 height 5389
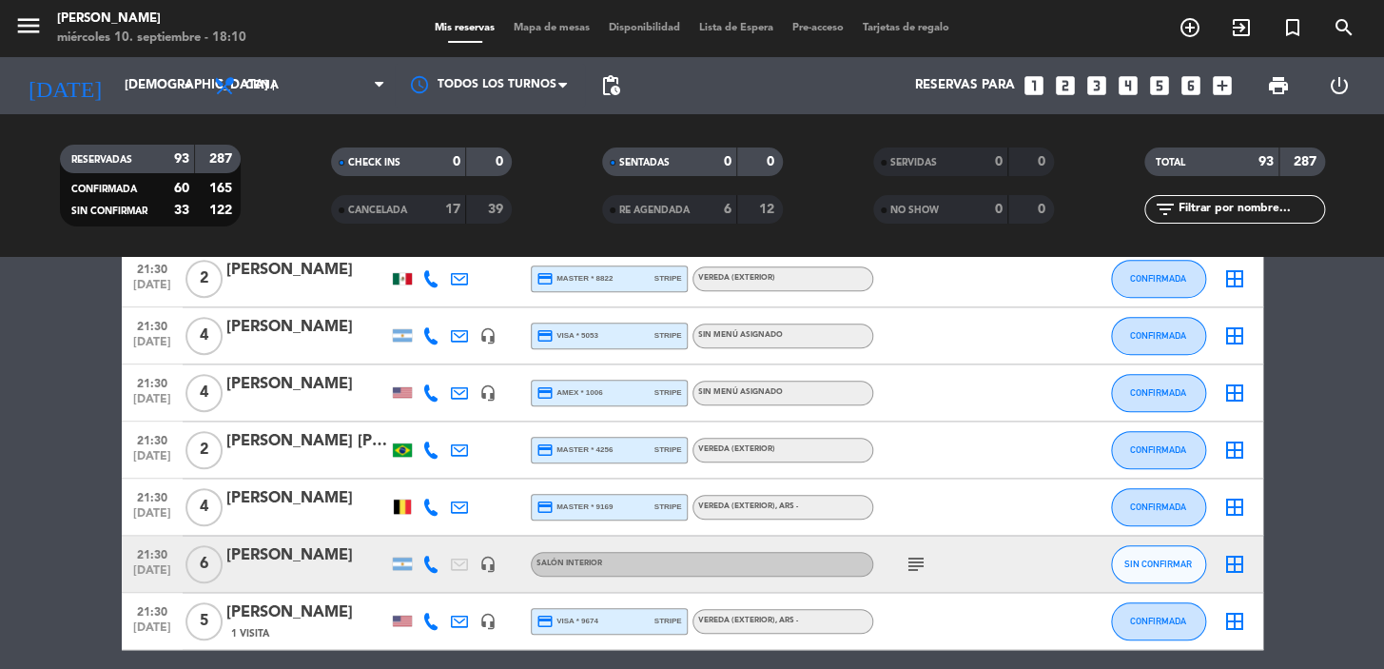
scroll to position [3776, 0]
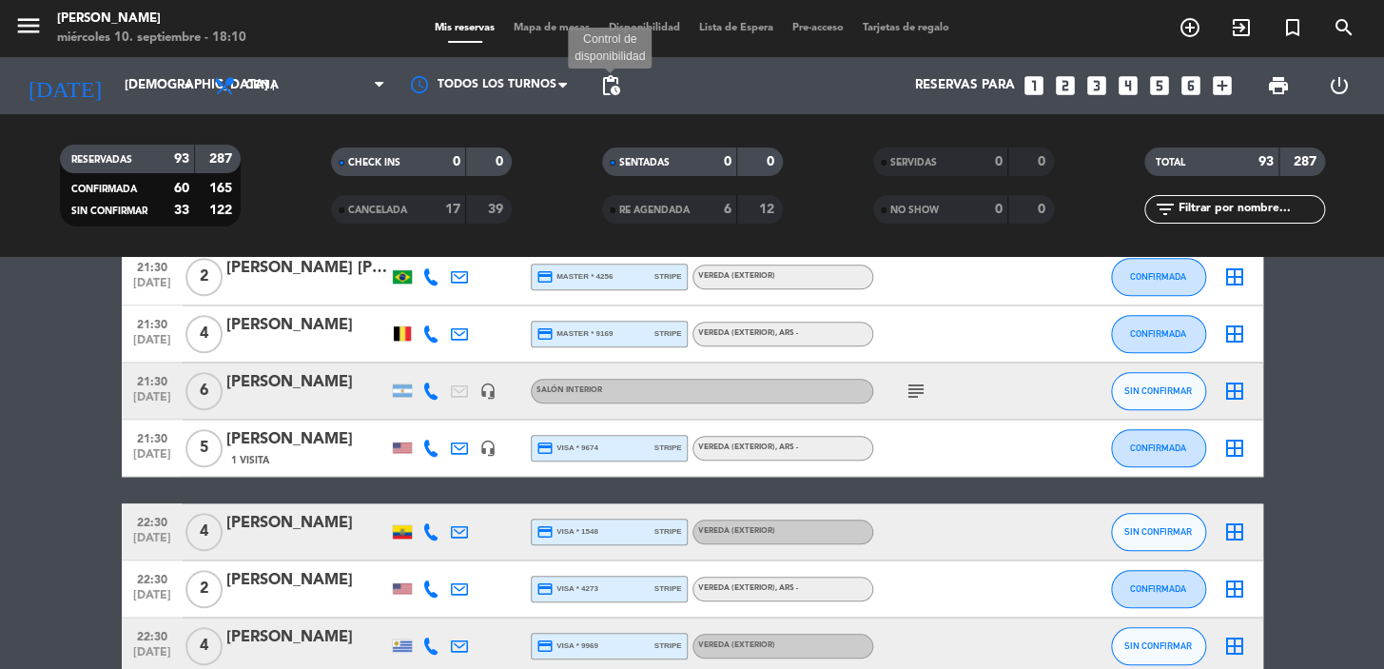
click at [617, 88] on span "pending_actions" at bounding box center [610, 85] width 23 height 23
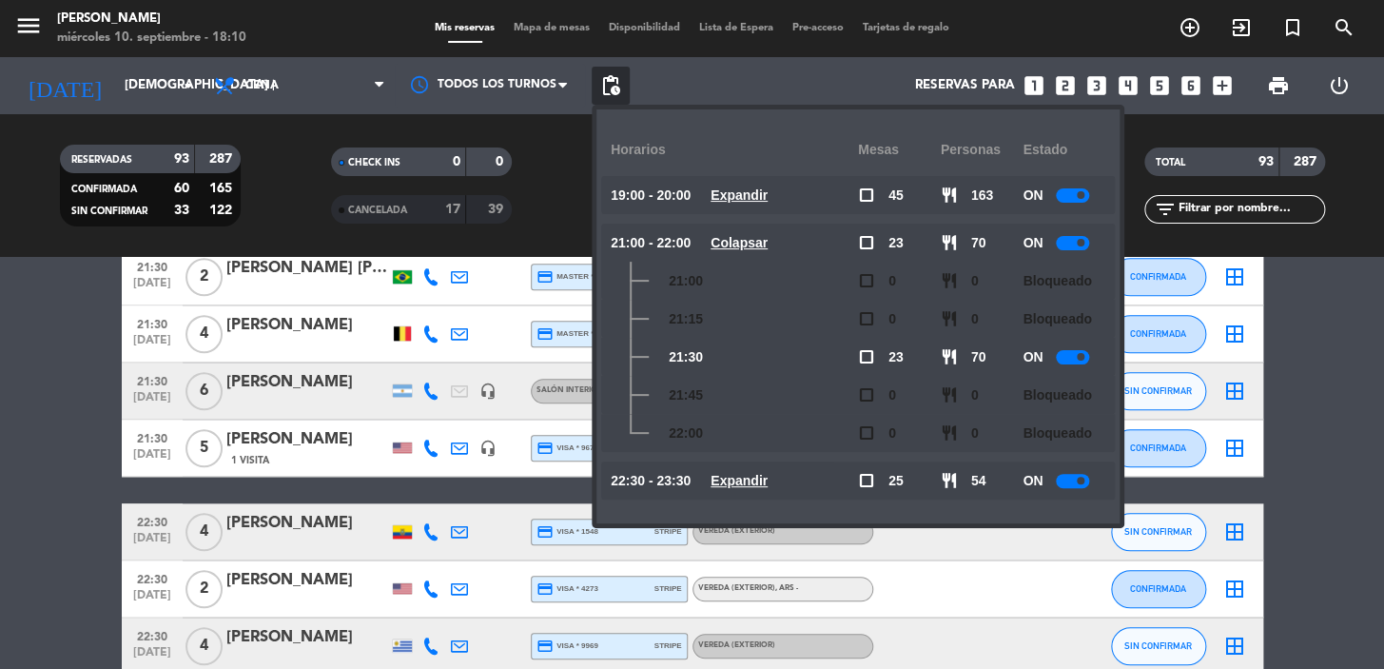
click at [740, 235] on u "Colapsar" at bounding box center [739, 242] width 57 height 15
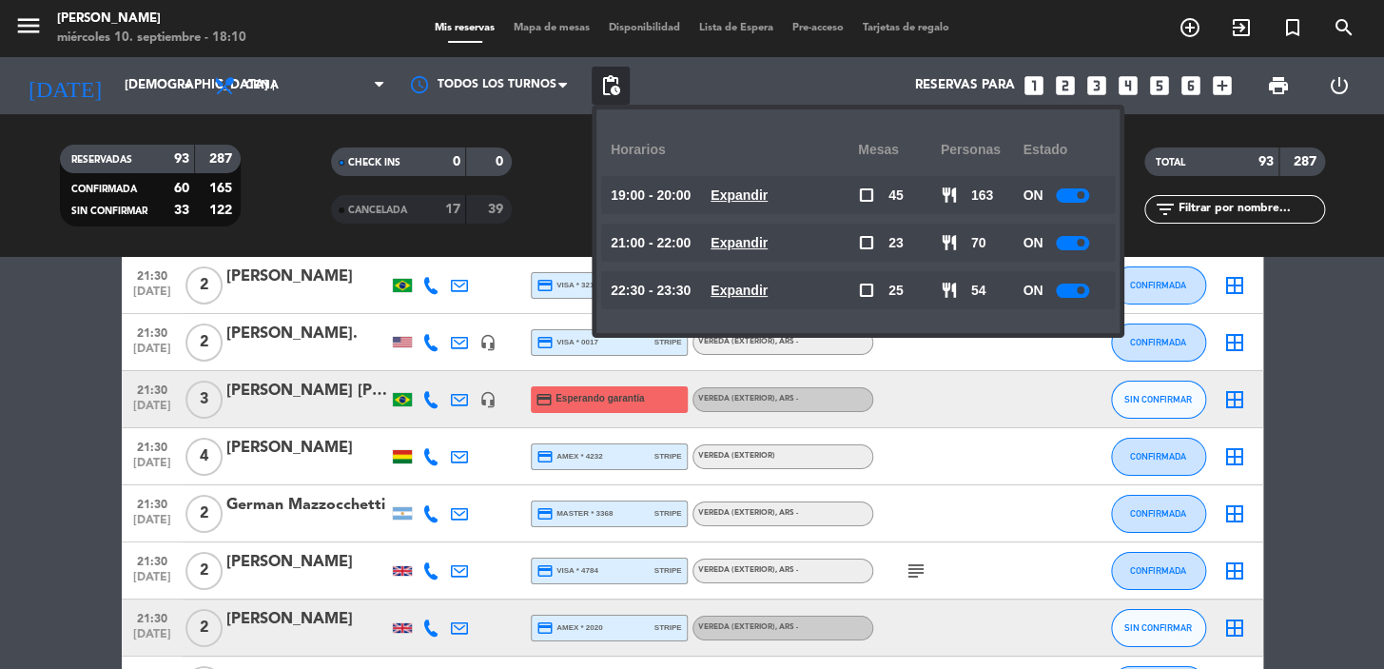
scroll to position [2219, 0]
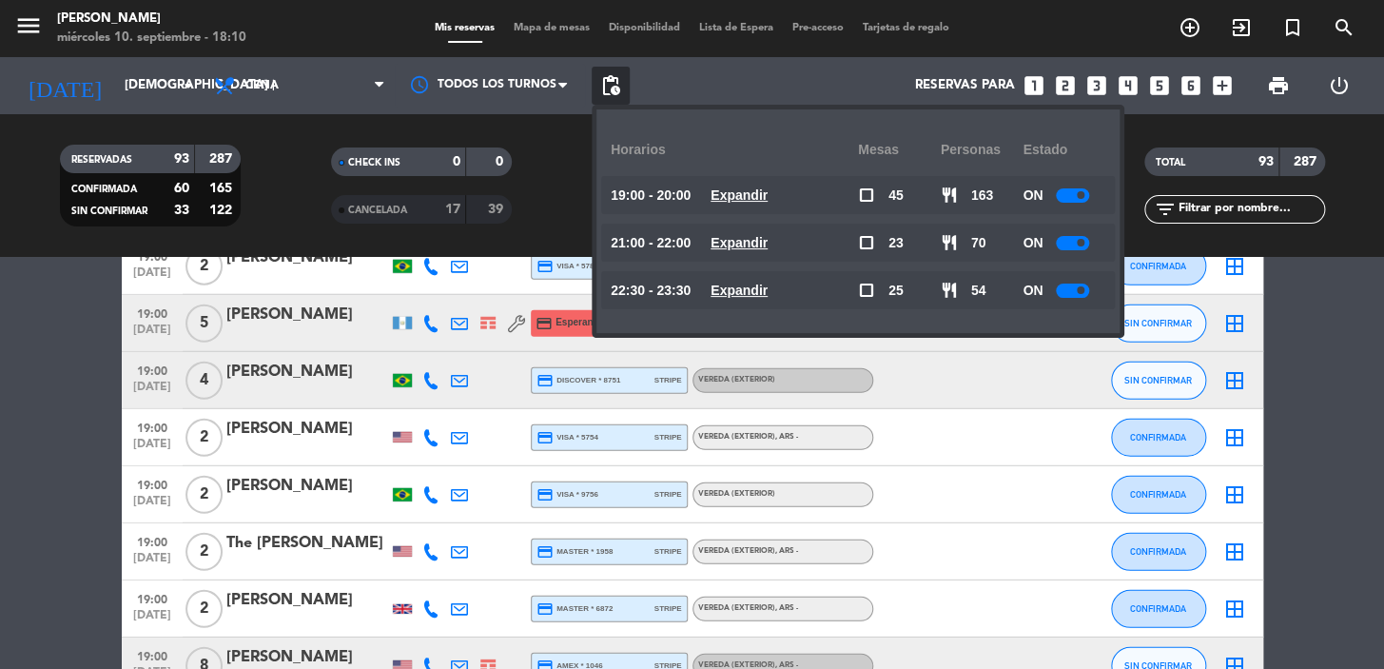
click at [1075, 86] on icon "looks_two" at bounding box center [1065, 85] width 25 height 25
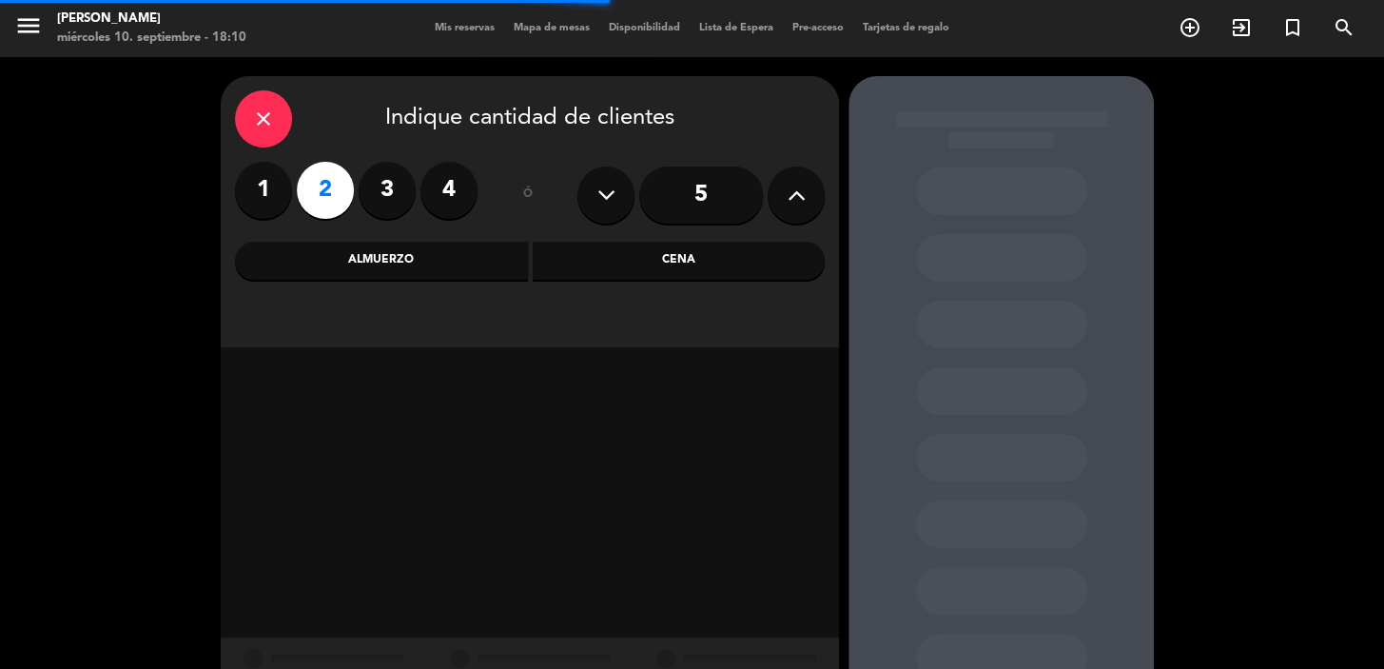
click at [643, 266] on div "Cena" at bounding box center [679, 261] width 293 height 38
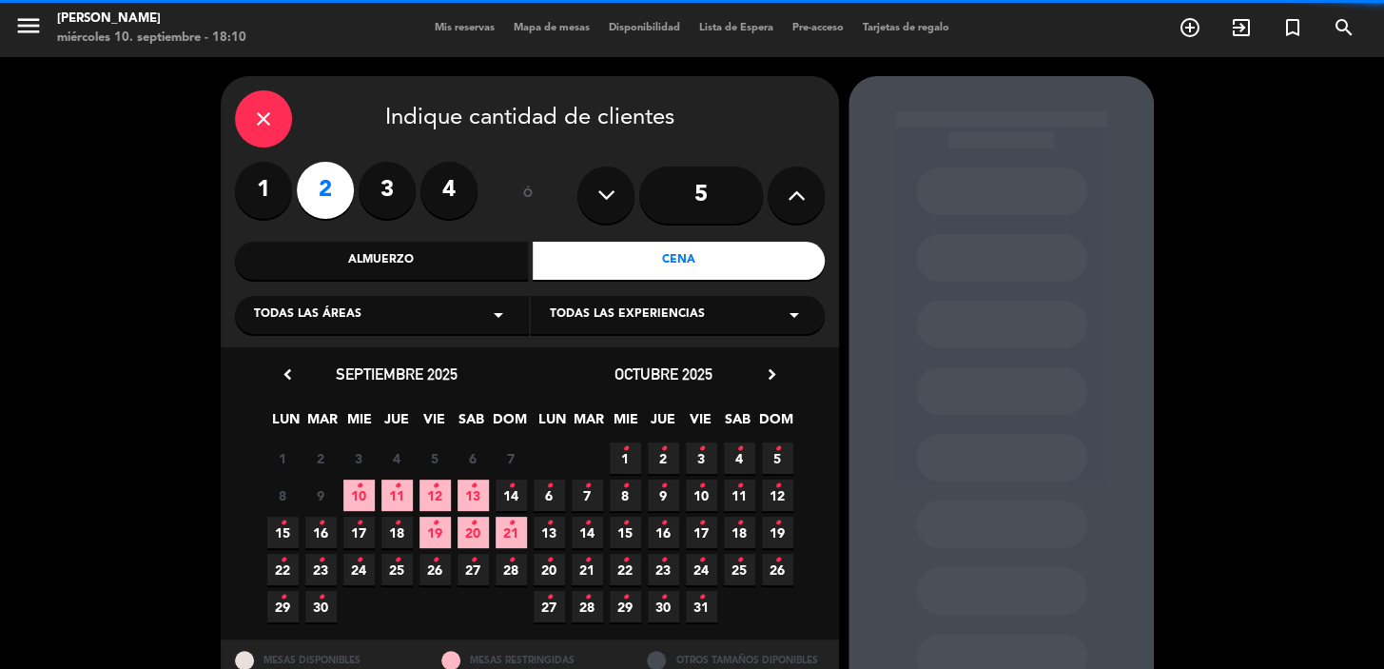
click at [337, 320] on span "Todas las áreas" at bounding box center [308, 314] width 108 height 19
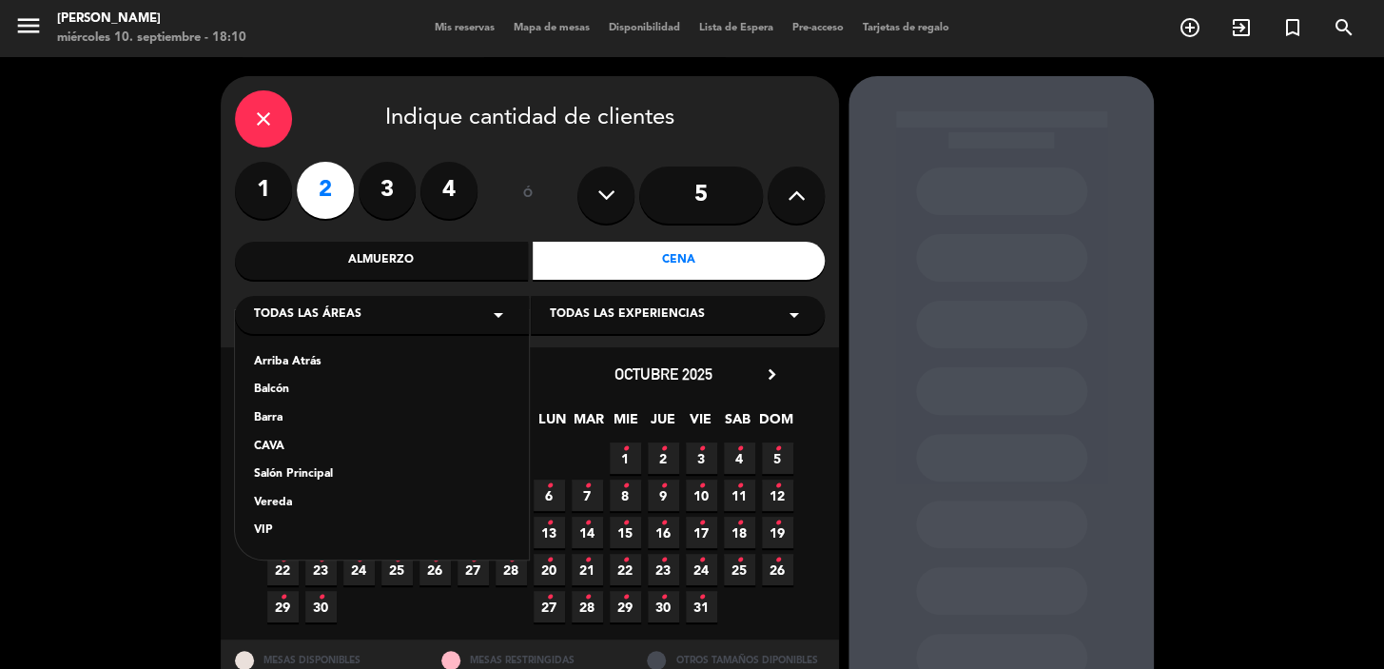
click at [298, 501] on div "Vereda" at bounding box center [382, 503] width 256 height 19
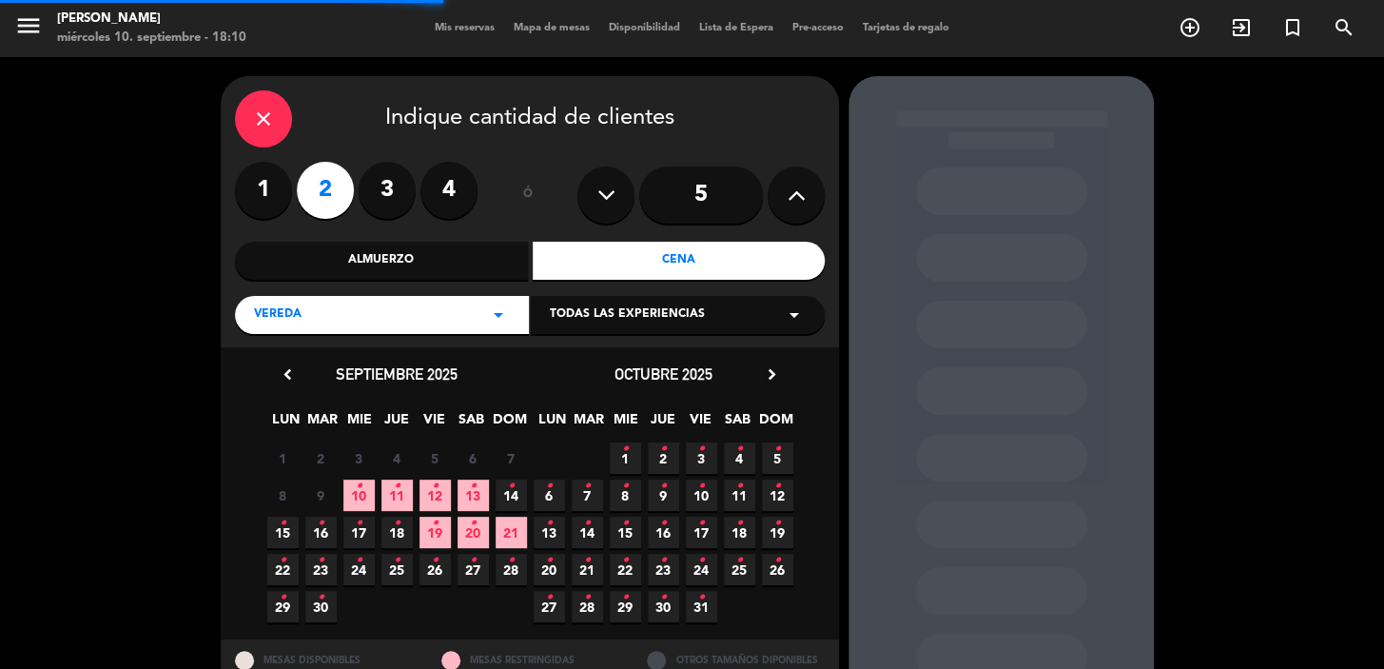
click at [656, 328] on div "Todas las experiencias arrow_drop_down" at bounding box center [678, 315] width 294 height 38
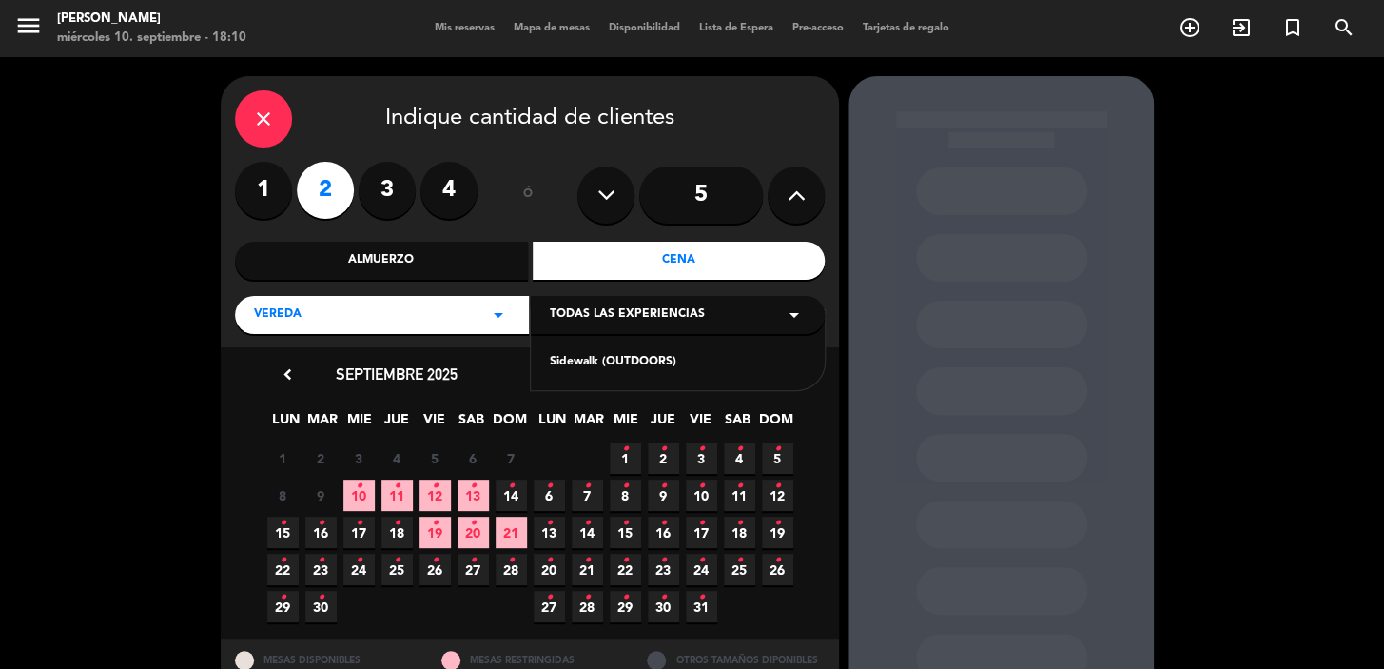
click at [642, 360] on div "Sidewalk (OUTDOORS)" at bounding box center [678, 362] width 256 height 19
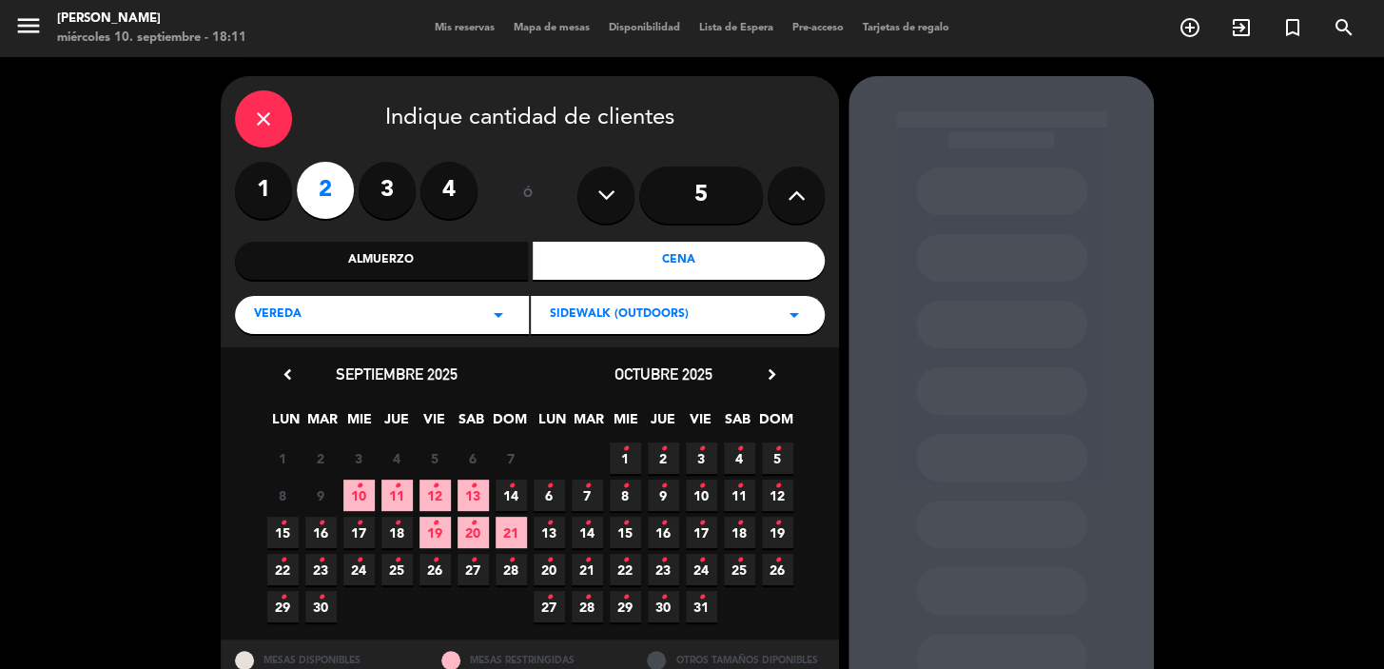
click at [400, 497] on span "11 •" at bounding box center [397, 495] width 31 height 31
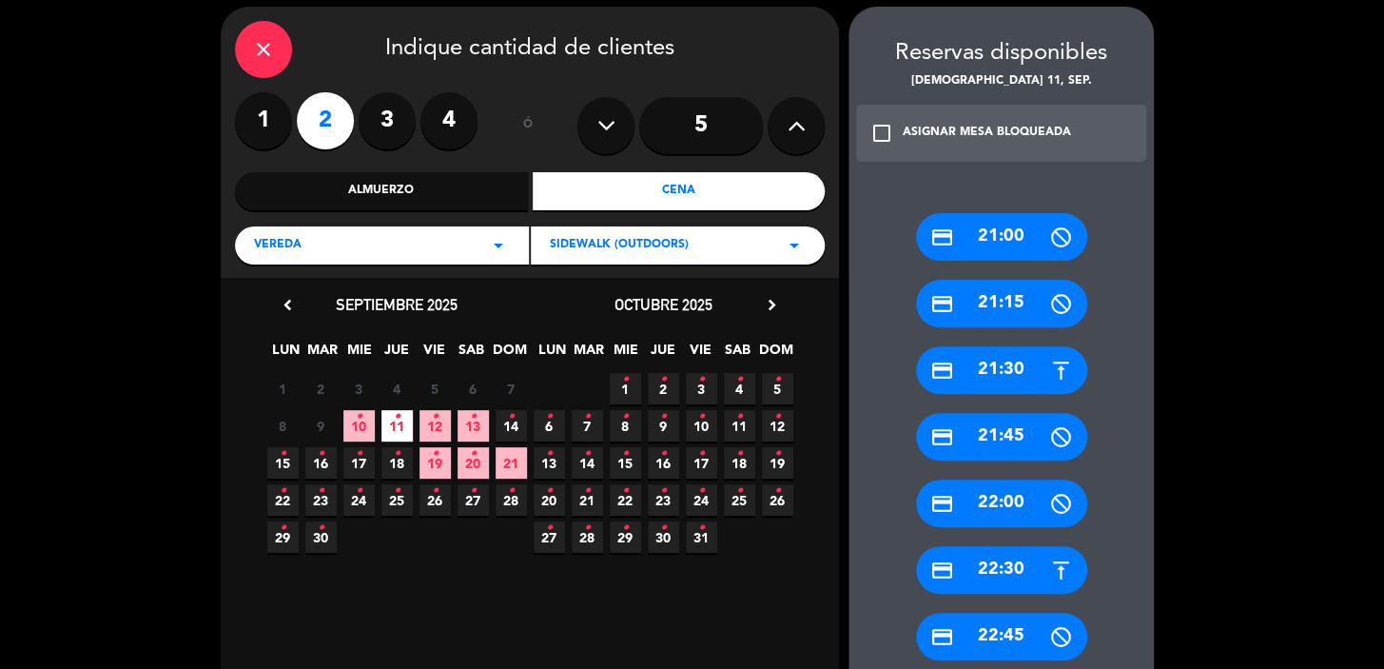
scroll to position [243, 0]
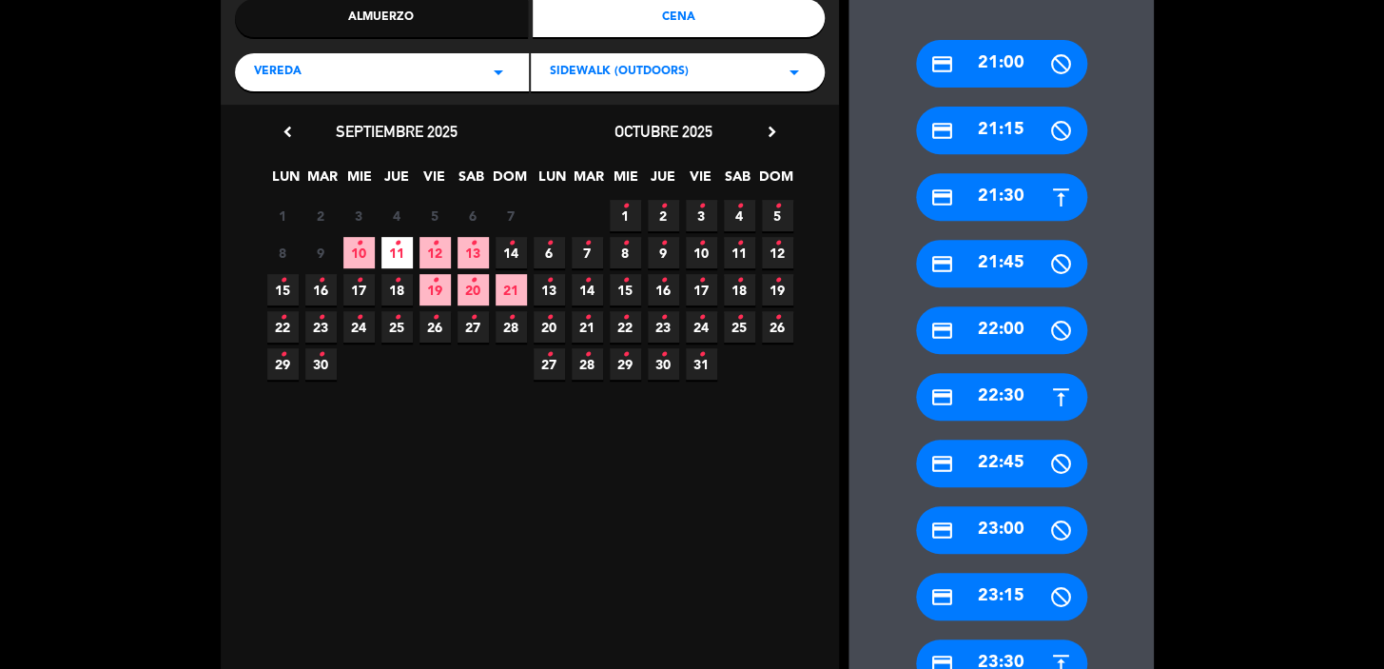
click at [1011, 202] on div "credit_card 21:30" at bounding box center [1001, 197] width 171 height 48
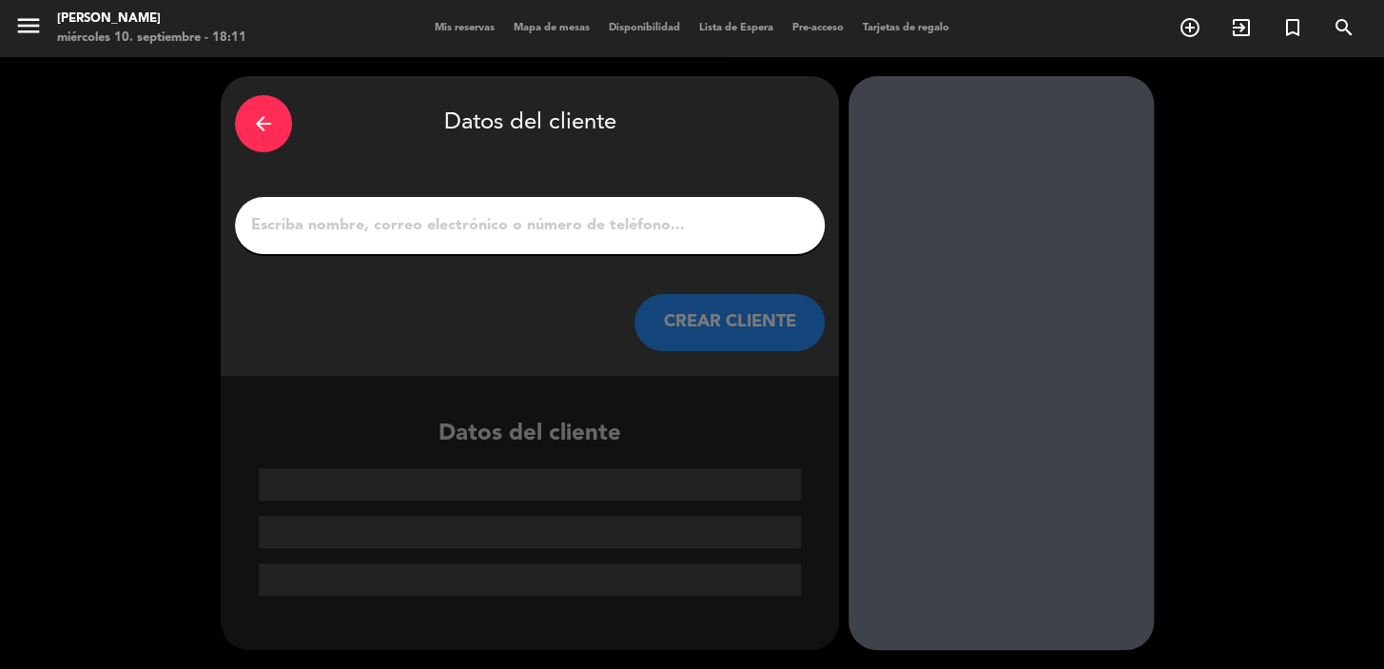
scroll to position [0, 0]
click at [528, 228] on input "1" at bounding box center [529, 225] width 561 height 27
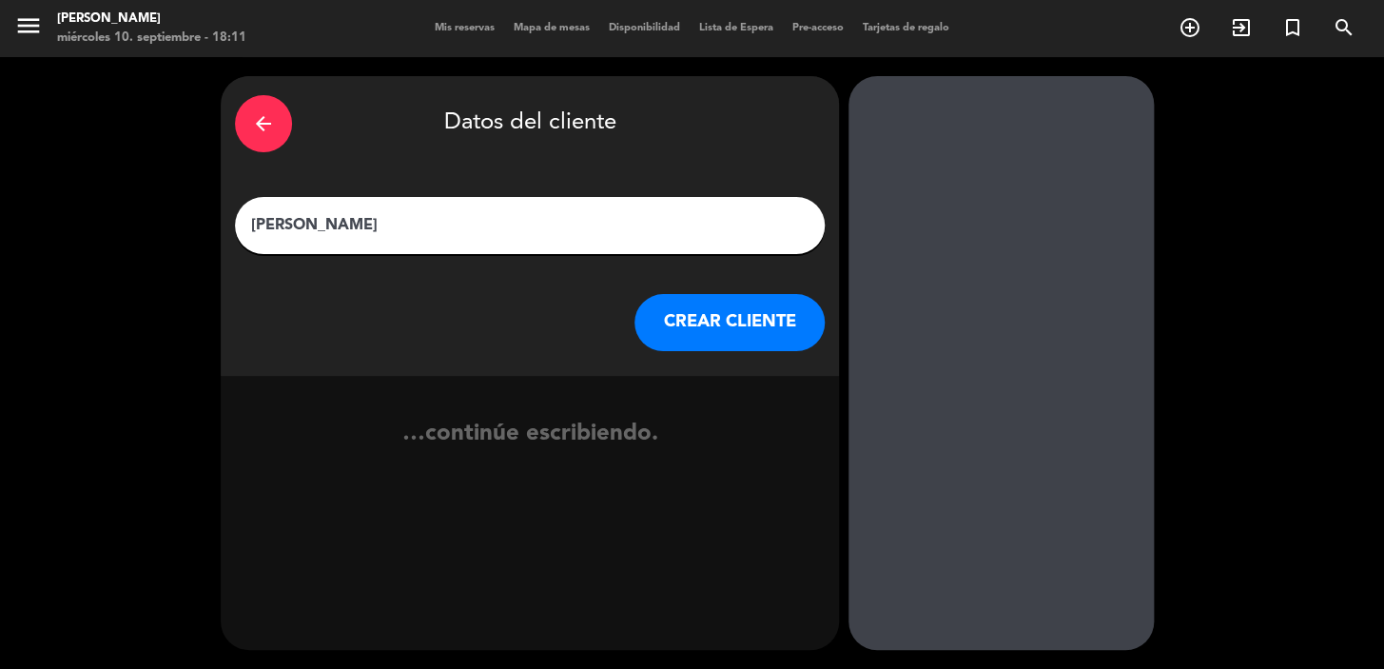
click at [328, 225] on input "[PERSON_NAME]" at bounding box center [529, 225] width 561 height 27
type input "[PERSON_NAME]"
click at [785, 343] on button "CREAR CLIENTE" at bounding box center [730, 322] width 190 height 57
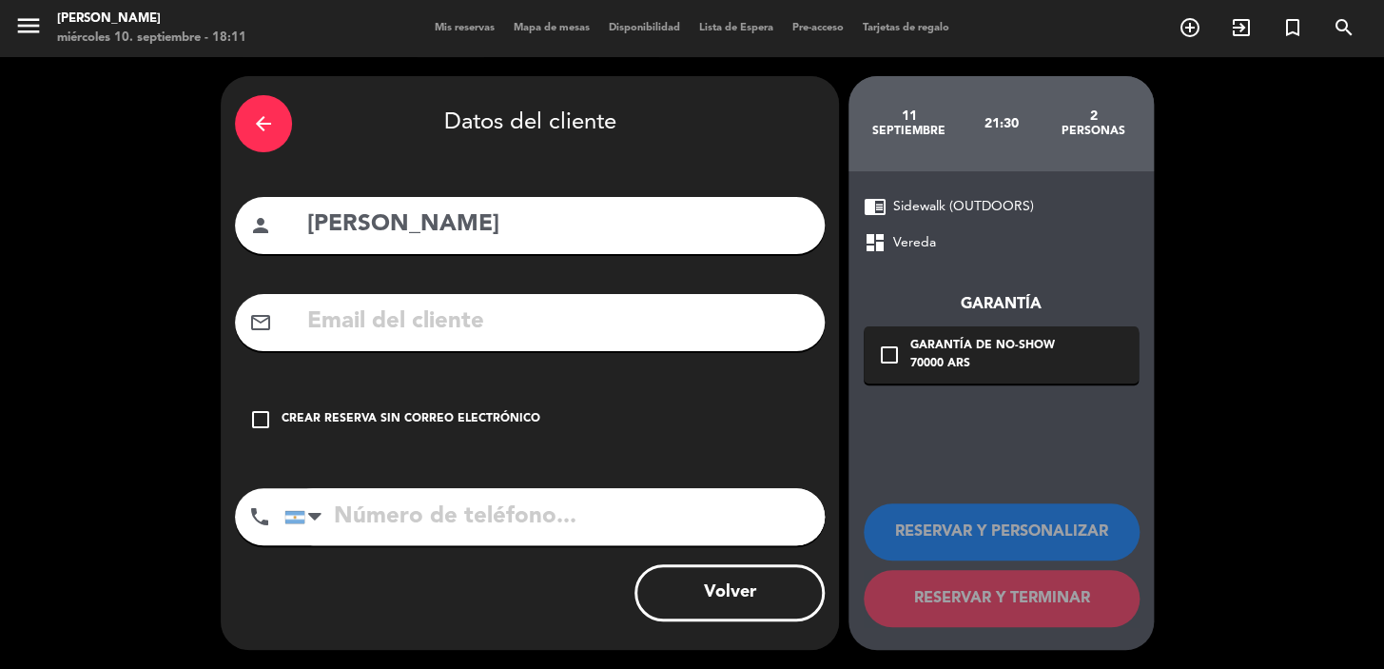
click at [417, 318] on input "text" at bounding box center [557, 322] width 505 height 39
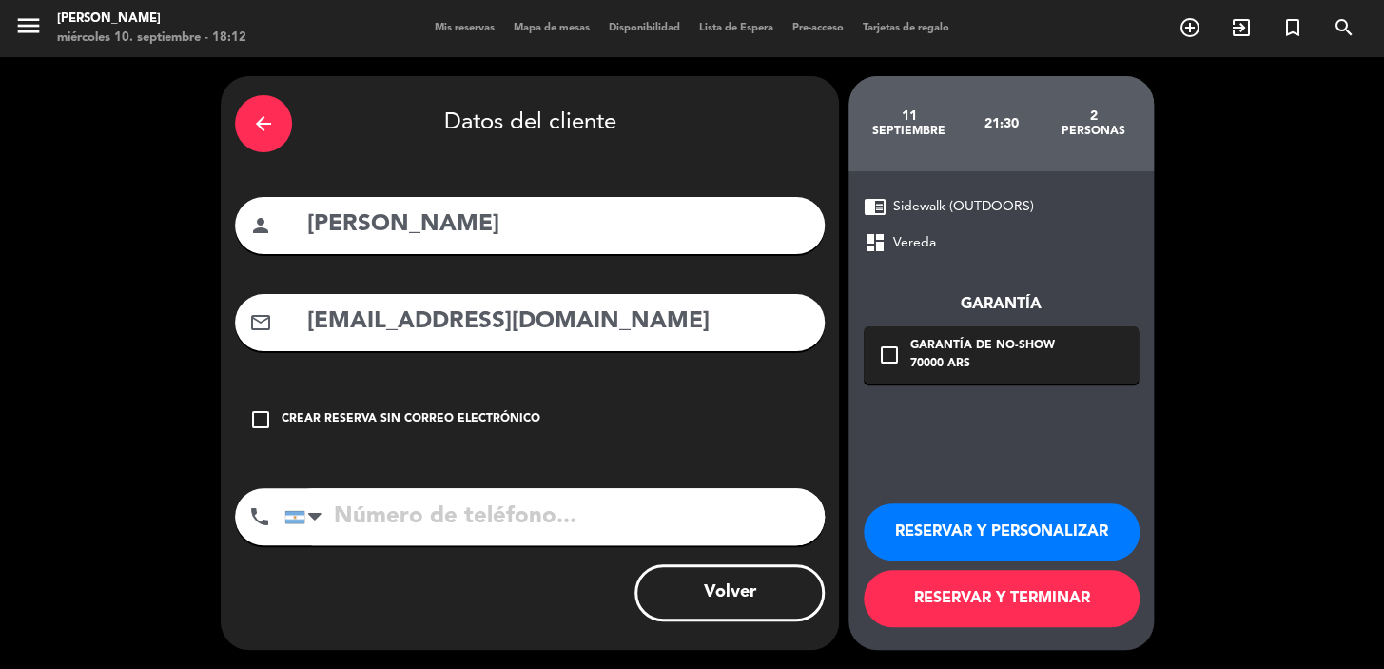
type input "[EMAIL_ADDRESS][DOMAIN_NAME]"
click at [481, 531] on input "tel" at bounding box center [554, 516] width 540 height 57
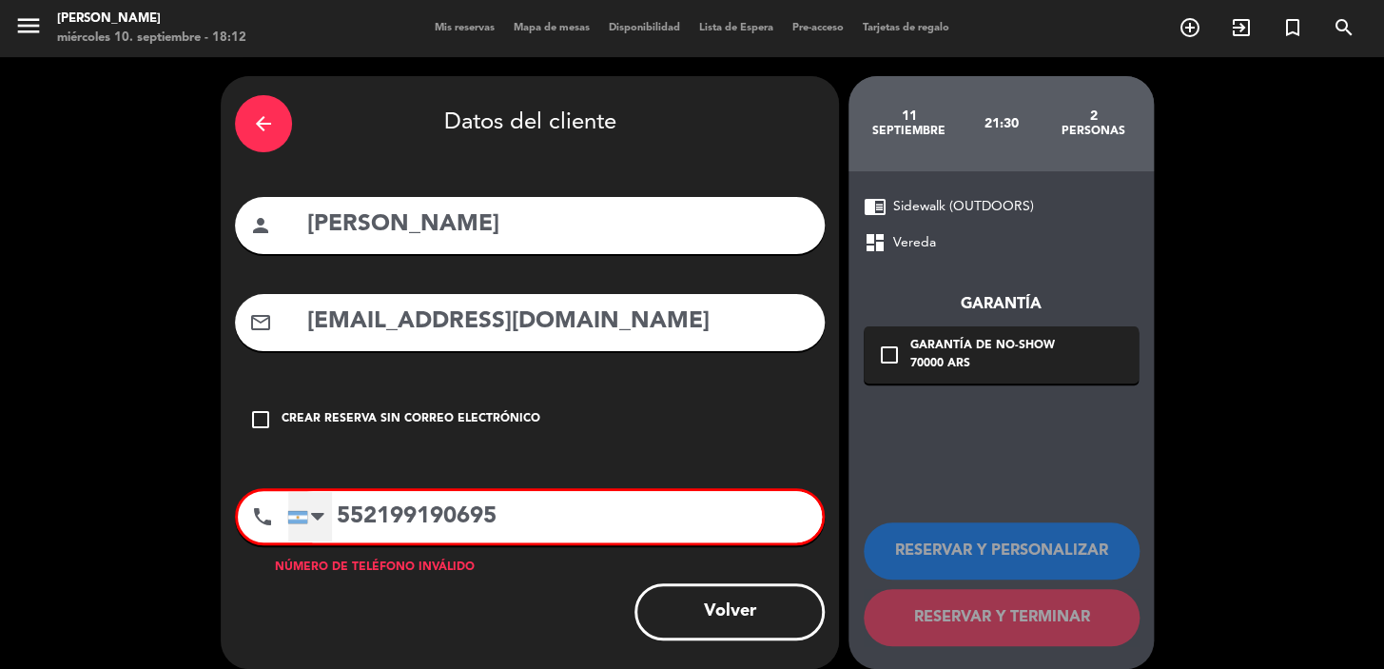
click at [314, 511] on div at bounding box center [317, 516] width 13 height 23
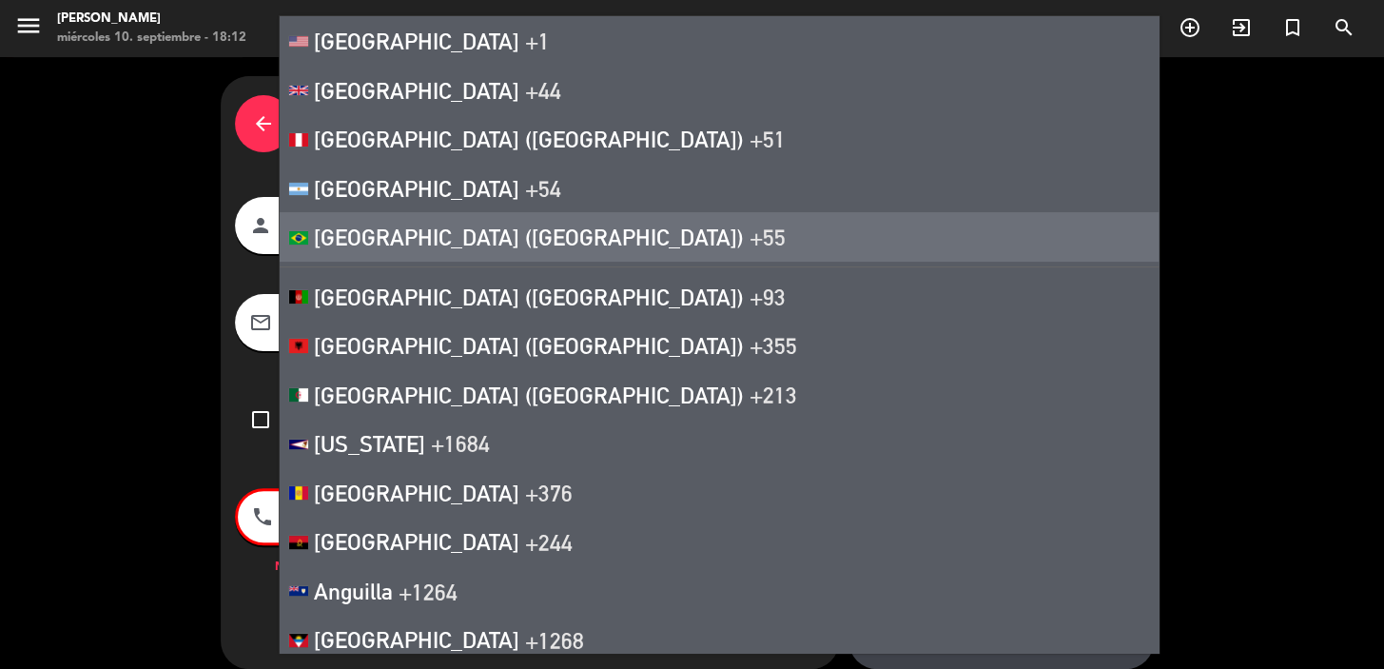
drag, startPoint x: 400, startPoint y: 222, endPoint x: 303, endPoint y: 239, distance: 98.5
click at [400, 220] on li "[GEOGRAPHIC_DATA] ([GEOGRAPHIC_DATA]) +55" at bounding box center [719, 236] width 879 height 49
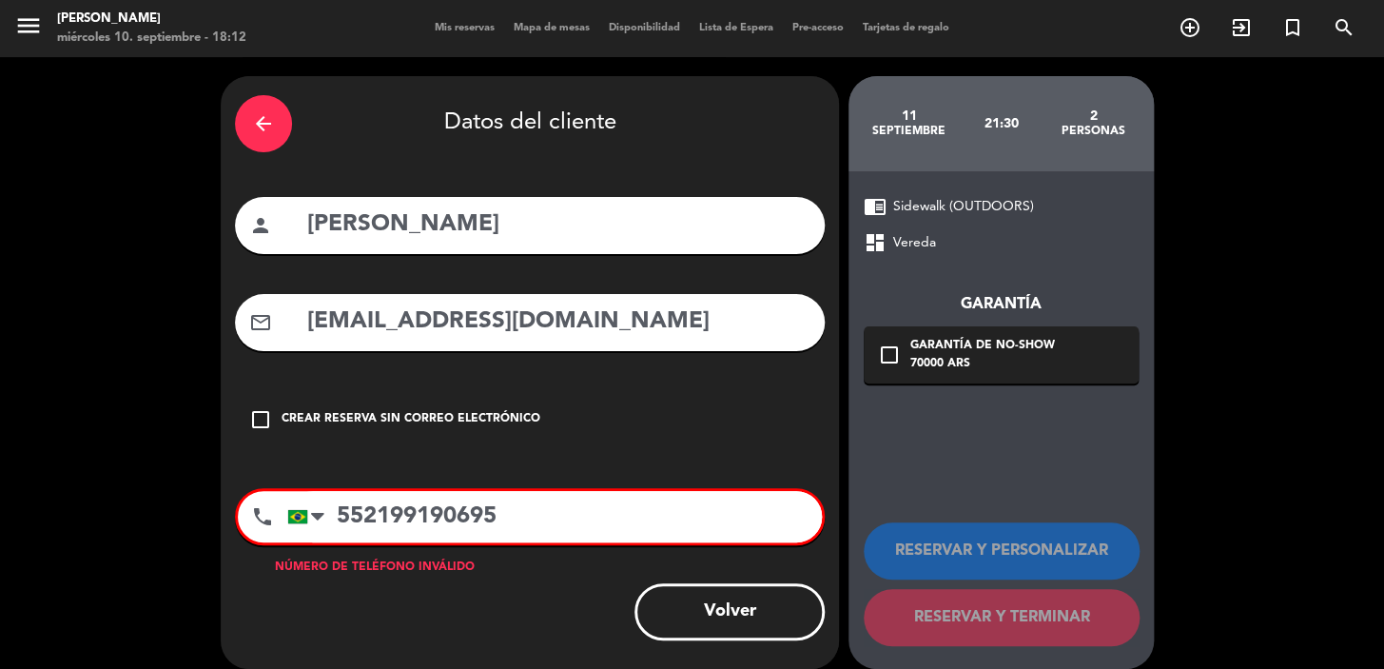
click at [551, 514] on input "552199190695" at bounding box center [554, 516] width 535 height 51
click at [345, 519] on input "552199190695" at bounding box center [554, 516] width 535 height 51
drag, startPoint x: 552, startPoint y: 523, endPoint x: 343, endPoint y: 517, distance: 208.5
click at [343, 517] on input "[PHONE_NUMBER]" at bounding box center [554, 516] width 535 height 51
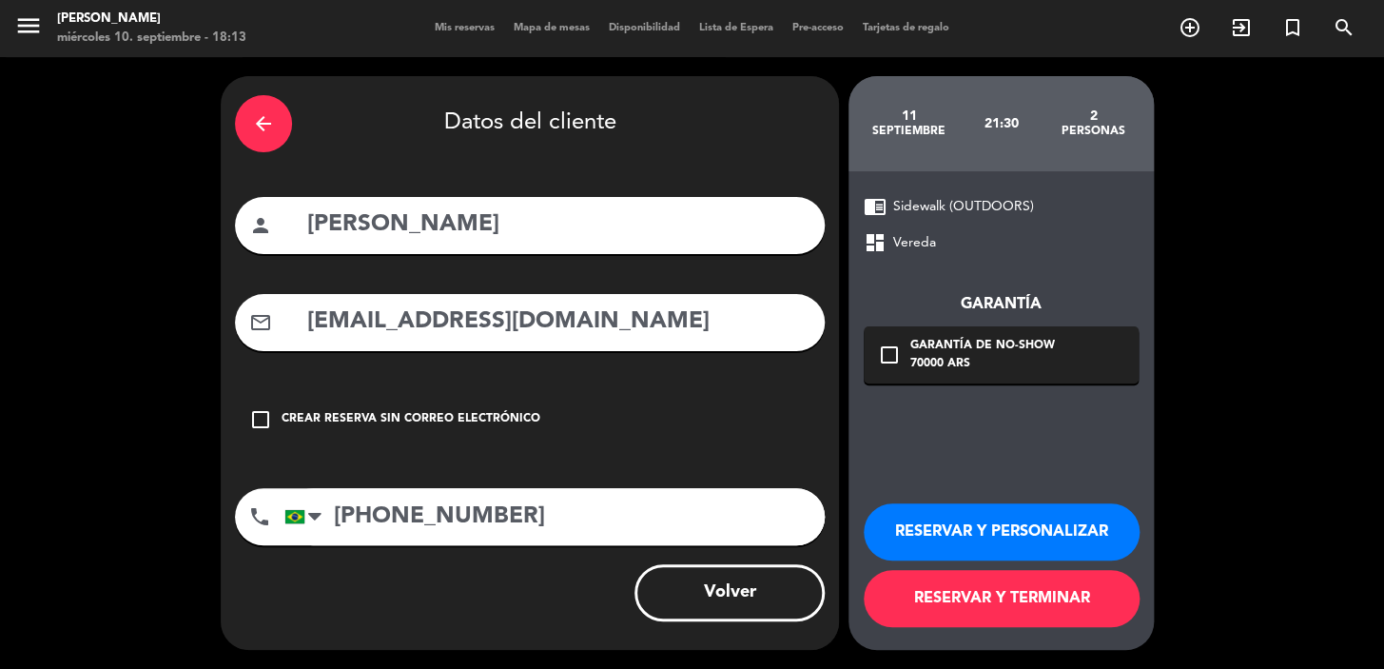
type input "[PHONE_NUMBER]"
click at [881, 343] on icon "check_box_outline_blank" at bounding box center [889, 354] width 23 height 23
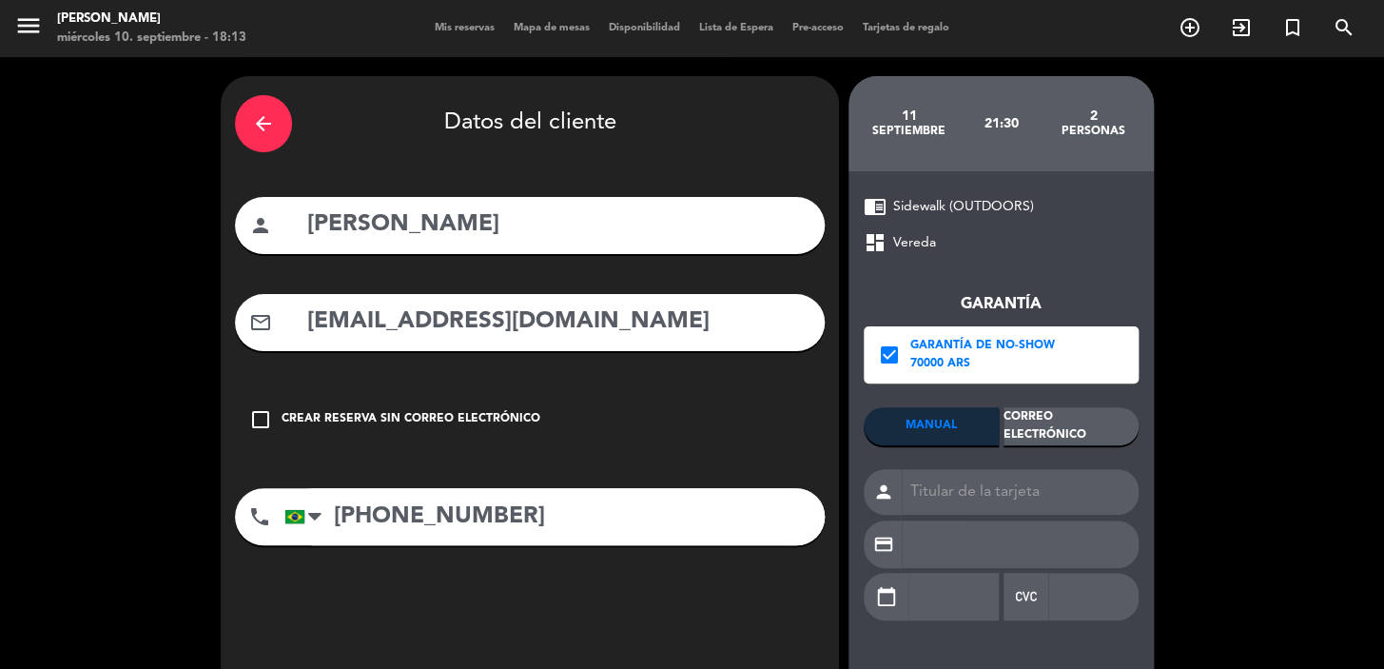
click at [1044, 426] on div "Correo Electrónico" at bounding box center [1071, 426] width 135 height 38
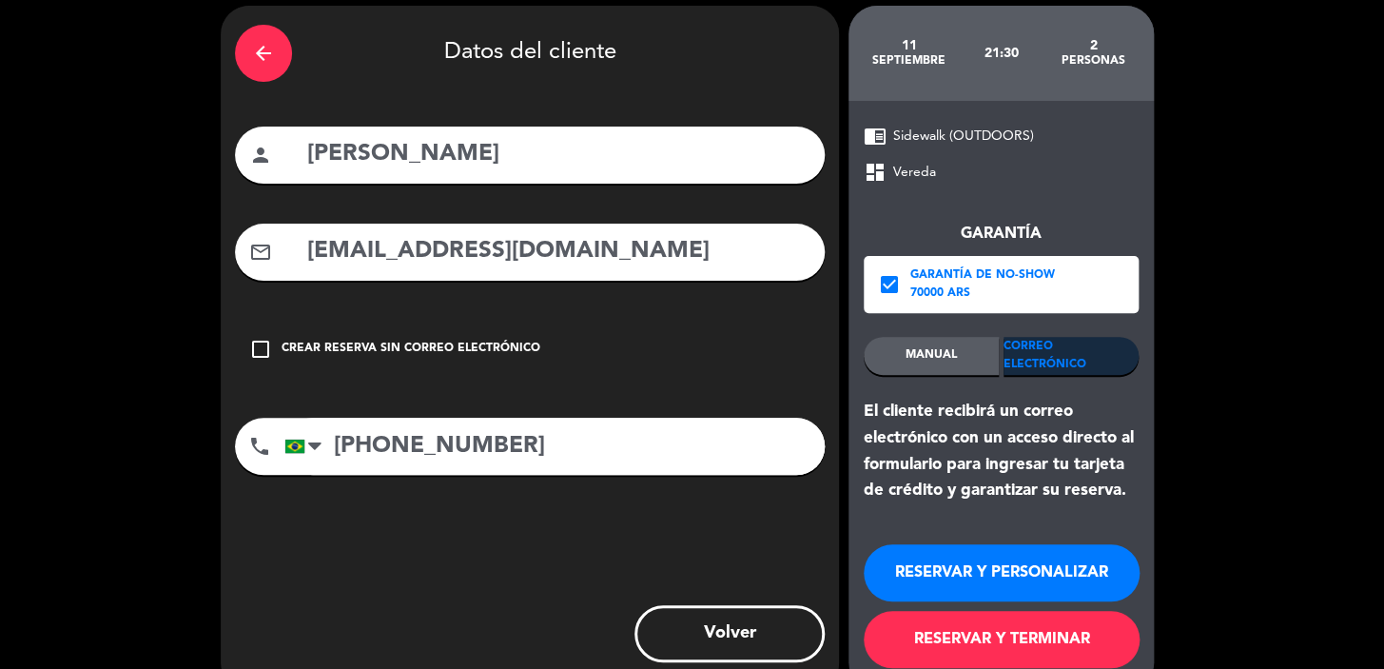
scroll to position [111, 0]
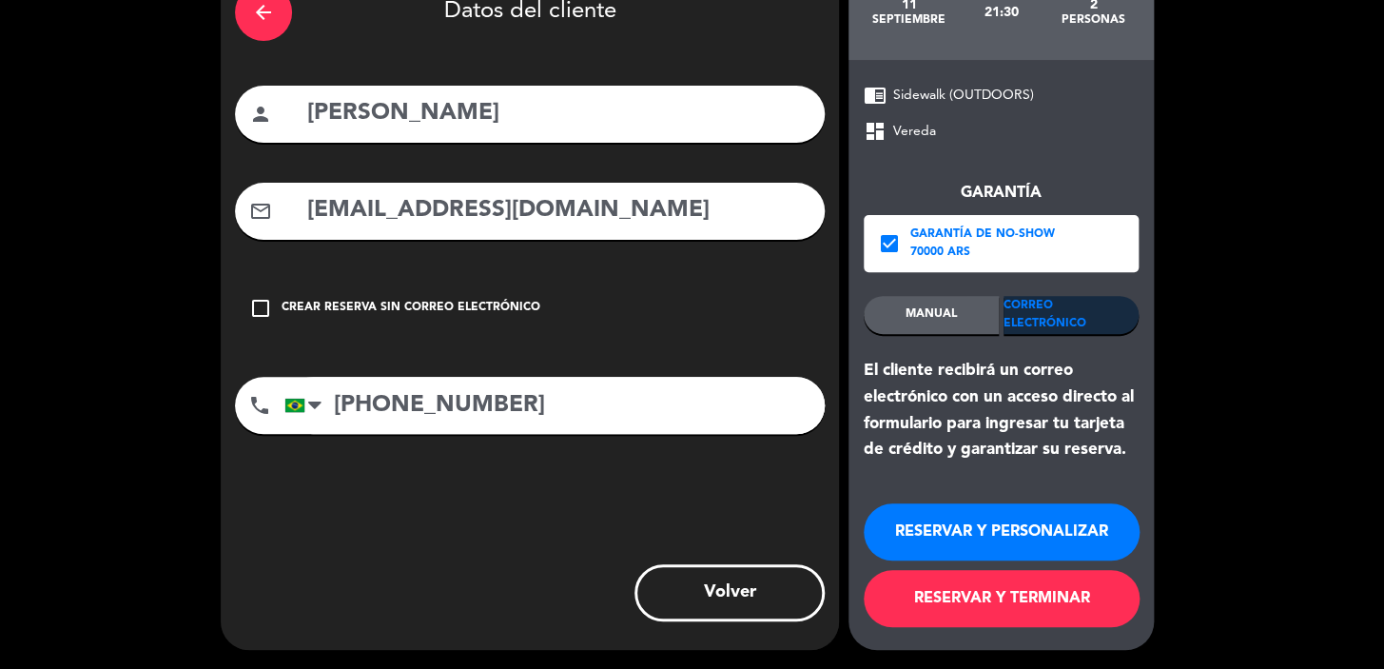
click at [1003, 530] on button "RESERVAR Y PERSONALIZAR" at bounding box center [1002, 531] width 276 height 57
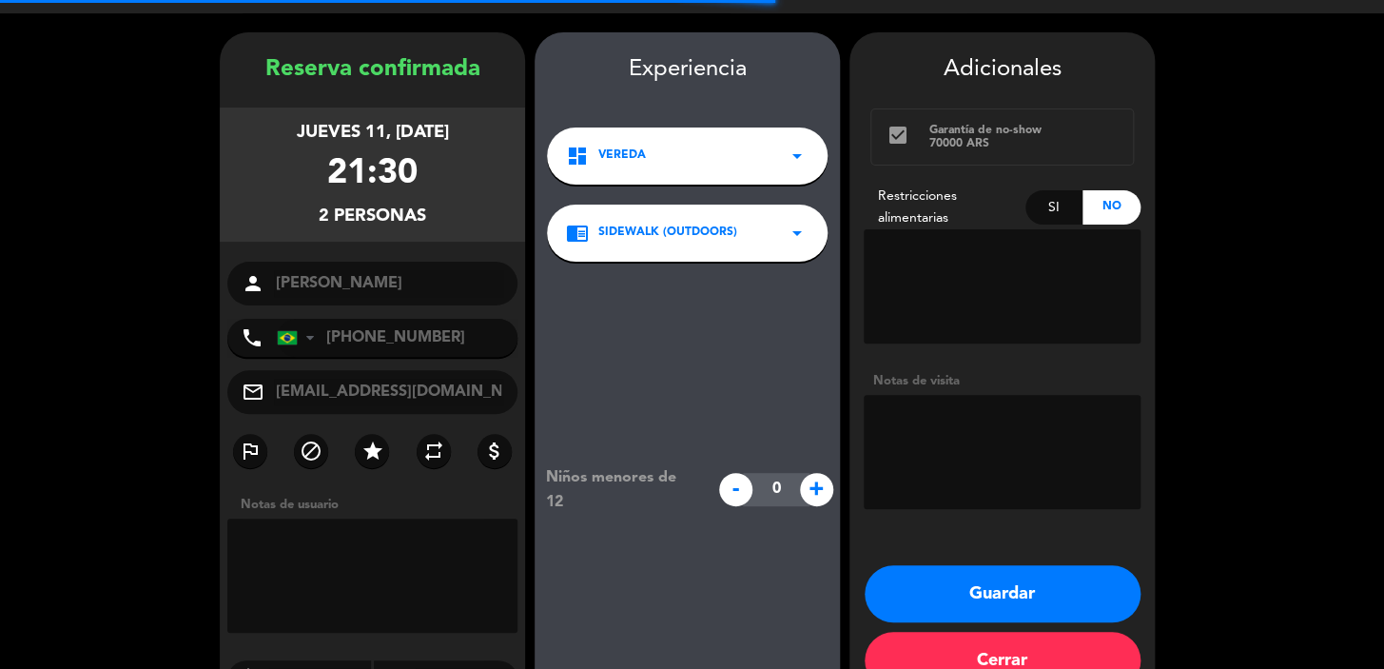
scroll to position [76, 0]
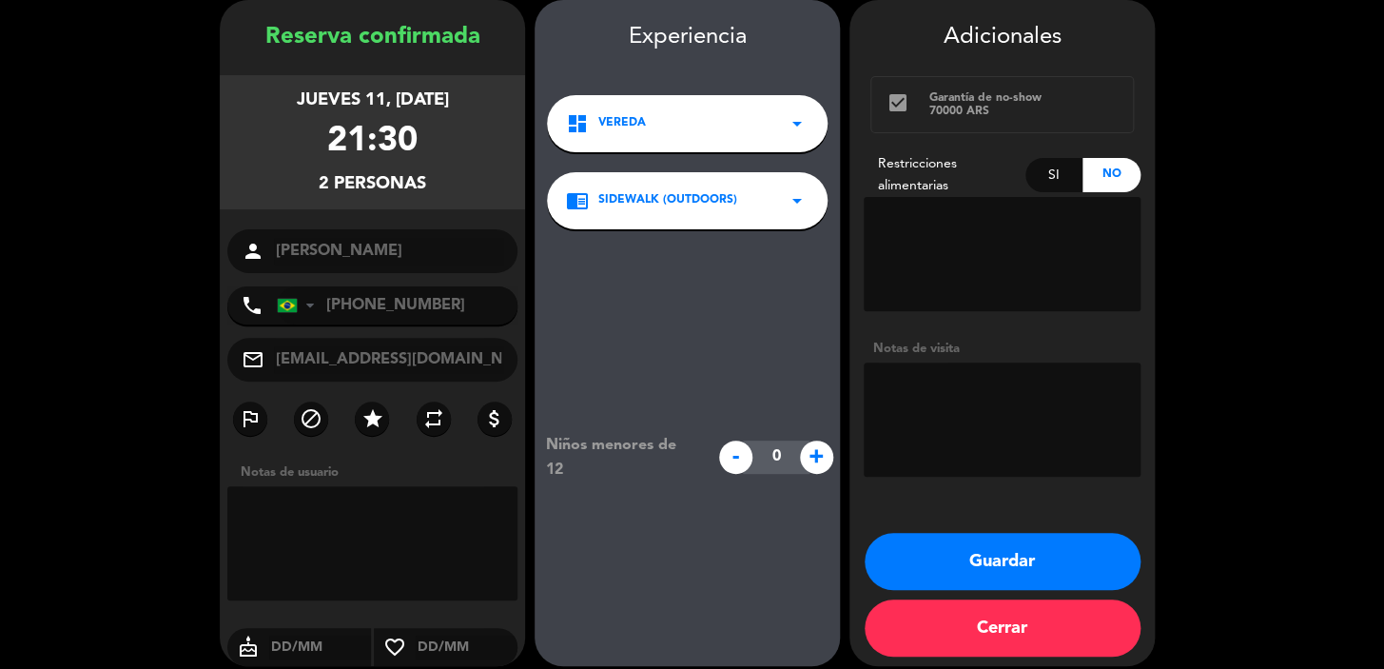
click at [980, 554] on button "Guardar" at bounding box center [1003, 561] width 276 height 57
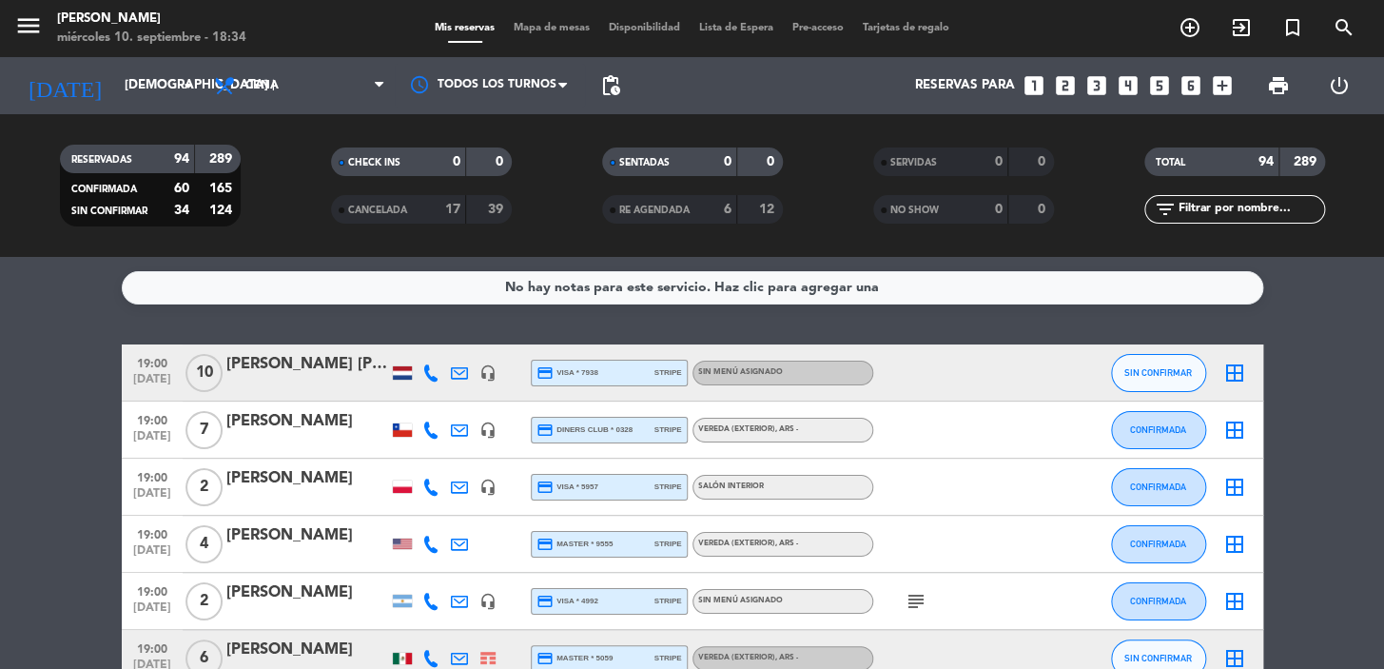
click at [1056, 80] on icon "looks_two" at bounding box center [1065, 85] width 25 height 25
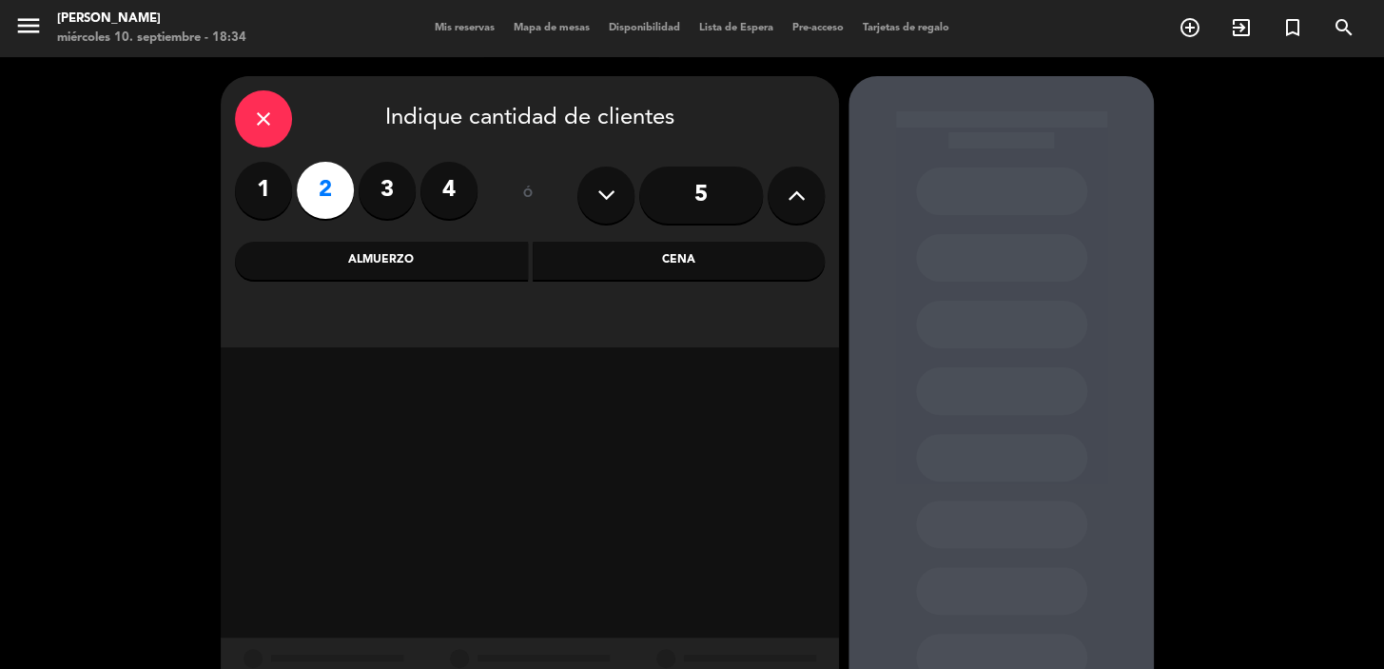
click at [641, 271] on div "Cena" at bounding box center [679, 261] width 293 height 38
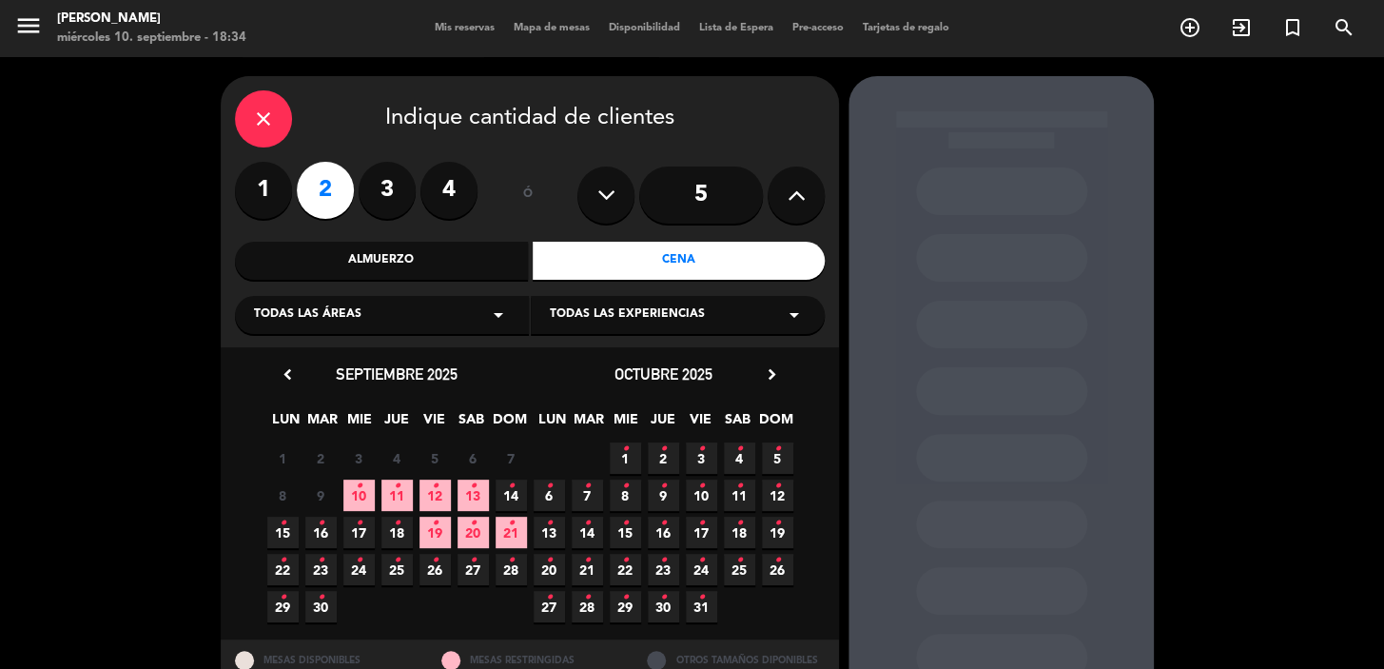
click at [402, 501] on span "11 •" at bounding box center [397, 495] width 31 height 31
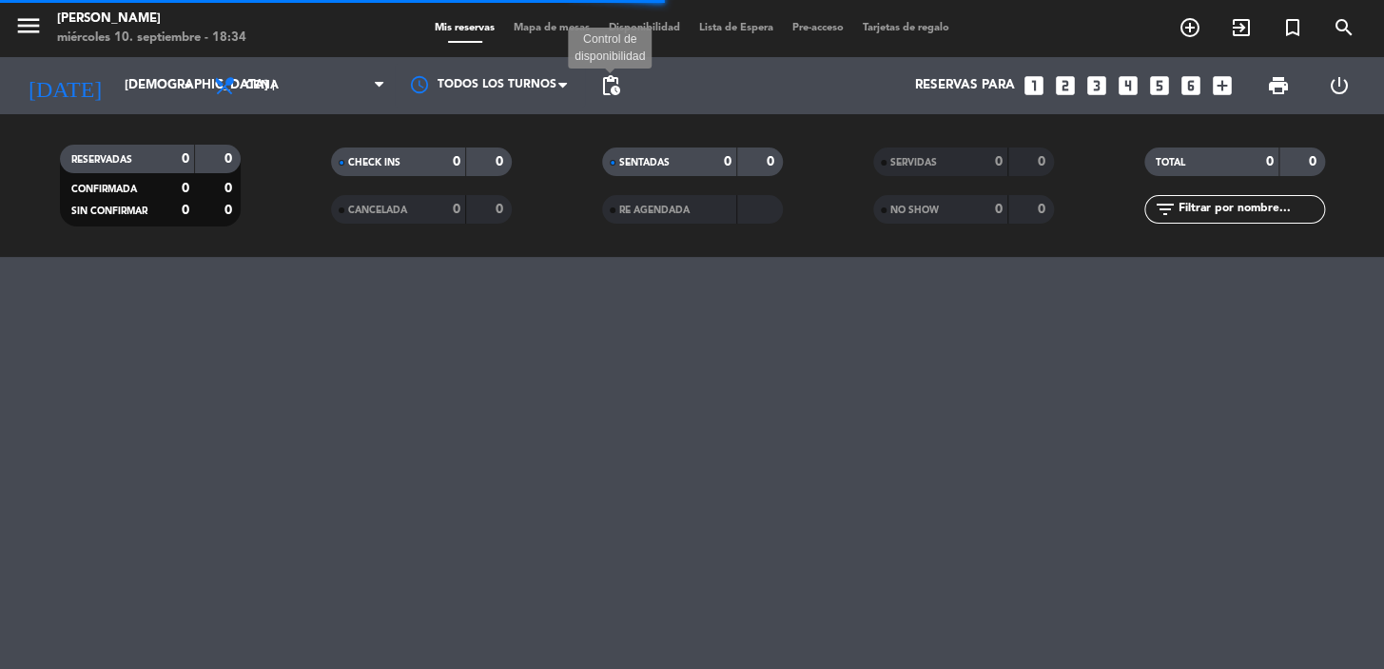
click at [599, 92] on span "pending_actions" at bounding box center [610, 85] width 23 height 23
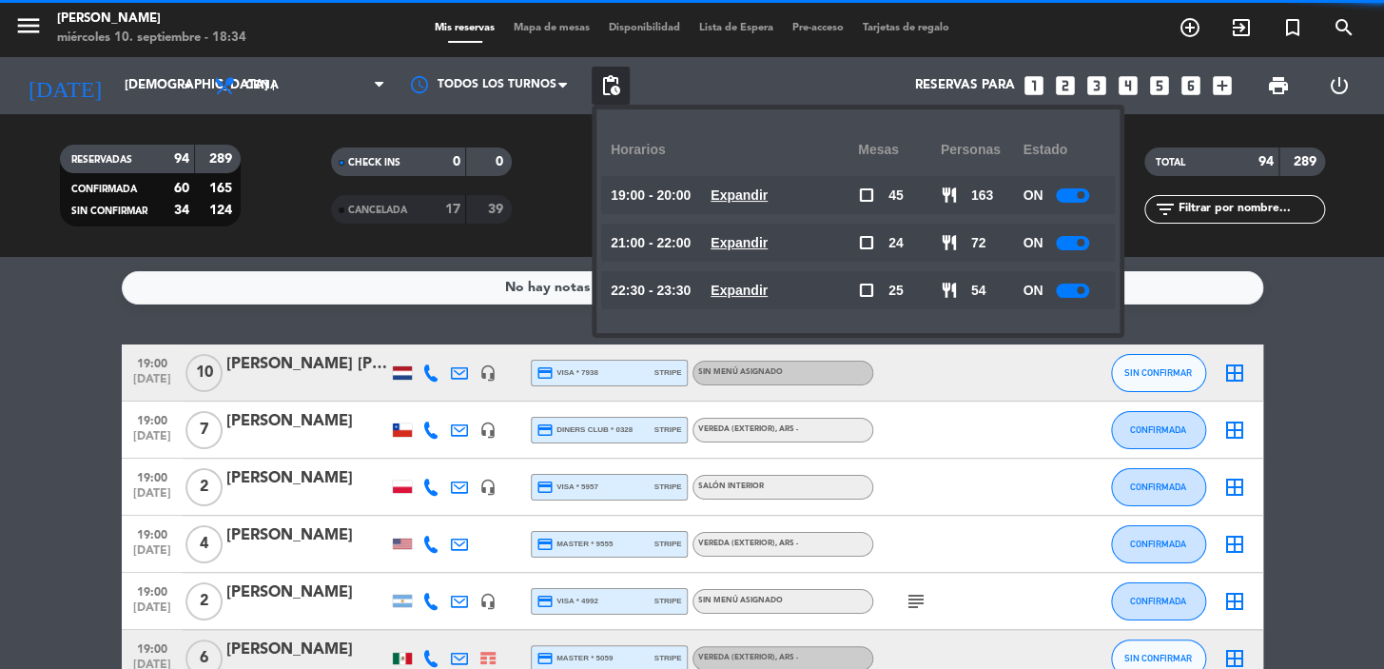
click at [768, 293] on u "Expandir" at bounding box center [739, 290] width 57 height 15
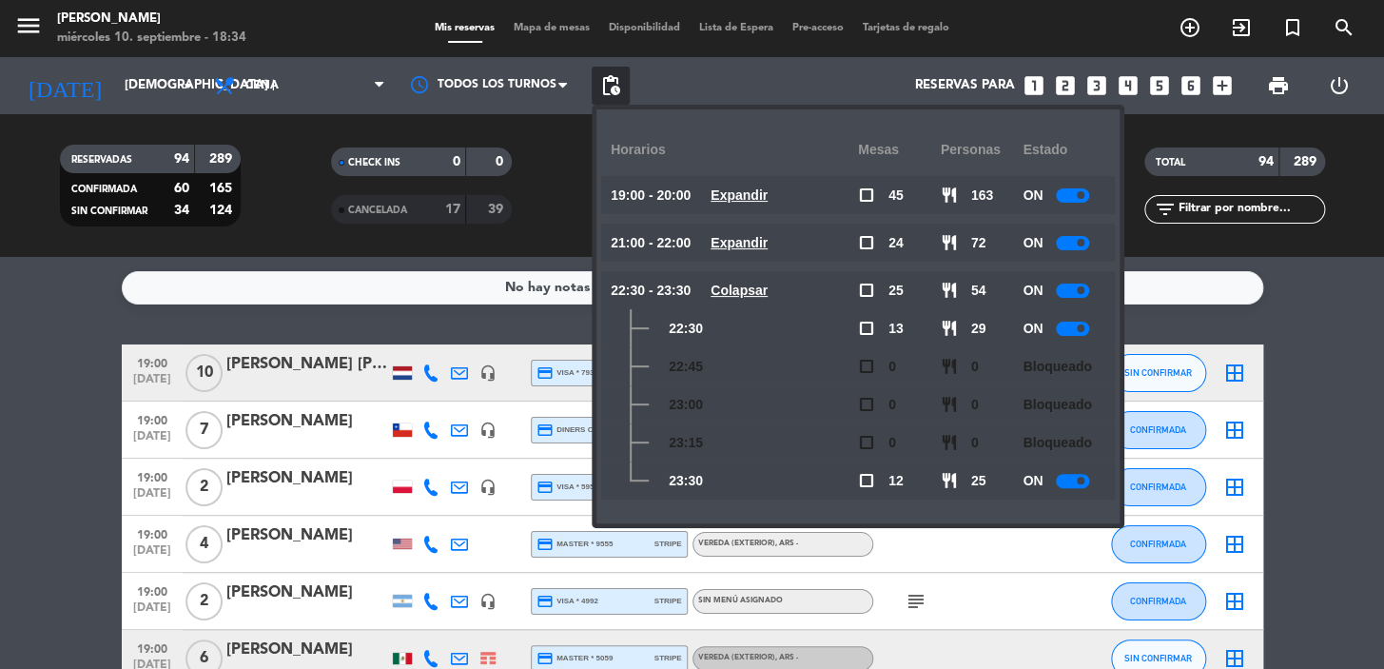
click at [754, 198] on u "Expandir" at bounding box center [739, 194] width 57 height 15
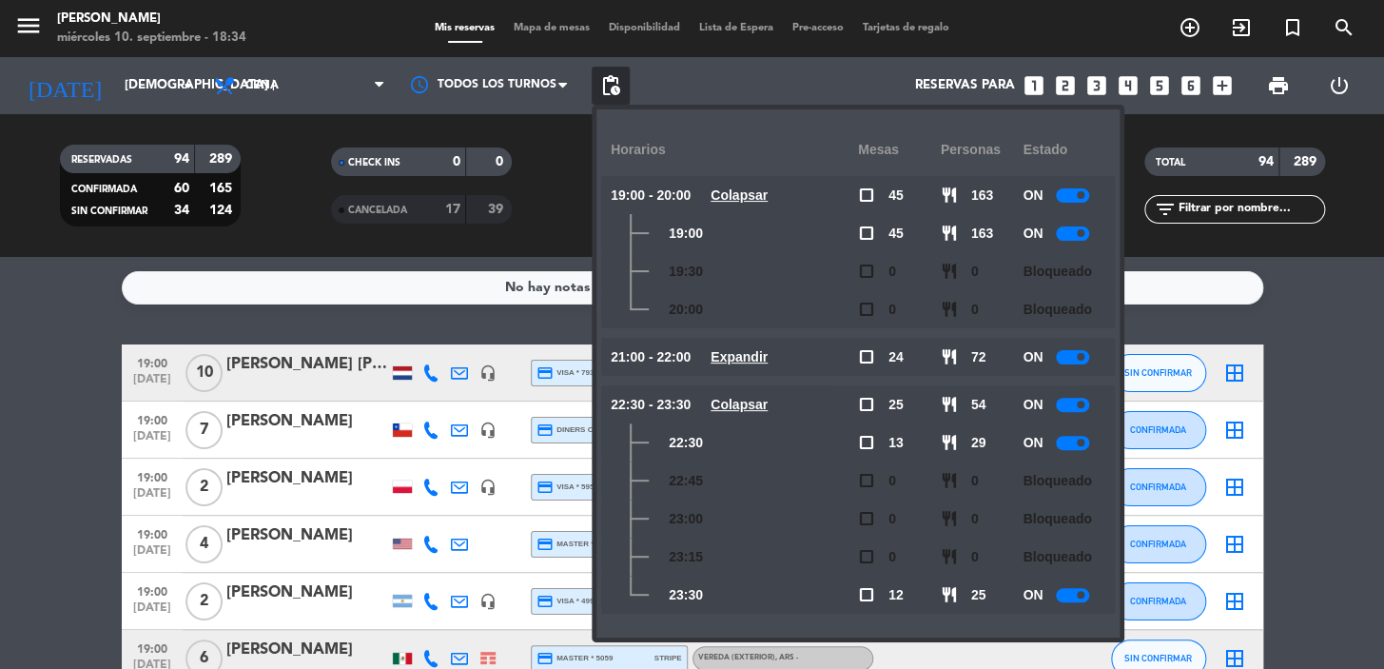
click at [756, 198] on u "Colapsar" at bounding box center [739, 194] width 57 height 15
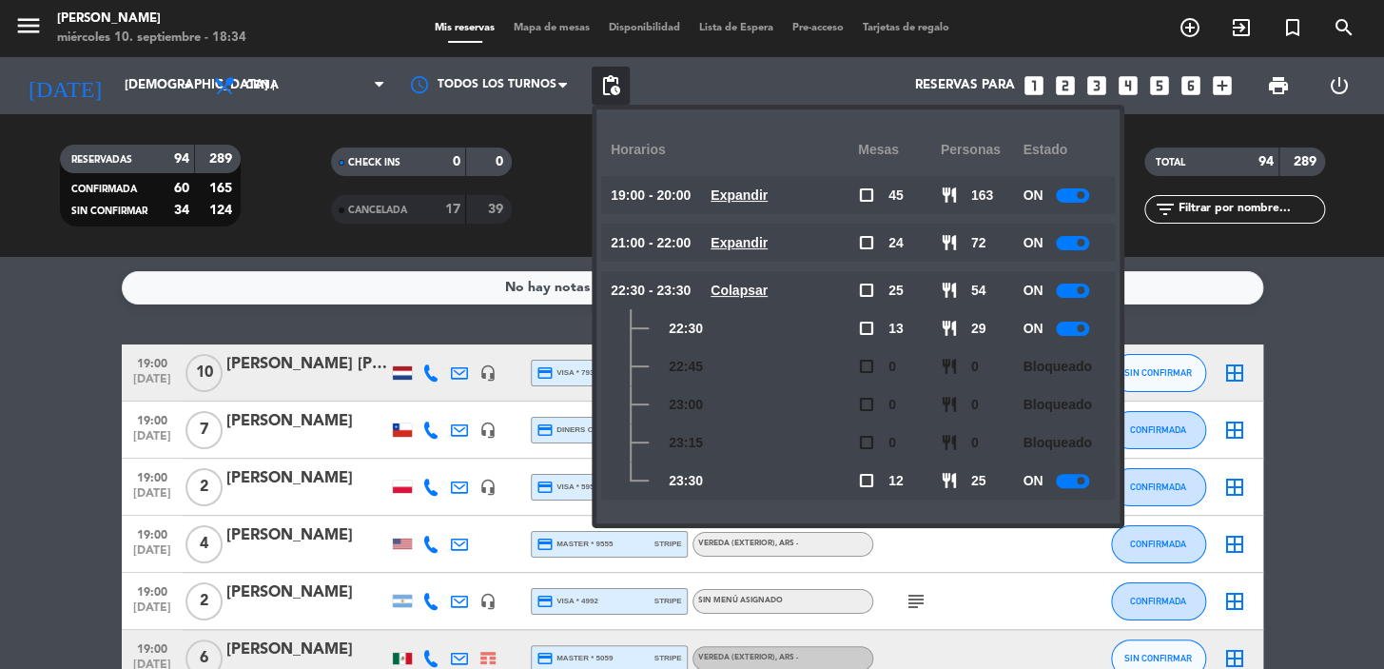
click at [347, 127] on div "RESERVADAS 94 289 CONFIRMADA 60 165 SIN CONFIRMAR 34 124 CHECK INS 0 0 CANCELAD…" at bounding box center [692, 185] width 1384 height 143
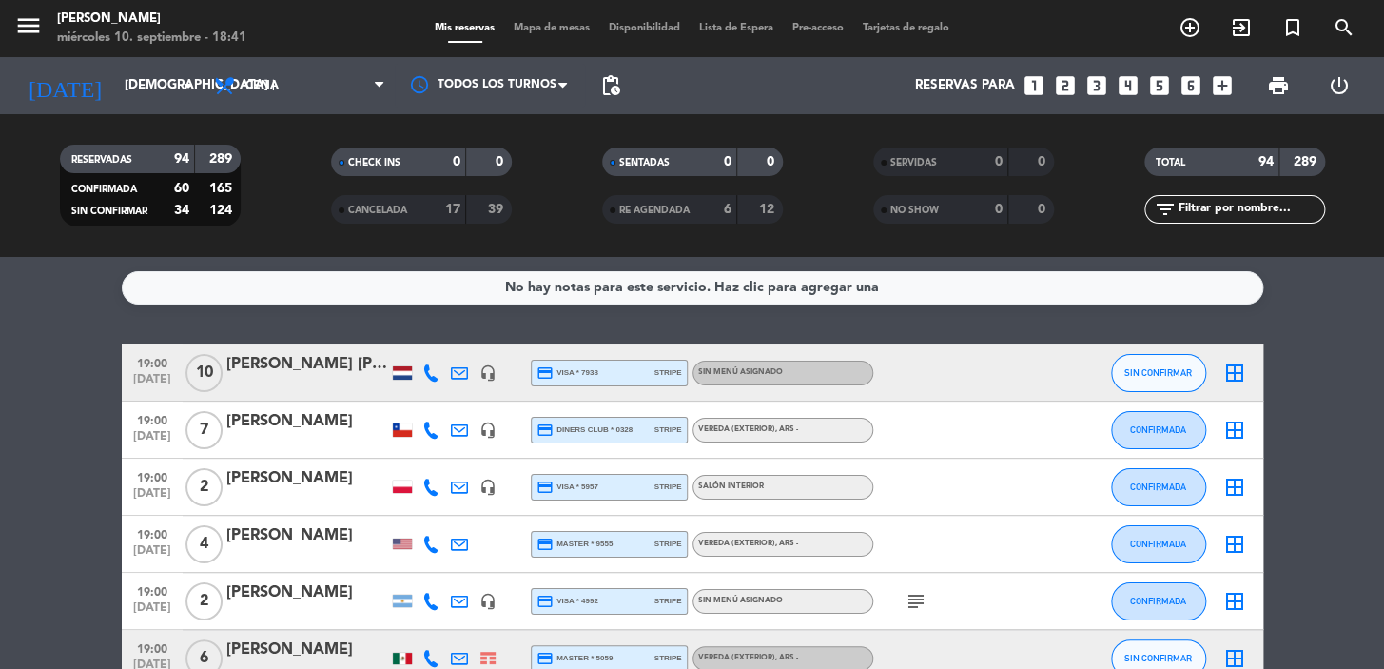
click at [614, 88] on span "pending_actions" at bounding box center [610, 85] width 23 height 23
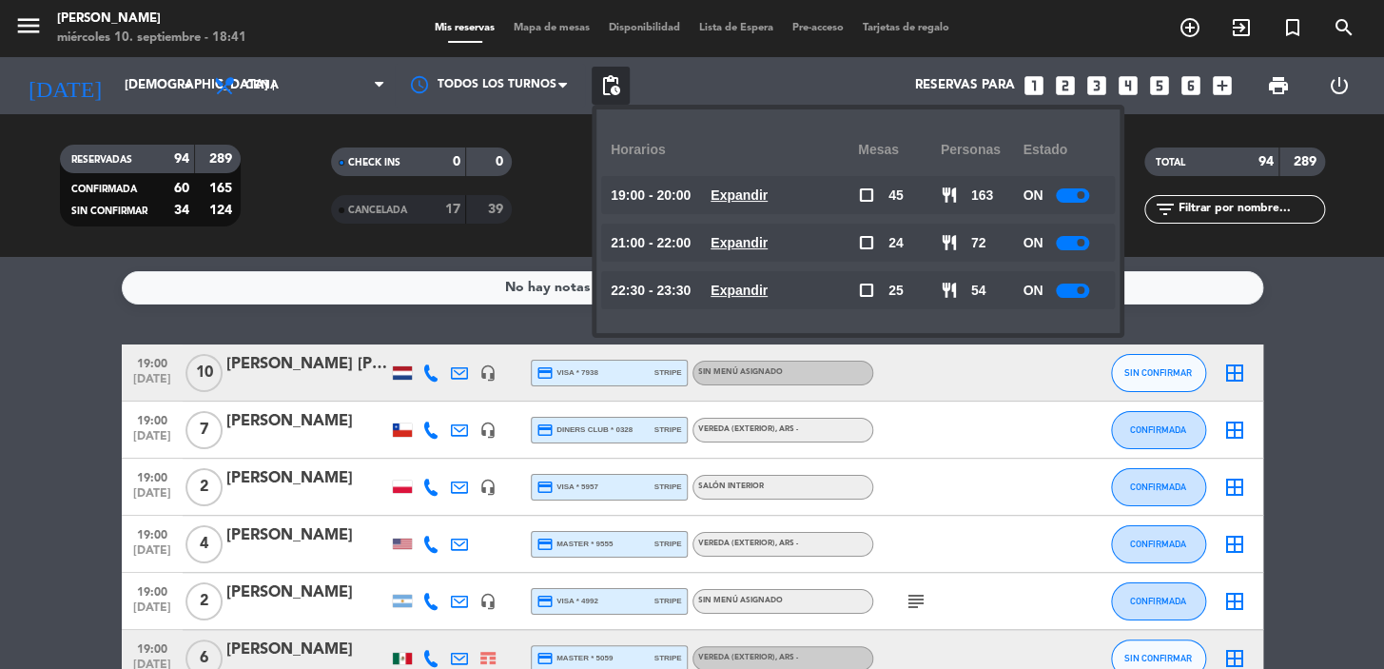
click at [745, 207] on div "19:00 - 20:00 Expandir" at bounding box center [734, 195] width 247 height 38
click at [754, 187] on u "Expandir" at bounding box center [739, 194] width 57 height 15
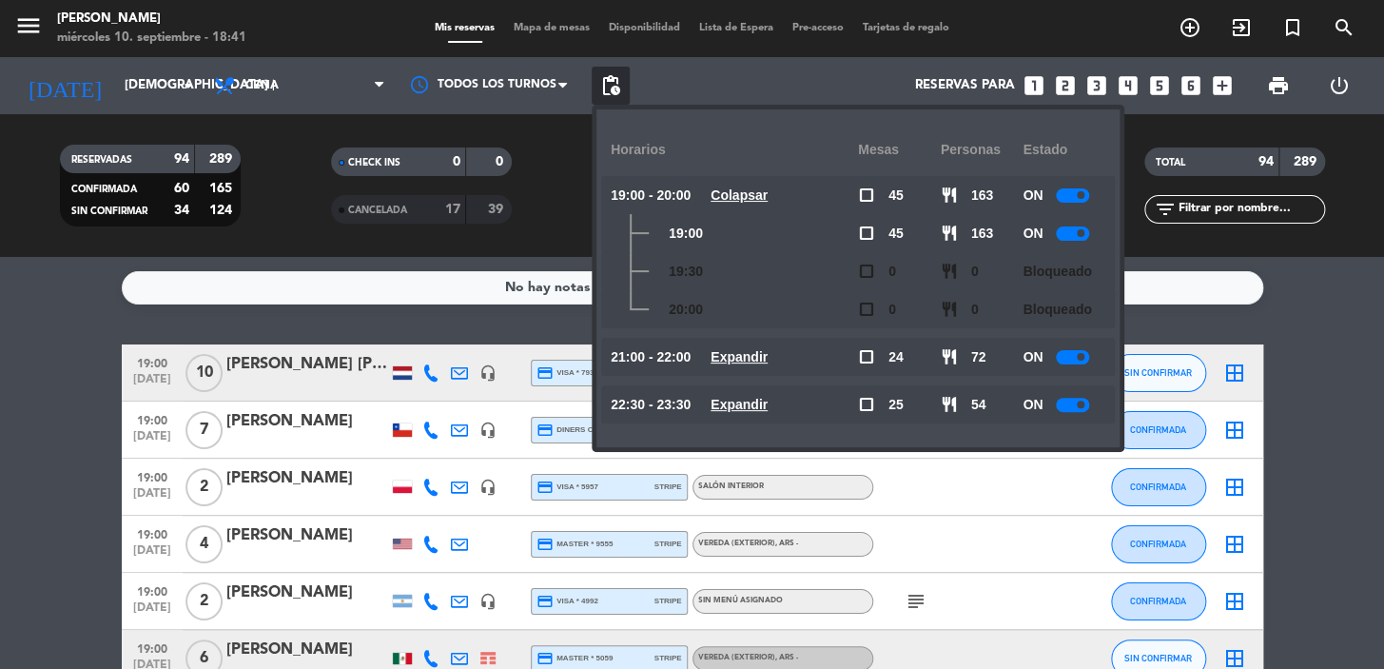
click at [750, 363] on u "Expandir" at bounding box center [739, 356] width 57 height 15
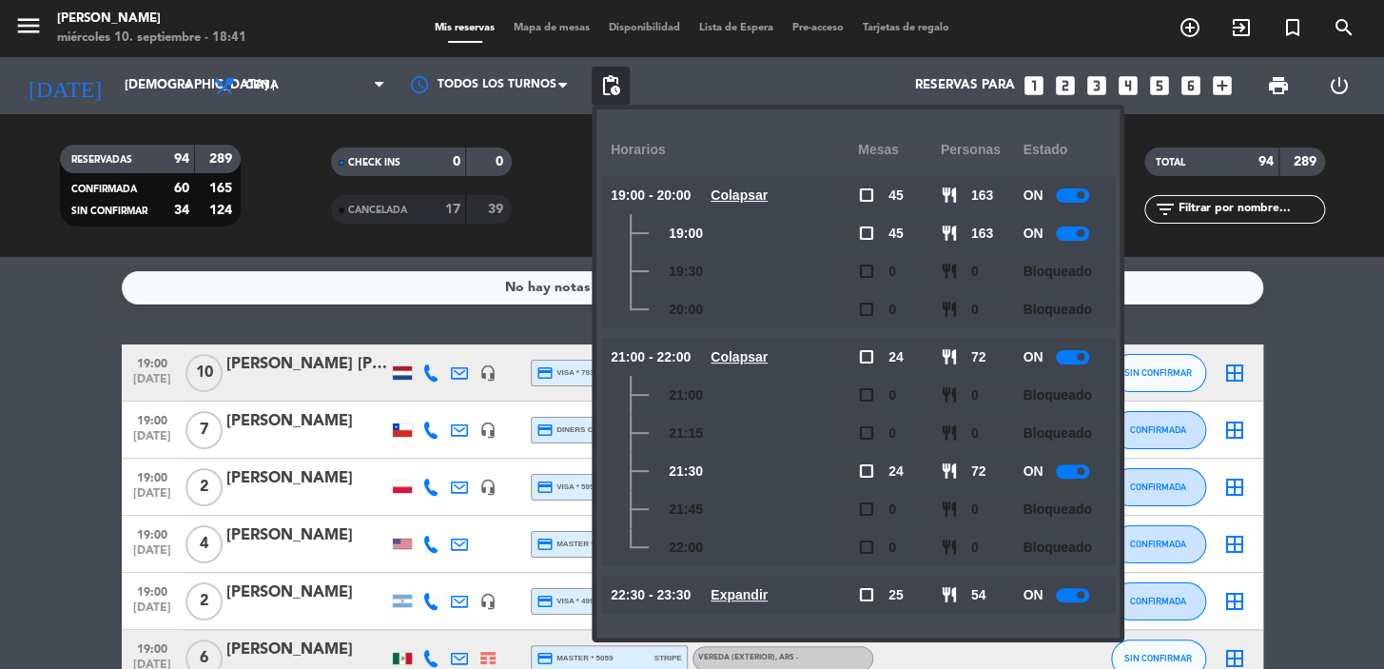
click at [759, 590] on u "Expandir" at bounding box center [739, 594] width 57 height 15
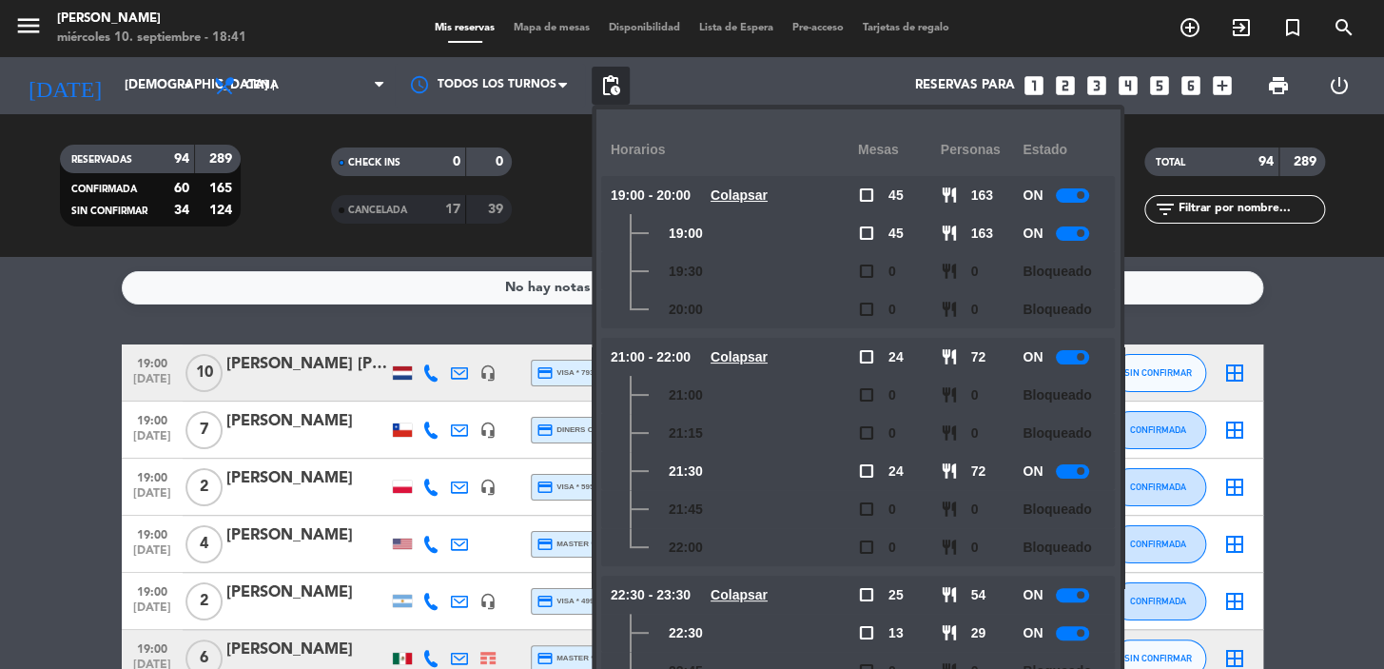
click at [289, 230] on div "CHECK INS 0 0 CANCELADA 17 39" at bounding box center [420, 185] width 271 height 105
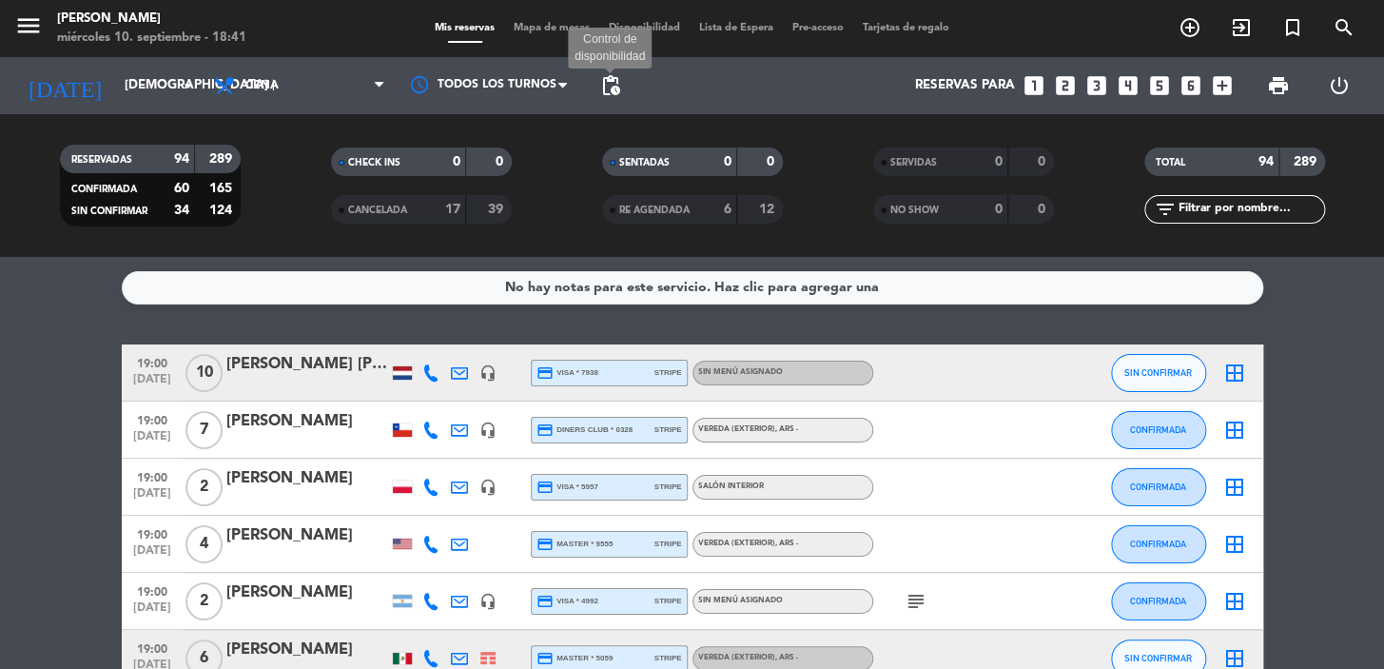
drag, startPoint x: 614, startPoint y: 86, endPoint x: 723, endPoint y: 102, distance: 110.6
click at [615, 85] on span "pending_actions" at bounding box center [610, 85] width 23 height 23
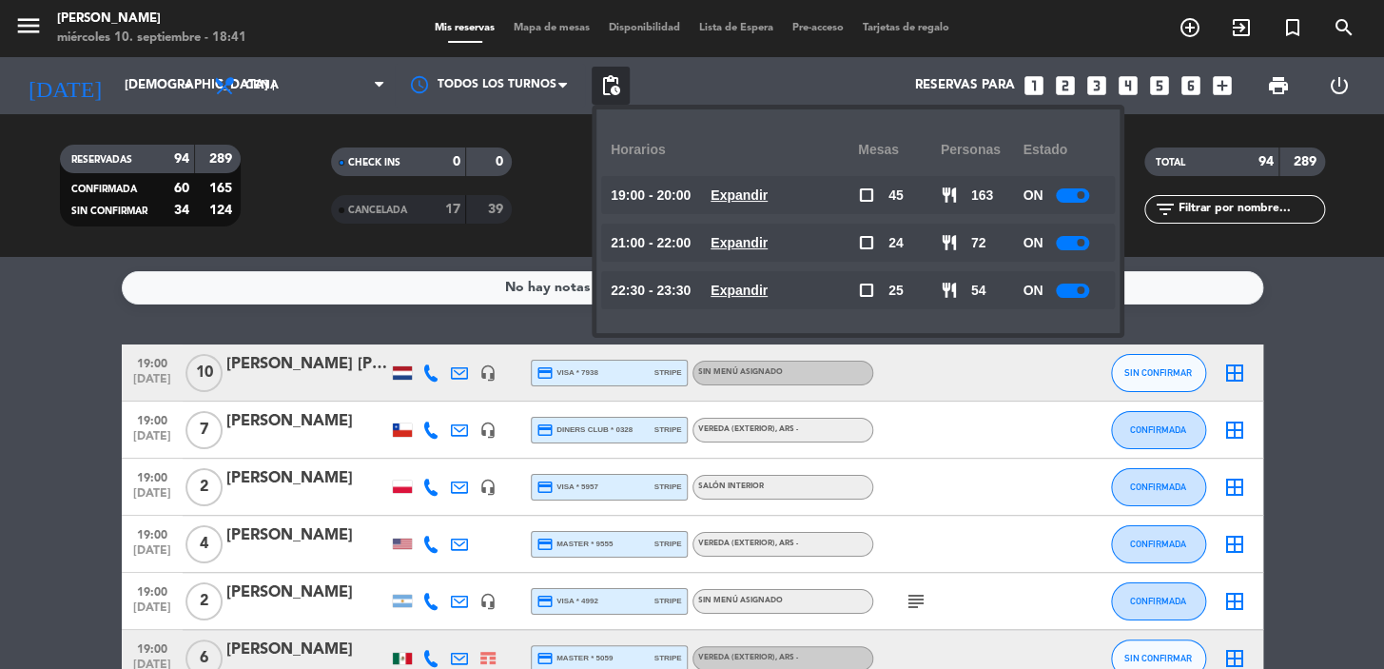
click at [752, 193] on u "Expandir" at bounding box center [739, 194] width 57 height 15
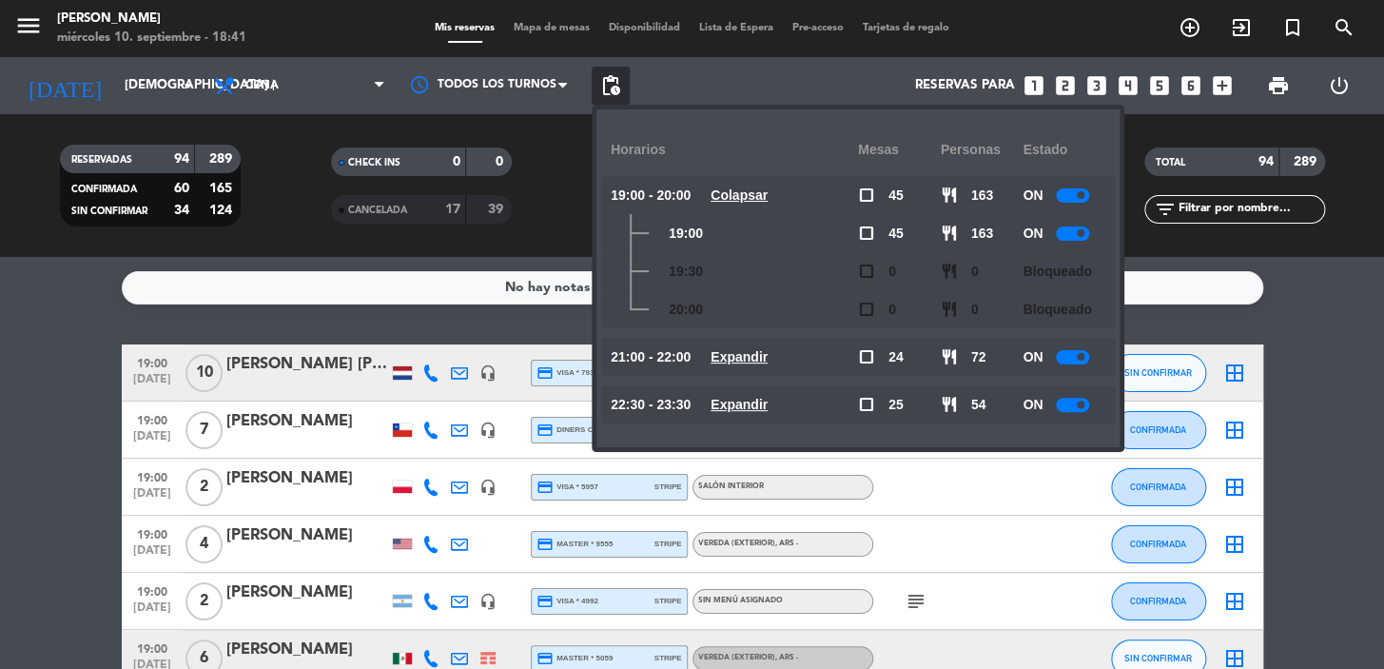
click at [740, 346] on span "Expandir" at bounding box center [739, 357] width 57 height 22
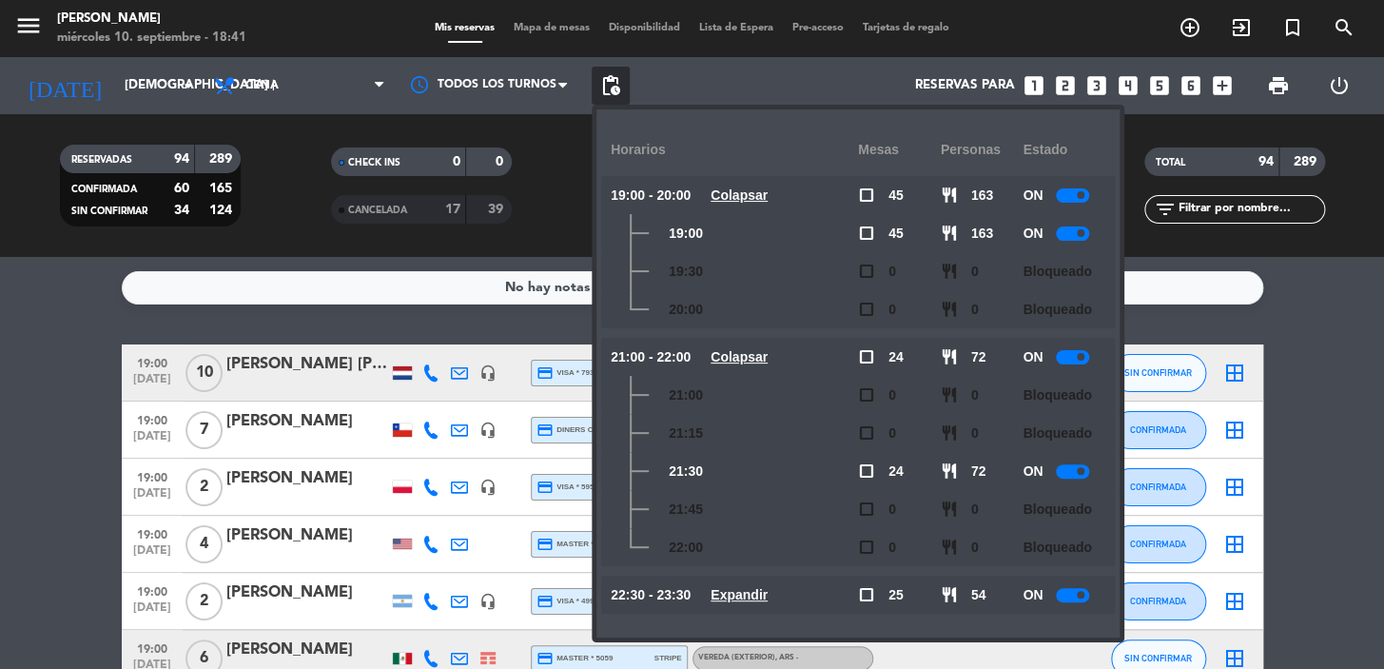
drag, startPoint x: 748, startPoint y: 603, endPoint x: 756, endPoint y: 571, distance: 33.5
click at [748, 602] on span "Expandir" at bounding box center [739, 595] width 57 height 22
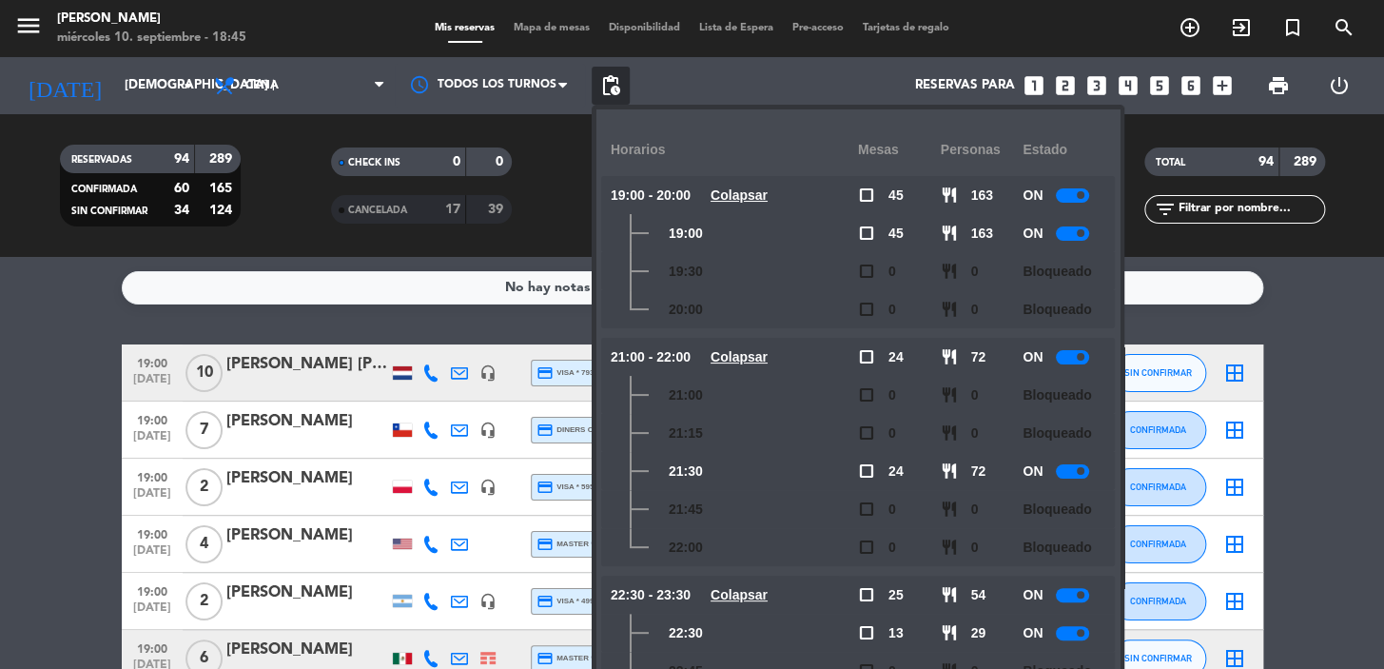
click at [869, 141] on div "Mesas" at bounding box center [899, 150] width 83 height 52
click at [863, 152] on div "Mesas" at bounding box center [899, 150] width 83 height 52
click at [657, 160] on div "Horarios" at bounding box center [734, 150] width 247 height 52
click at [739, 352] on u "Colapsar" at bounding box center [739, 356] width 57 height 15
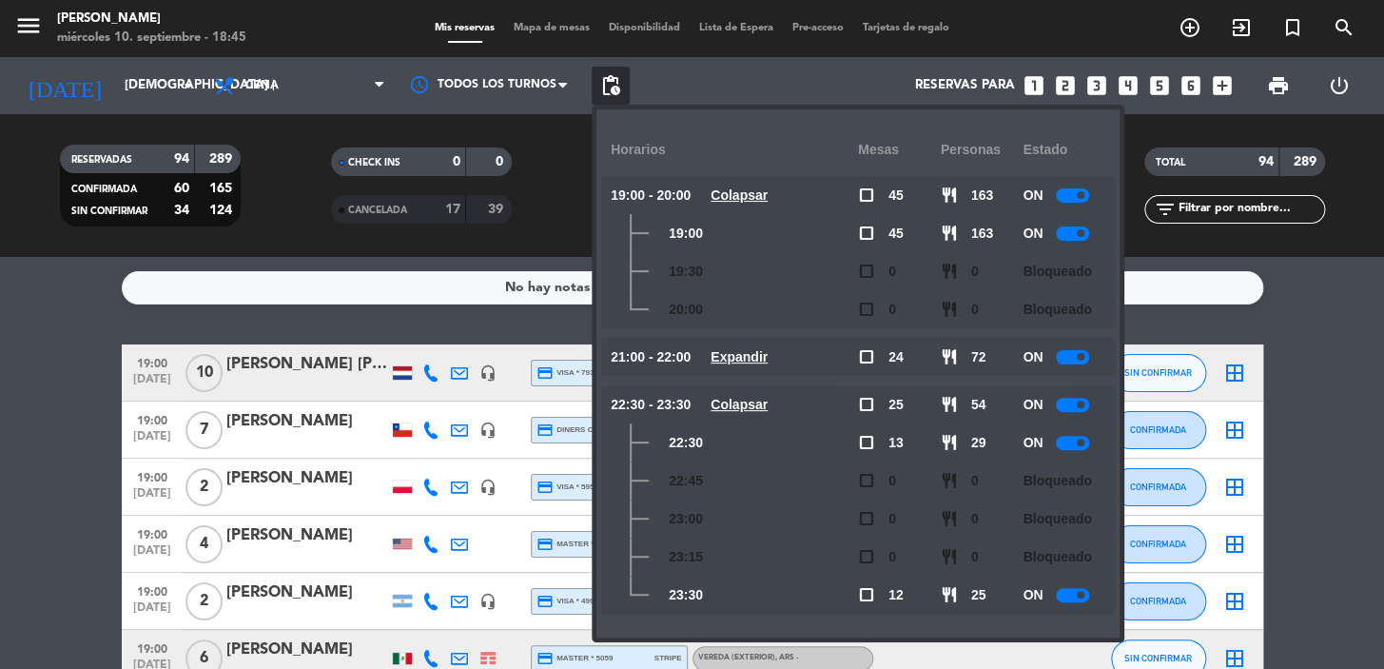
click at [748, 185] on span "Colapsar" at bounding box center [739, 196] width 57 height 22
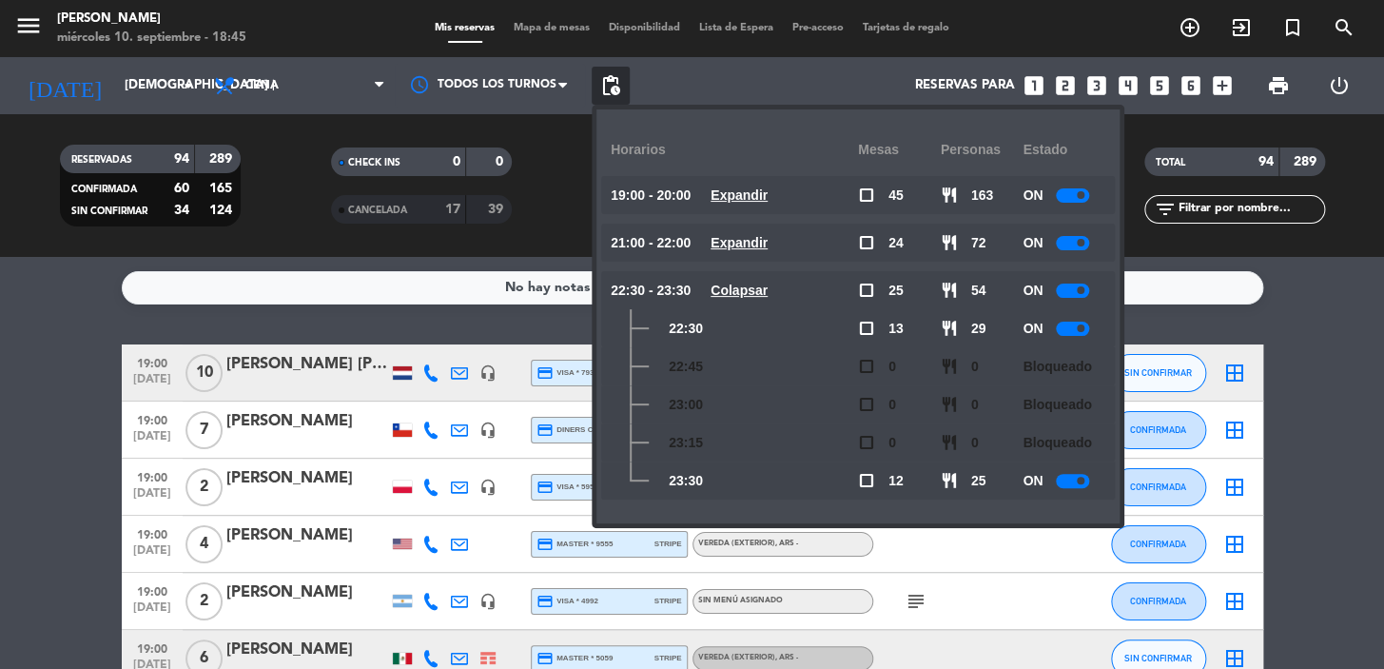
click at [759, 295] on u "Colapsar" at bounding box center [739, 290] width 57 height 15
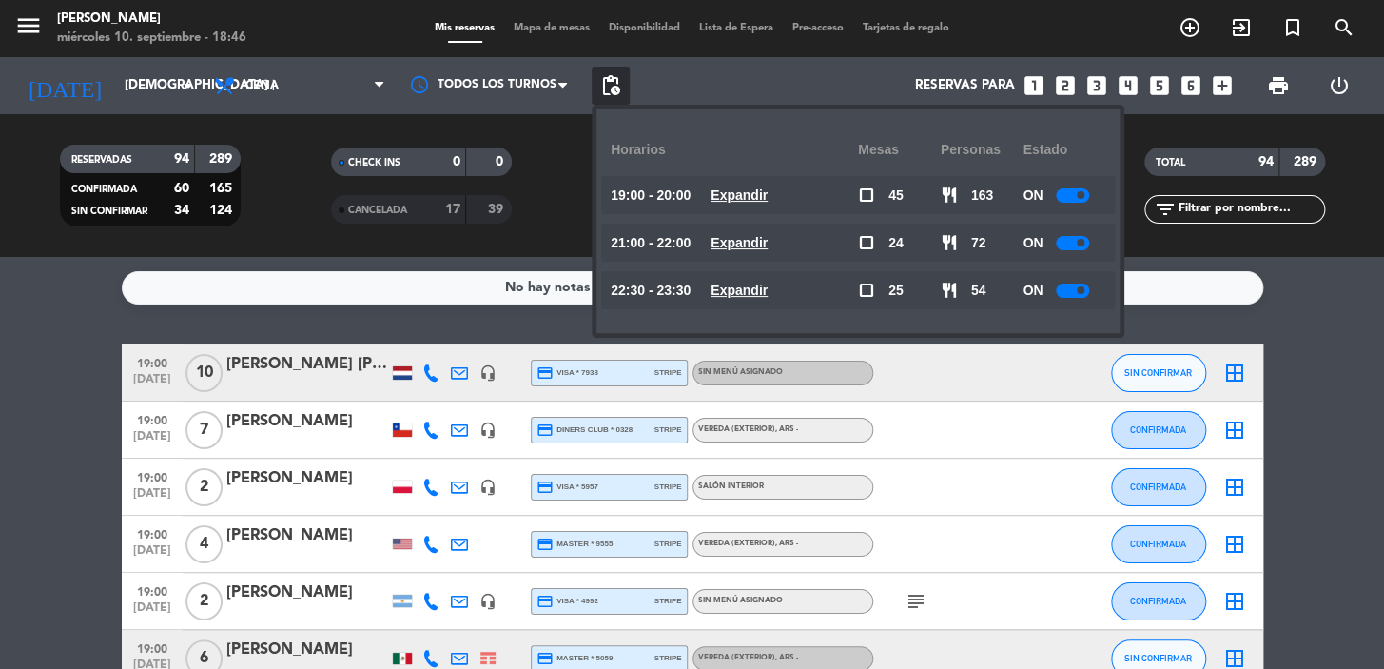
click at [752, 235] on u "Expandir" at bounding box center [739, 242] width 57 height 15
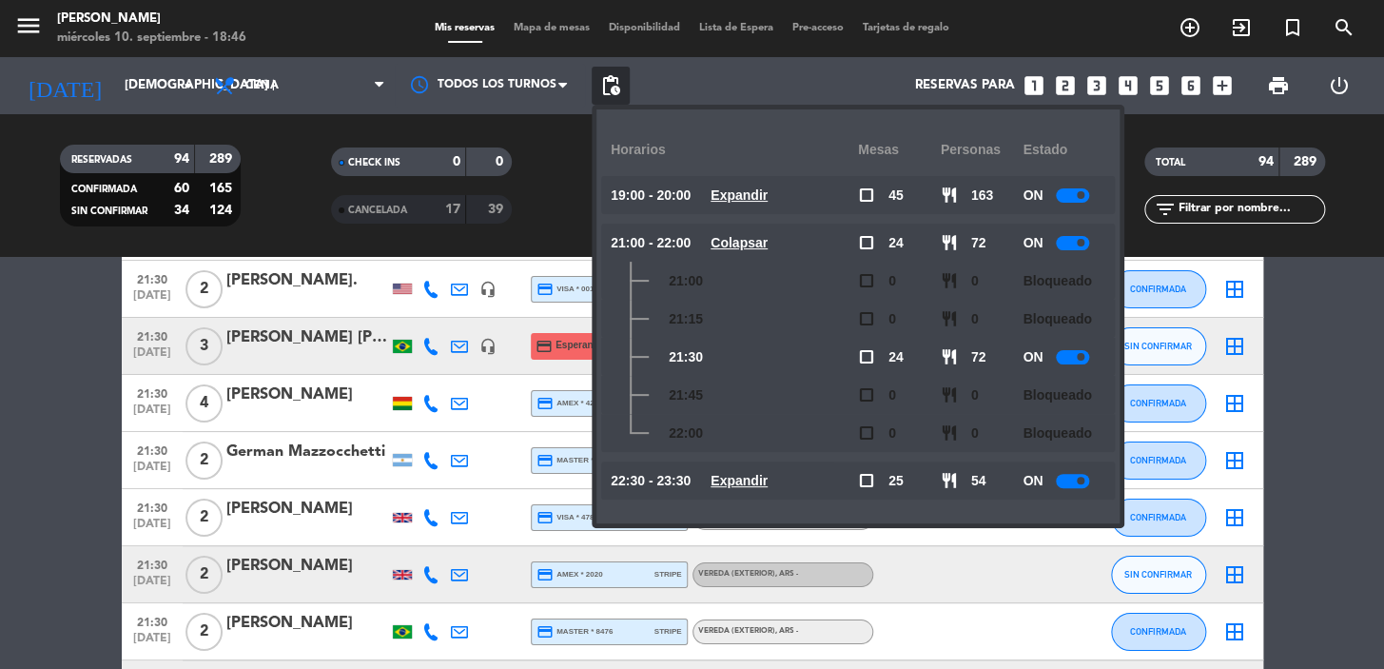
scroll to position [3806, 0]
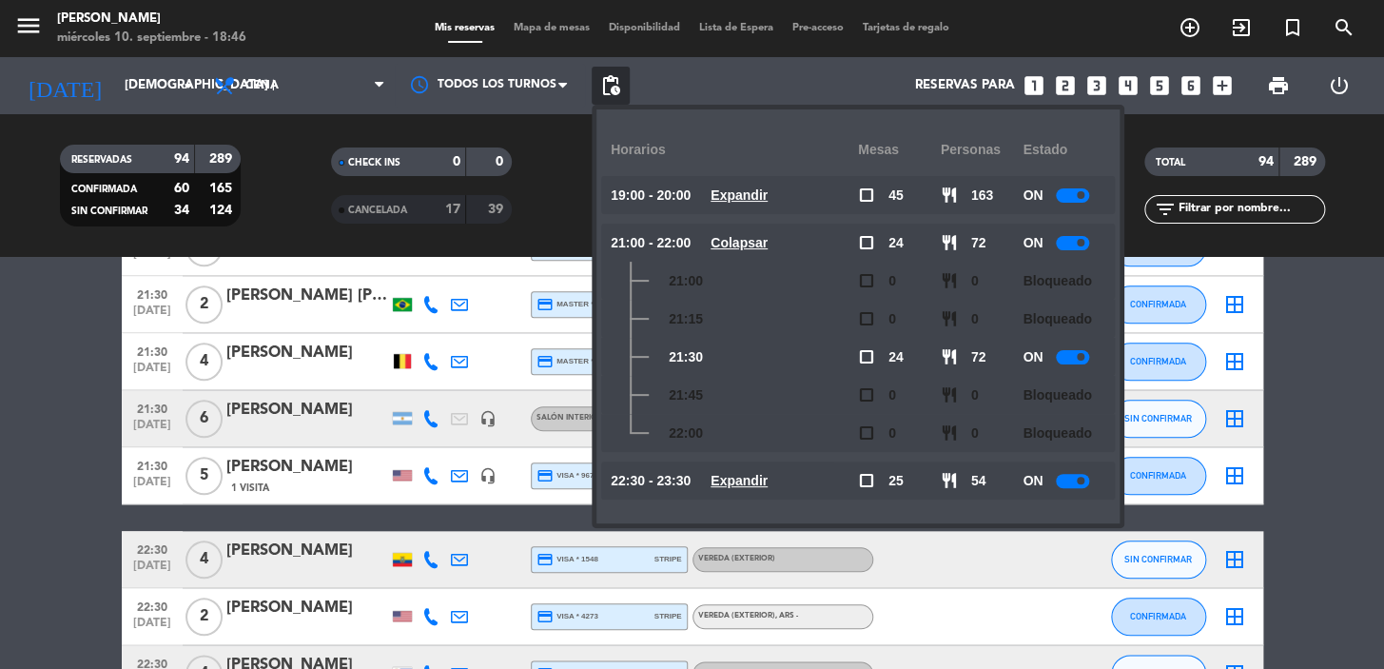
click at [752, 236] on u "Colapsar" at bounding box center [739, 242] width 57 height 15
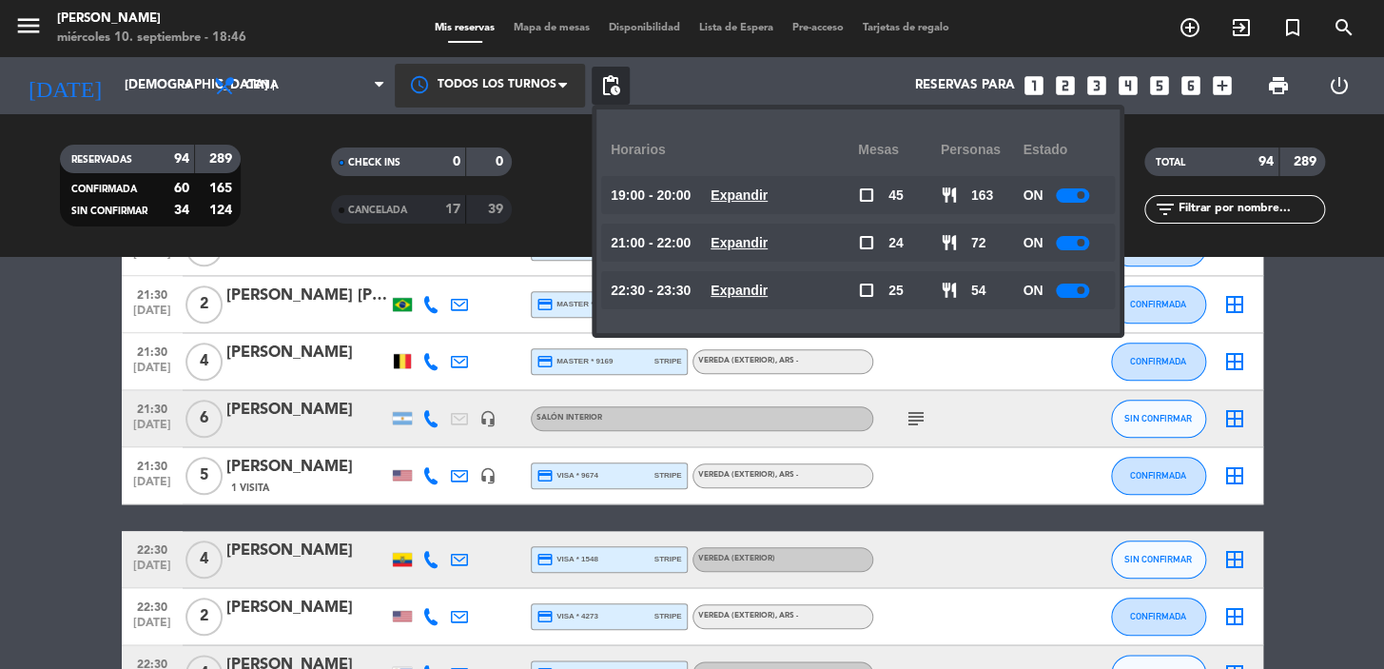
click at [610, 67] on span "pending_actions" at bounding box center [611, 86] width 38 height 38
drag, startPoint x: 625, startPoint y: 83, endPoint x: 652, endPoint y: 80, distance: 26.8
click at [625, 85] on span "pending_actions" at bounding box center [611, 86] width 38 height 38
click at [695, 67] on div "Reservas para looks_one looks_two looks_3 looks_4 looks_5 looks_6 add_box" at bounding box center [936, 85] width 612 height 57
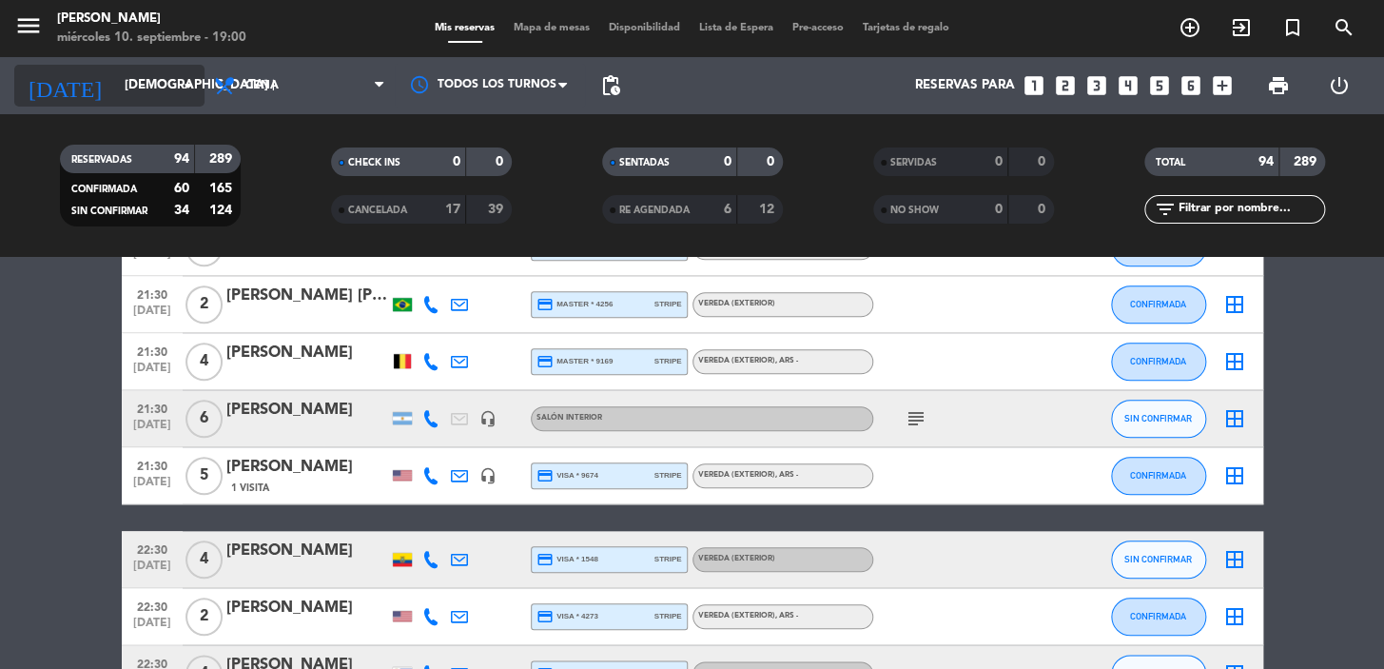
click at [63, 81] on icon "[DATE]" at bounding box center [64, 86] width 101 height 42
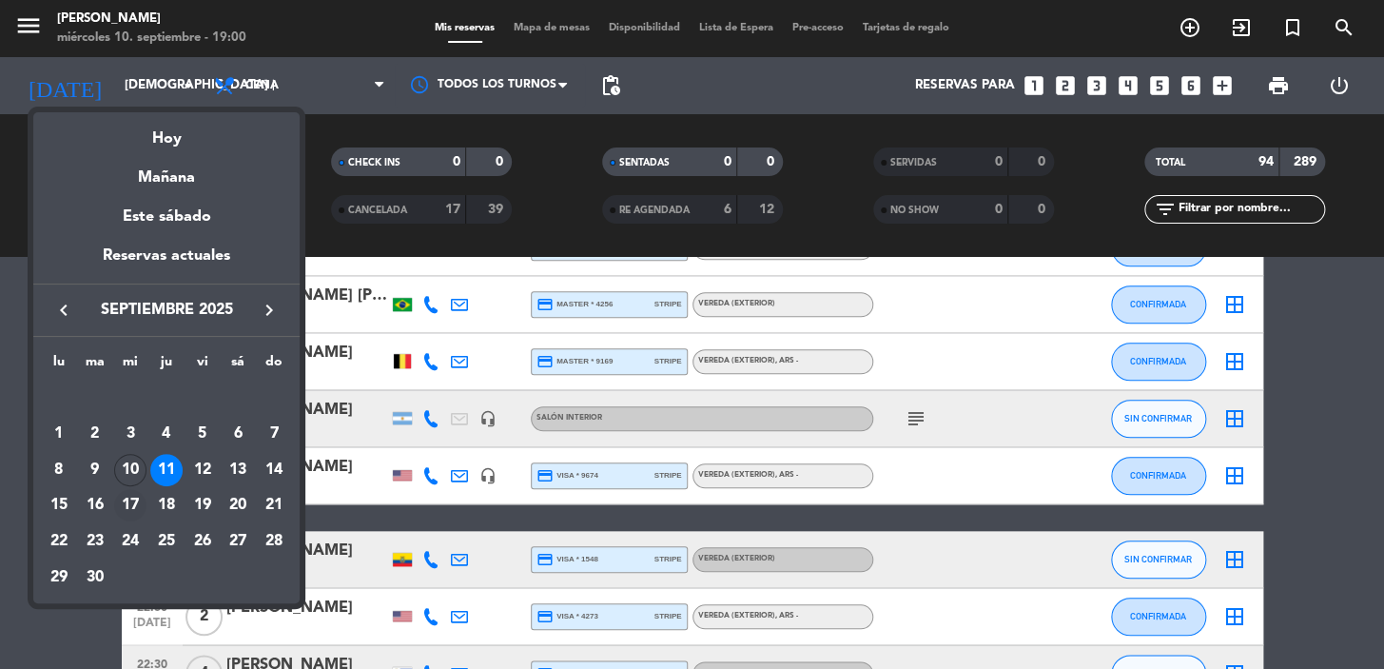
click at [143, 503] on div "17" at bounding box center [130, 505] width 32 height 32
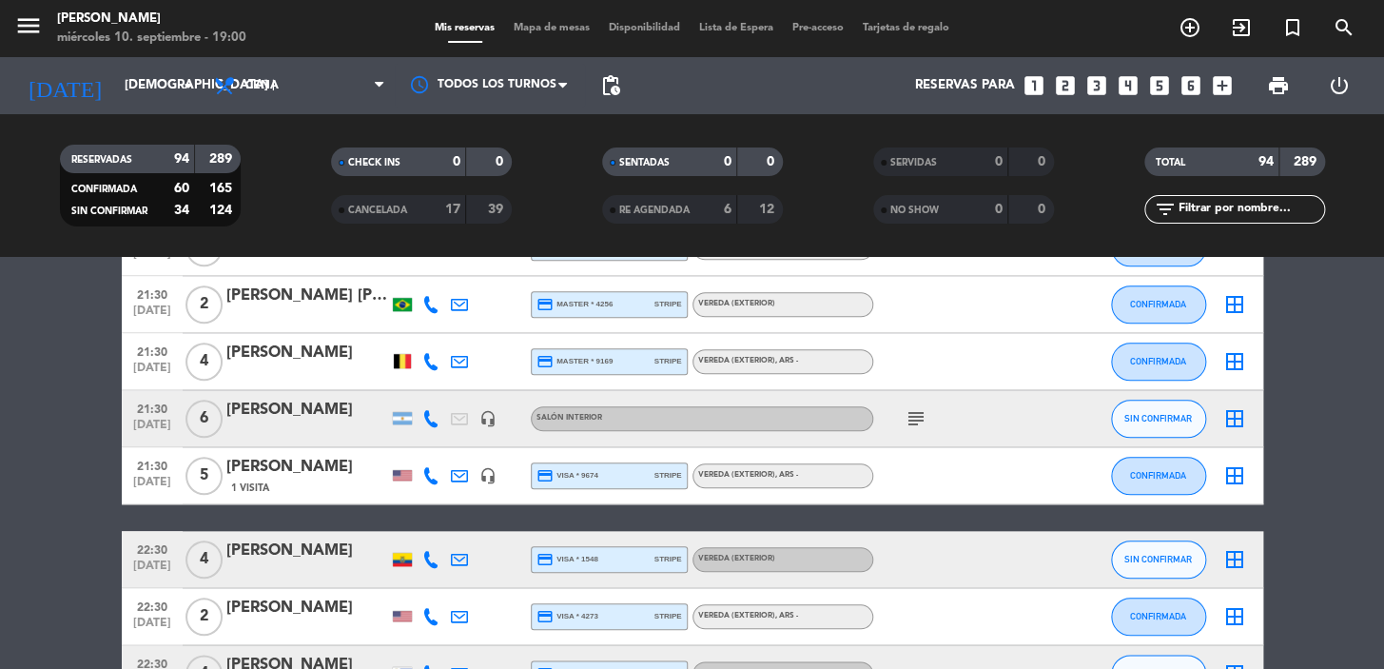
type input "mié. [DATE]"
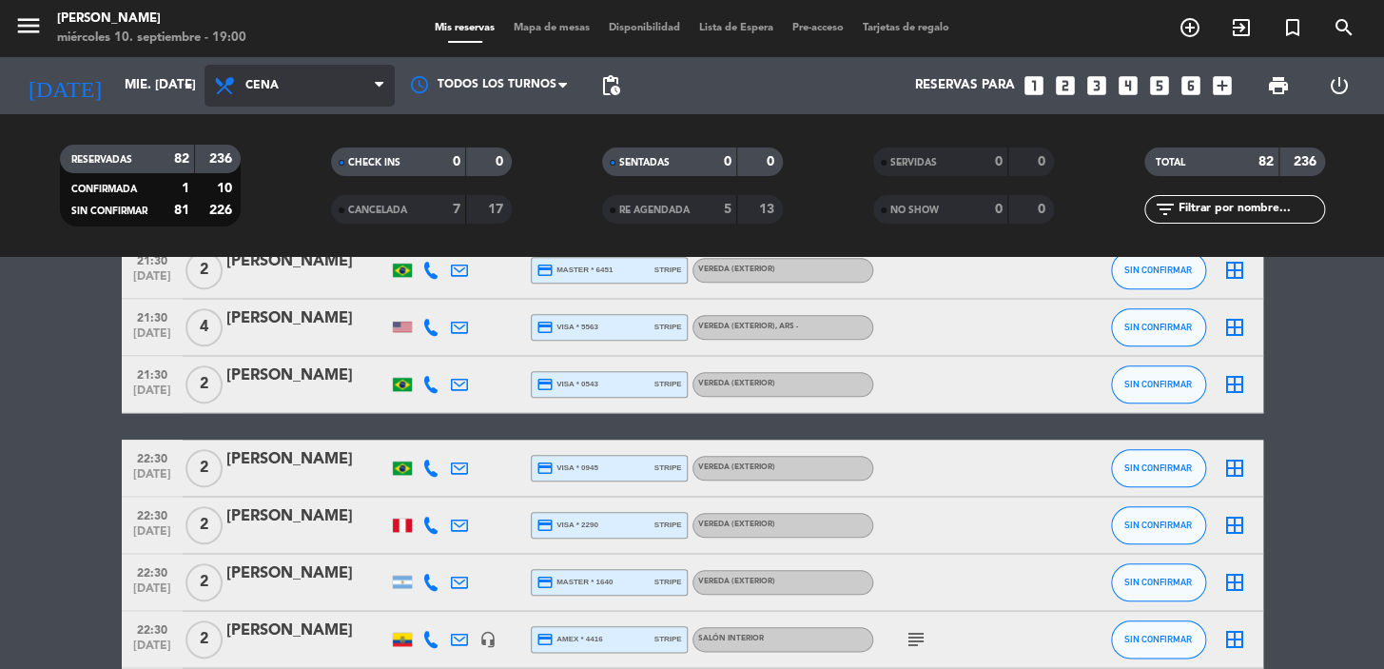
click at [323, 73] on span "Cena" at bounding box center [300, 86] width 190 height 42
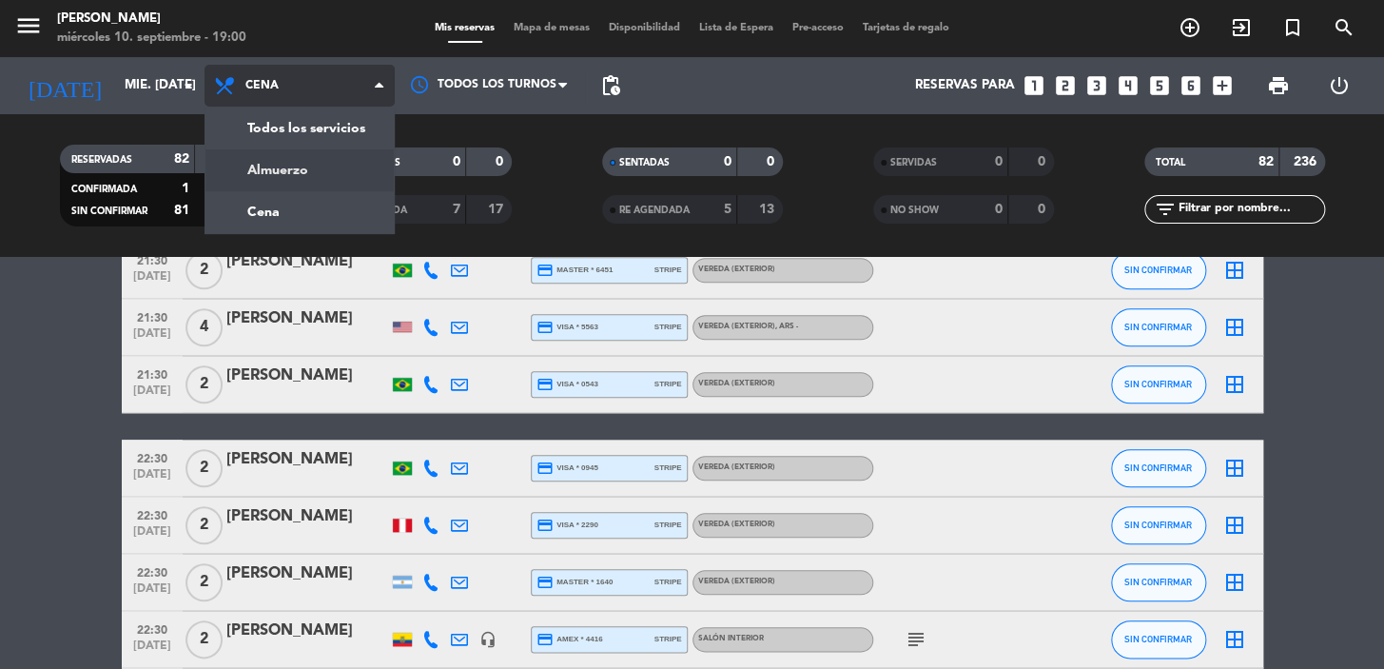
click at [328, 171] on div "menu Don Julio miércoles 10. septiembre - 19:00 Mis reservas Mapa de mesas Disp…" at bounding box center [692, 128] width 1384 height 257
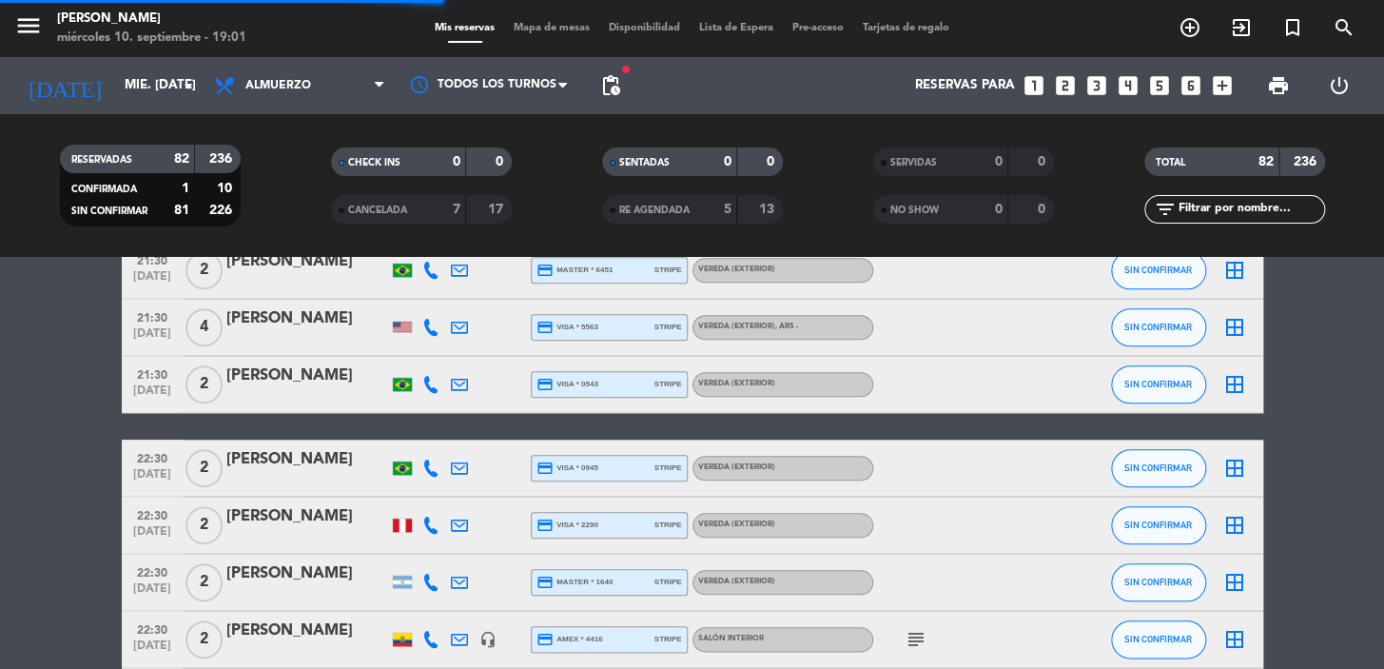
click at [1202, 206] on input "text" at bounding box center [1250, 209] width 147 height 21
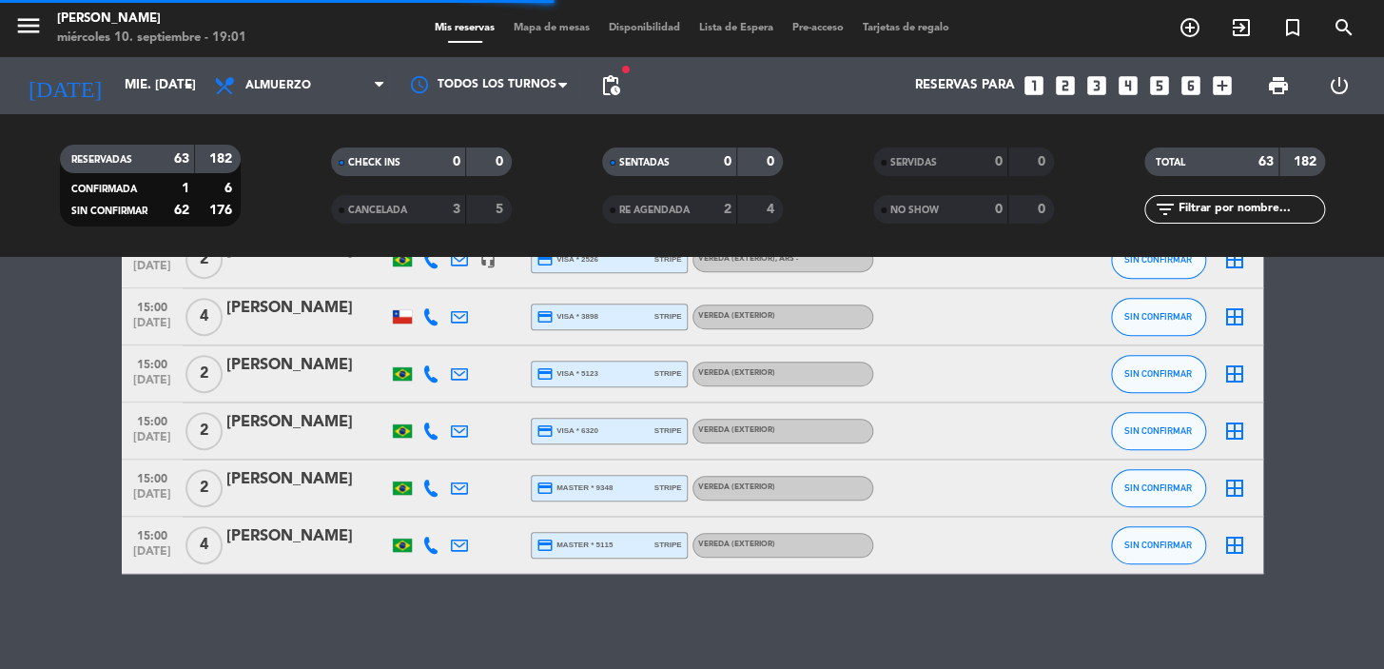
scroll to position [3447, 0]
paste input "Vitor Dias."
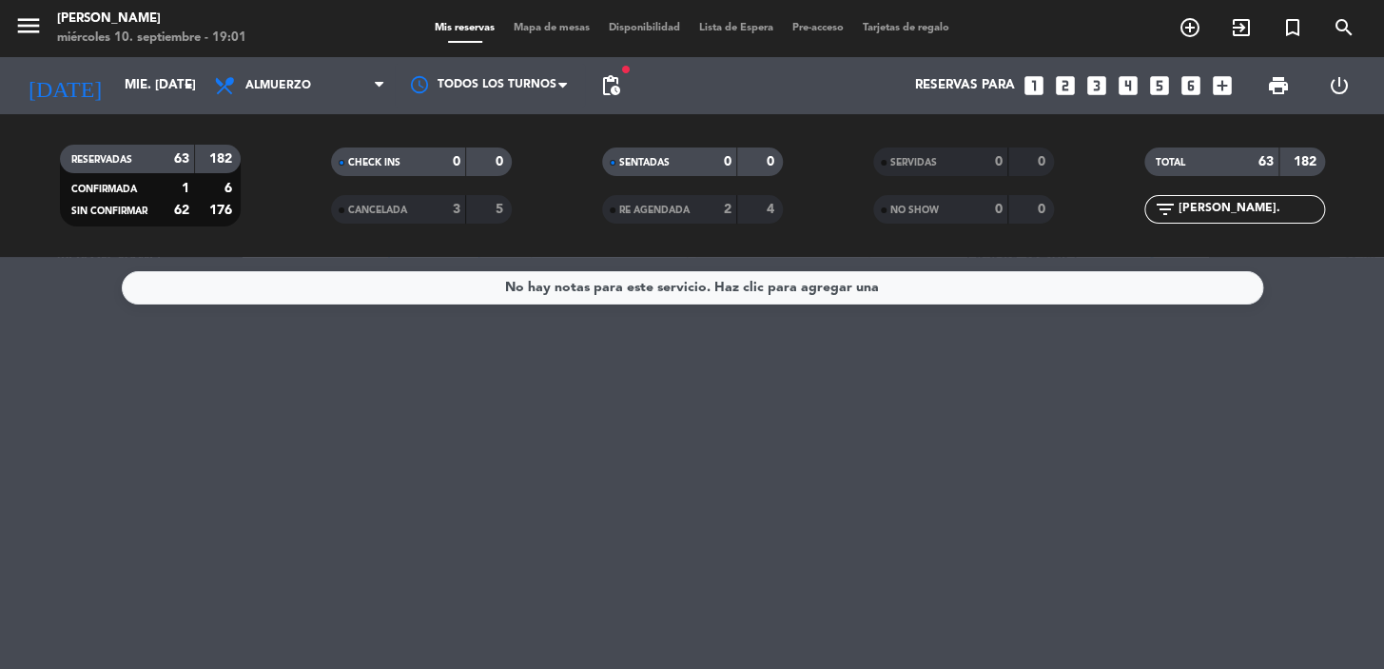
scroll to position [0, 0]
click at [1271, 208] on input "Vitor Dias." at bounding box center [1250, 209] width 147 height 21
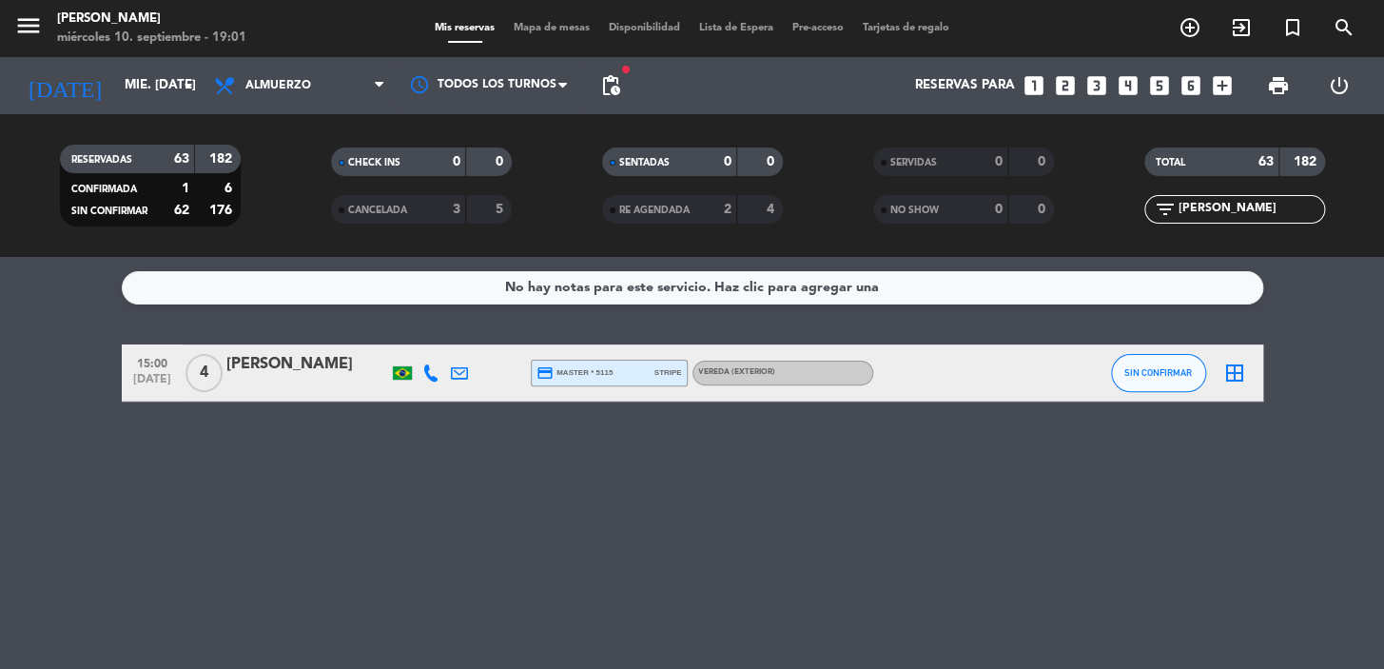
type input "Vitor Dias"
click at [914, 374] on div at bounding box center [958, 372] width 171 height 56
click at [1234, 371] on icon "border_all" at bounding box center [1235, 373] width 23 height 23
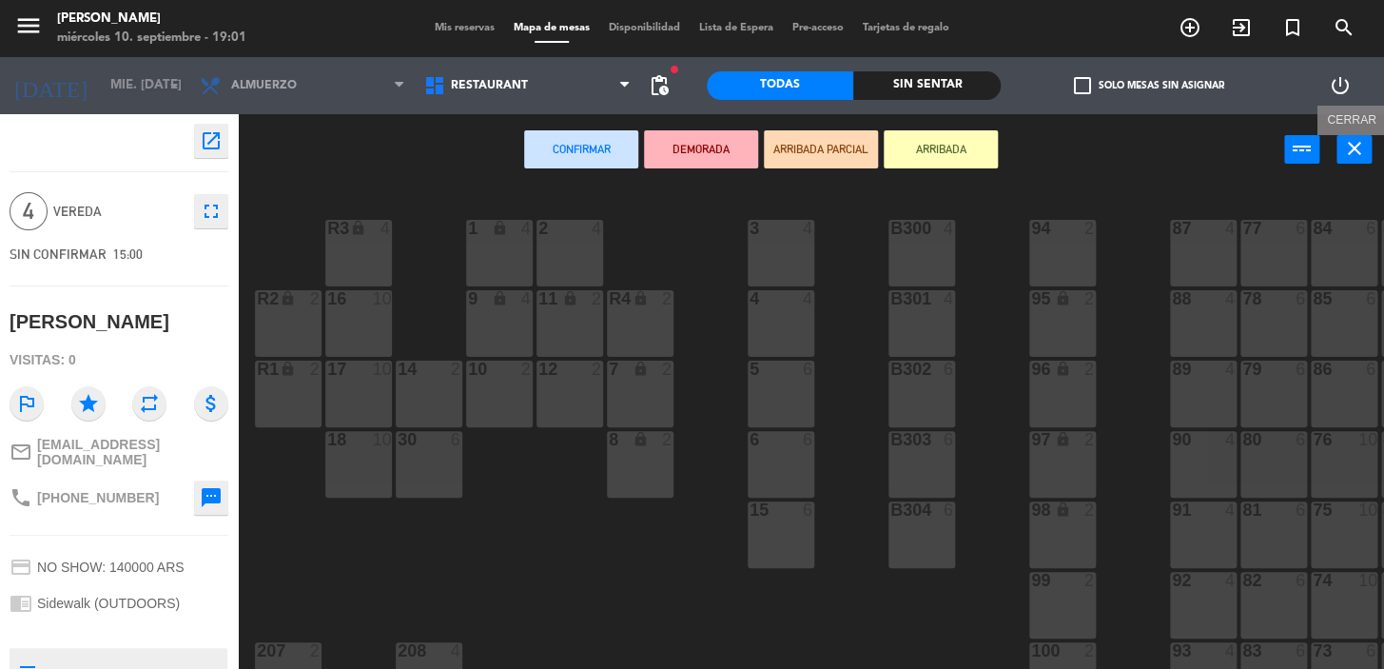
click at [1360, 150] on icon "close" at bounding box center [1354, 148] width 23 height 23
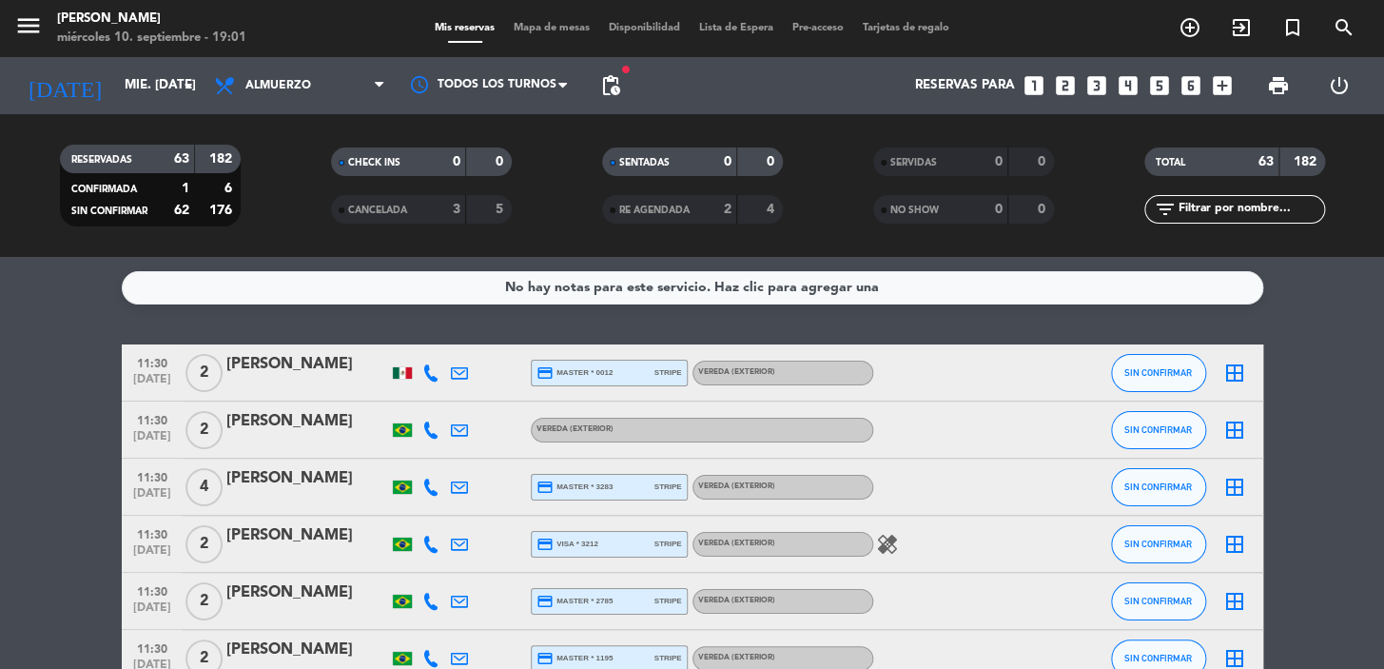
click at [1195, 216] on input "text" at bounding box center [1250, 209] width 147 height 21
paste input "Vitor Dias."
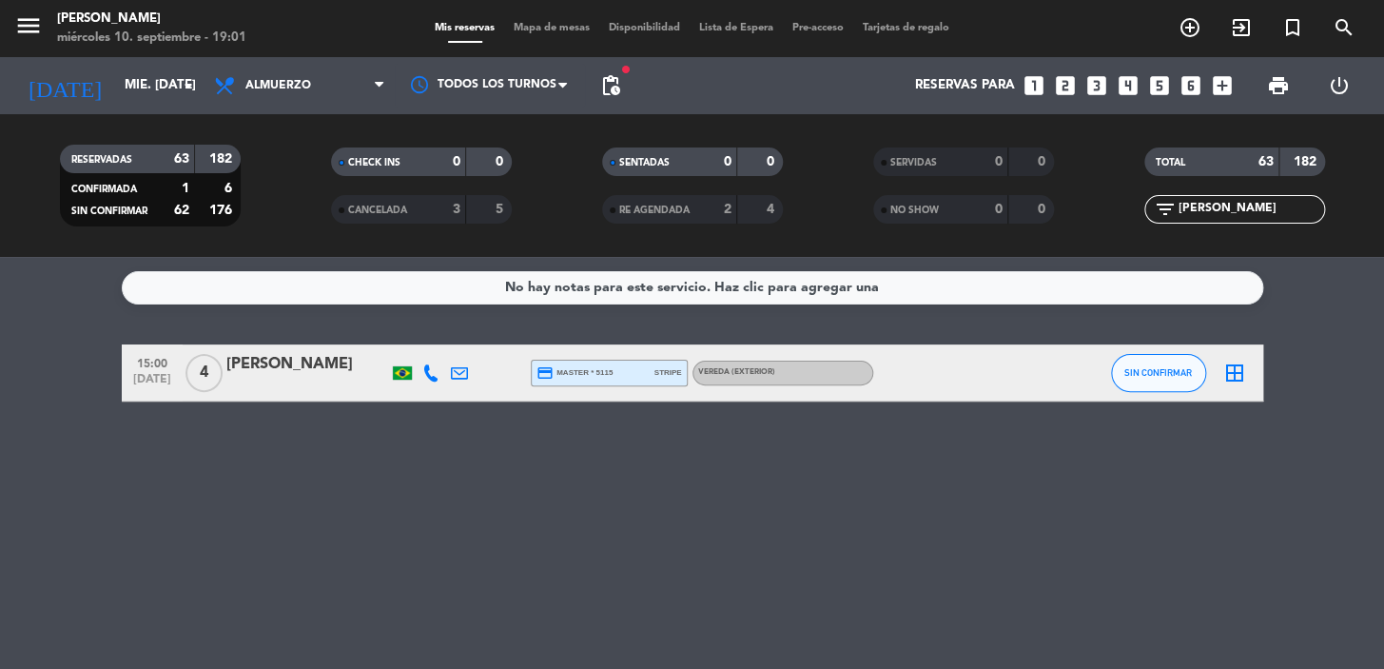
type input "Vitor Dias"
click at [276, 377] on div "[PERSON_NAME]" at bounding box center [307, 364] width 162 height 25
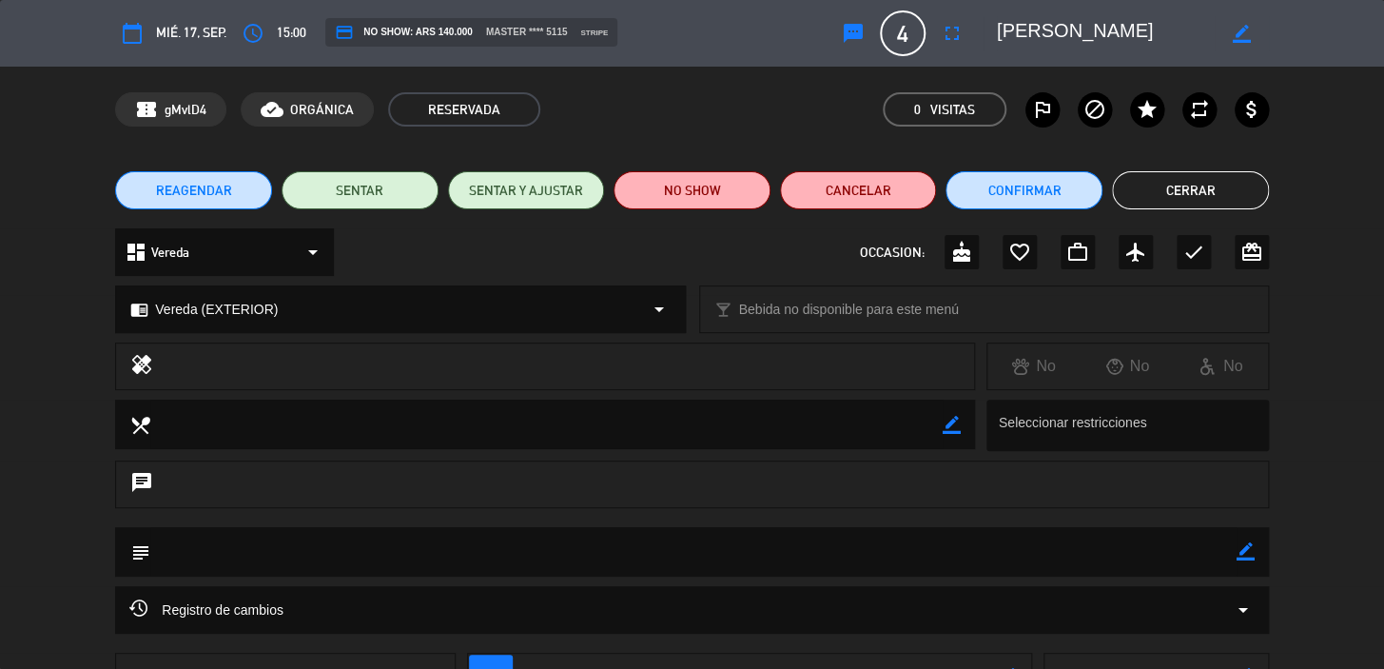
click at [1182, 190] on button "Cerrar" at bounding box center [1190, 190] width 157 height 38
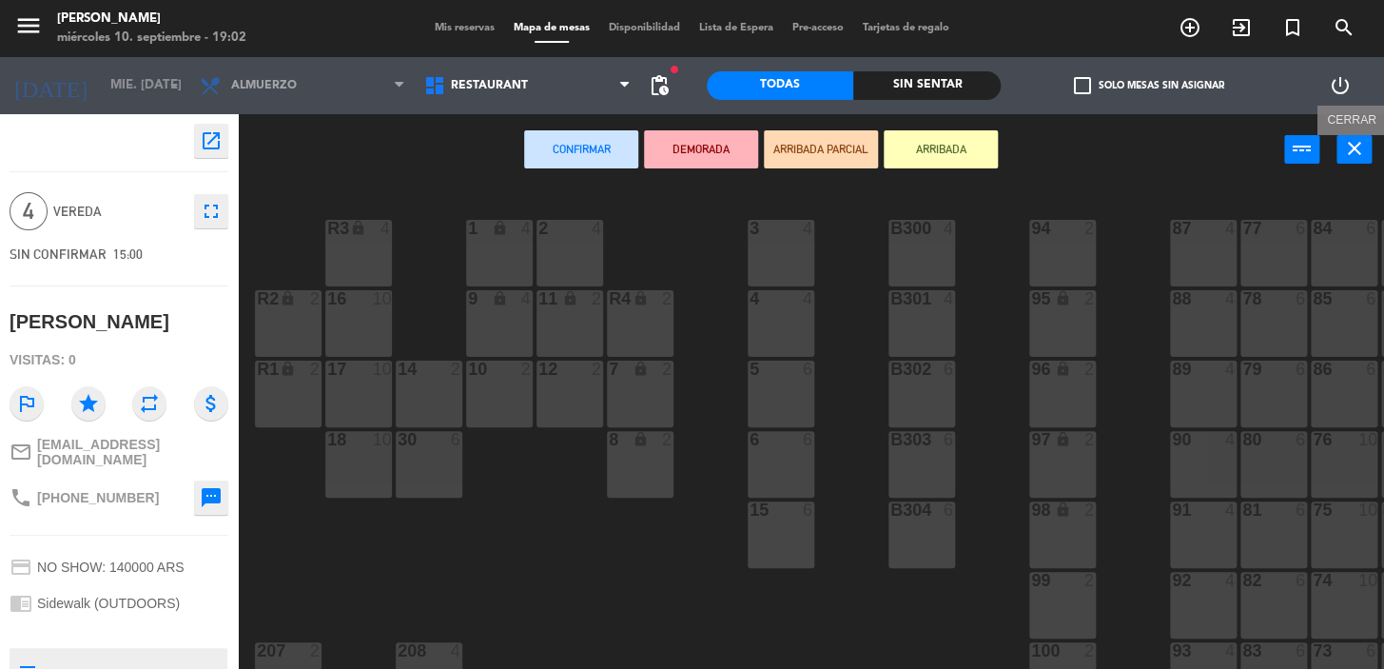
click at [1364, 143] on icon "close" at bounding box center [1354, 148] width 23 height 23
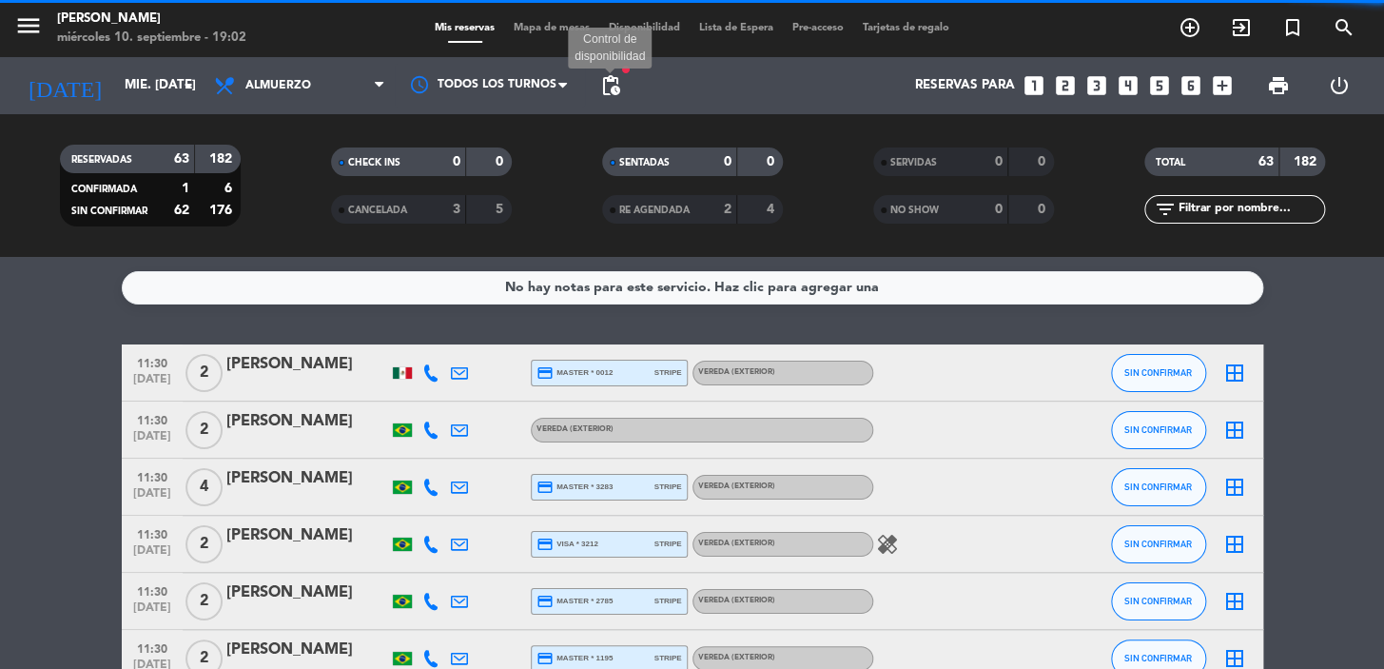
click at [609, 88] on span "pending_actions" at bounding box center [610, 85] width 23 height 23
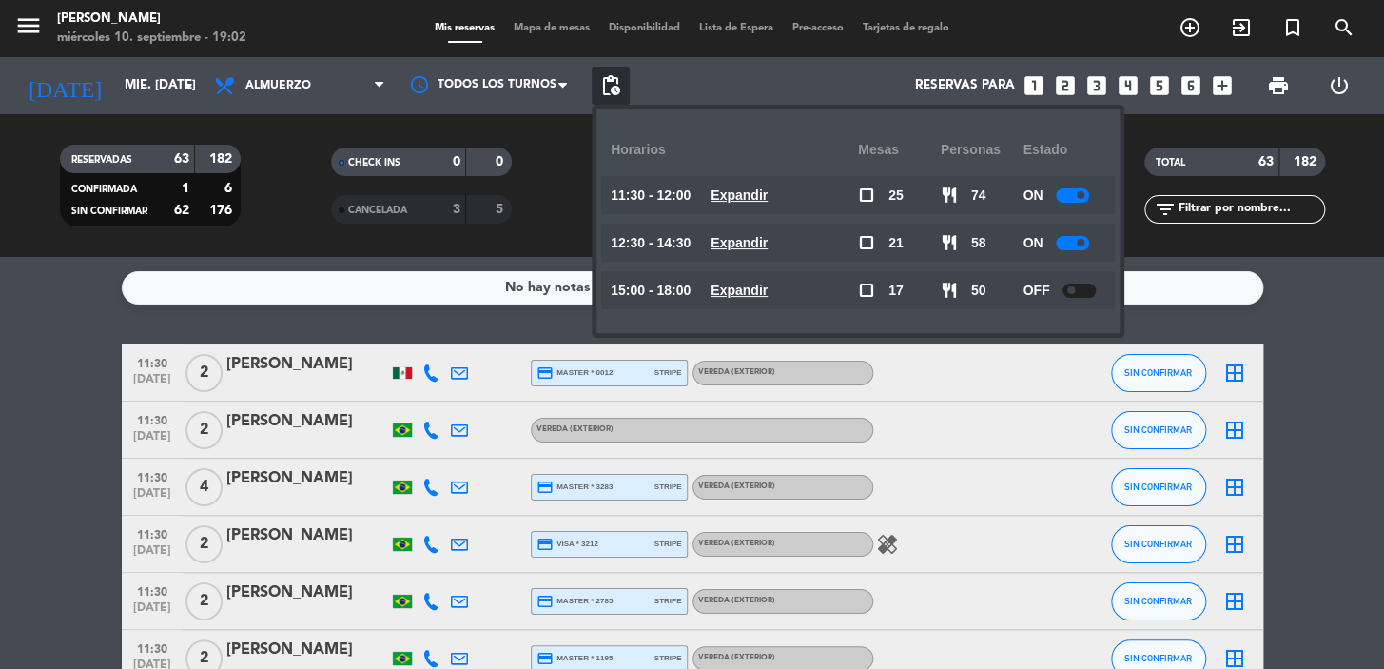
click at [768, 195] on u "Expandir" at bounding box center [739, 194] width 57 height 15
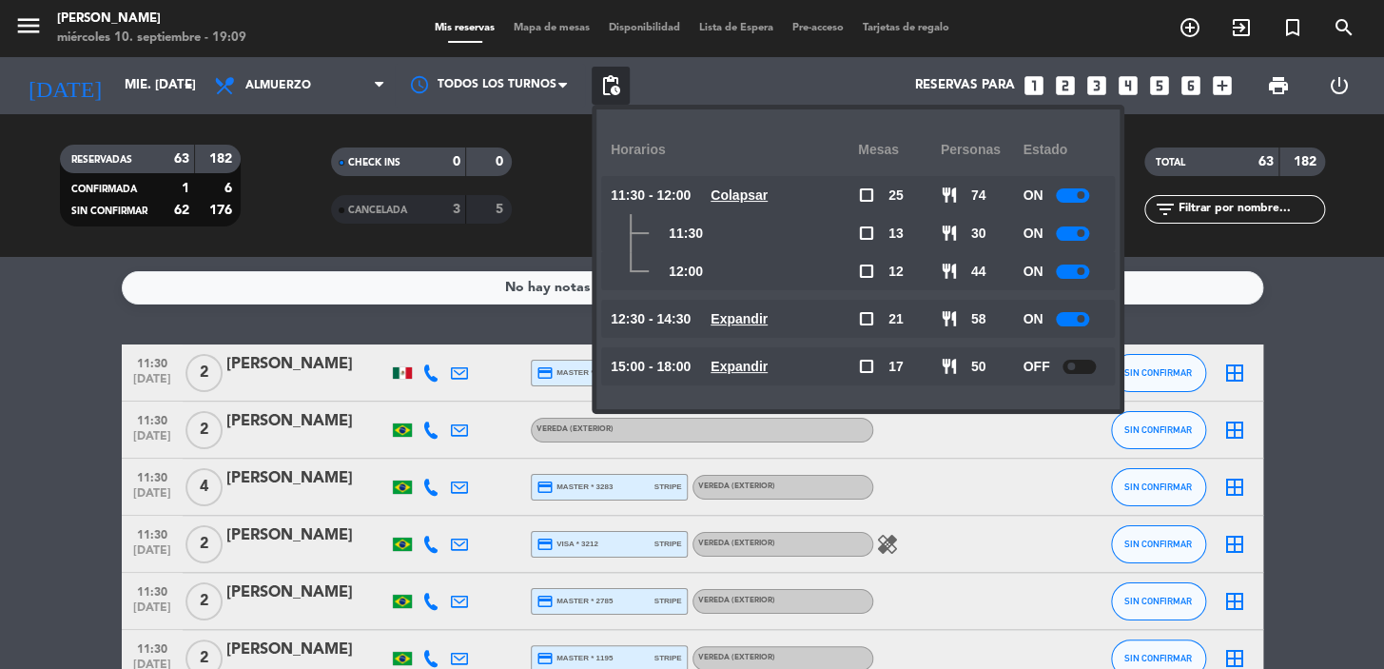
click at [754, 318] on u "Expandir" at bounding box center [739, 318] width 57 height 15
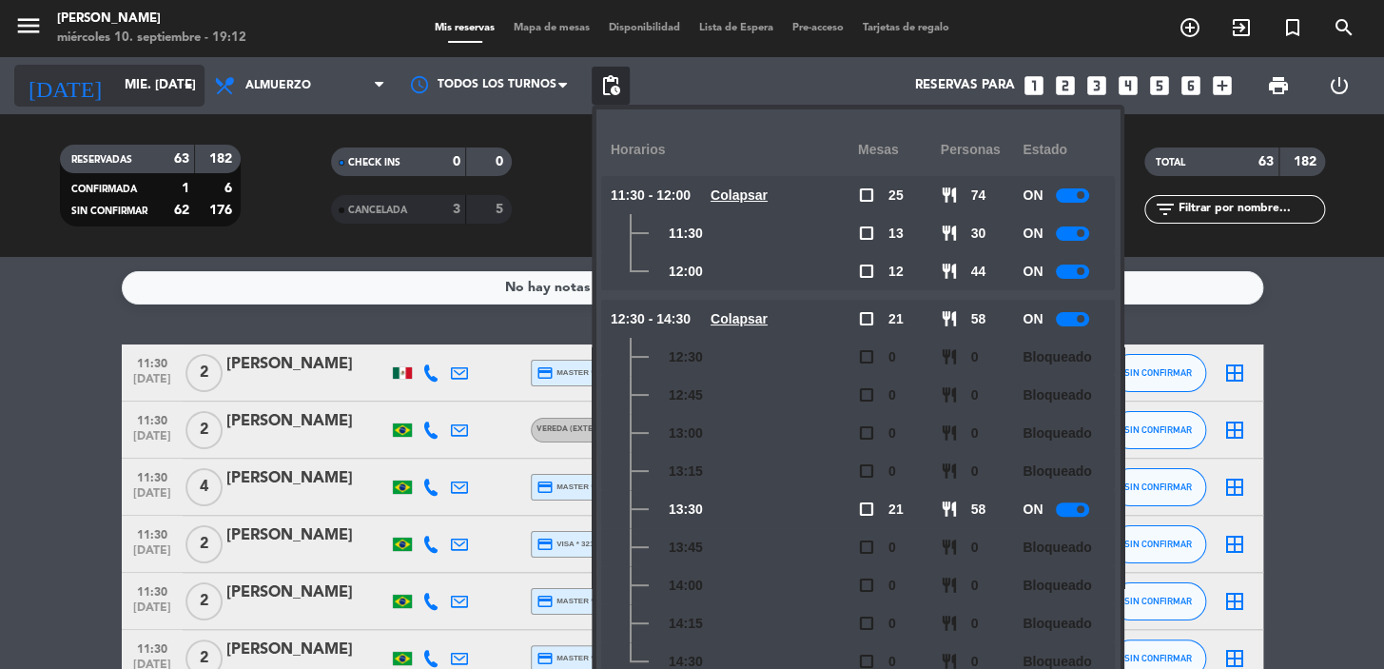
click at [115, 75] on input "mié. [DATE]" at bounding box center [199, 86] width 168 height 34
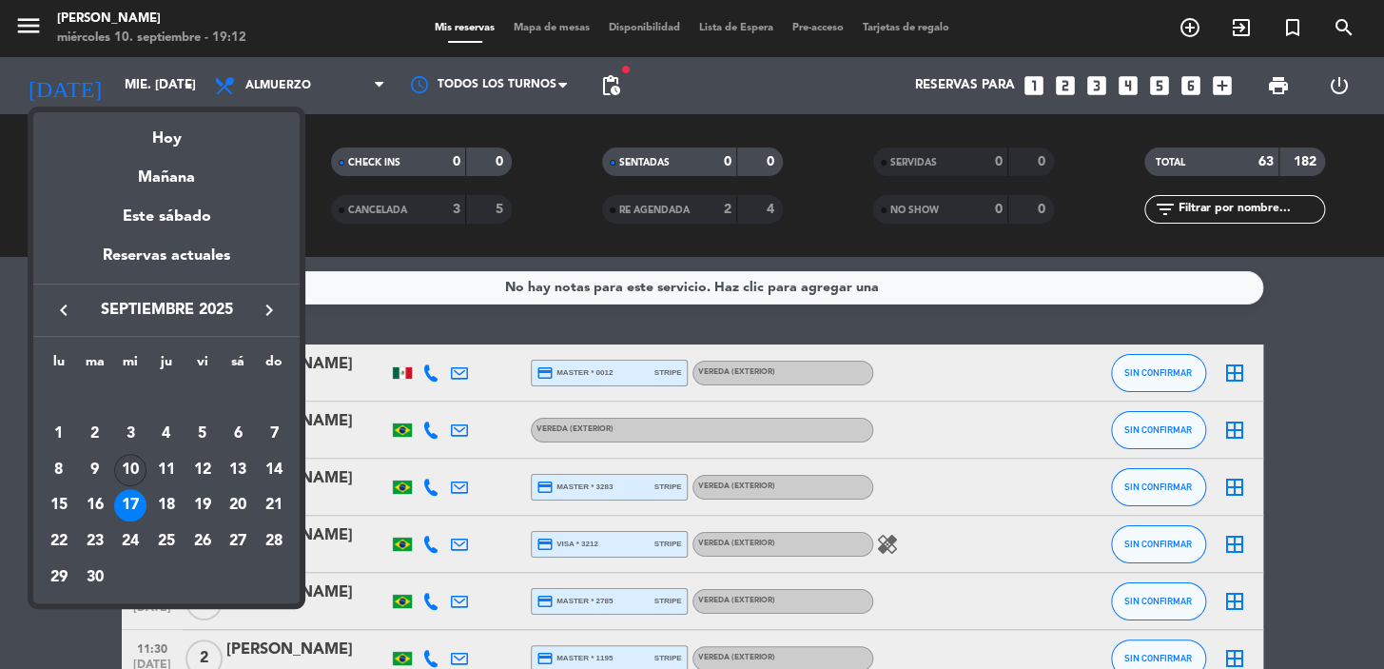
click at [127, 476] on div "10" at bounding box center [130, 470] width 32 height 32
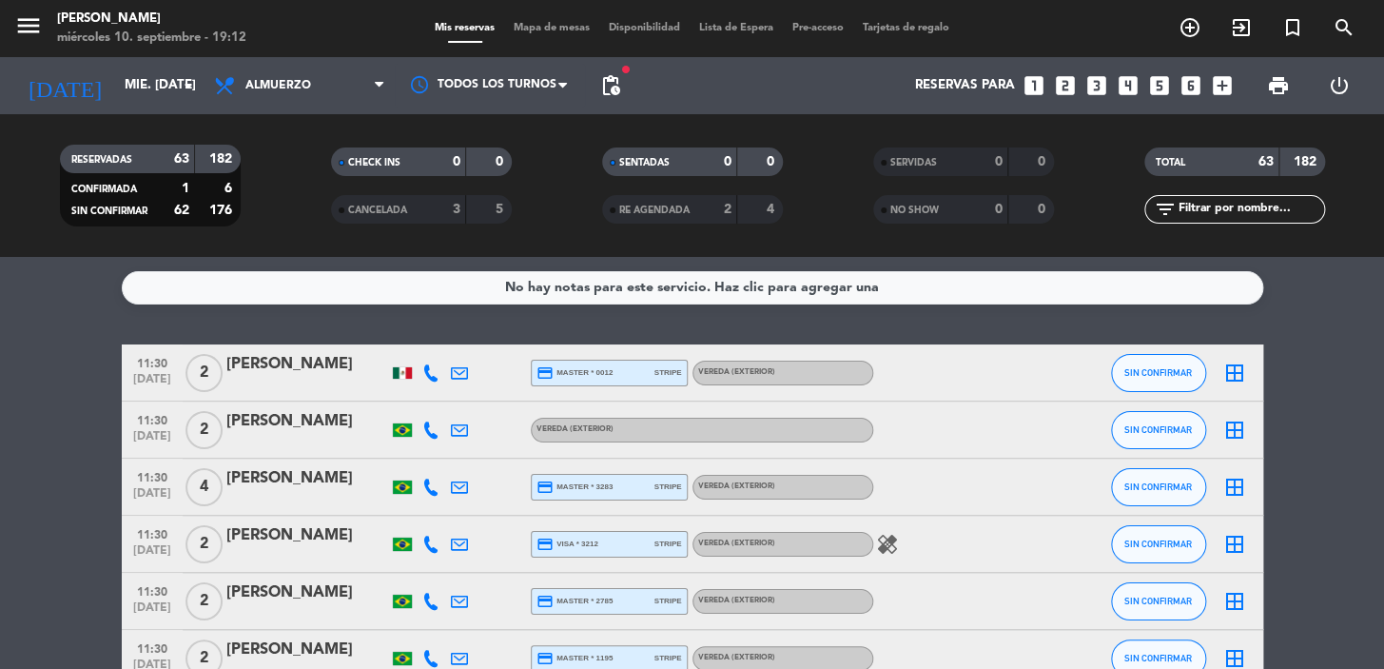
type input "mié. [DATE]"
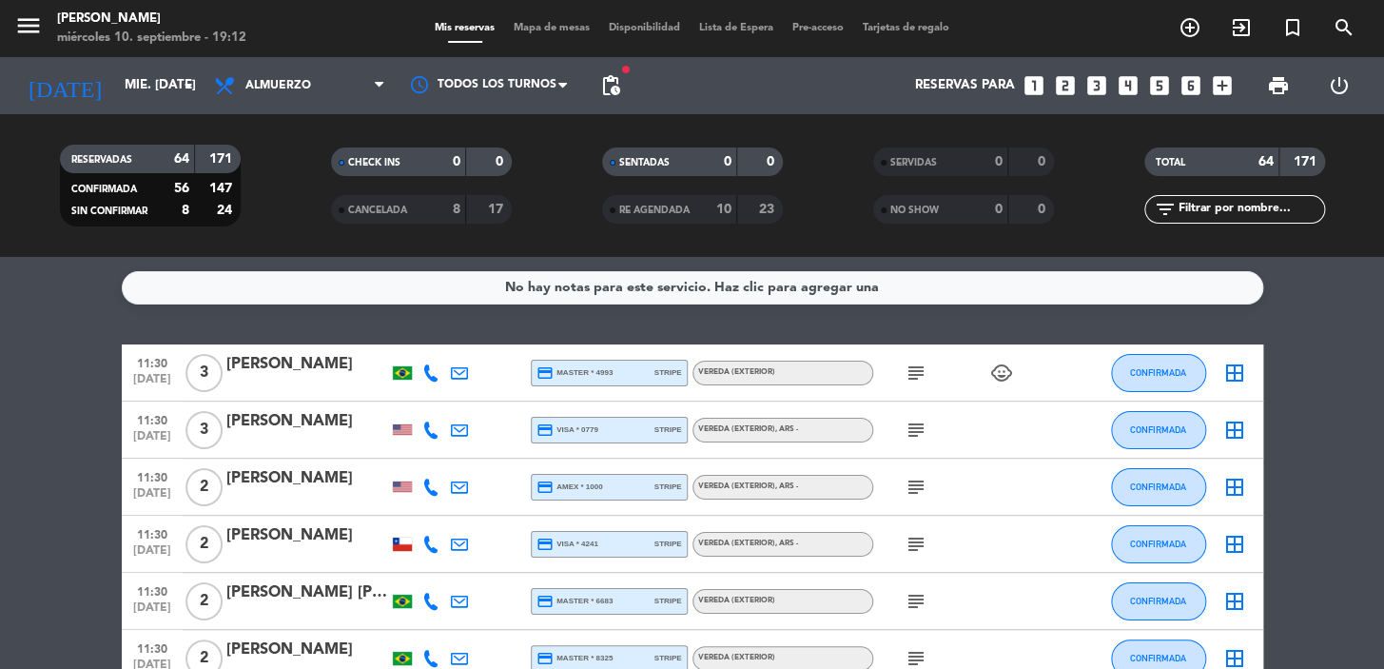
click at [1232, 208] on input "text" at bounding box center [1250, 209] width 147 height 21
